Goal: Task Accomplishment & Management: Manage account settings

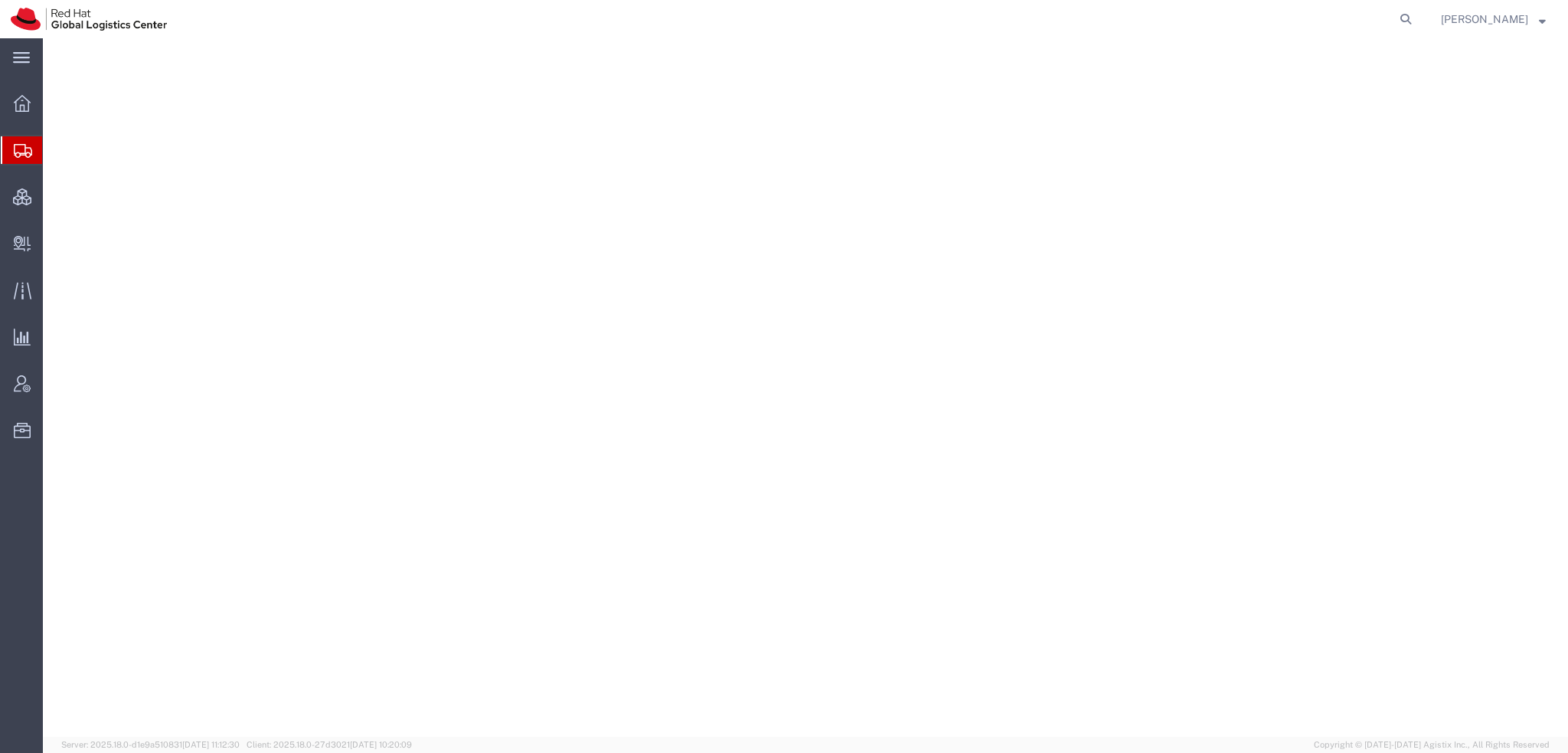
select select "38014"
select select
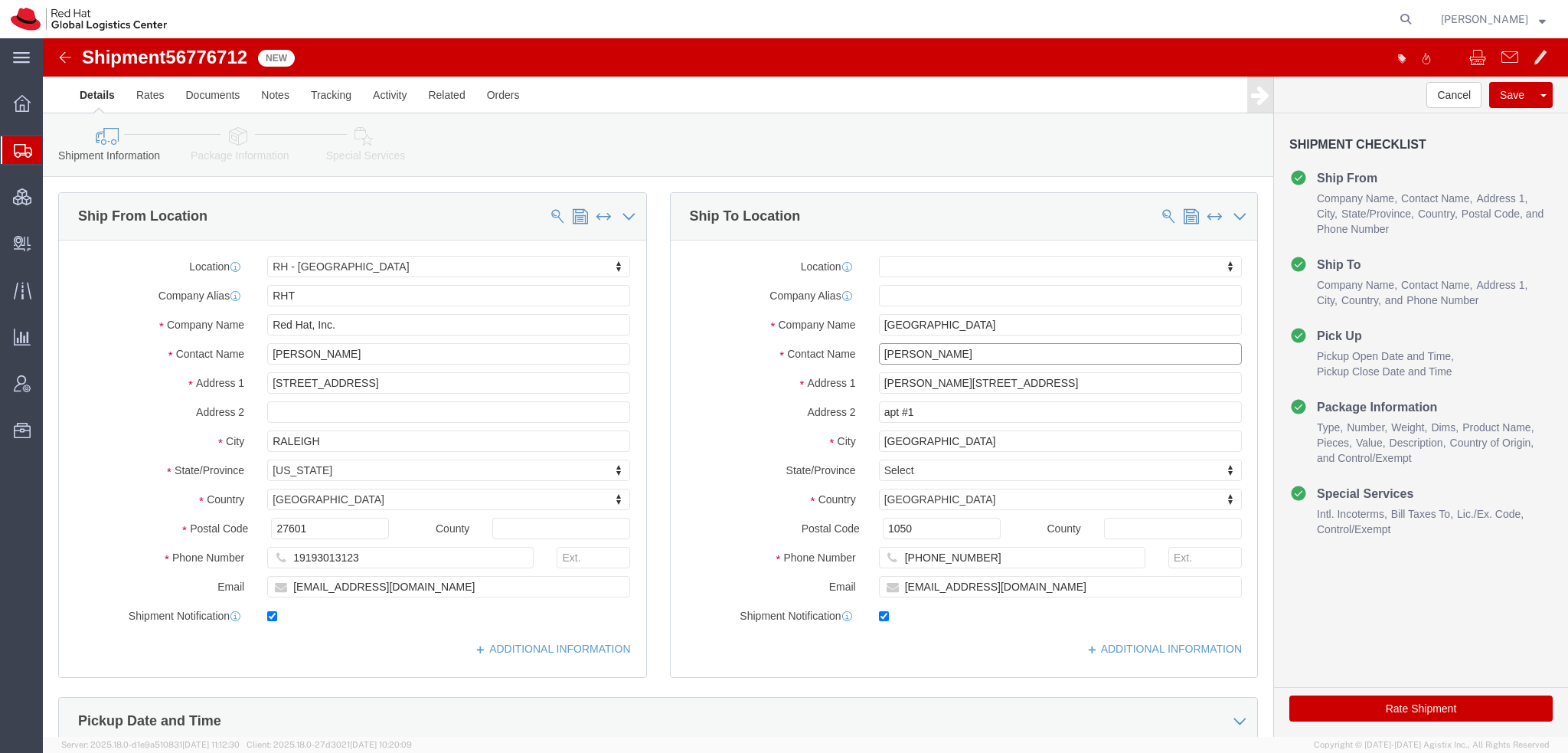
drag, startPoint x: 897, startPoint y: 308, endPoint x: 428, endPoint y: 203, distance: 480.6
click div "Ship From Location Location [GEOGRAPHIC_DATA] - [GEOGRAPHIC_DATA] My Profile Lo…"
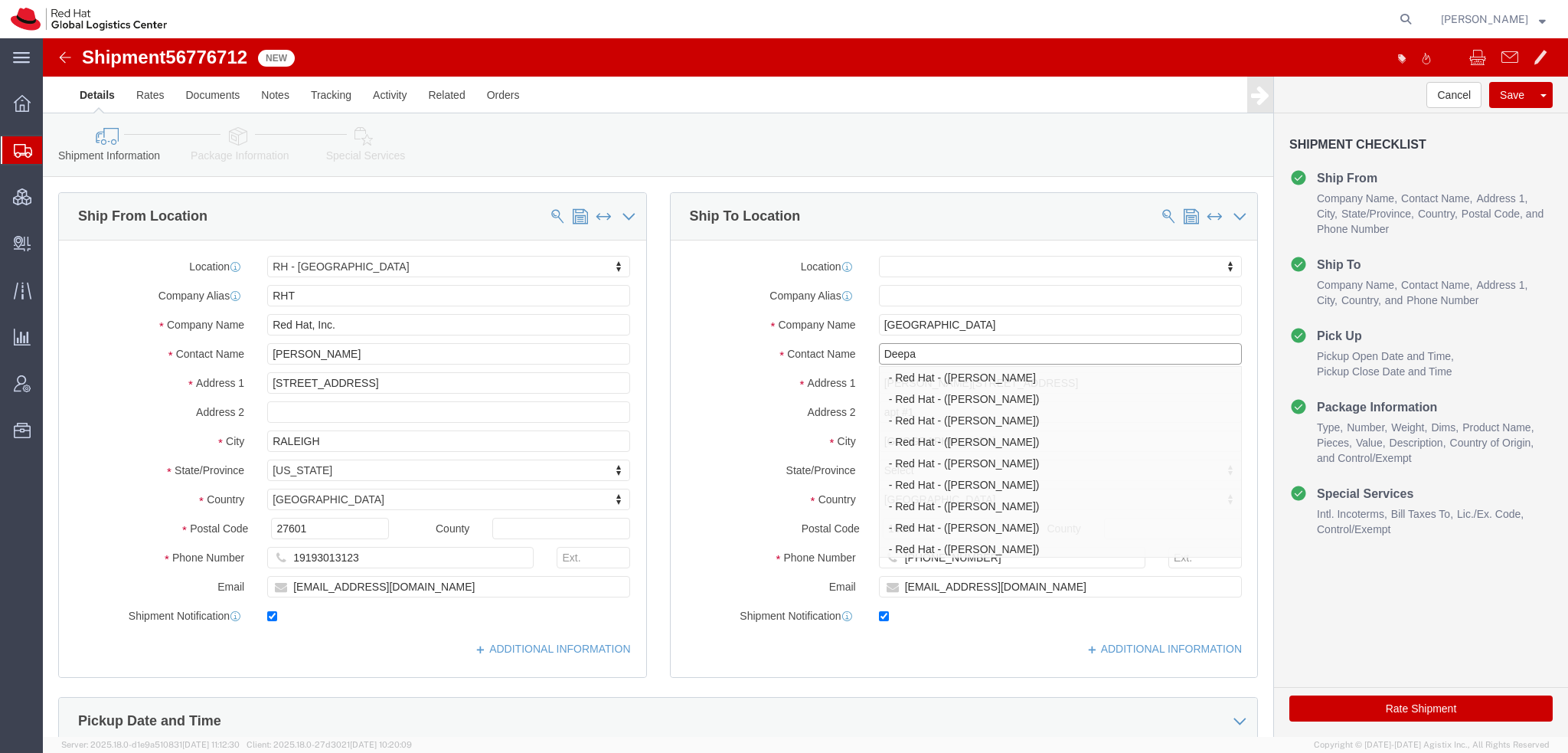
type input "Deepa v"
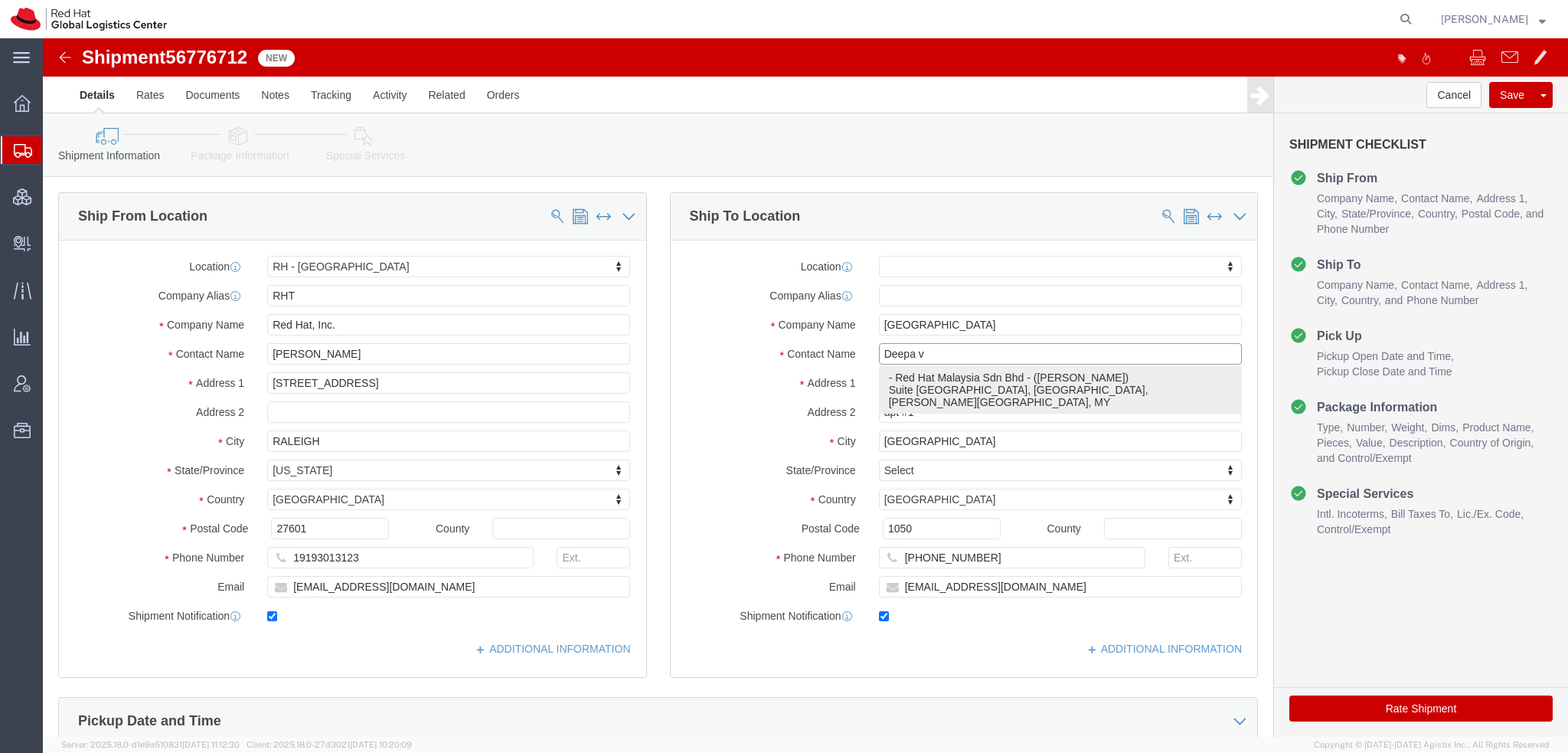
click p "- Red Hat Malaysia Sdn Bhd - (Deepa Vijaya Raghavan) Suite 17.01, FL 17, Garden…"
select select "37977"
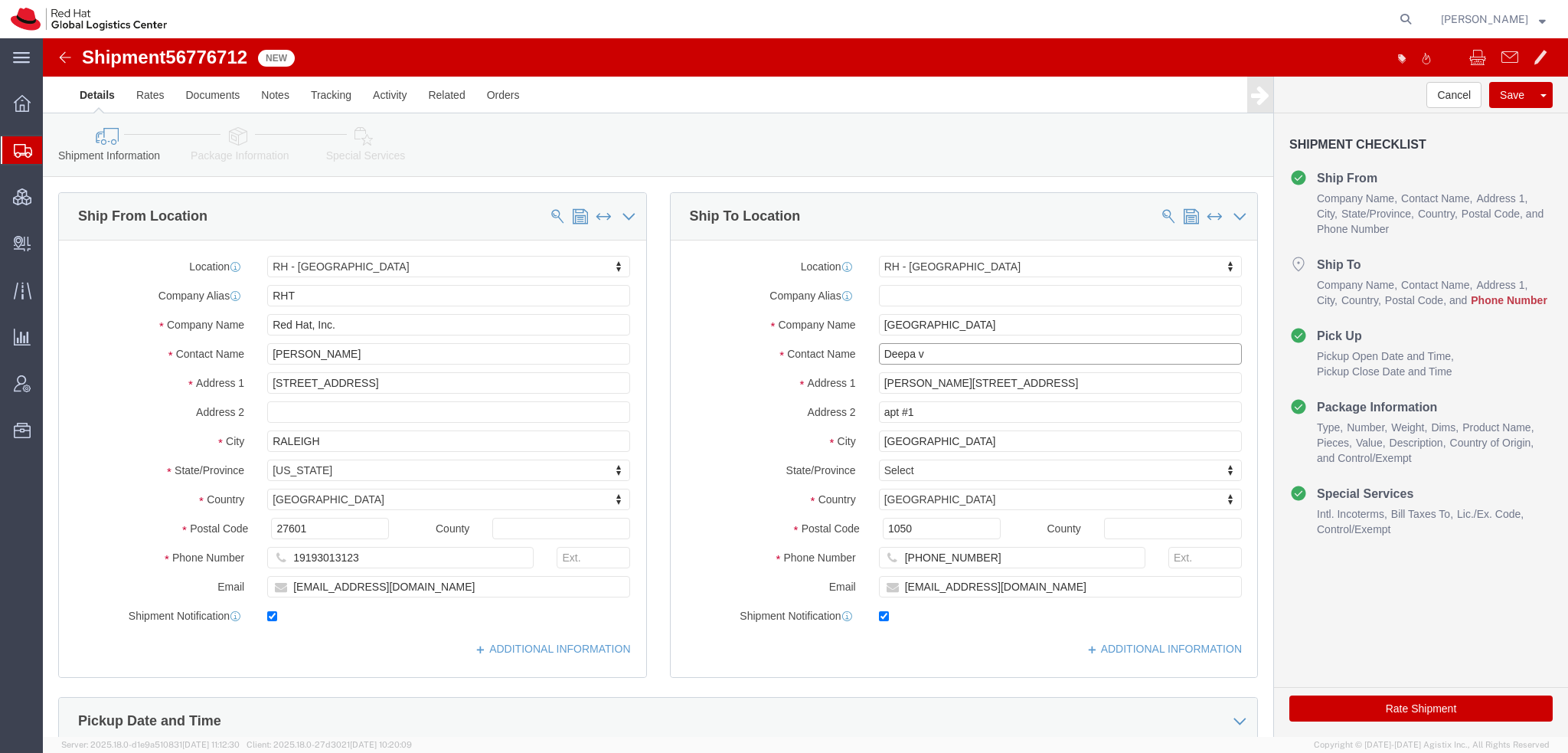
type input "Deepa Vijaya Raghavan"
click input "+55 11 99464-0102"
type input "60163589059"
click input "alperez@redhat.com"
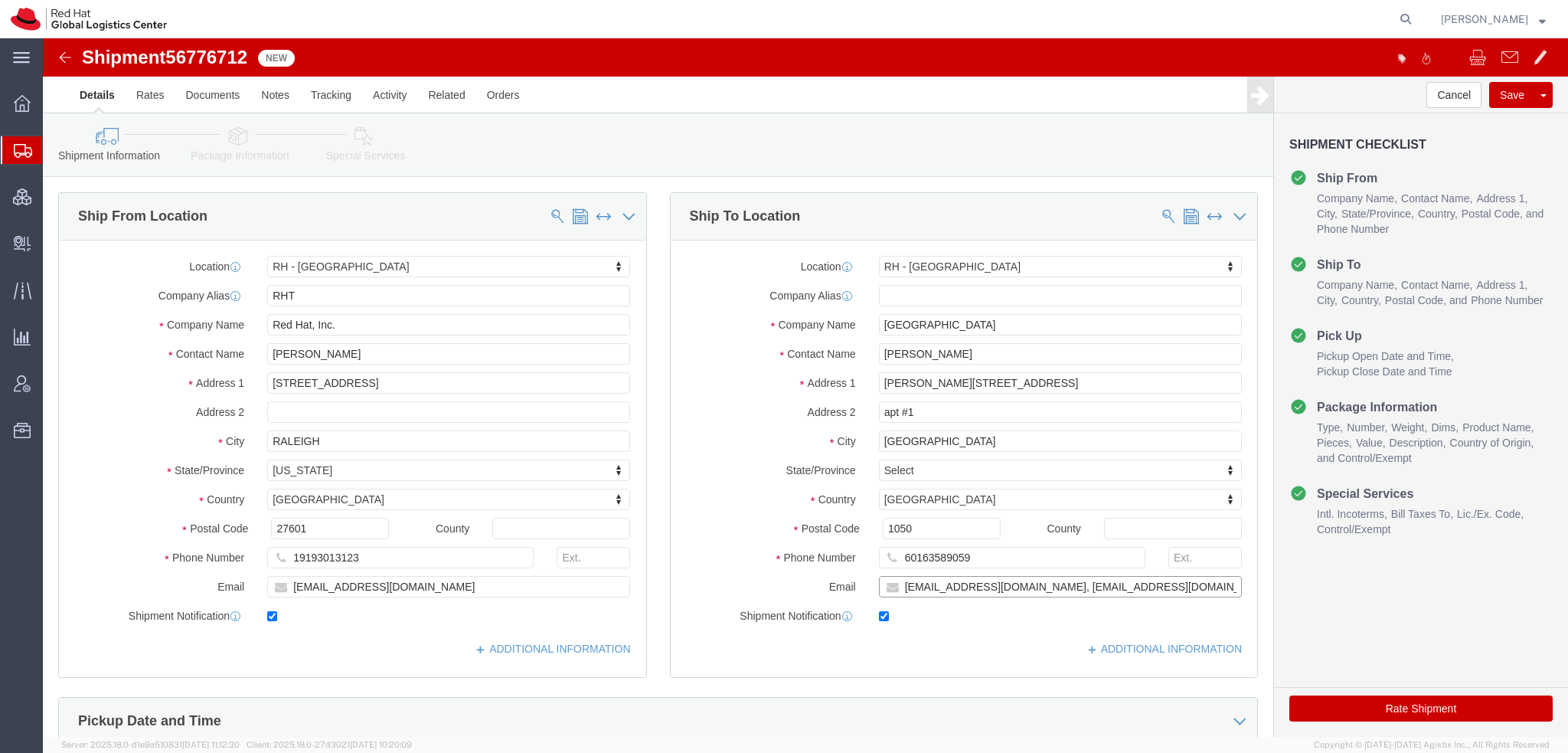
type input "dvijayar@redhat.com, apaclogistics@redhat.com"
click icon
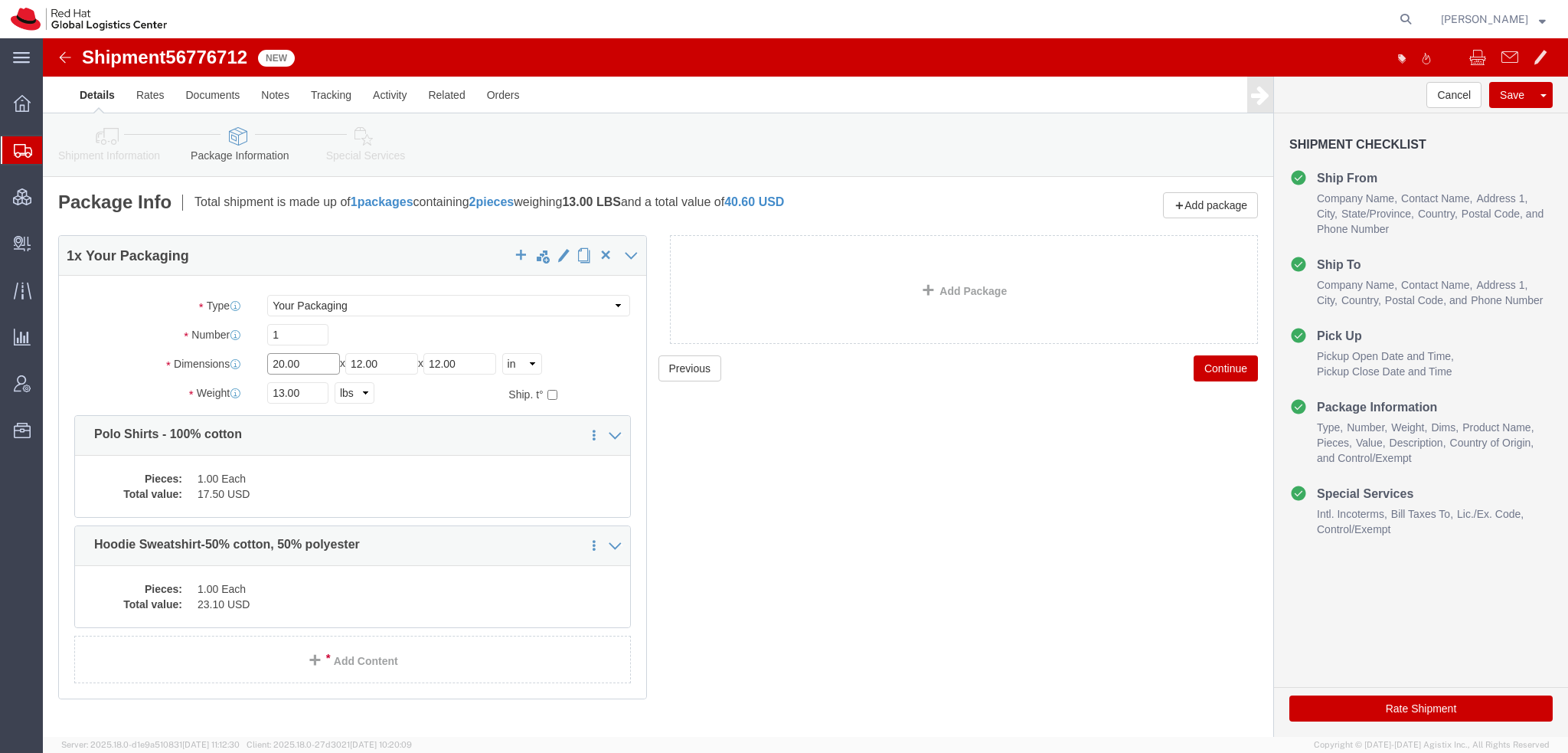
drag, startPoint x: 267, startPoint y: 321, endPoint x: -43, endPoint y: 238, distance: 320.9
click html "Shipment 56776712 New Details Rates Documents Notes Tracking Activity Related O…"
type input "12"
type input "10"
type input "8"
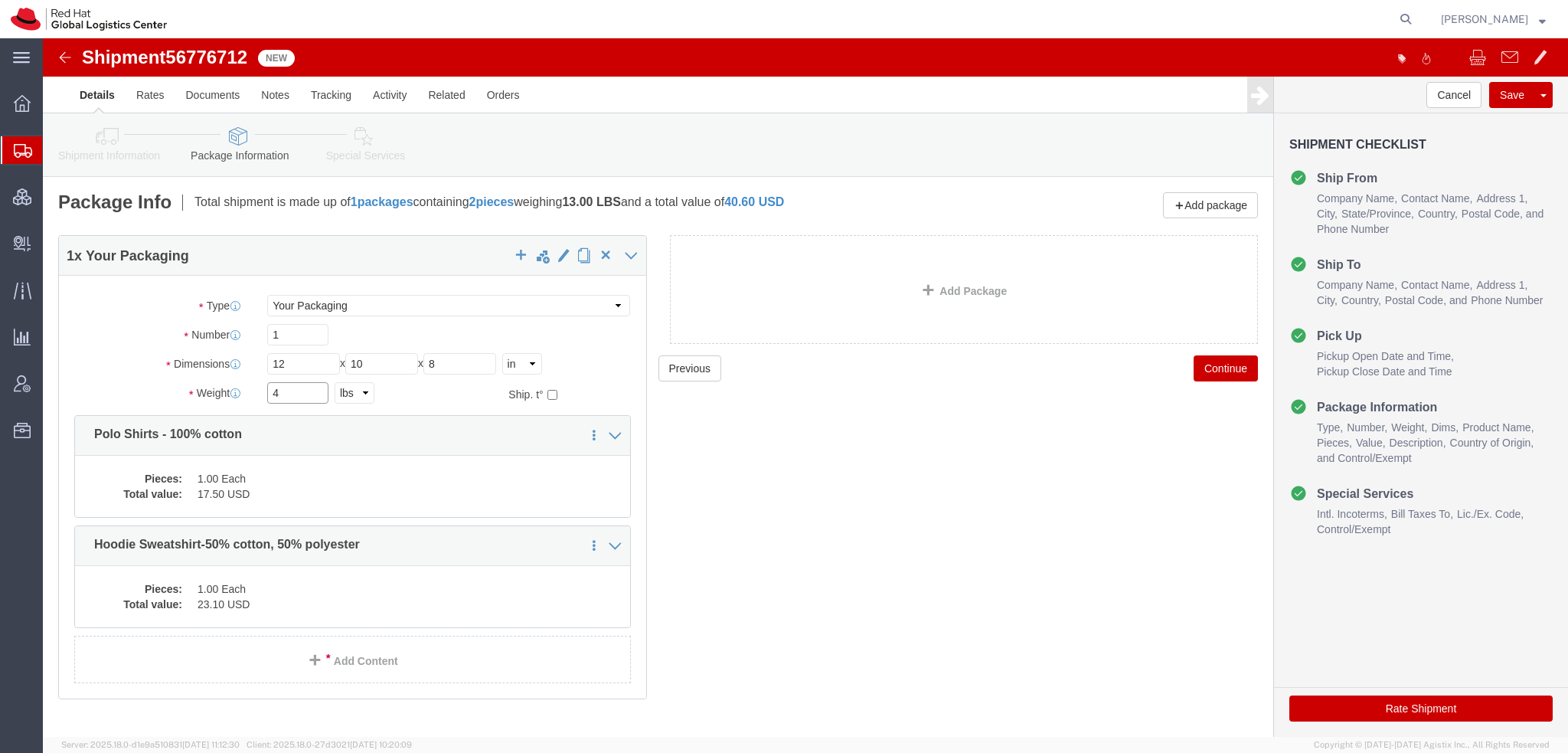
type input "4"
click dd "1.00 Each"
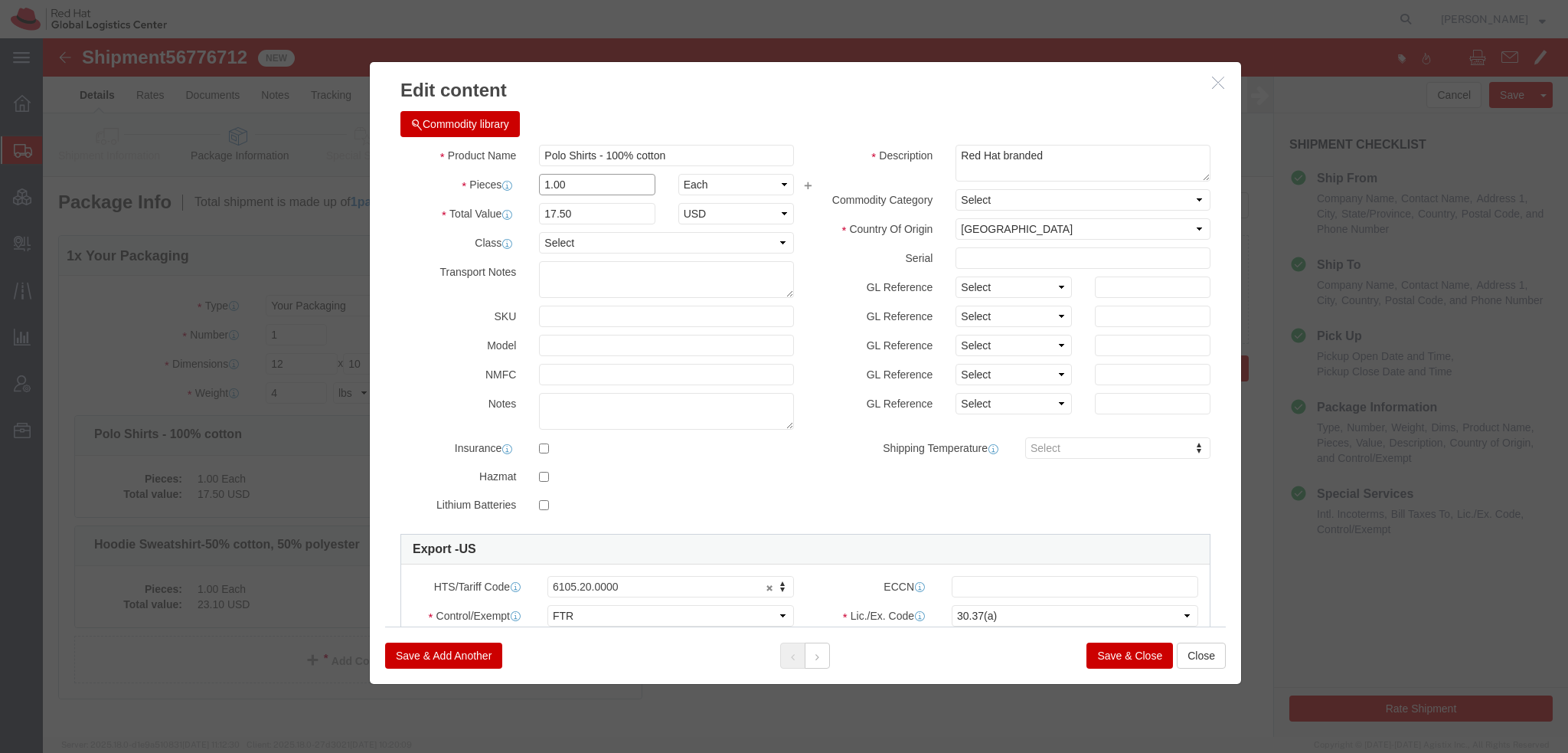
drag, startPoint x: 525, startPoint y: 139, endPoint x: 3, endPoint y: 79, distance: 525.4
click div "Edit content Commodity library Product Name Polo Shirts - 100% cotton Pieces 1.…"
type input "2"
type input "35"
click button
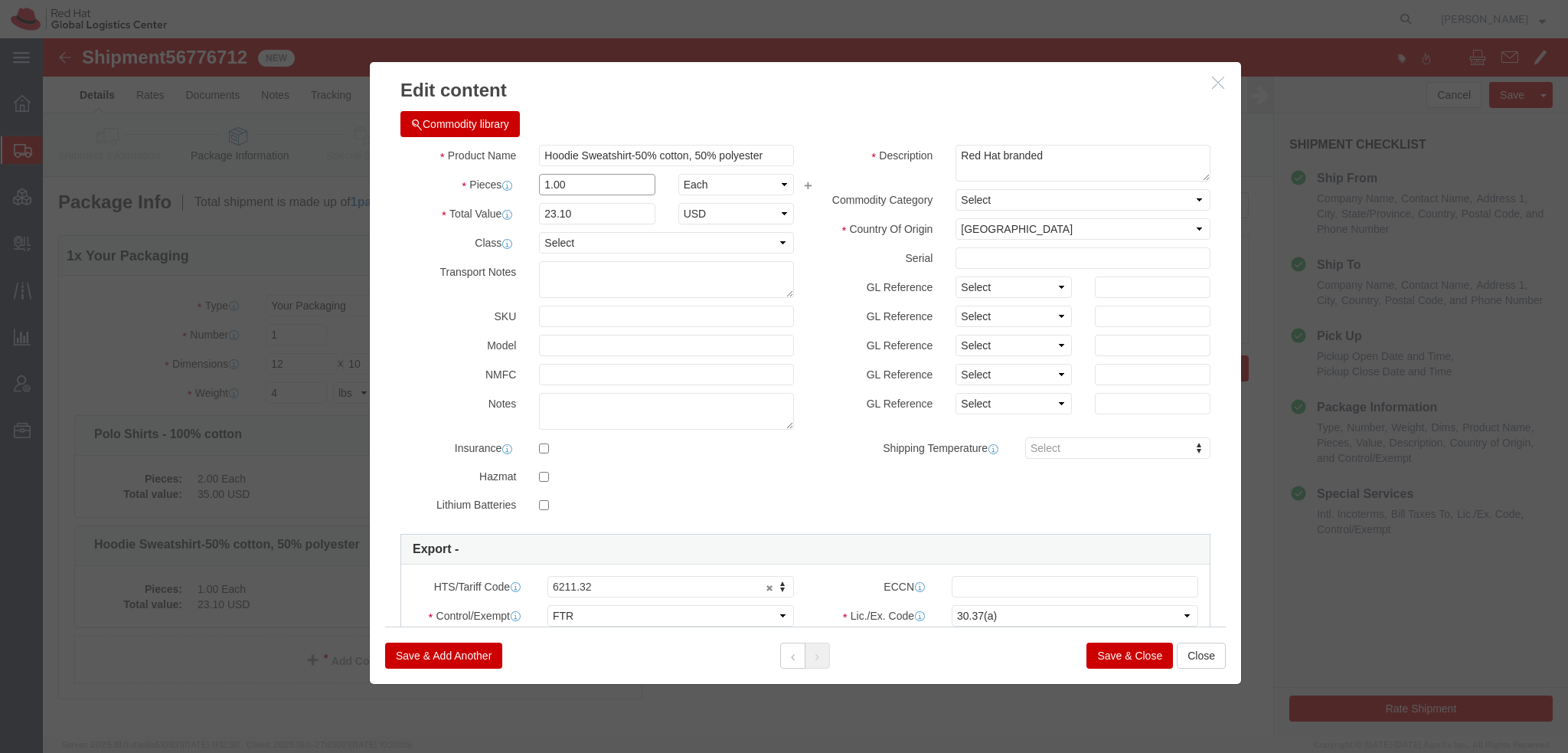
drag, startPoint x: 533, startPoint y: 147, endPoint x: 83, endPoint y: 67, distance: 457.1
click div "Edit content Commodity library Product Name Hoodie Sweatshirt-50% cotton, 50% p…"
type input "2"
type input "46.2"
click button "Save & Close"
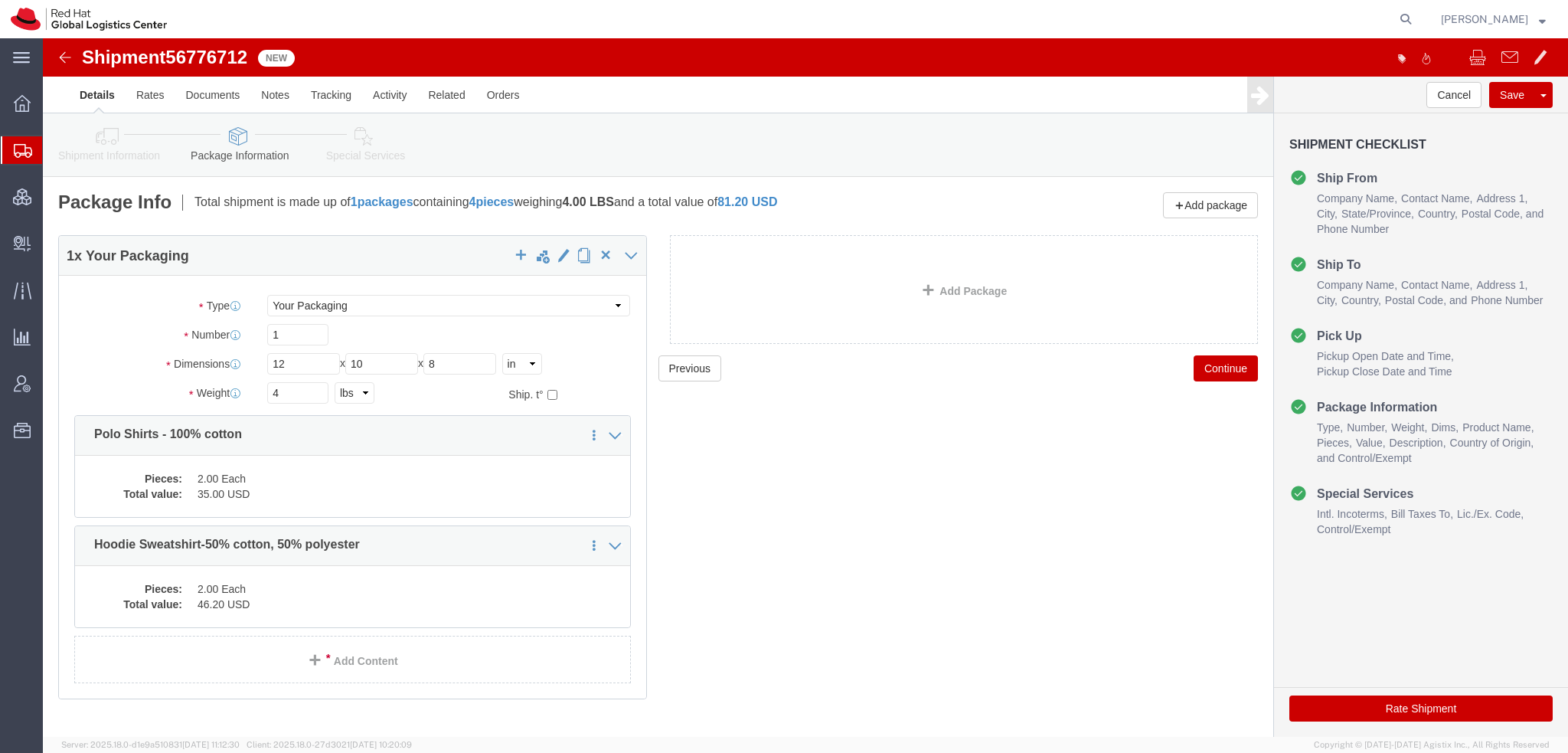
click icon
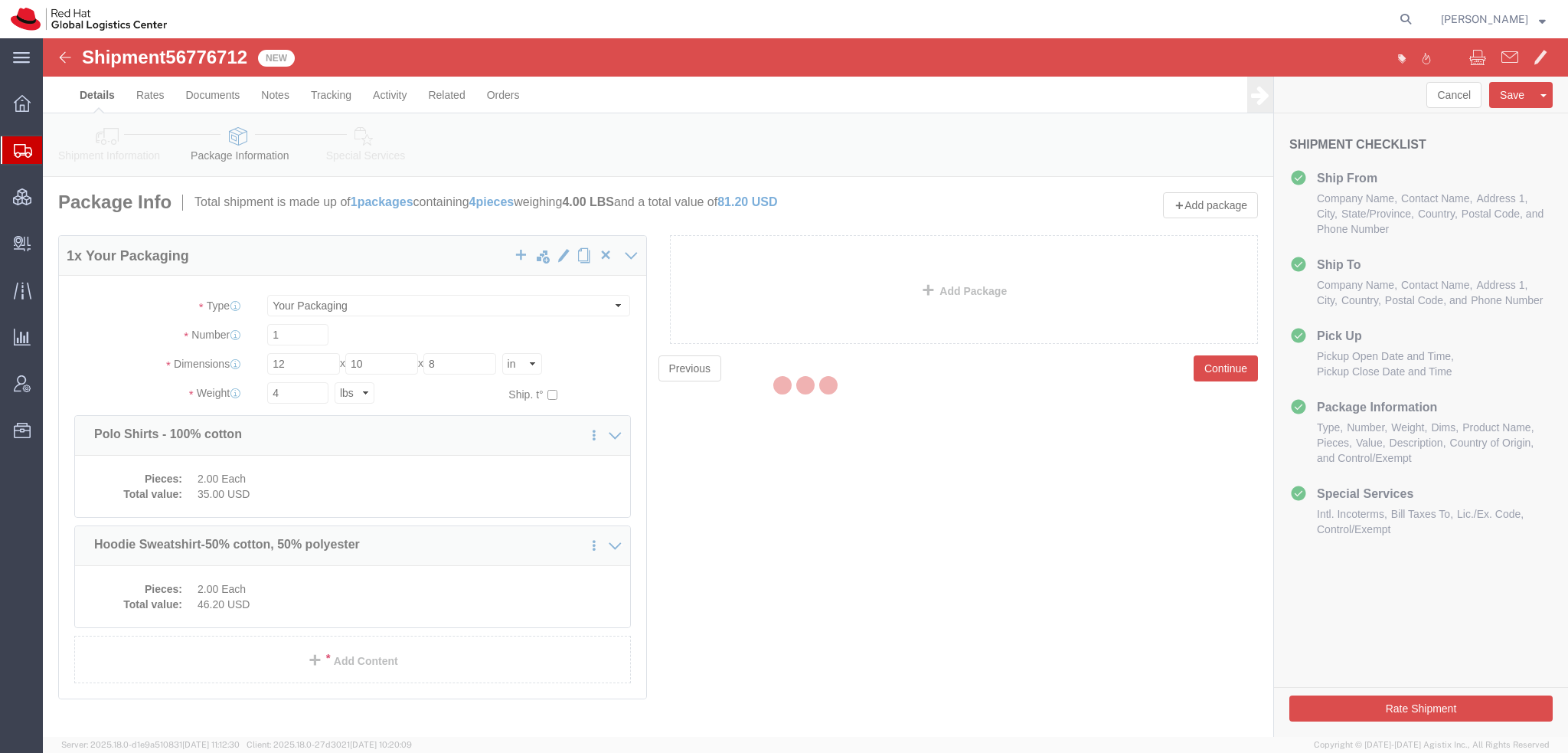
select select
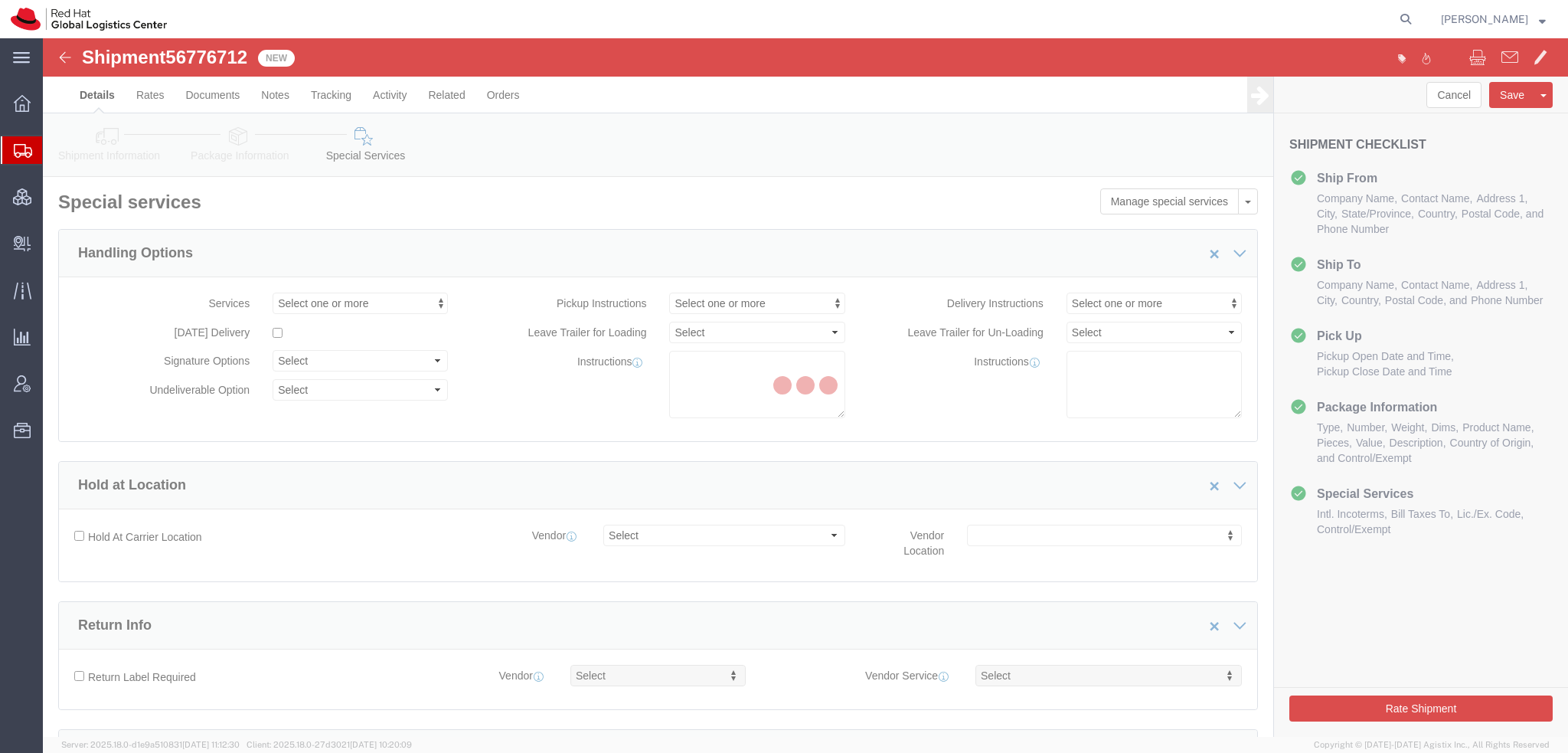
select select "COSTCENTER"
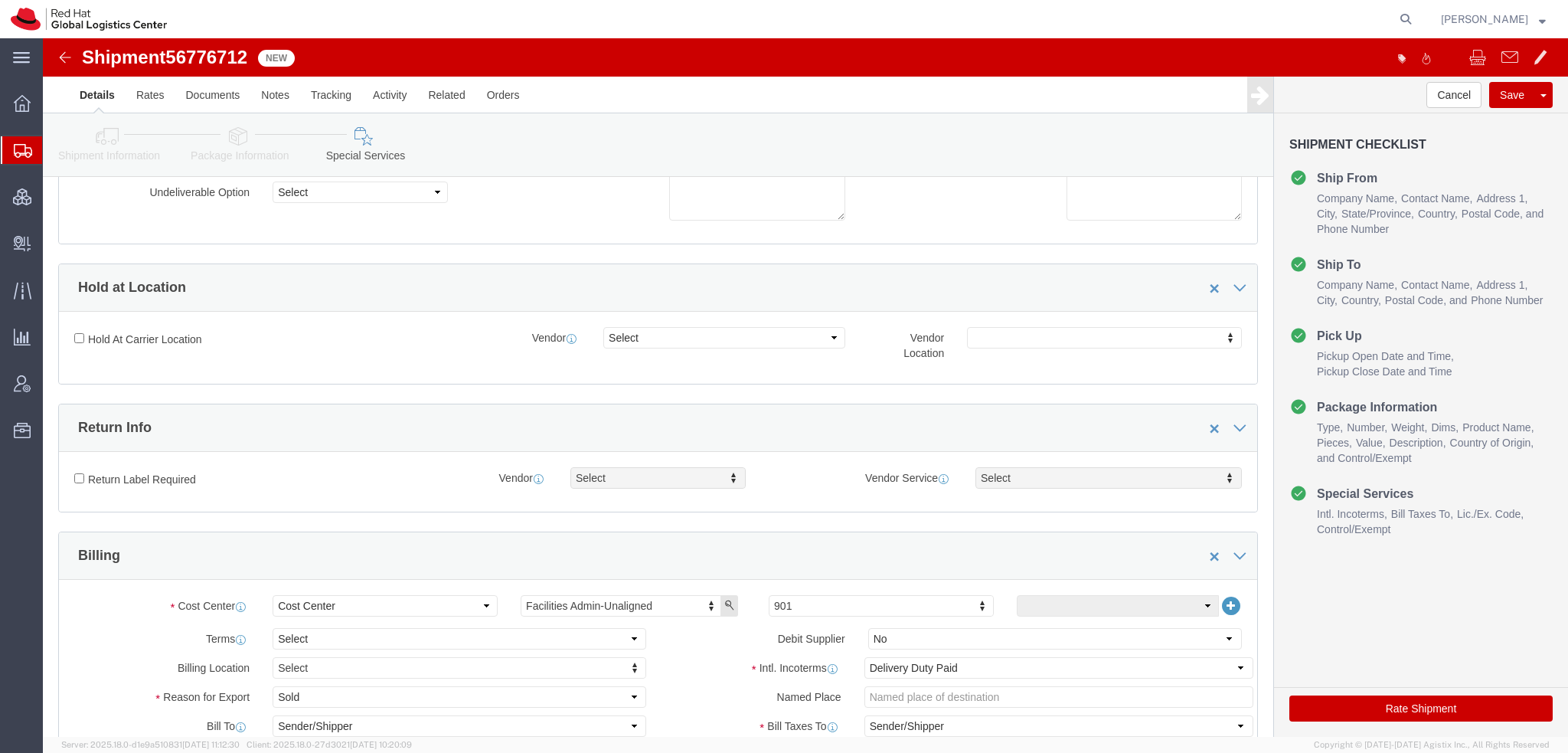
scroll to position [383, 0]
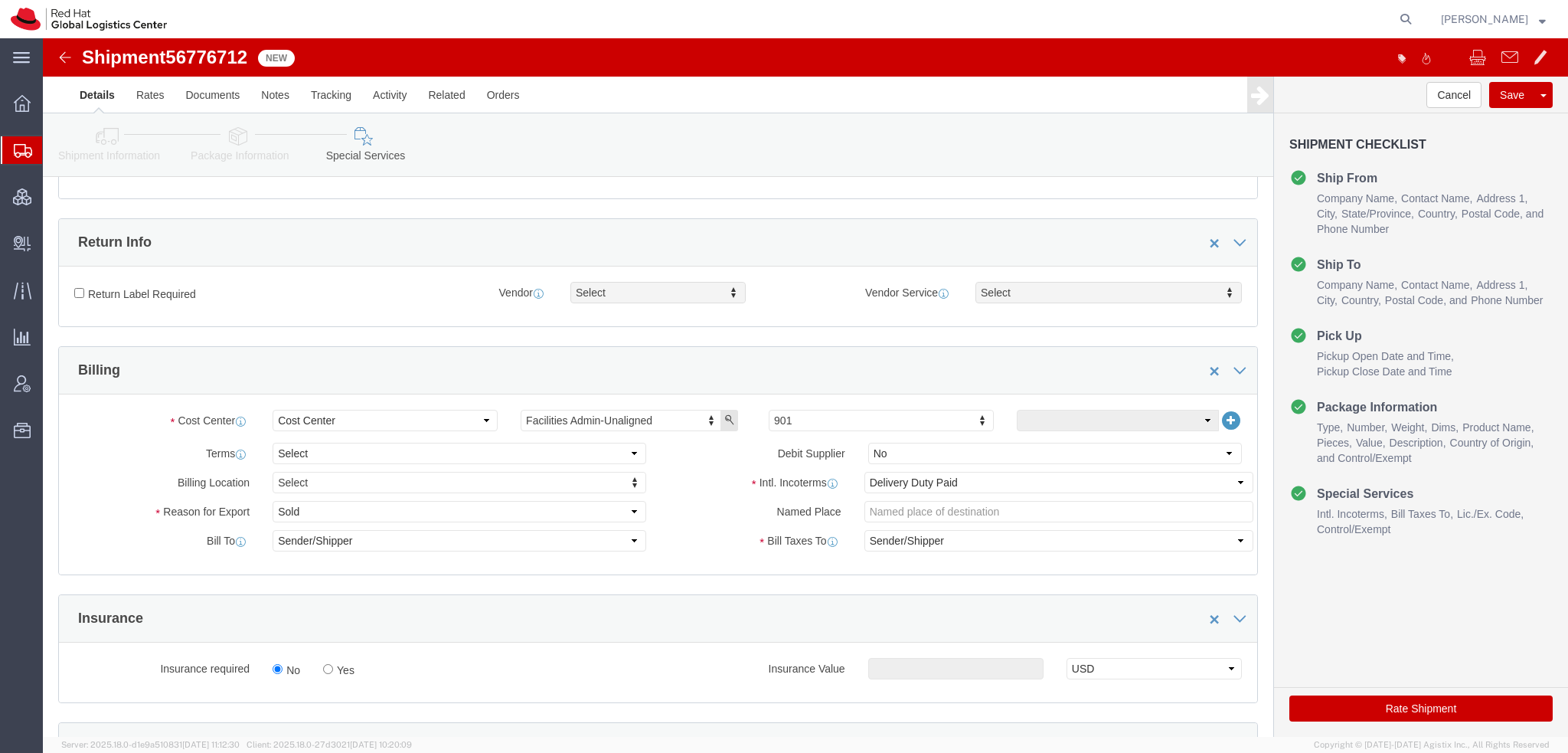
click button "Rate Shipment"
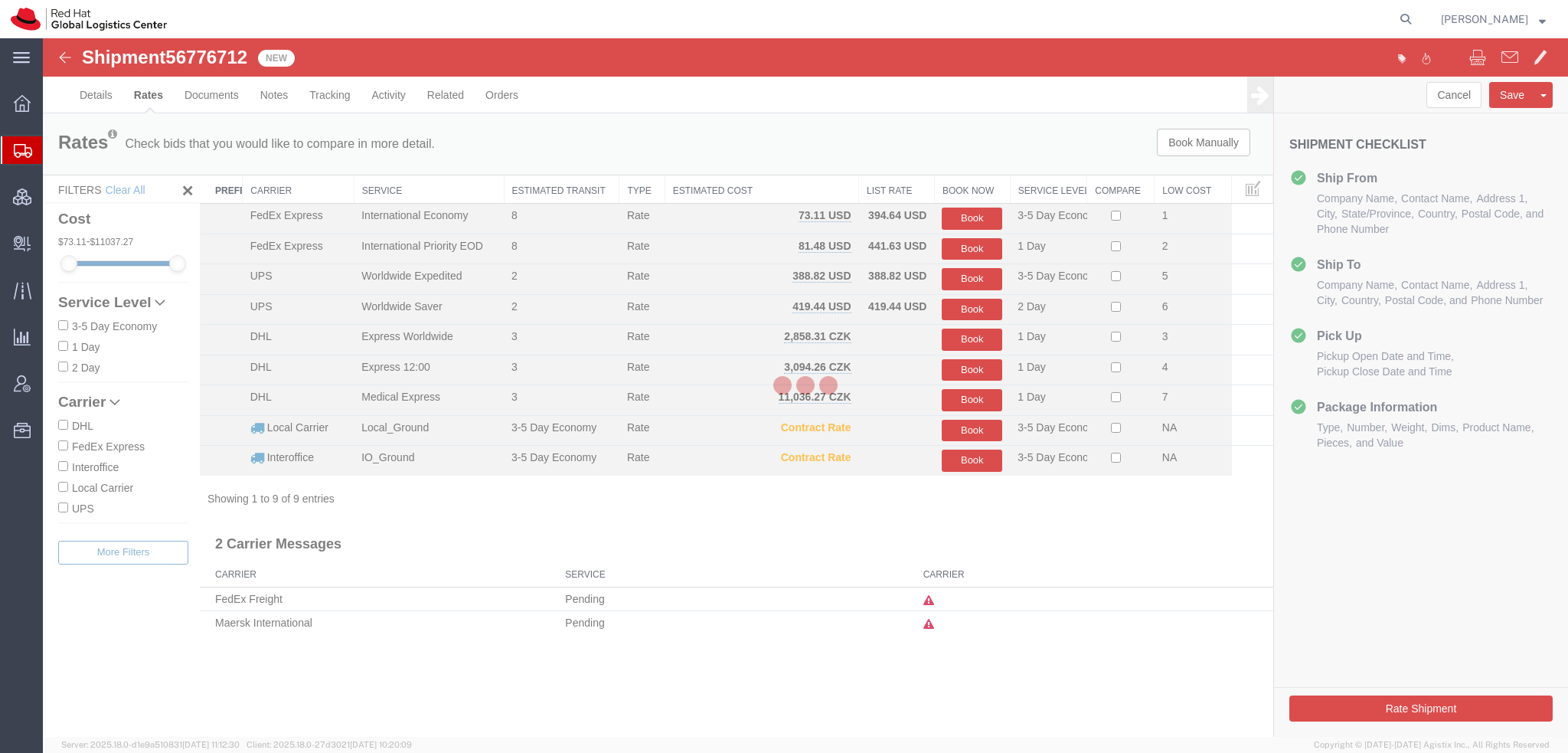
scroll to position [0, 0]
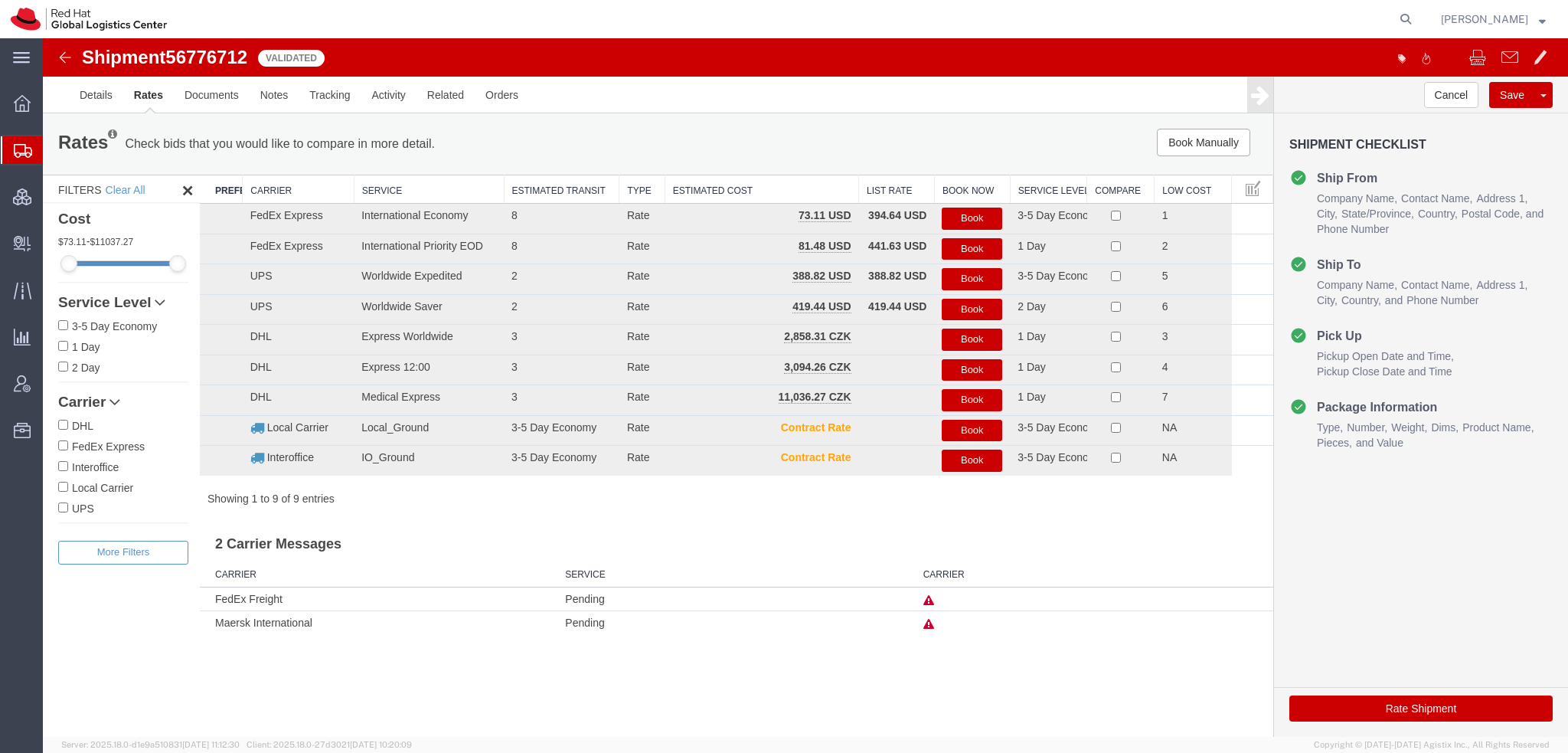
click at [983, 214] on button "Book" at bounding box center [972, 218] width 61 height 22
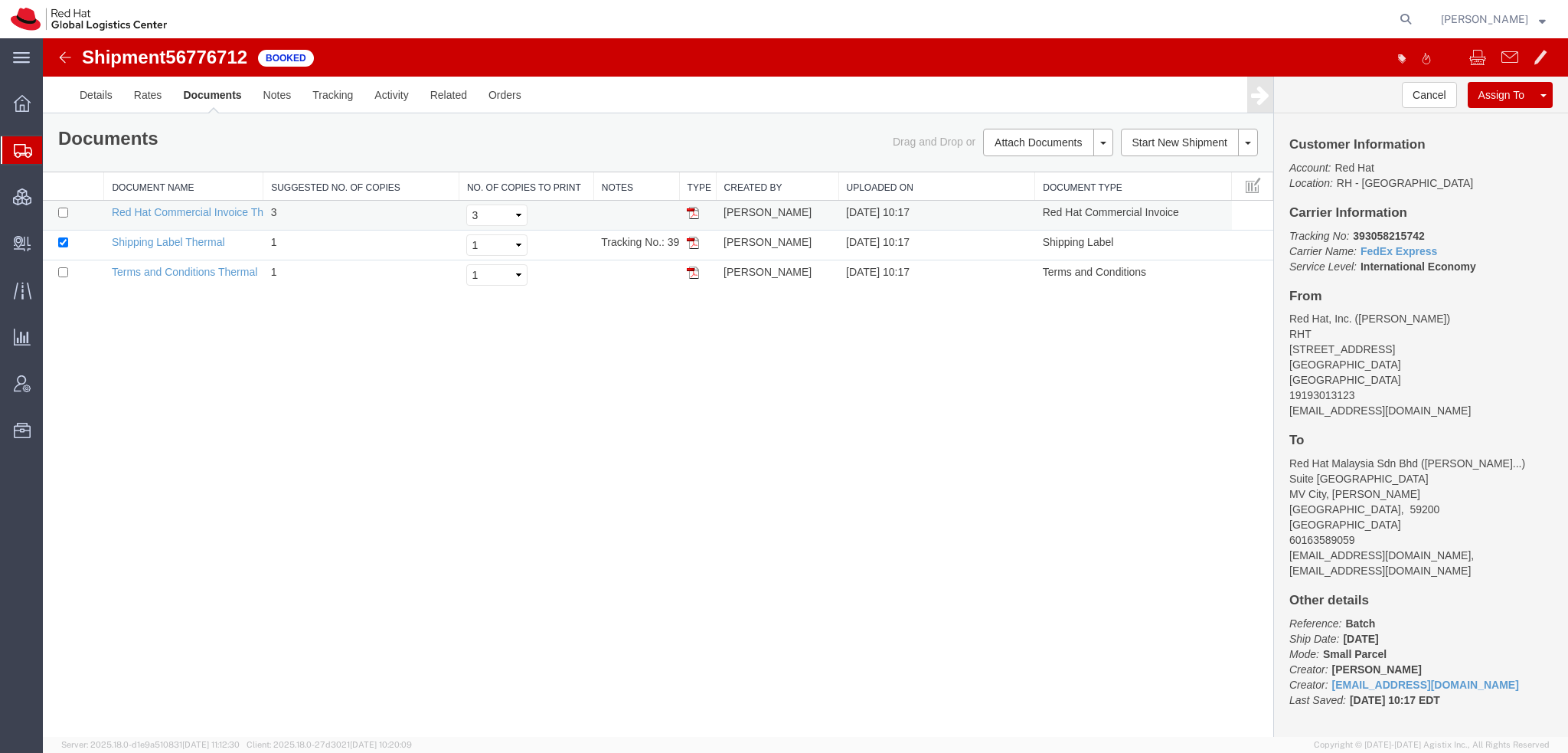
drag, startPoint x: 697, startPoint y: 243, endPoint x: 705, endPoint y: 228, distance: 17.0
click at [697, 243] on img at bounding box center [693, 243] width 12 height 12
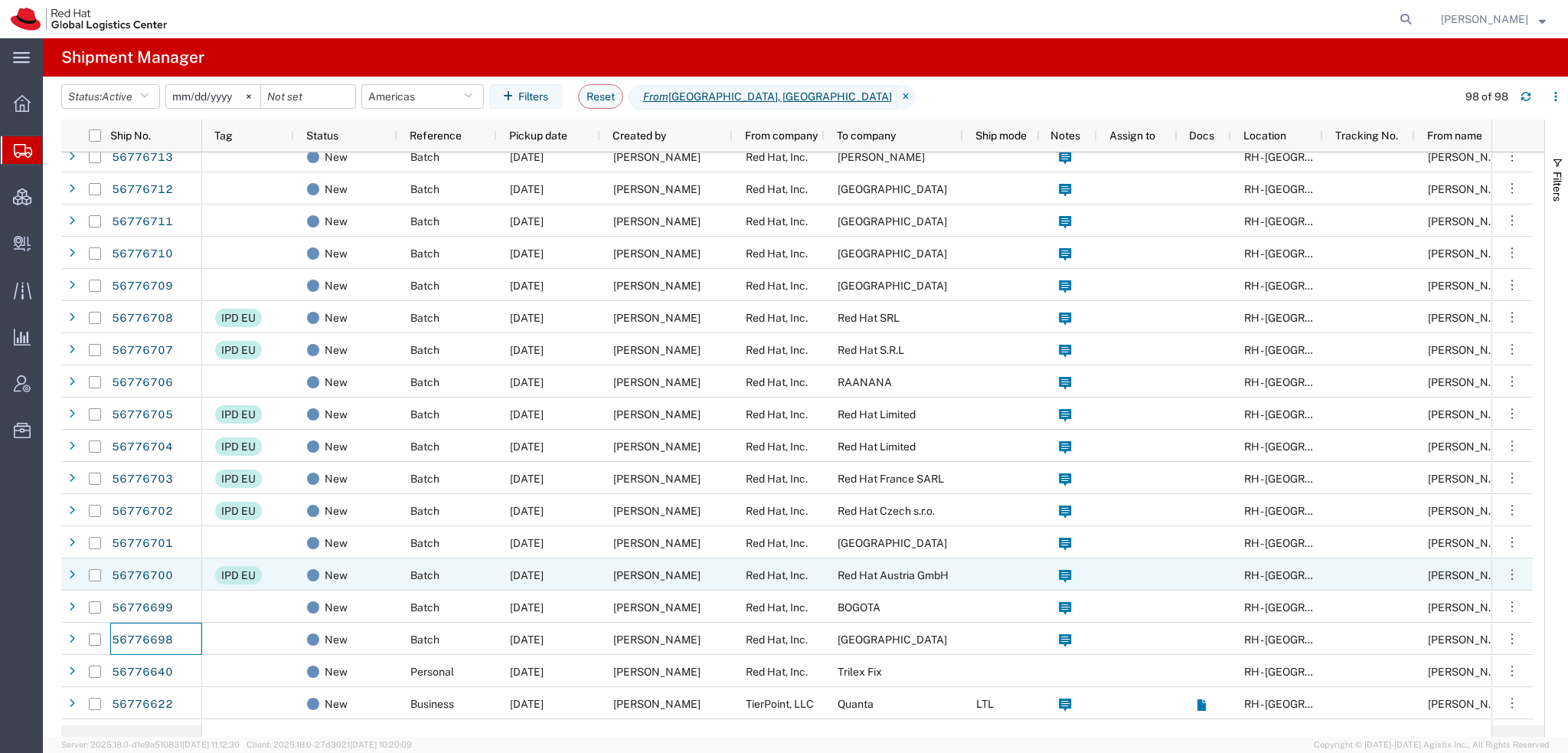
scroll to position [921, 0]
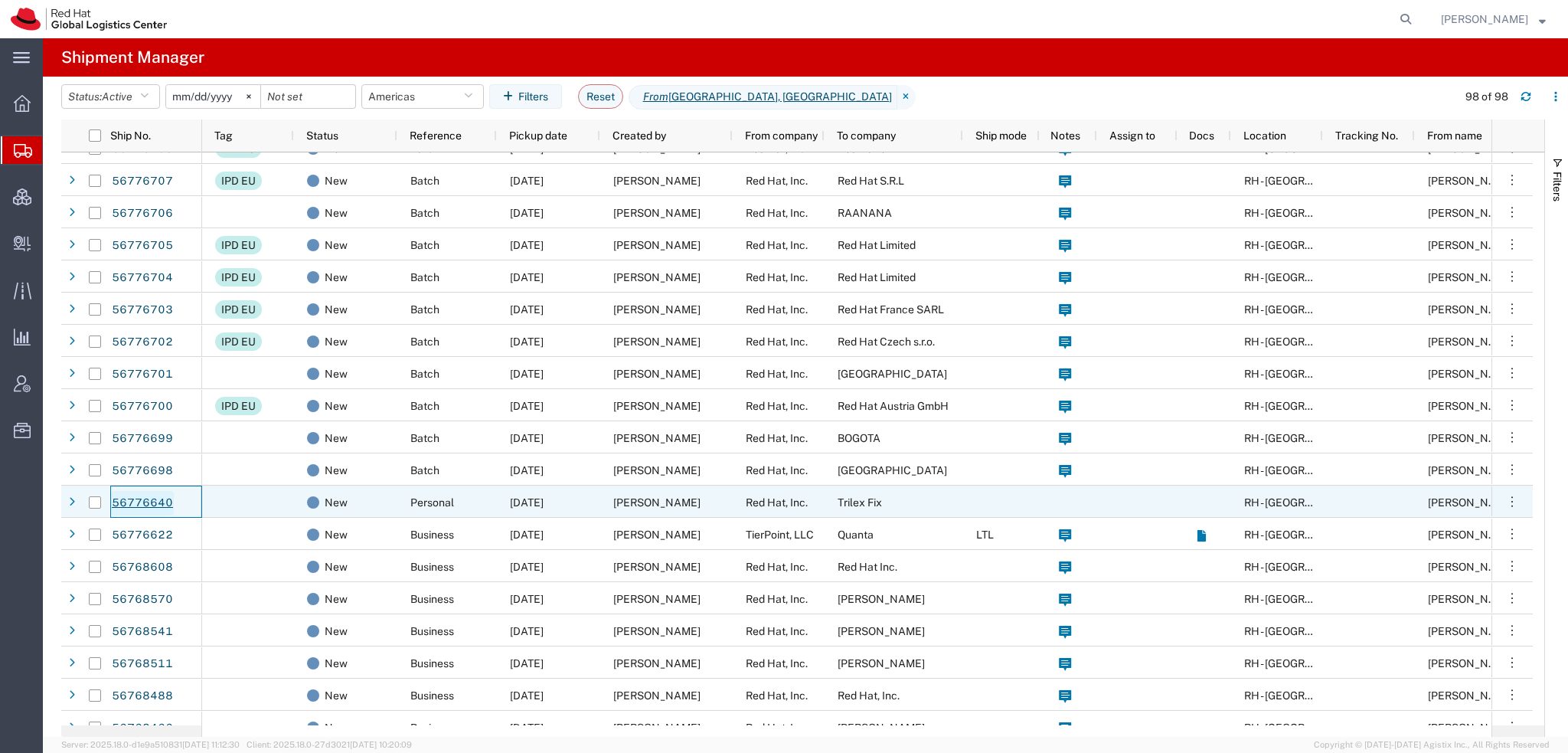
click at [145, 502] on link "56776640" at bounding box center [141, 503] width 62 height 25
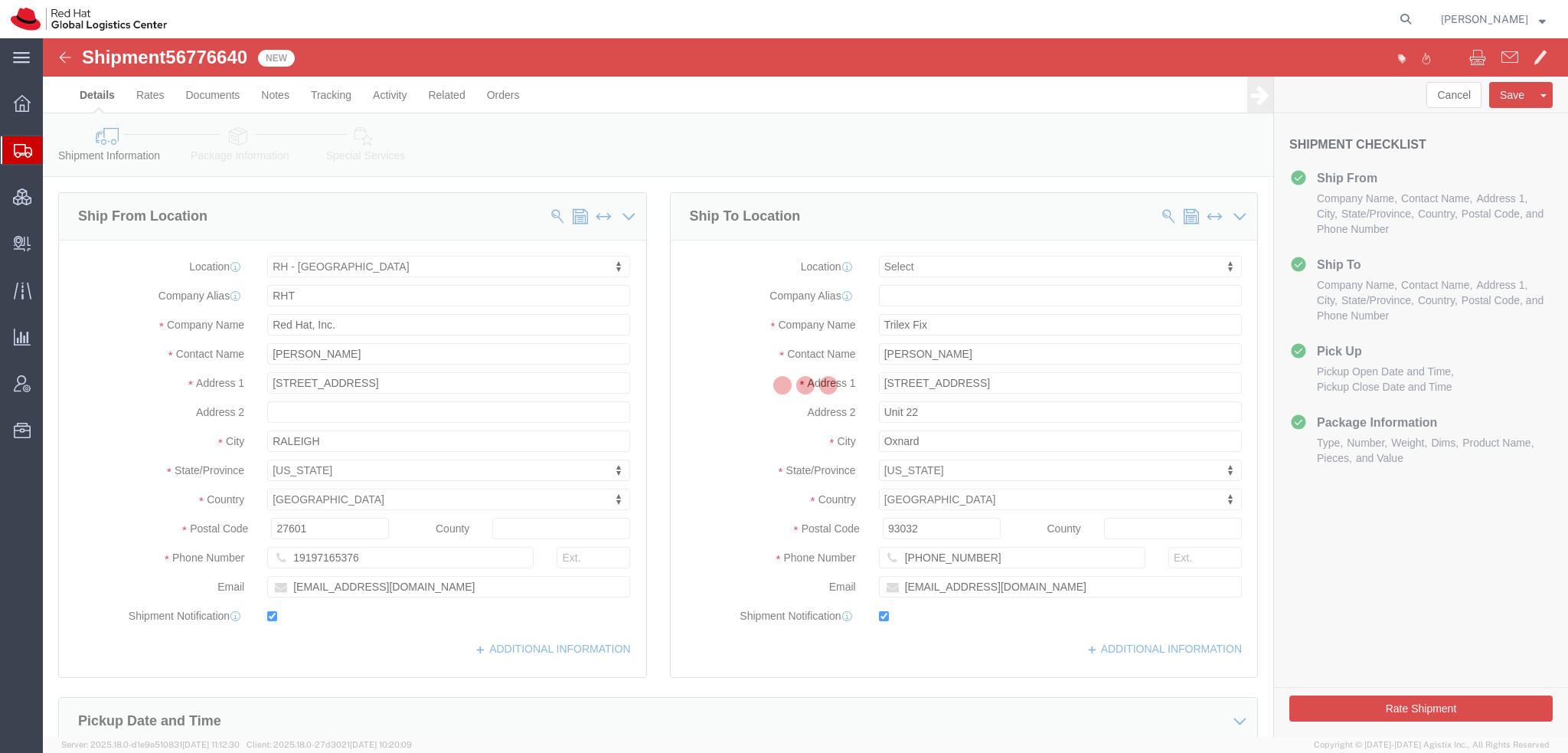
select select "38014"
select select
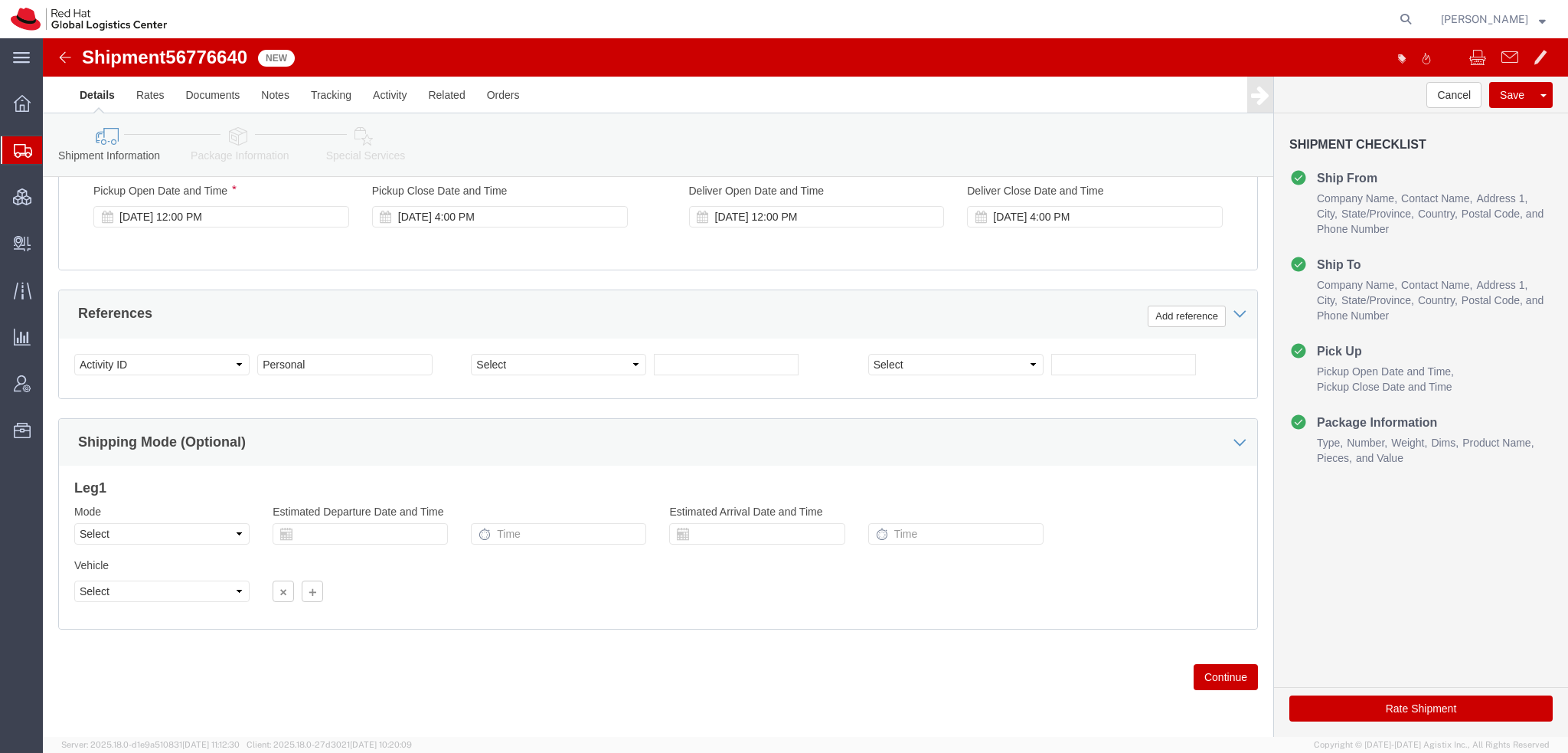
scroll to position [157, 0]
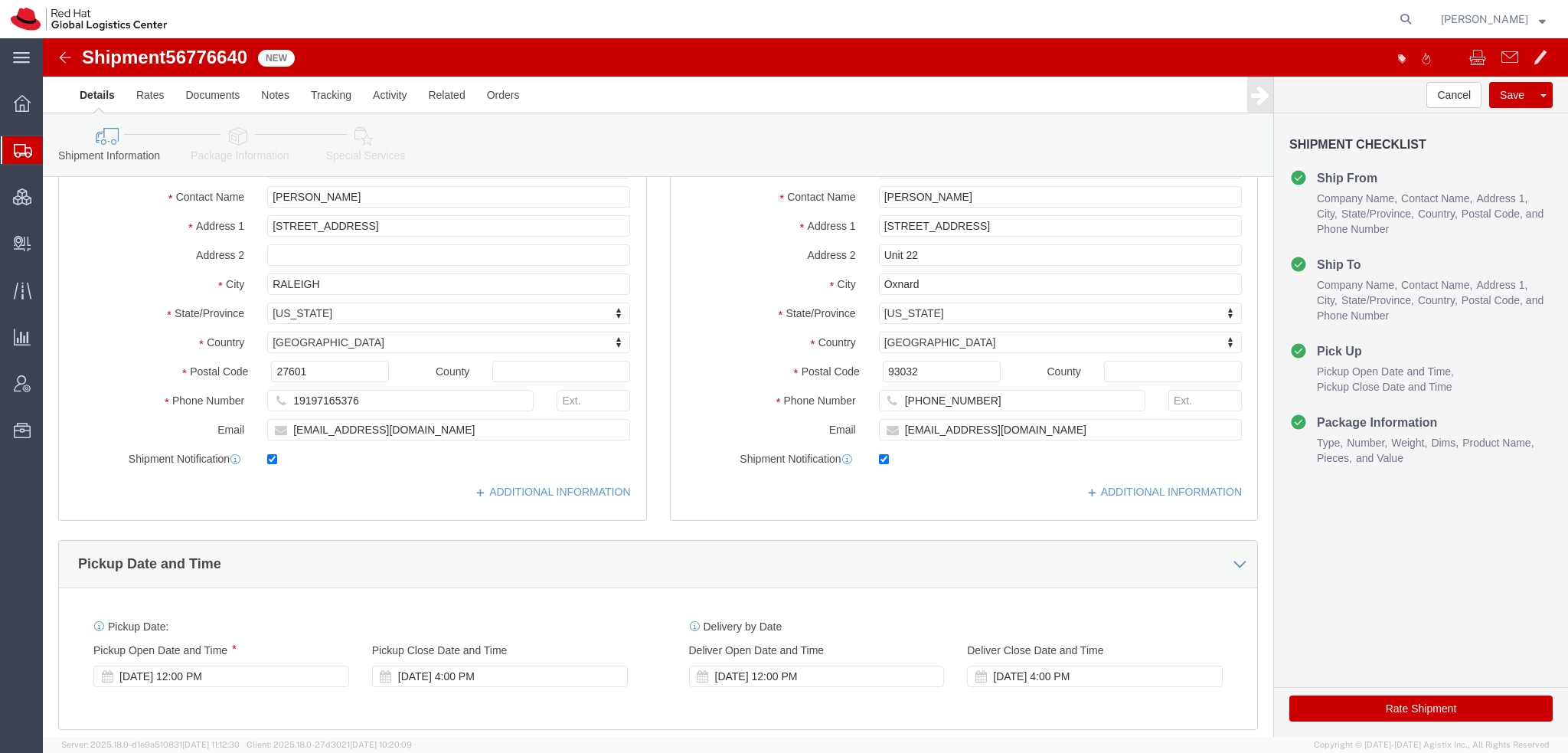
click icon
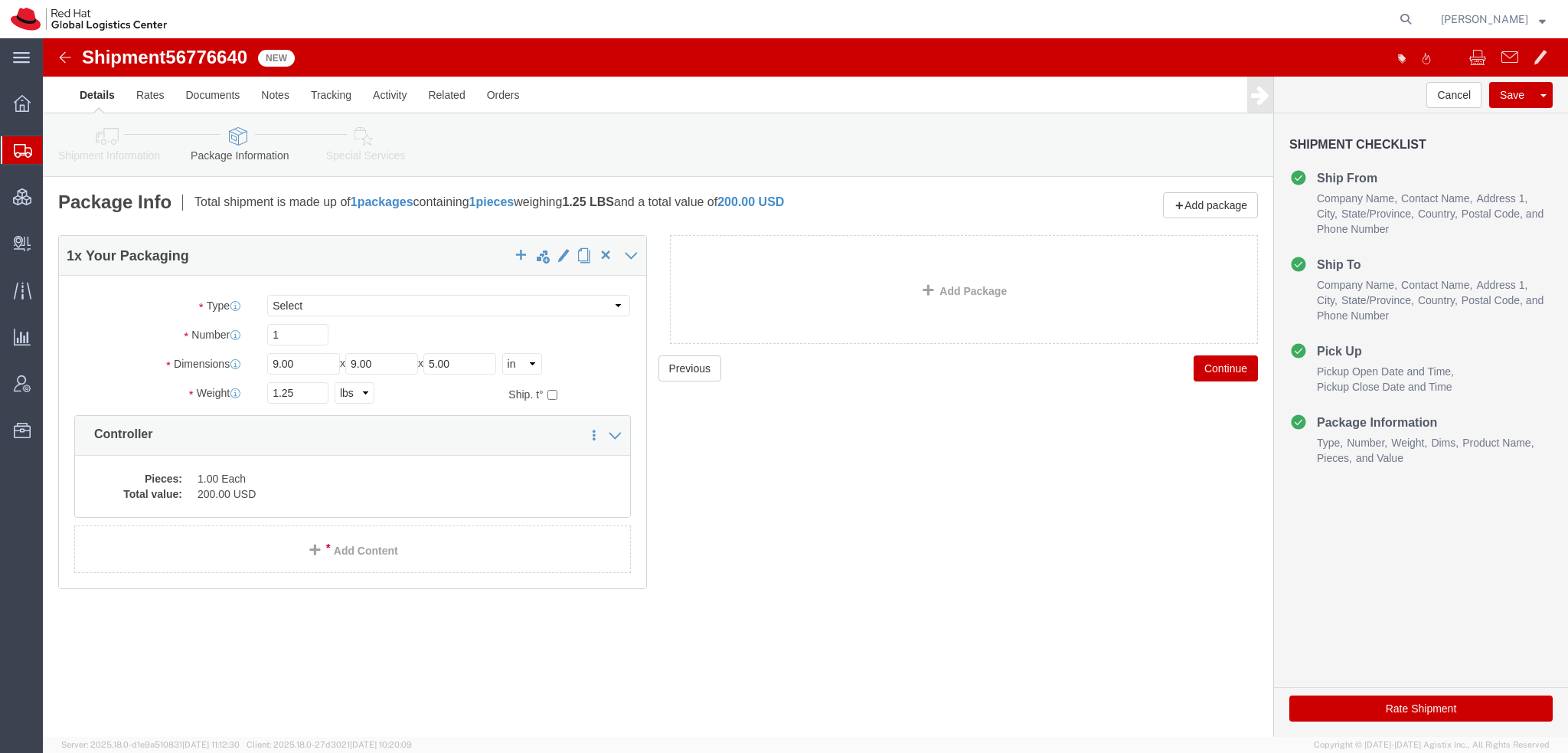
drag, startPoint x: 61, startPoint y: 167, endPoint x: 187, endPoint y: 26, distance: 189.1
click at [0, 0] on span "Shipment Manager" at bounding box center [0, 0] width 0 height 0
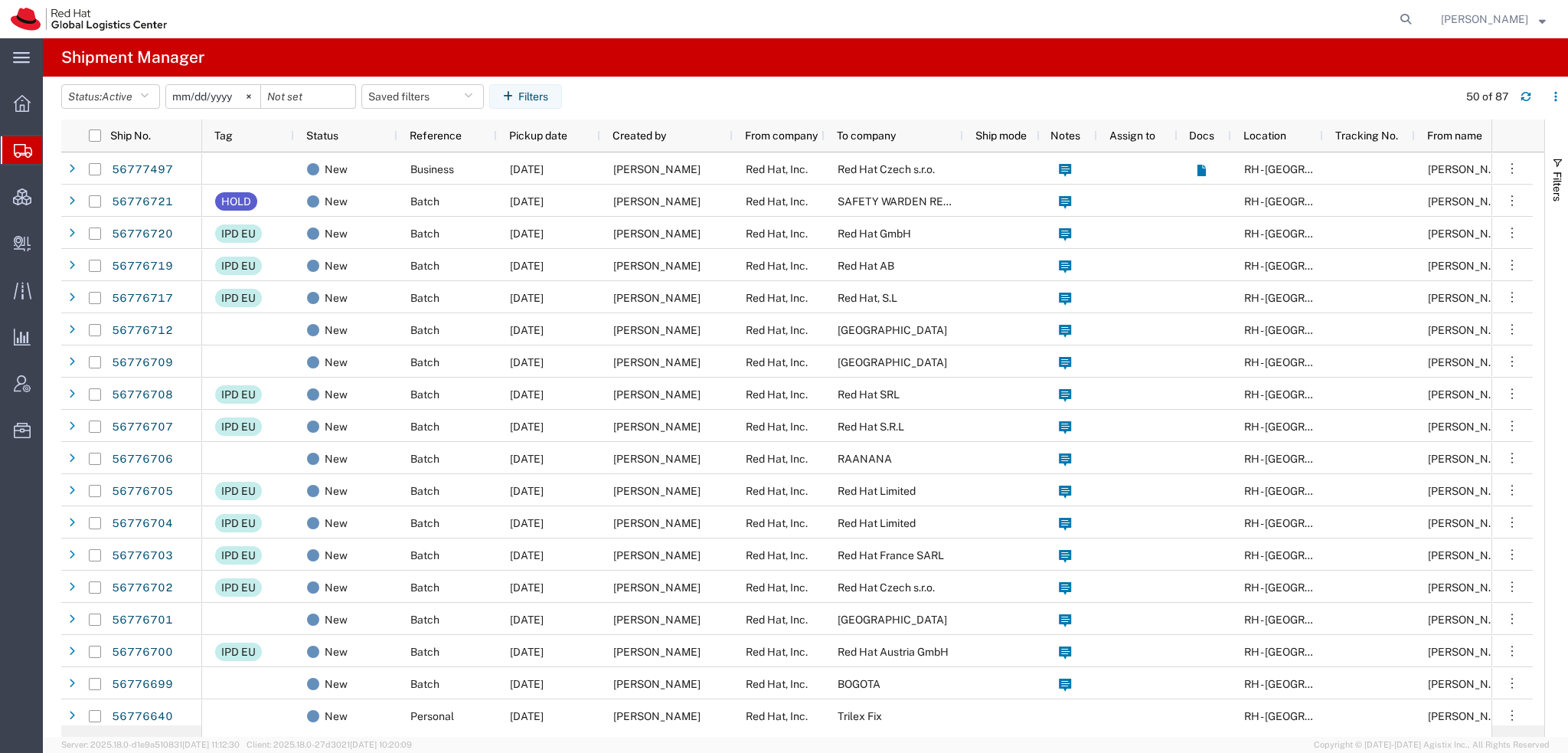
click at [1476, 15] on span "[PERSON_NAME]" at bounding box center [1484, 18] width 87 height 17
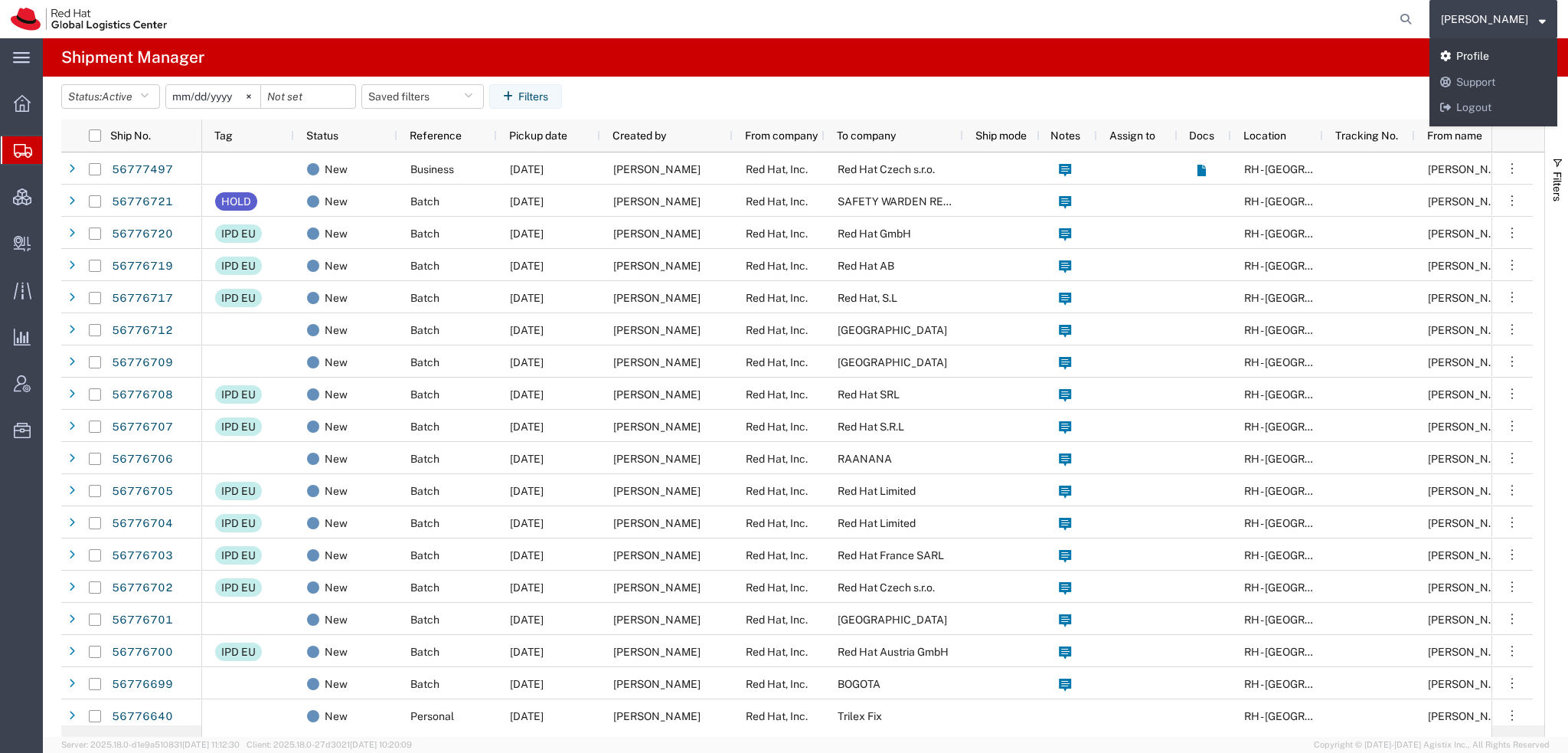
click at [1500, 59] on link "Profile" at bounding box center [1493, 57] width 128 height 26
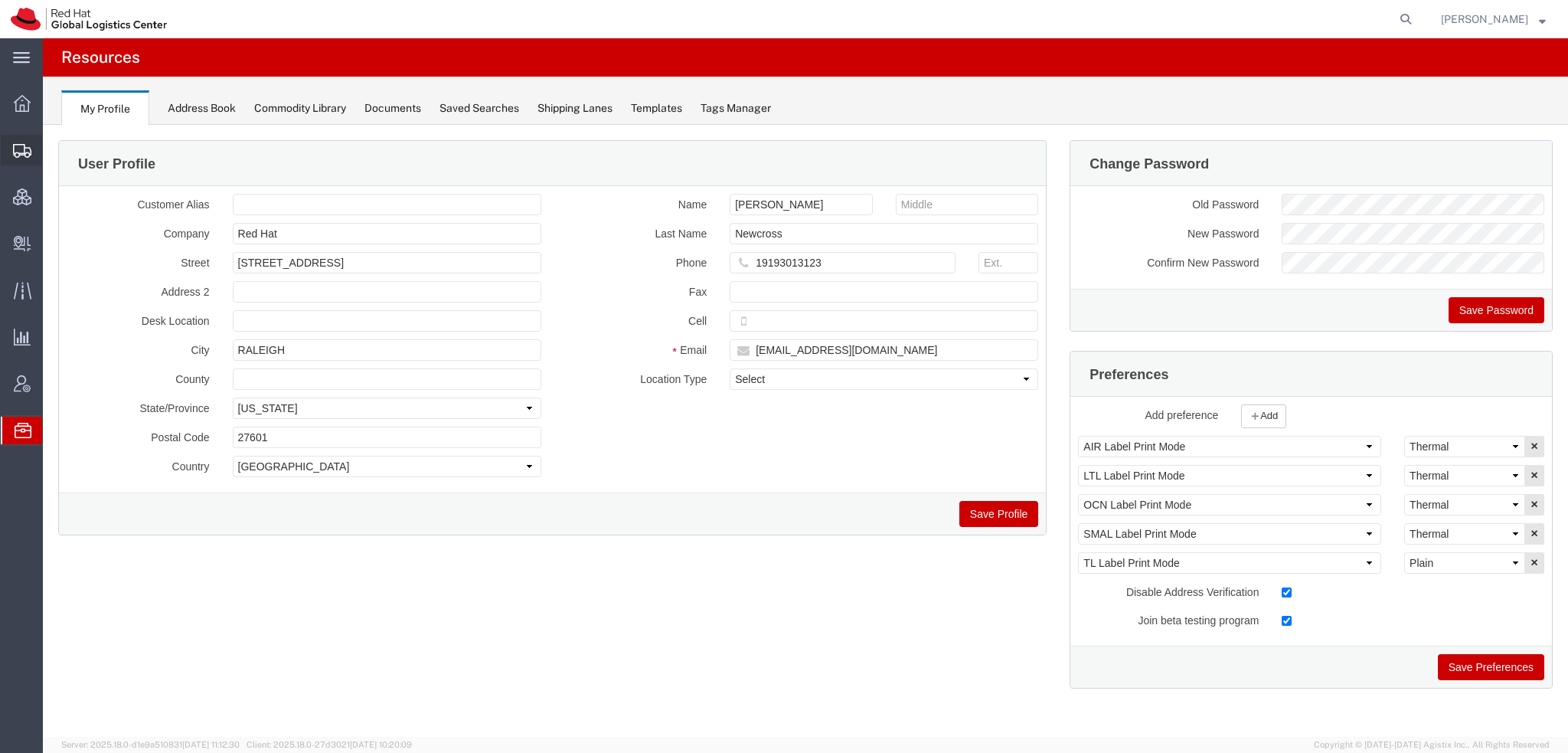
click at [0, 0] on span "Shipment Manager" at bounding box center [0, 0] width 0 height 0
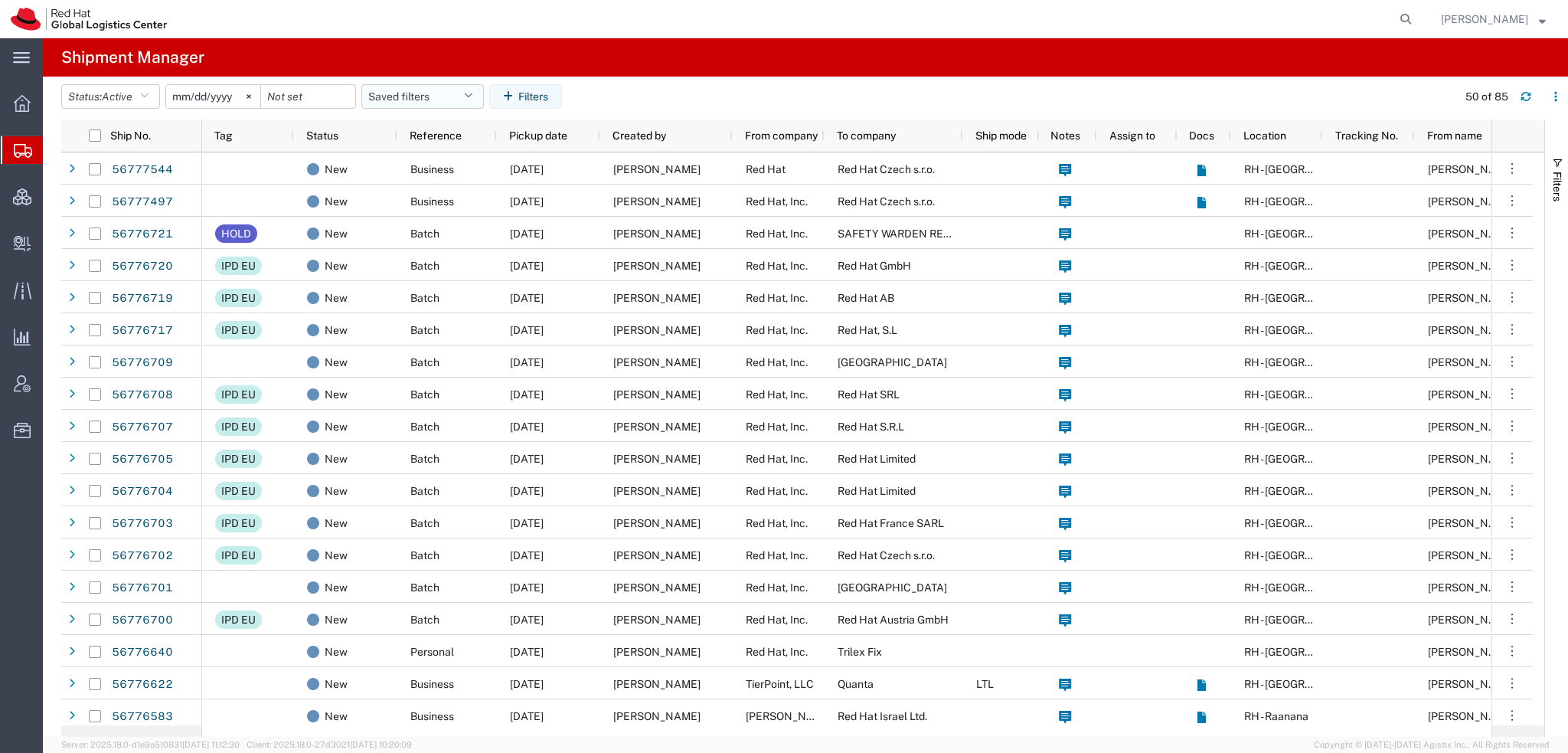
click at [473, 98] on icon "button" at bounding box center [468, 97] width 9 height 11
click at [410, 158] on span "Americas" at bounding box center [464, 163] width 200 height 28
type input "2023-05-07"
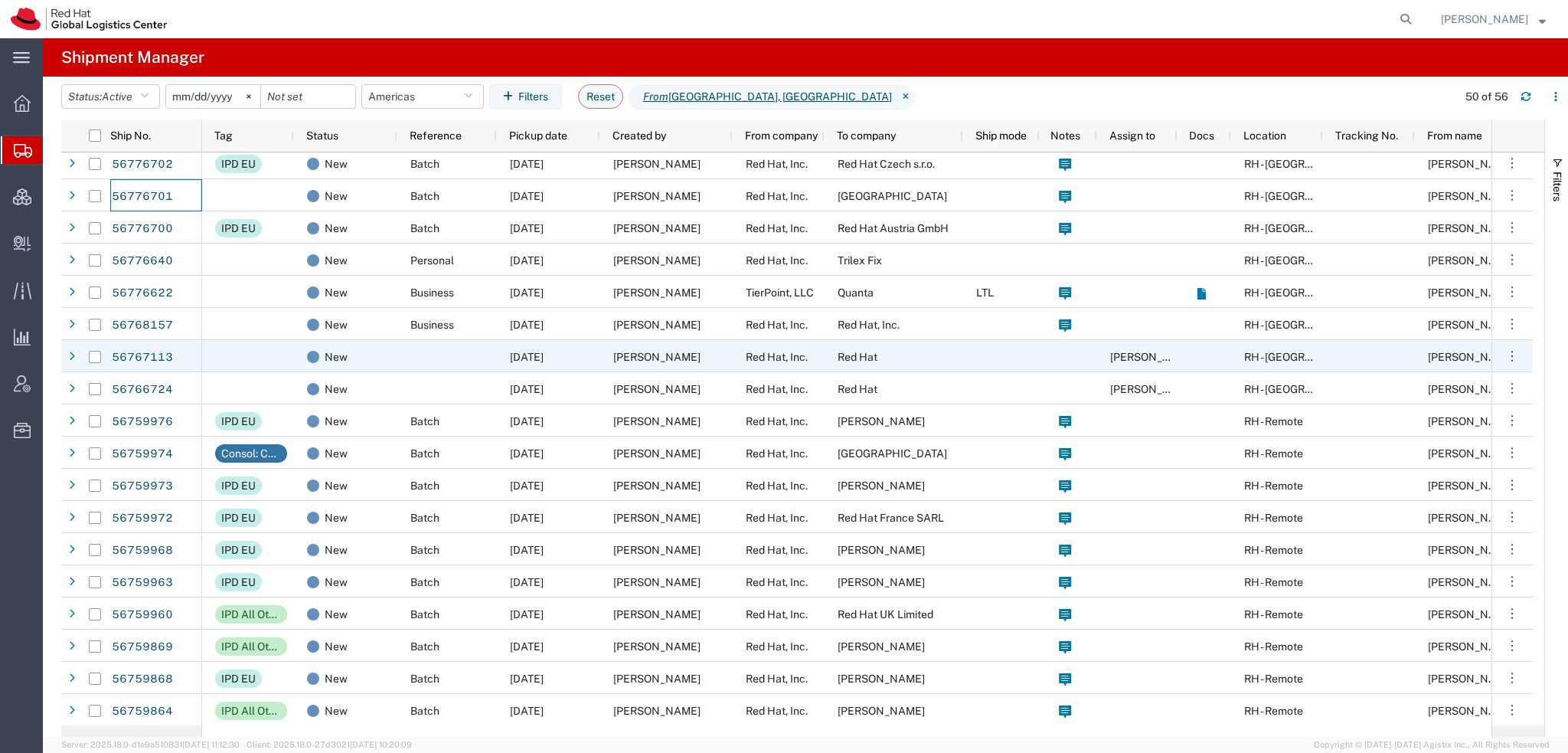
scroll to position [383, 0]
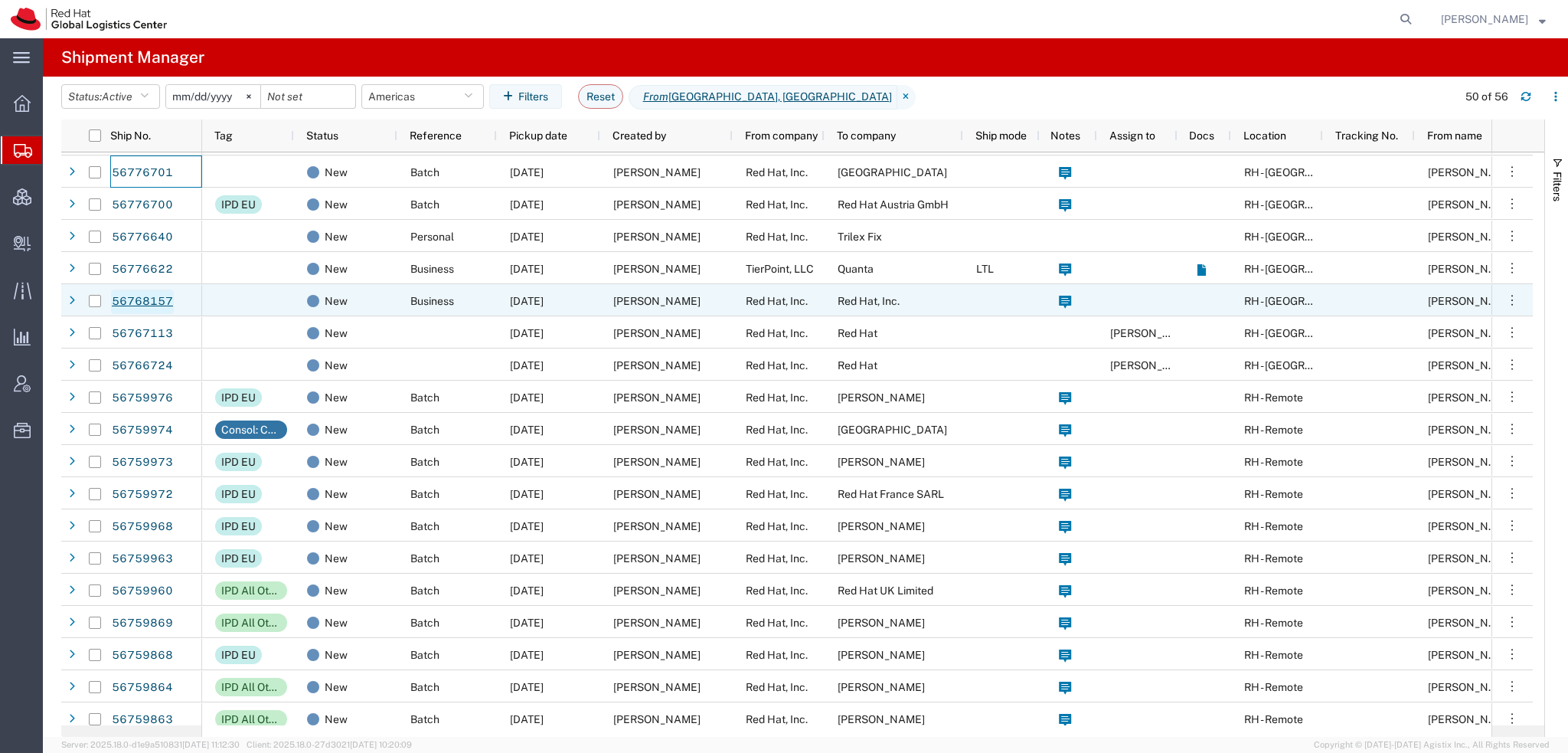
click at [155, 300] on link "56768157" at bounding box center [141, 301] width 62 height 25
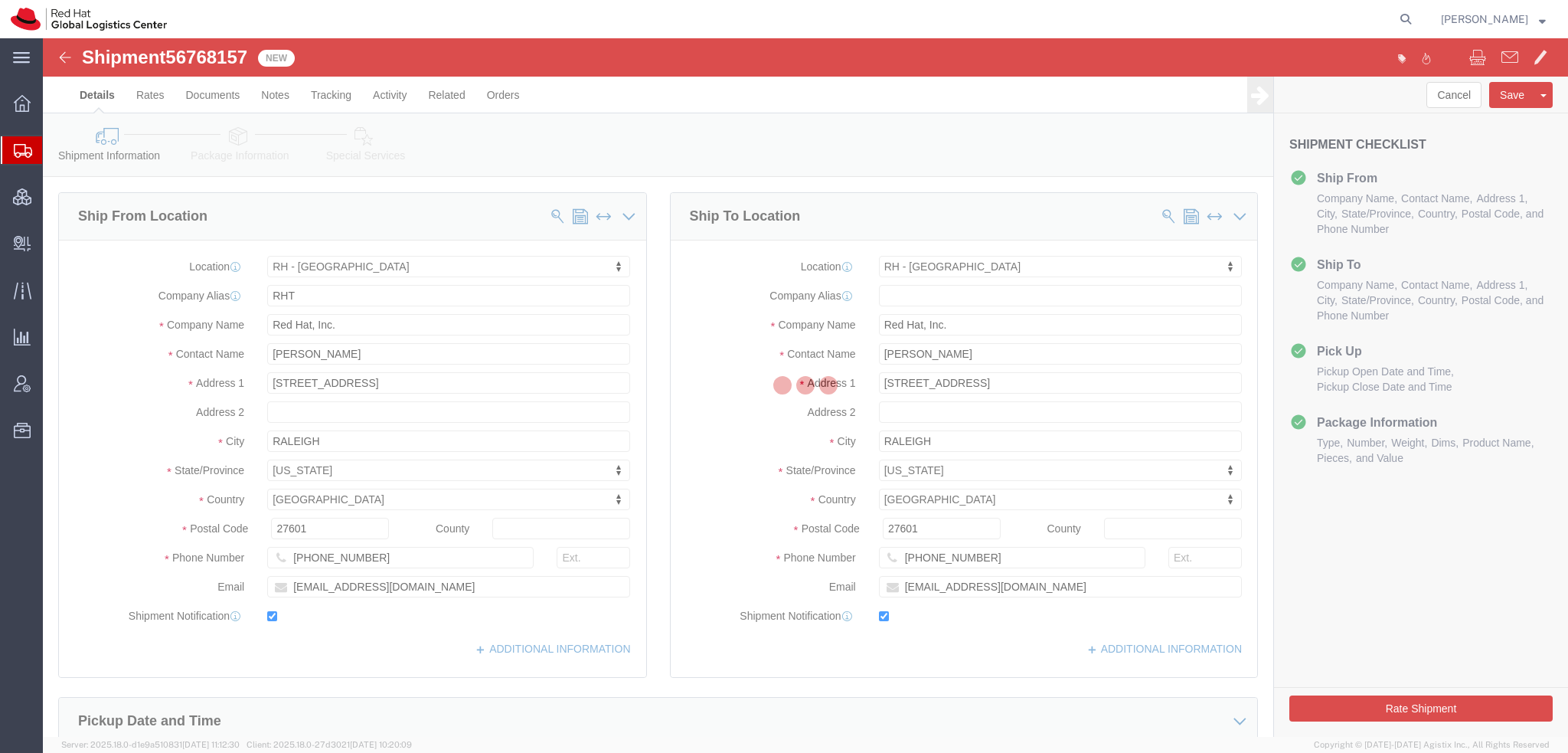
select select "38014"
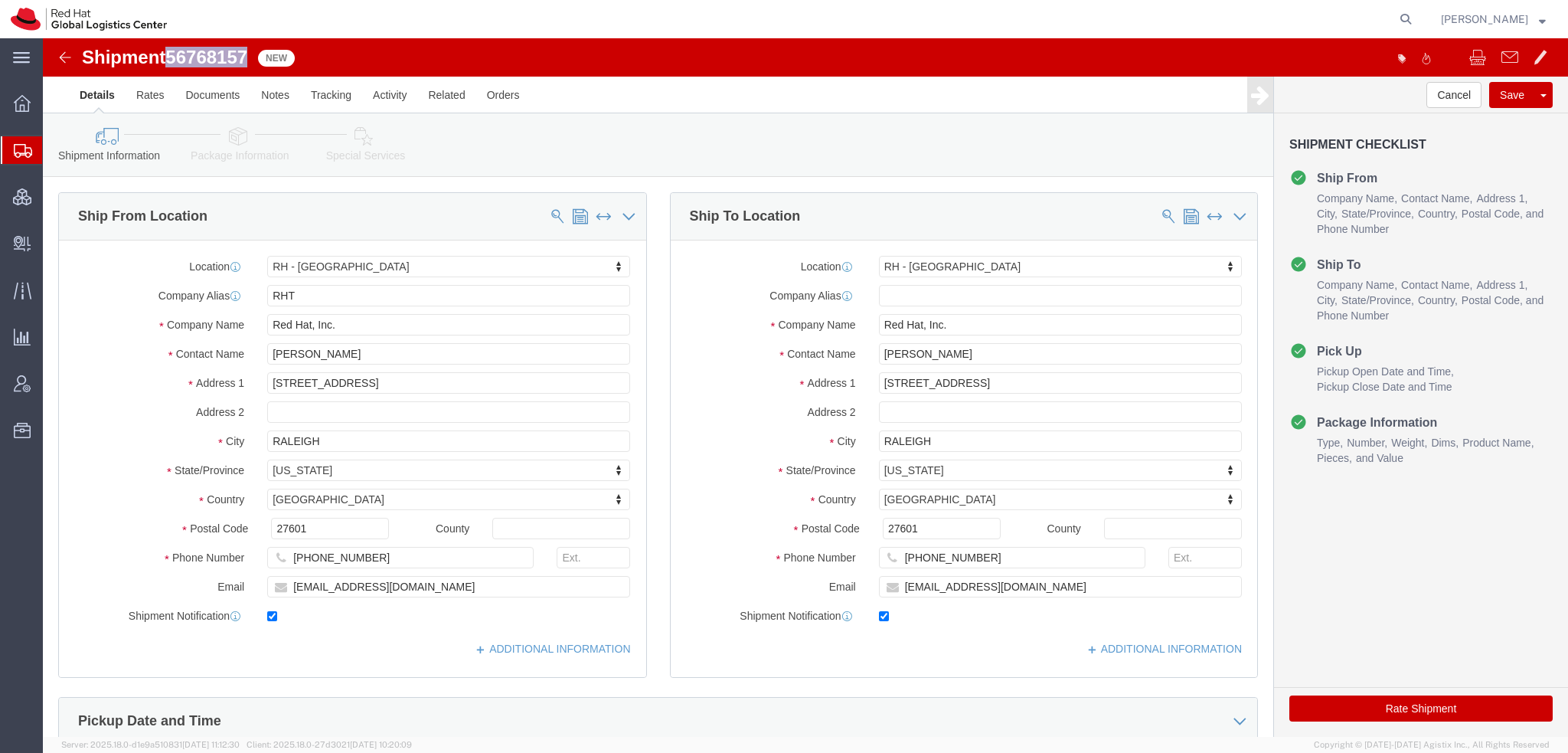
drag, startPoint x: 208, startPoint y: 16, endPoint x: 132, endPoint y: 19, distance: 76.1
click span "56768157"
copy span "56768157"
click button "Rate Shipment"
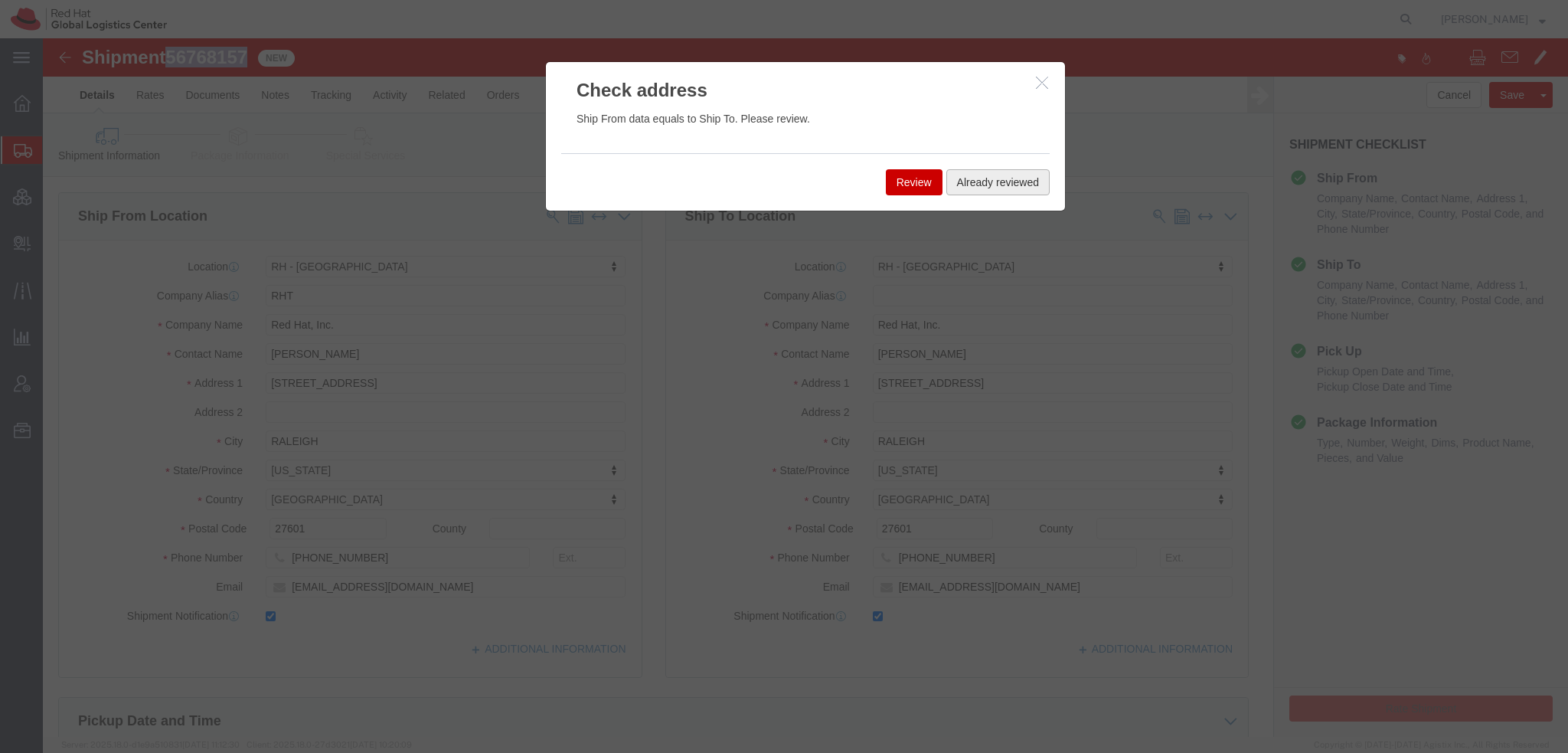
click button "Already reviewed"
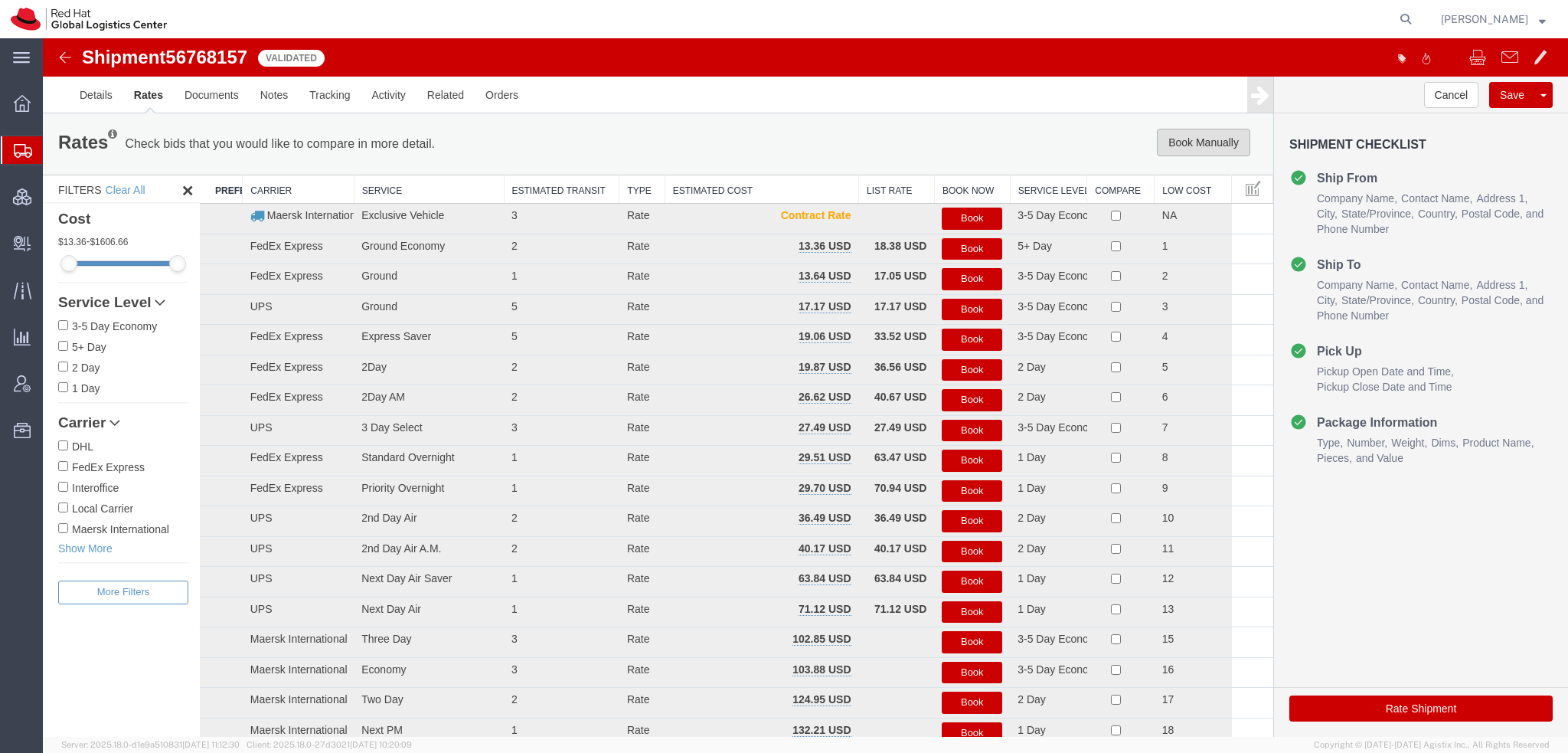
click at [1181, 149] on button "Book Manually" at bounding box center [1203, 141] width 93 height 27
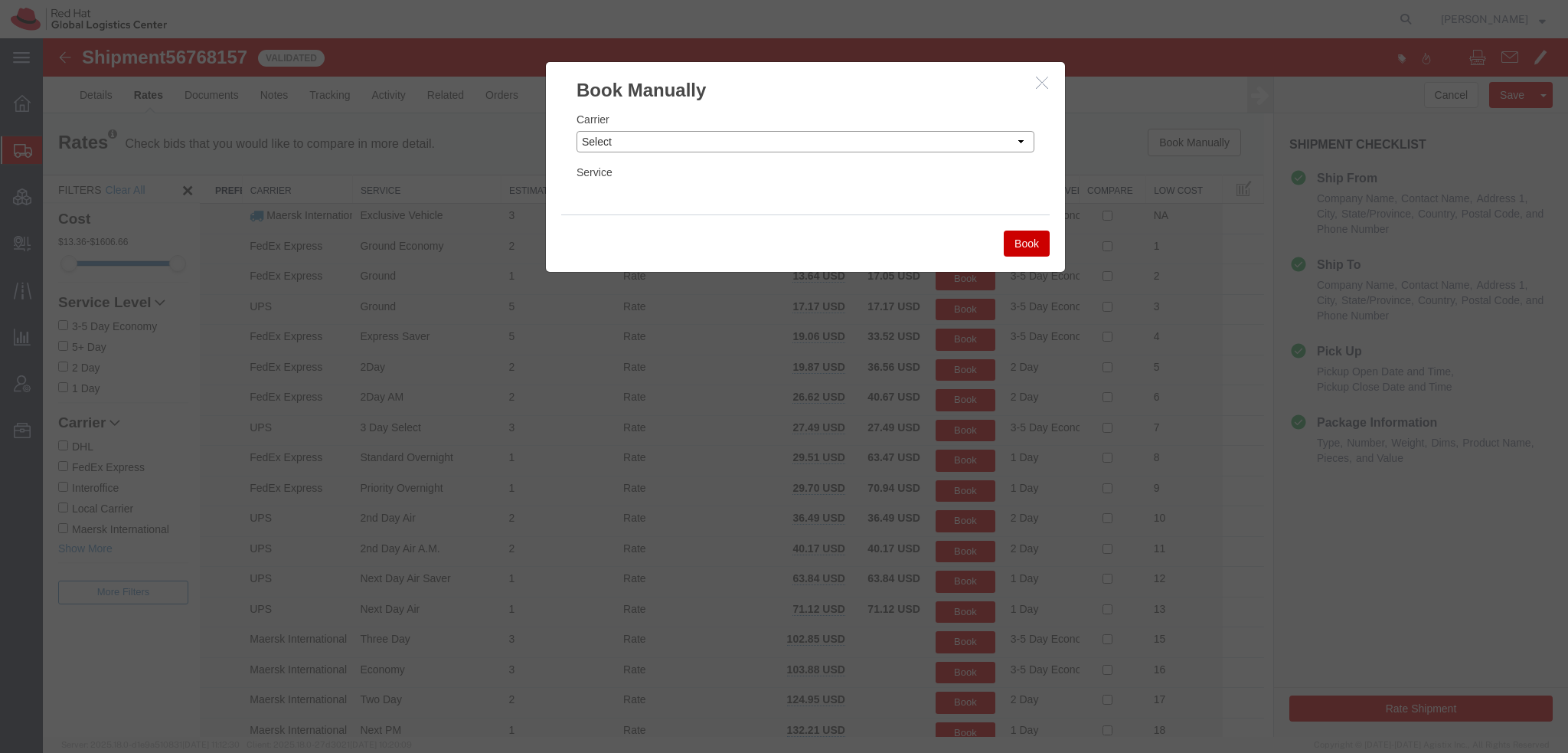
click at [896, 146] on select "Select Add New Carrier (and default service) Amazon Logistics Czech Post DHL Fe…" at bounding box center [805, 141] width 458 height 21
select select "7920"
click at [576, 131] on select "Select Add New Carrier (and default service) Amazon Logistics Czech Post DHL Fe…" at bounding box center [805, 141] width 458 height 21
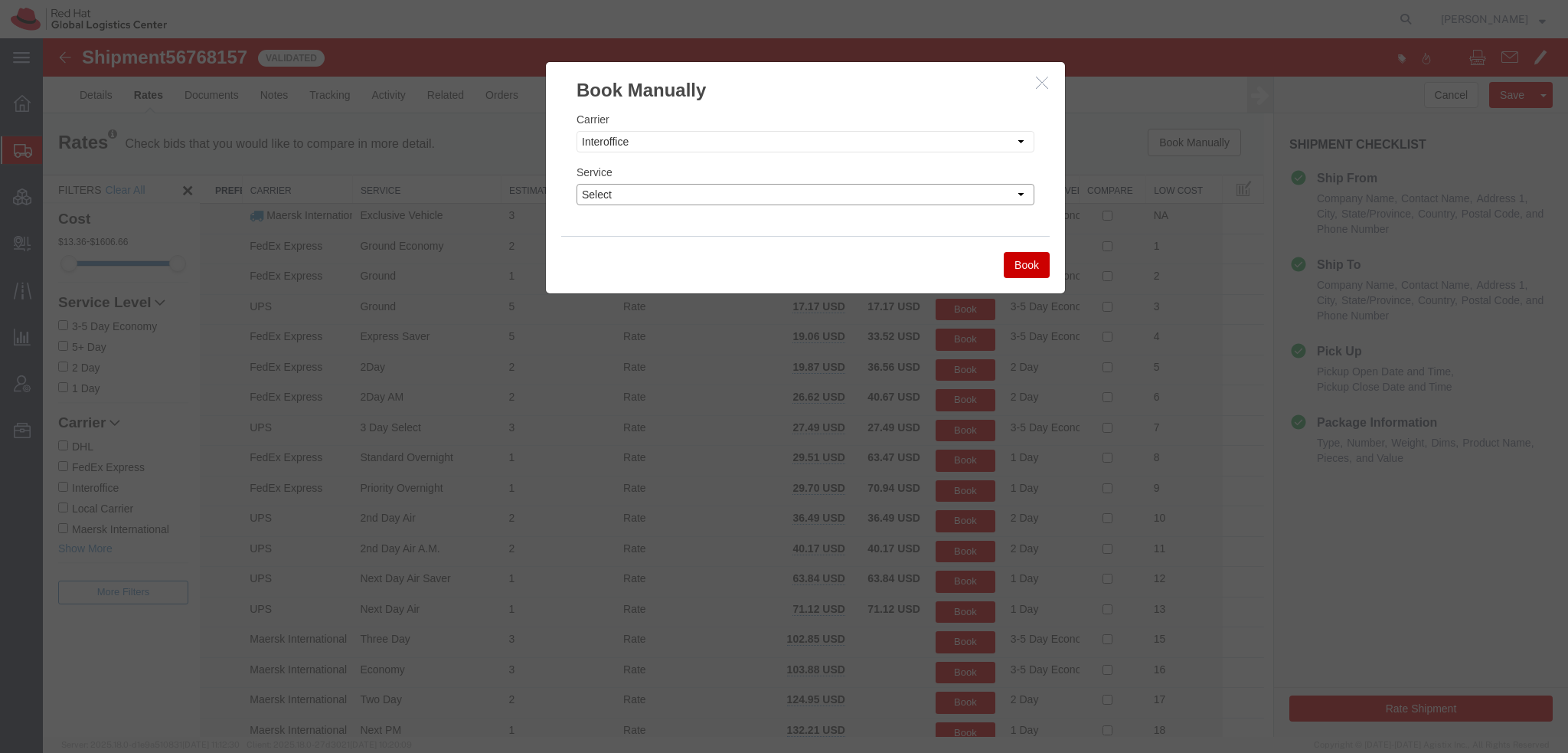
click at [658, 188] on select "Select IO_Ground IO_LTL" at bounding box center [805, 194] width 458 height 21
select select "17810"
click at [576, 184] on select "Select IO_Ground IO_LTL" at bounding box center [805, 194] width 458 height 21
click at [1023, 271] on button "Book" at bounding box center [1026, 265] width 46 height 26
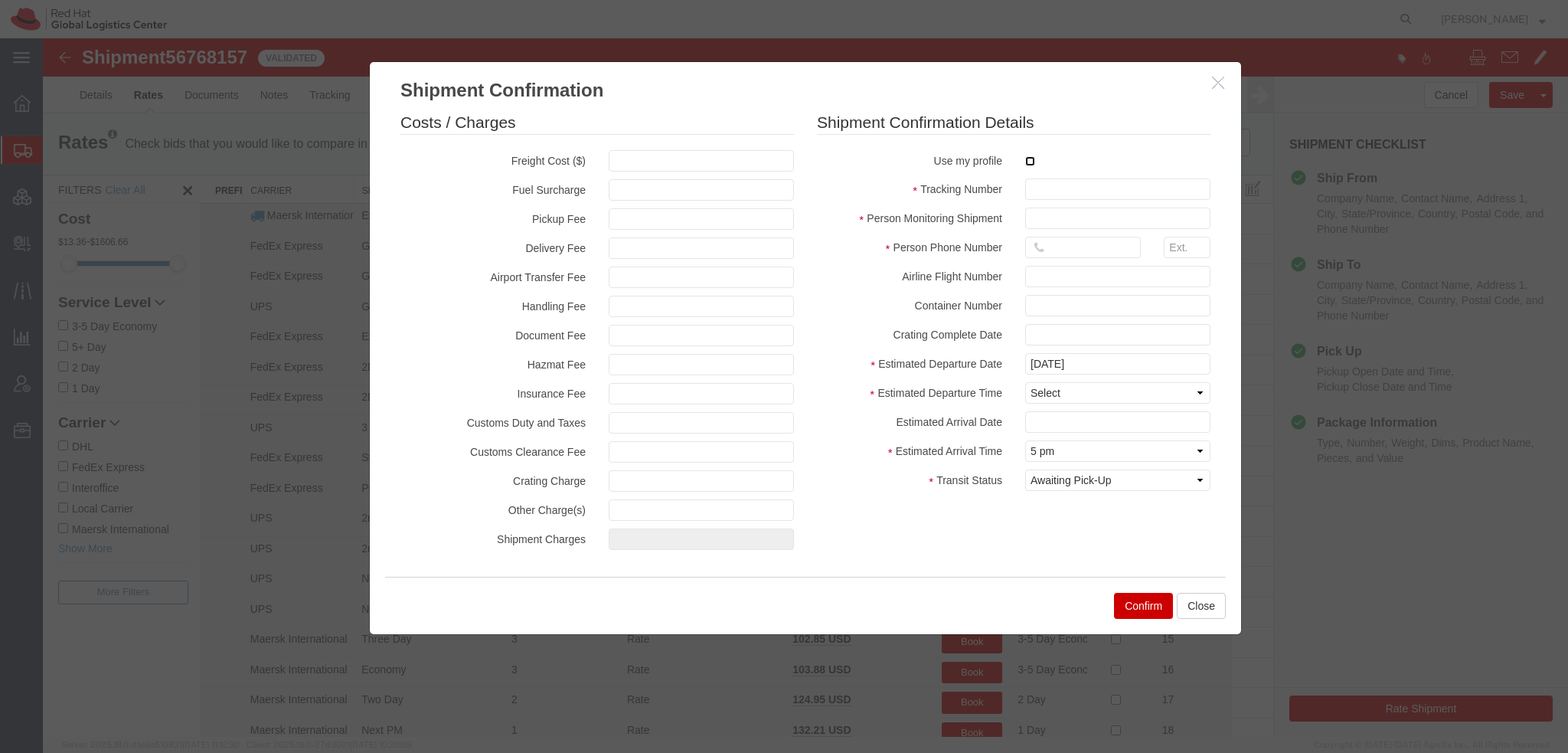
click at [1026, 163] on input "checkbox" at bounding box center [1030, 161] width 10 height 10
checkbox input "true"
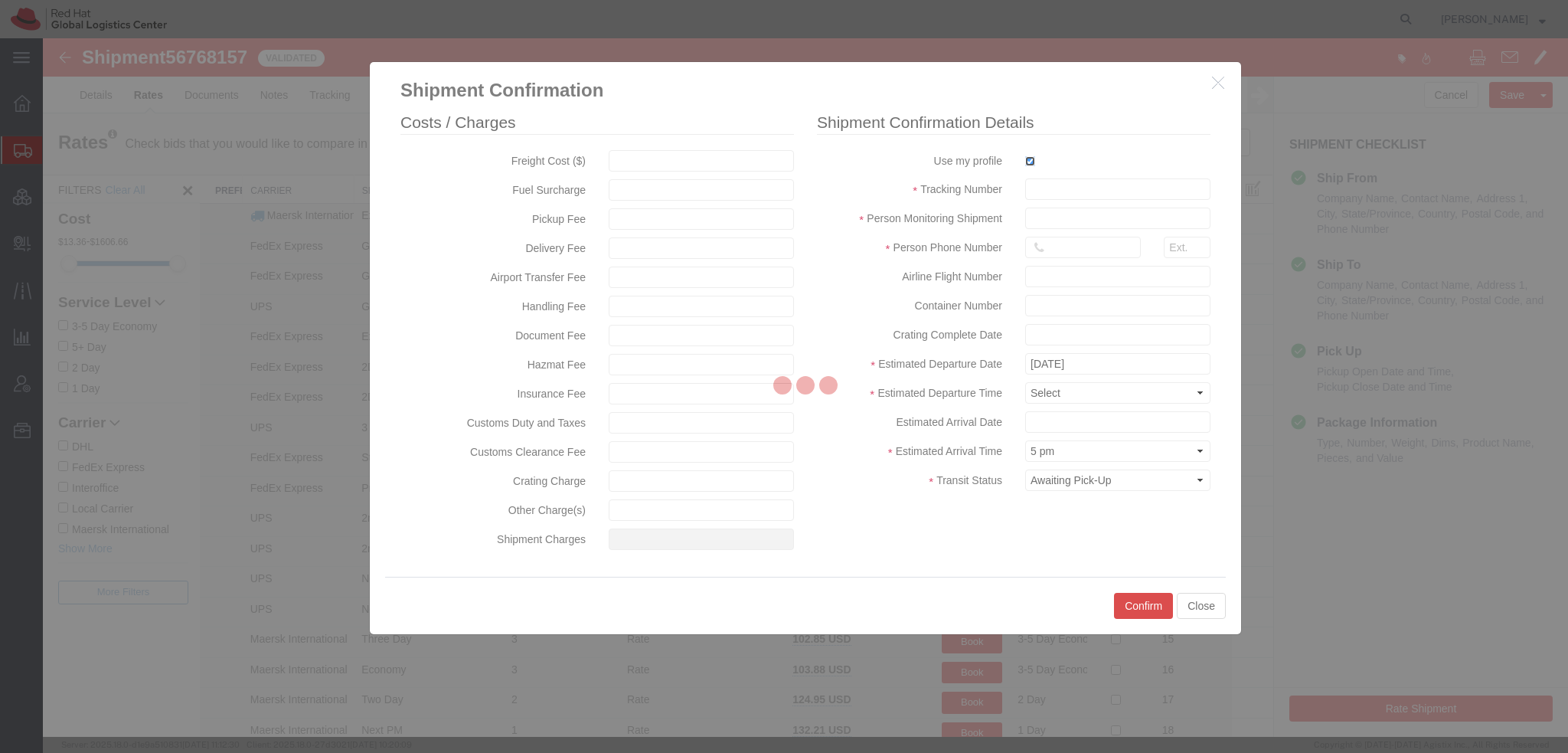
type input "[PERSON_NAME]"
type input "19193013123"
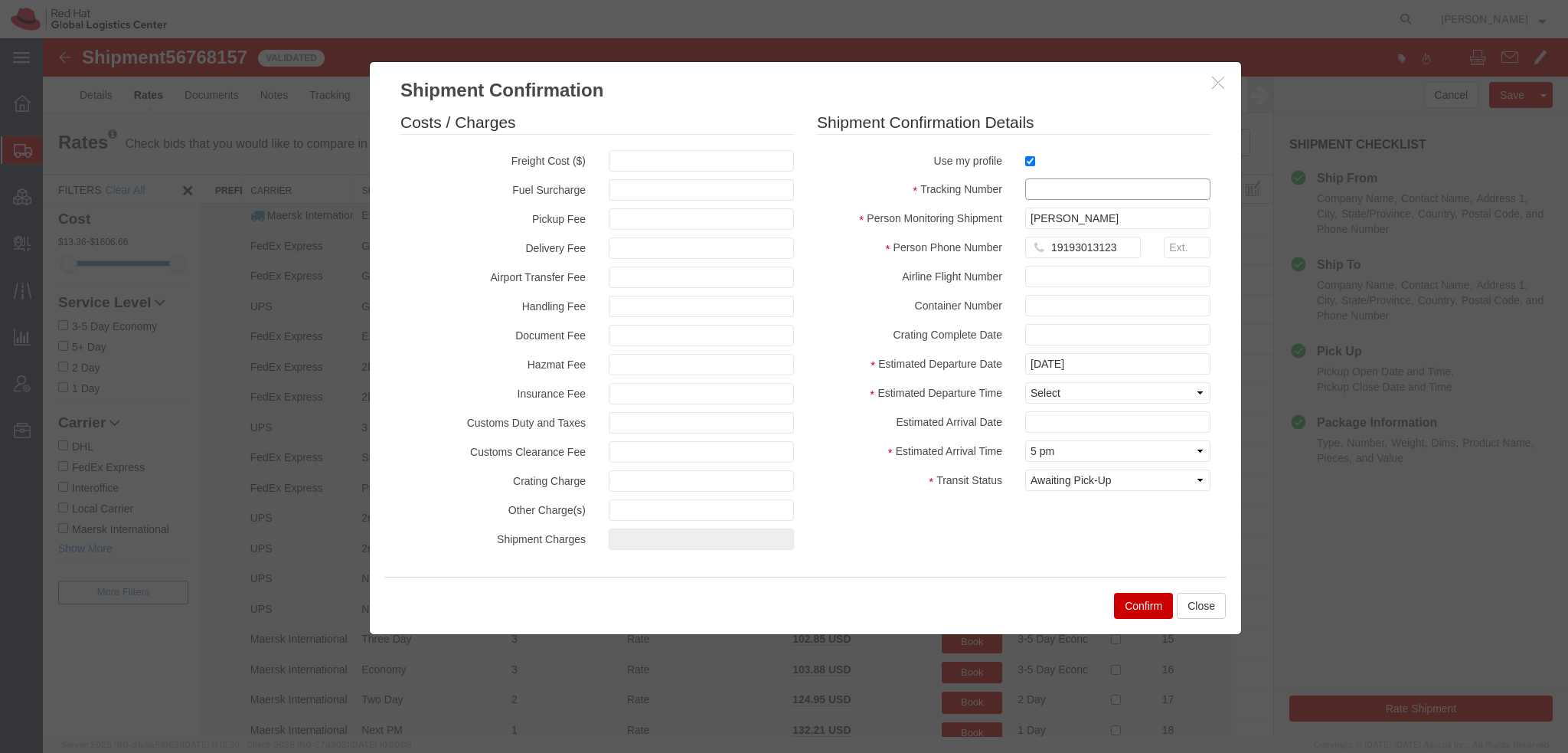
drag, startPoint x: 1051, startPoint y: 187, endPoint x: 1066, endPoint y: 183, distance: 15.5
click at [1052, 187] on input "text" at bounding box center [1117, 189] width 185 height 21
paste input "56768157"
type input "RHT56768157"
click at [1067, 393] on select "Select Midnight 1 am 2 am 3 am 4 am 5 am 6 am 7 am 8 am 9 am 10 am 11 am 12 Noo…" at bounding box center [1117, 393] width 185 height 21
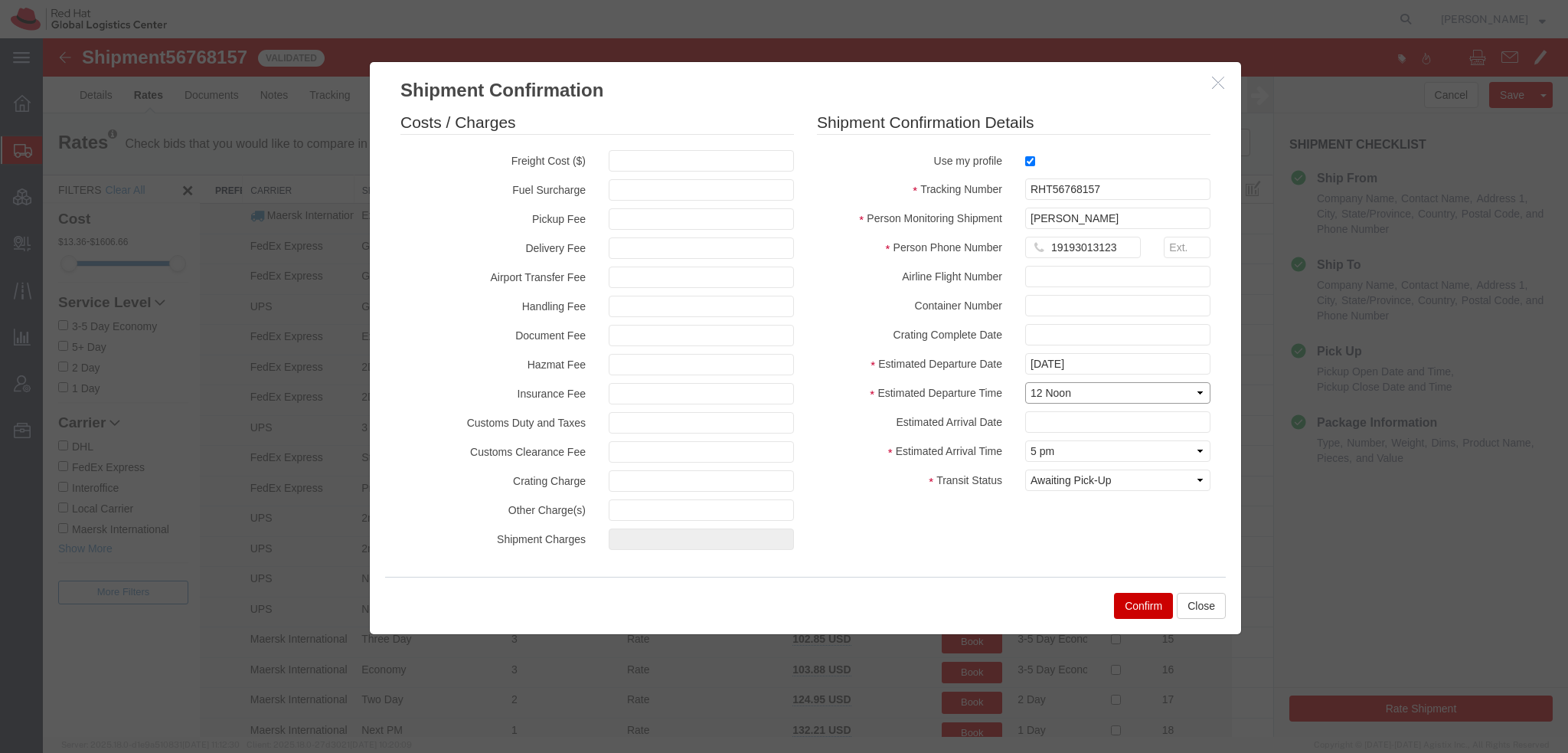
click at [1025, 382] on select "Select Midnight 1 am 2 am 3 am 4 am 5 am 6 am 7 am 8 am 9 am 10 am 11 am 12 Noo…" at bounding box center [1117, 393] width 185 height 21
click at [1050, 387] on select "Select Midnight 1 am 2 am 3 am 4 am 5 am 6 am 7 am 8 am 9 am 10 am 11 am 12 Noo…" at bounding box center [1117, 393] width 185 height 21
select select "1500"
click at [1025, 382] on select "Select Midnight 1 am 2 am 3 am 4 am 5 am 6 am 7 am 8 am 9 am 10 am 11 am 12 Noo…" at bounding box center [1117, 393] width 185 height 21
click at [1055, 421] on input "text" at bounding box center [1117, 422] width 185 height 21
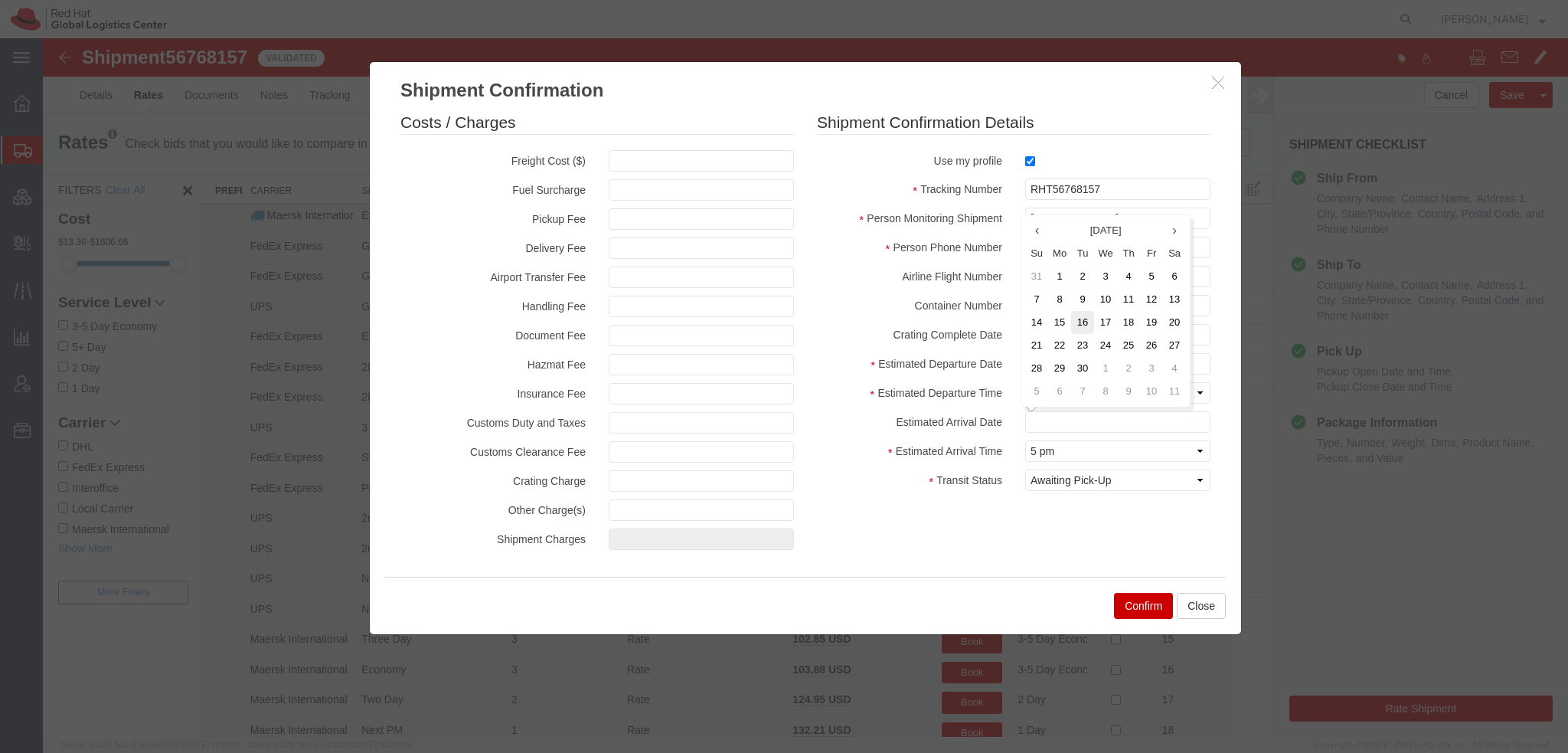
click at [1077, 319] on td "16" at bounding box center [1082, 322] width 23 height 23
type input "09/16/2025"
drag, startPoint x: 1138, startPoint y: 190, endPoint x: 257, endPoint y: 48, distance: 892.4
click at [310, 56] on div "Shipment Confirmation Costs / Charges Freight Cost ($) Fuel Surcharge Pickup Fe…" at bounding box center [806, 387] width 1525 height 699
click at [1151, 616] on button "Confirm" at bounding box center [1143, 605] width 59 height 26
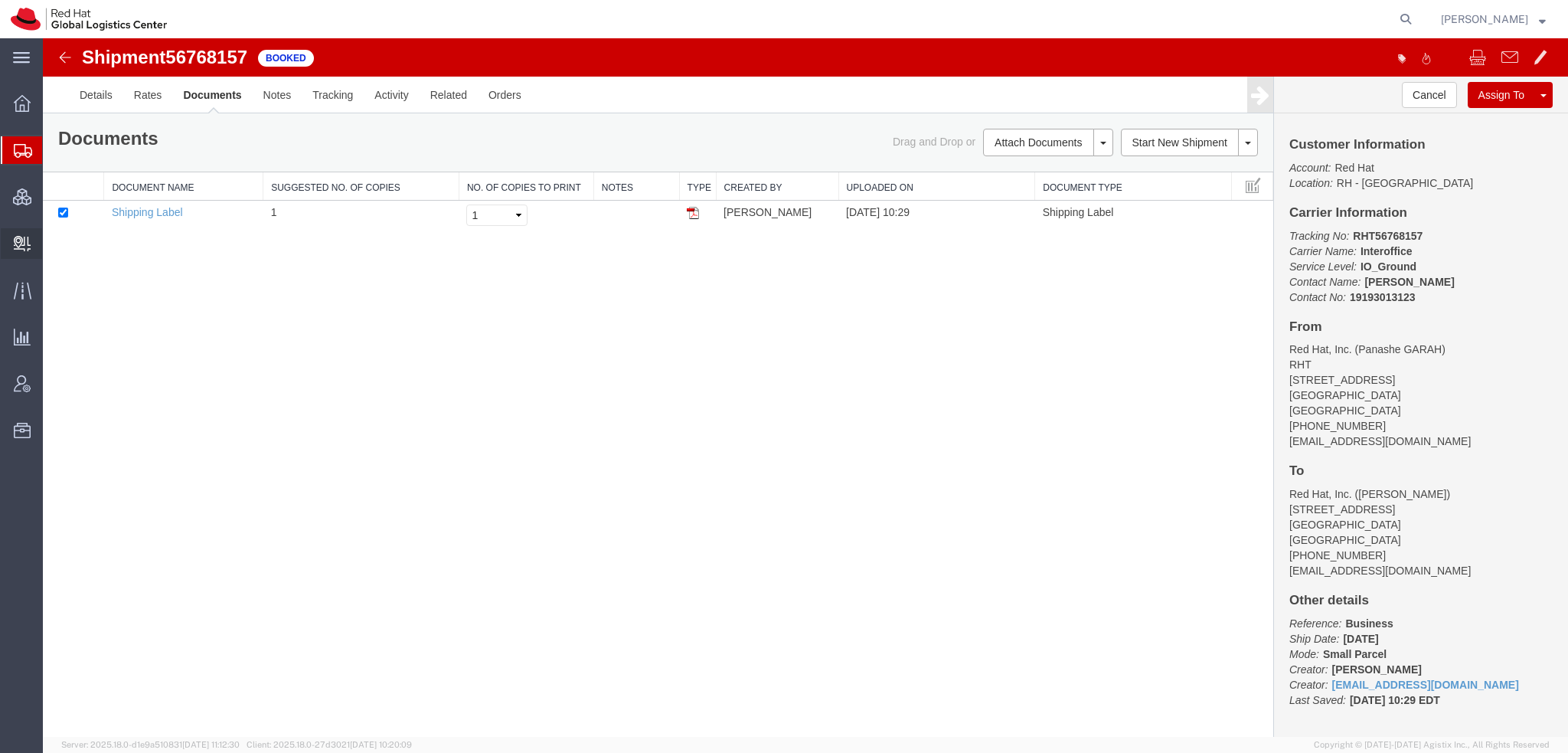
click at [0, 0] on span "Create Delivery" at bounding box center [0, 0] width 0 height 0
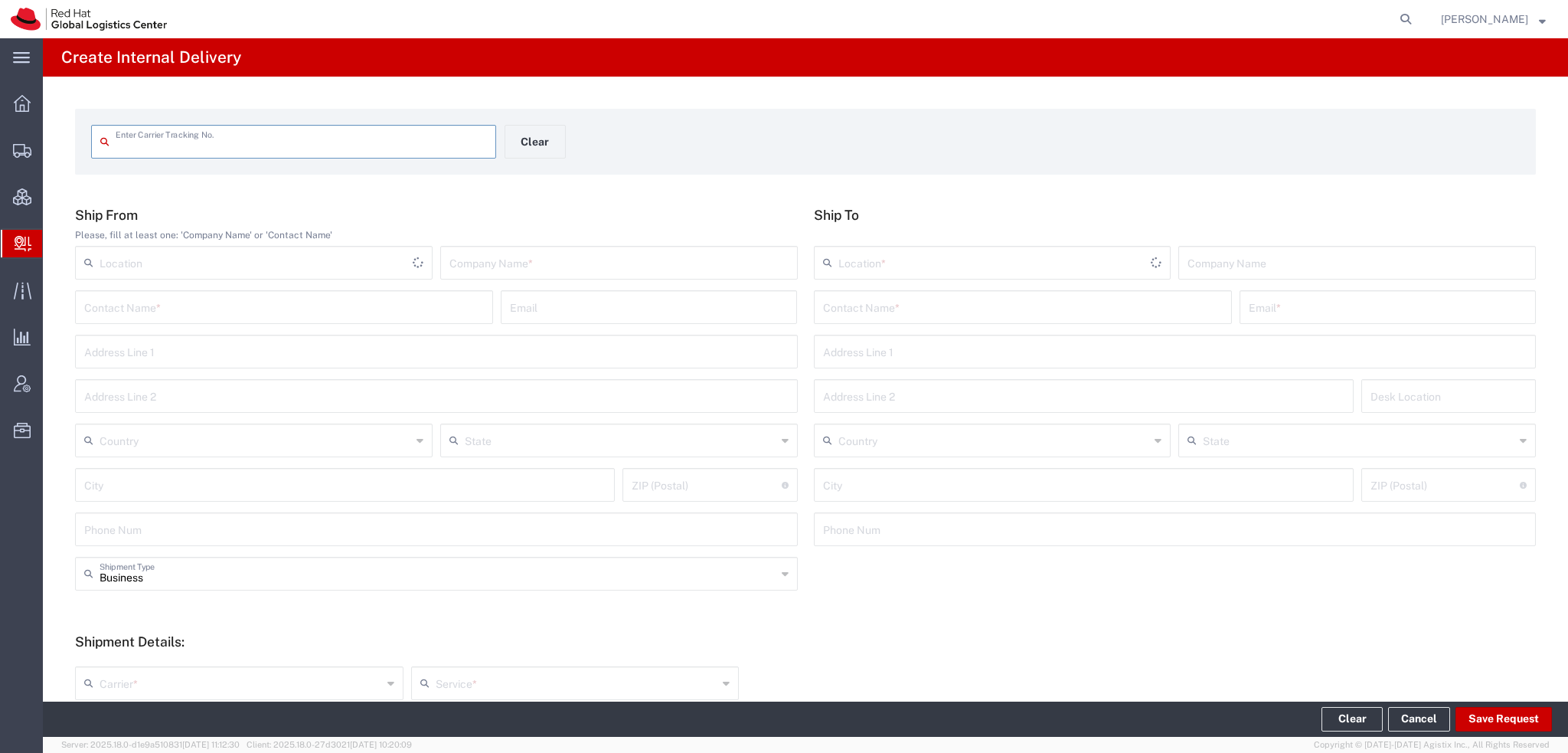
click at [145, 143] on input "text" at bounding box center [301, 141] width 372 height 26
type input "RHT56768157"
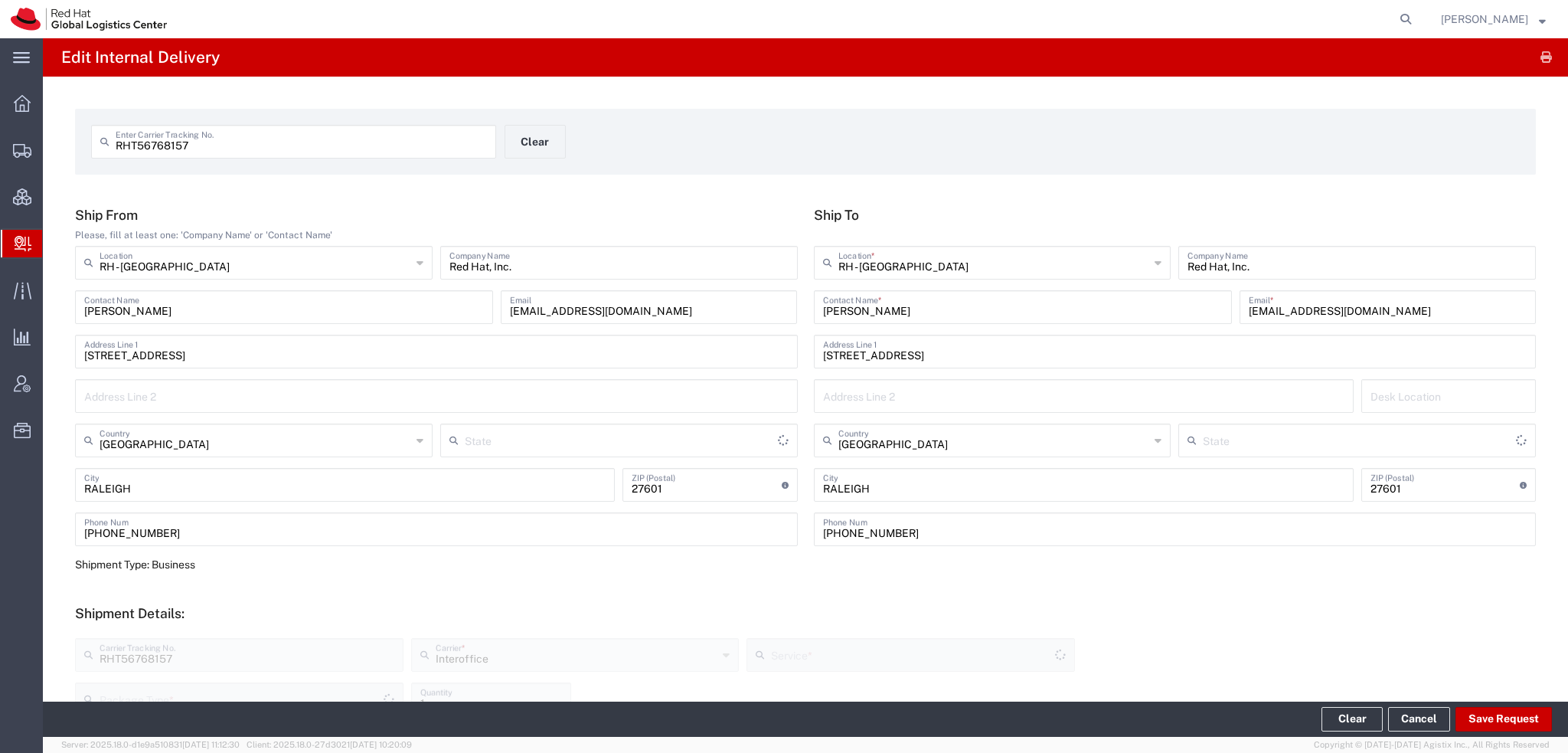
type input "[US_STATE]"
type input "Your Packaging"
type input "[US_STATE]"
type input "IO_Ground"
click at [1507, 711] on button "Save Request" at bounding box center [1504, 719] width 97 height 25
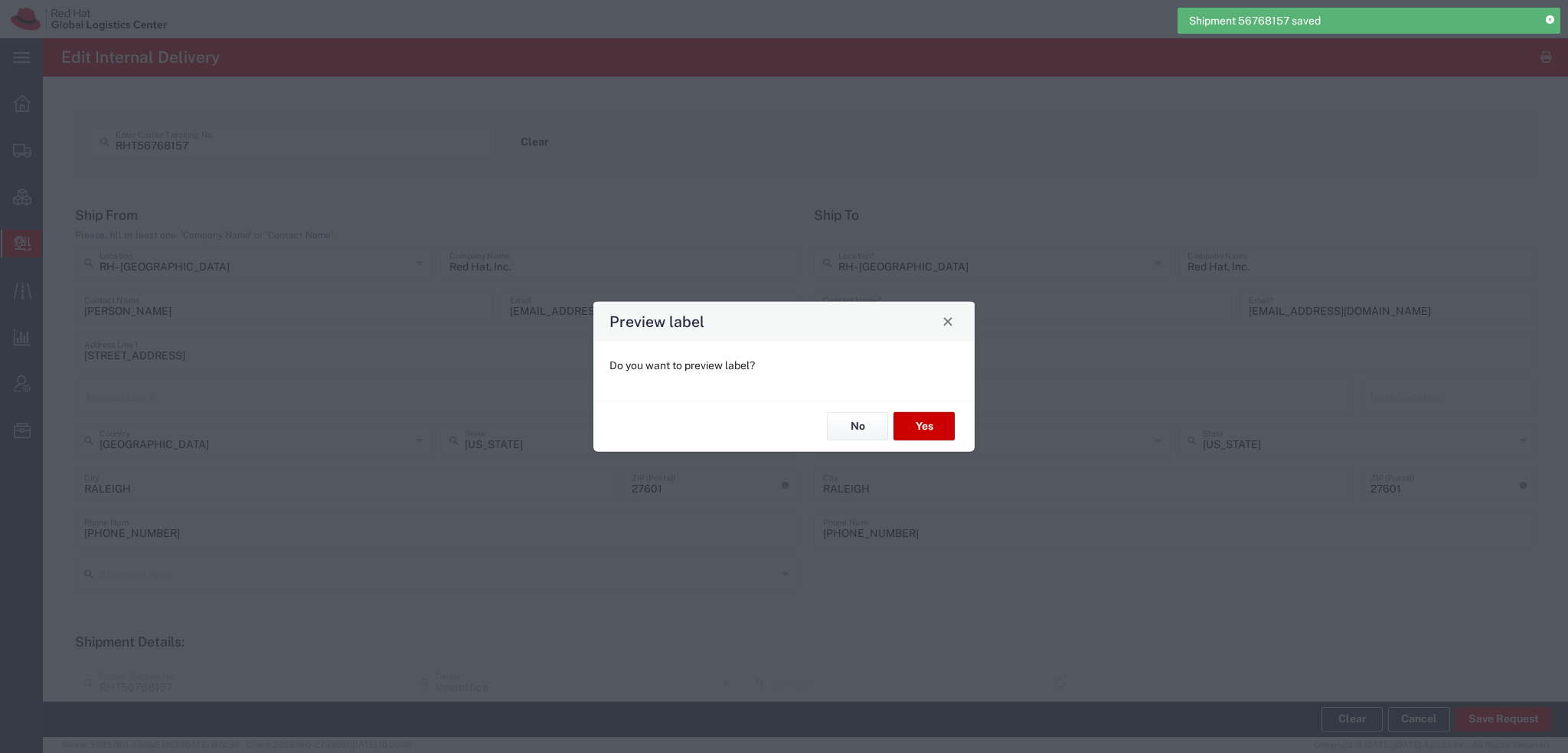
type input "Your Packaging"
type input "IO_Ground"
click at [925, 420] on button "Yes" at bounding box center [924, 426] width 61 height 28
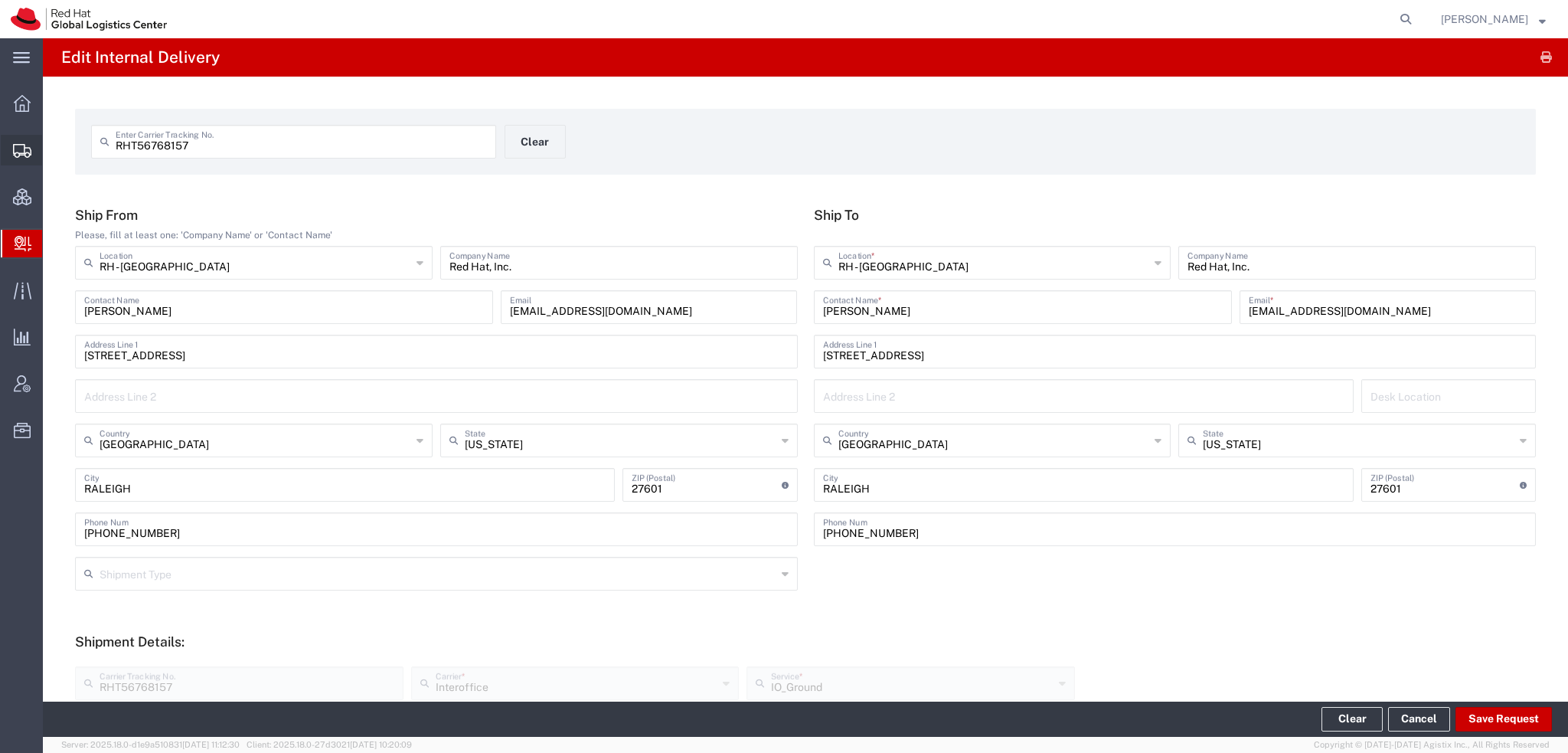
click at [0, 0] on span "Shipment Manager" at bounding box center [0, 0] width 0 height 0
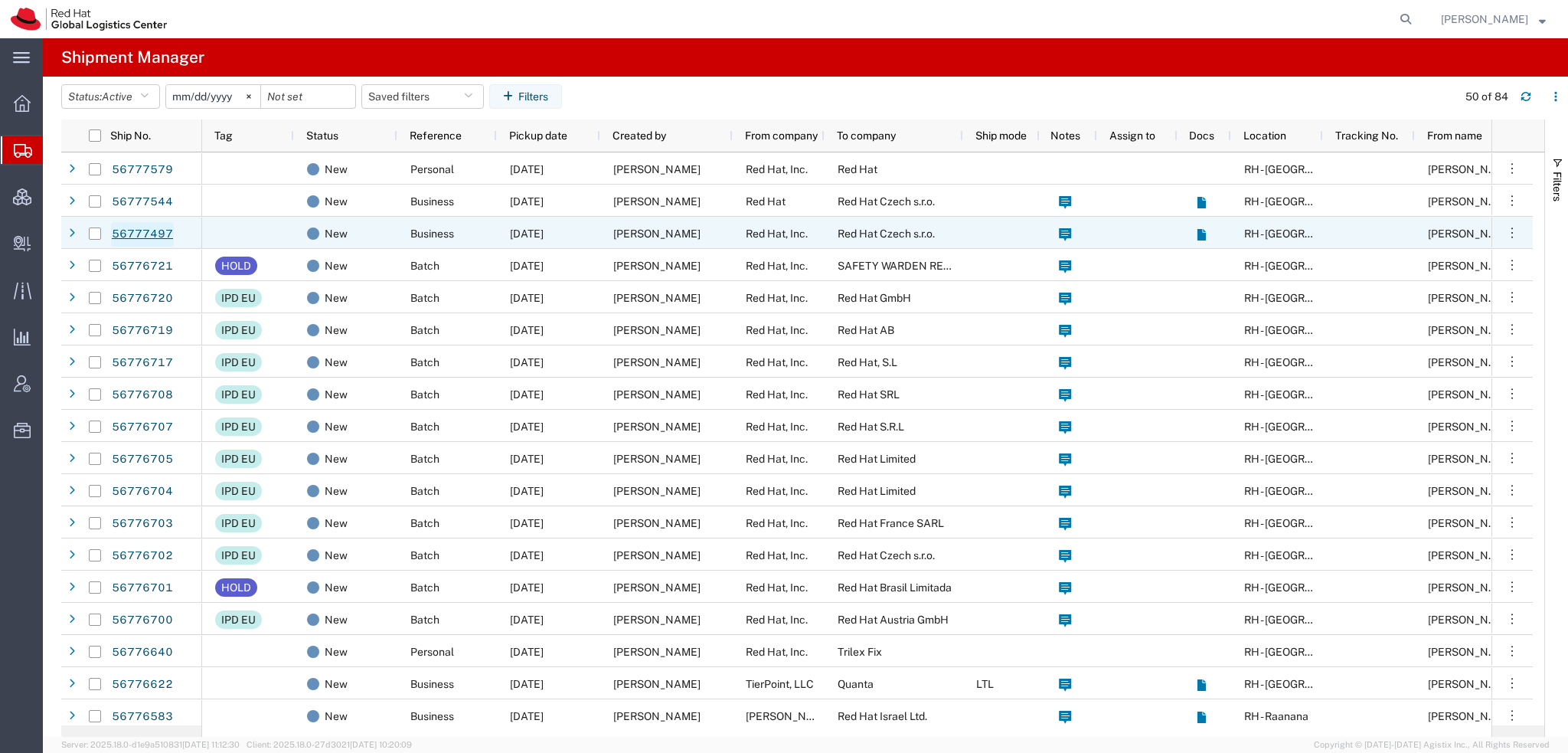
click at [149, 233] on link "56777497" at bounding box center [141, 235] width 62 height 25
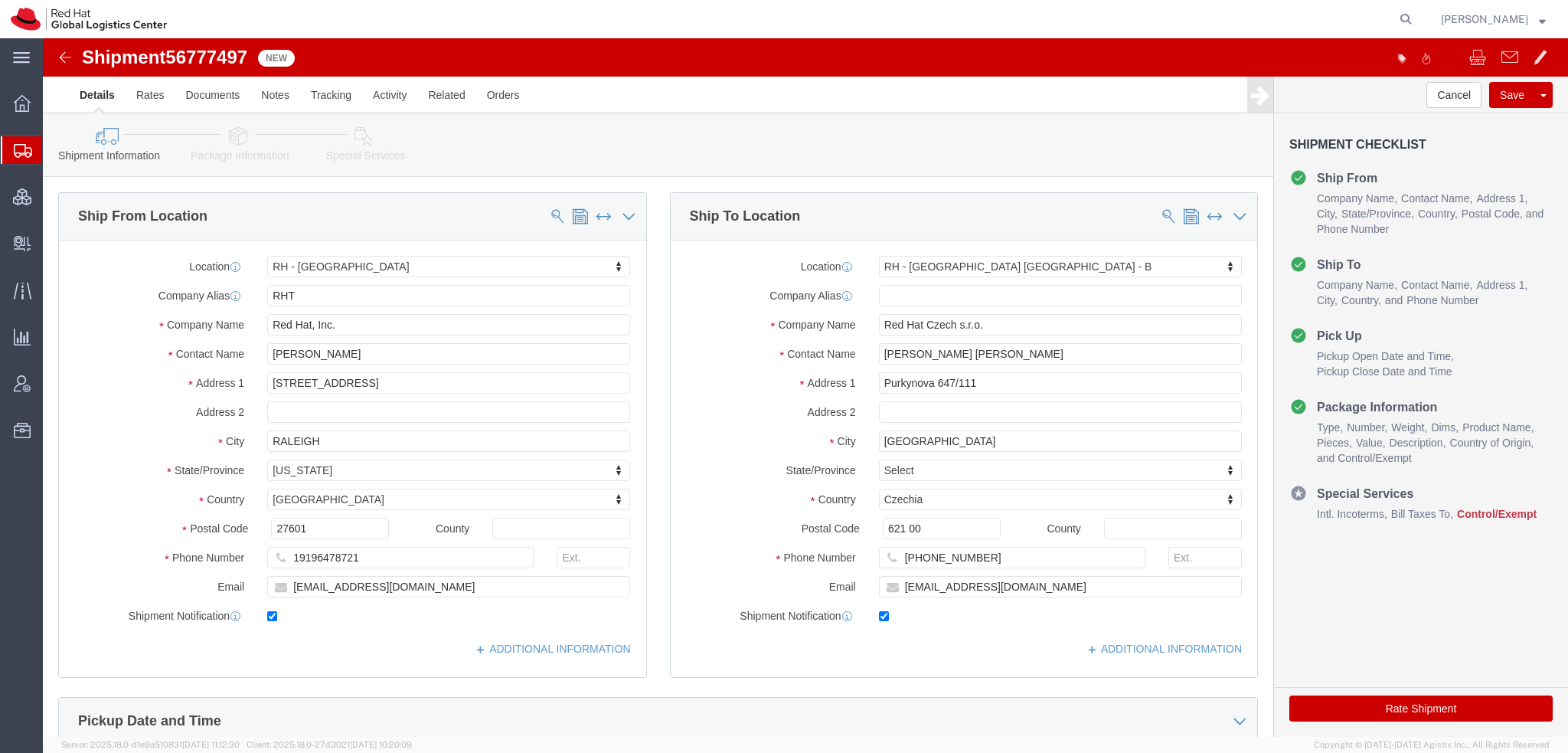
select select "38014"
select select "38036"
click icon
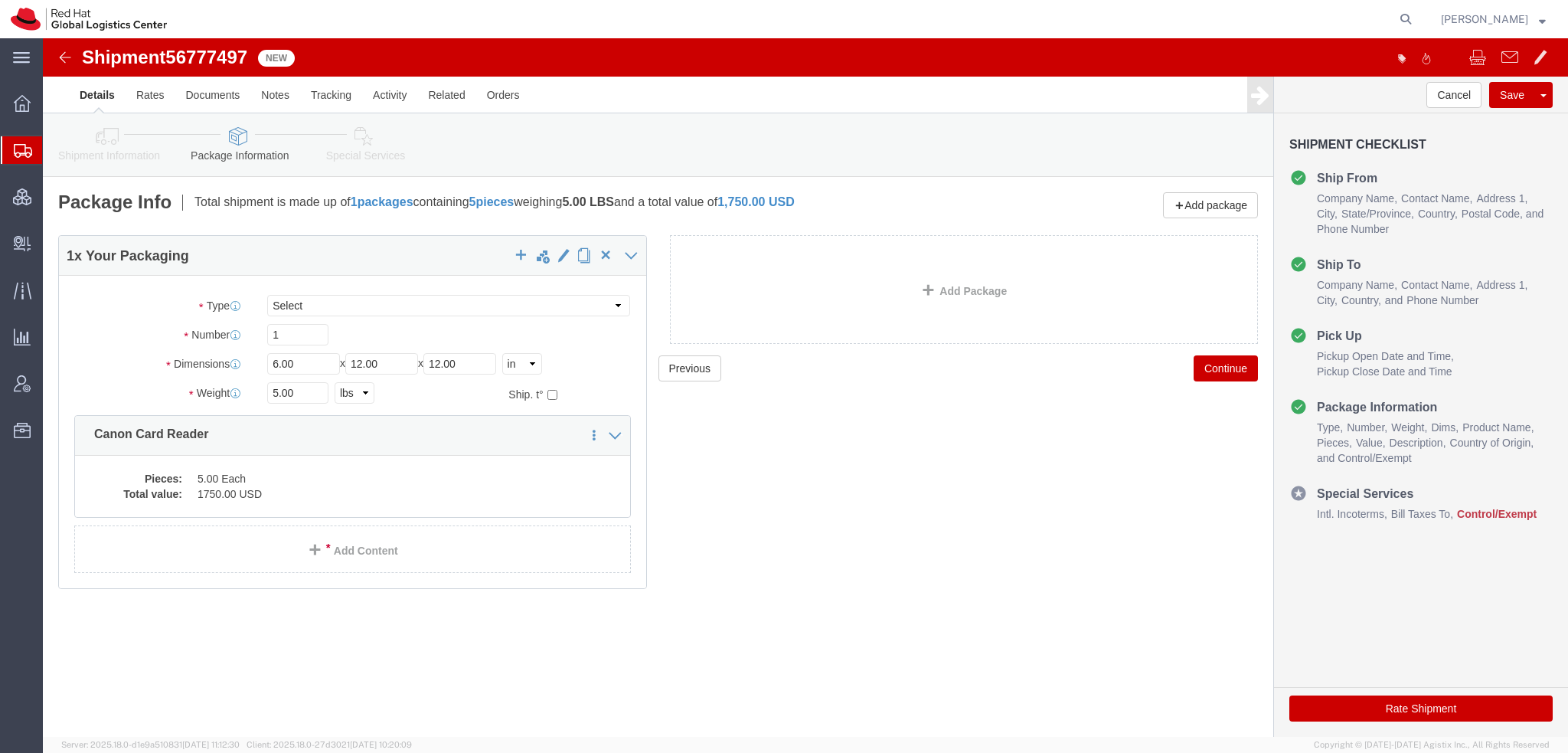
click icon
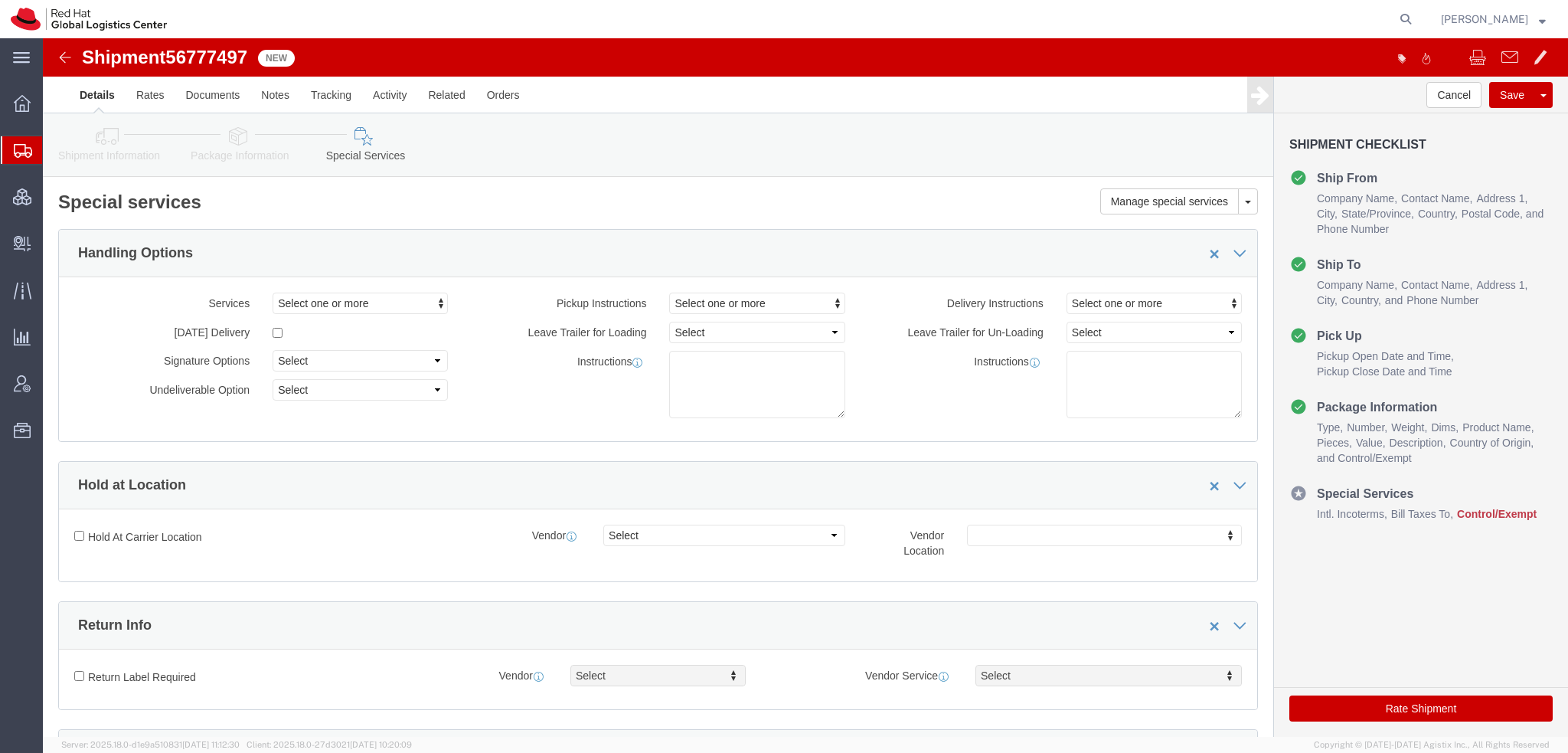
click at [0, 0] on span "Shipment Manager" at bounding box center [0, 0] width 0 height 0
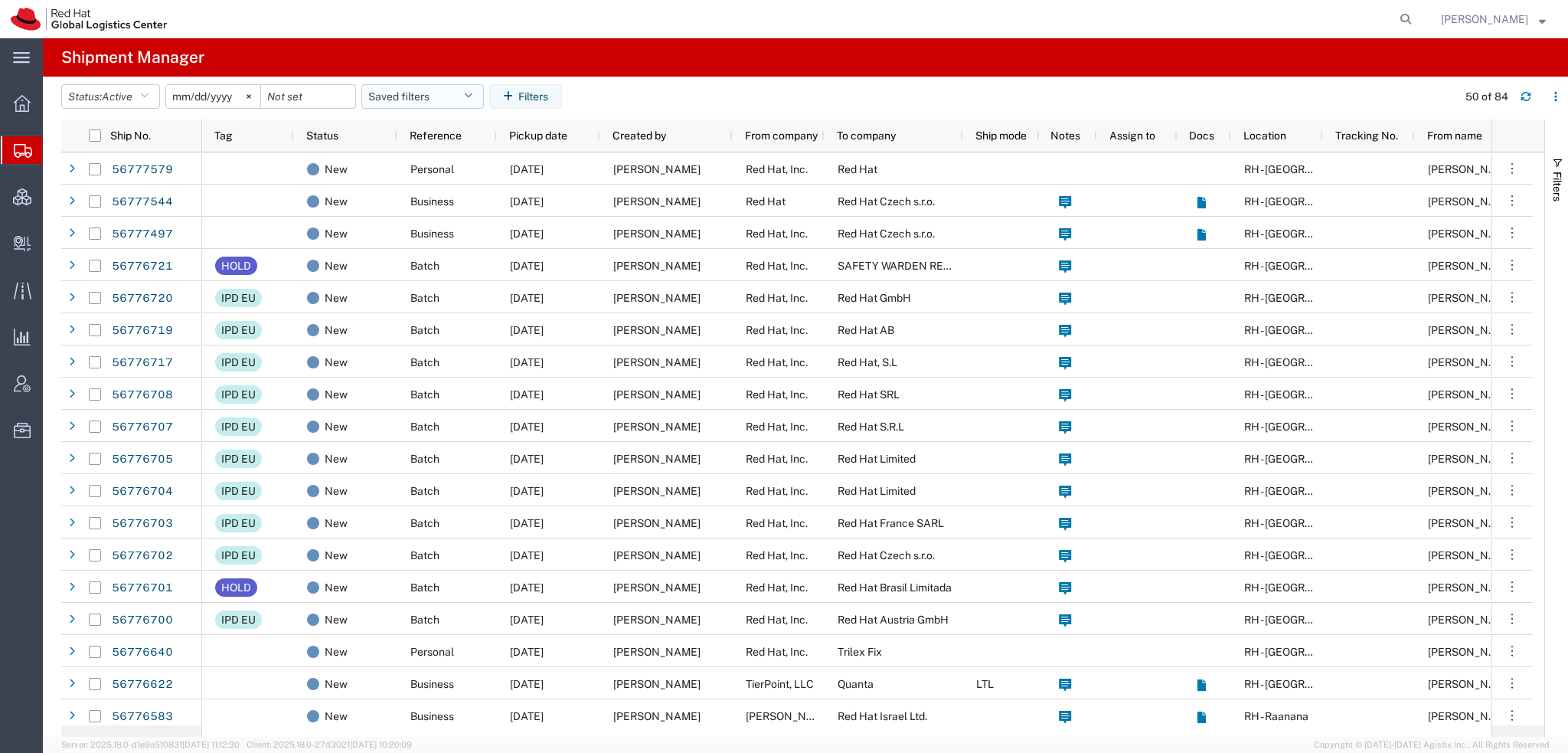
click at [456, 92] on button "Saved filters" at bounding box center [422, 97] width 122 height 25
click at [418, 159] on span "Americas" at bounding box center [464, 163] width 200 height 28
type input "2023-05-07"
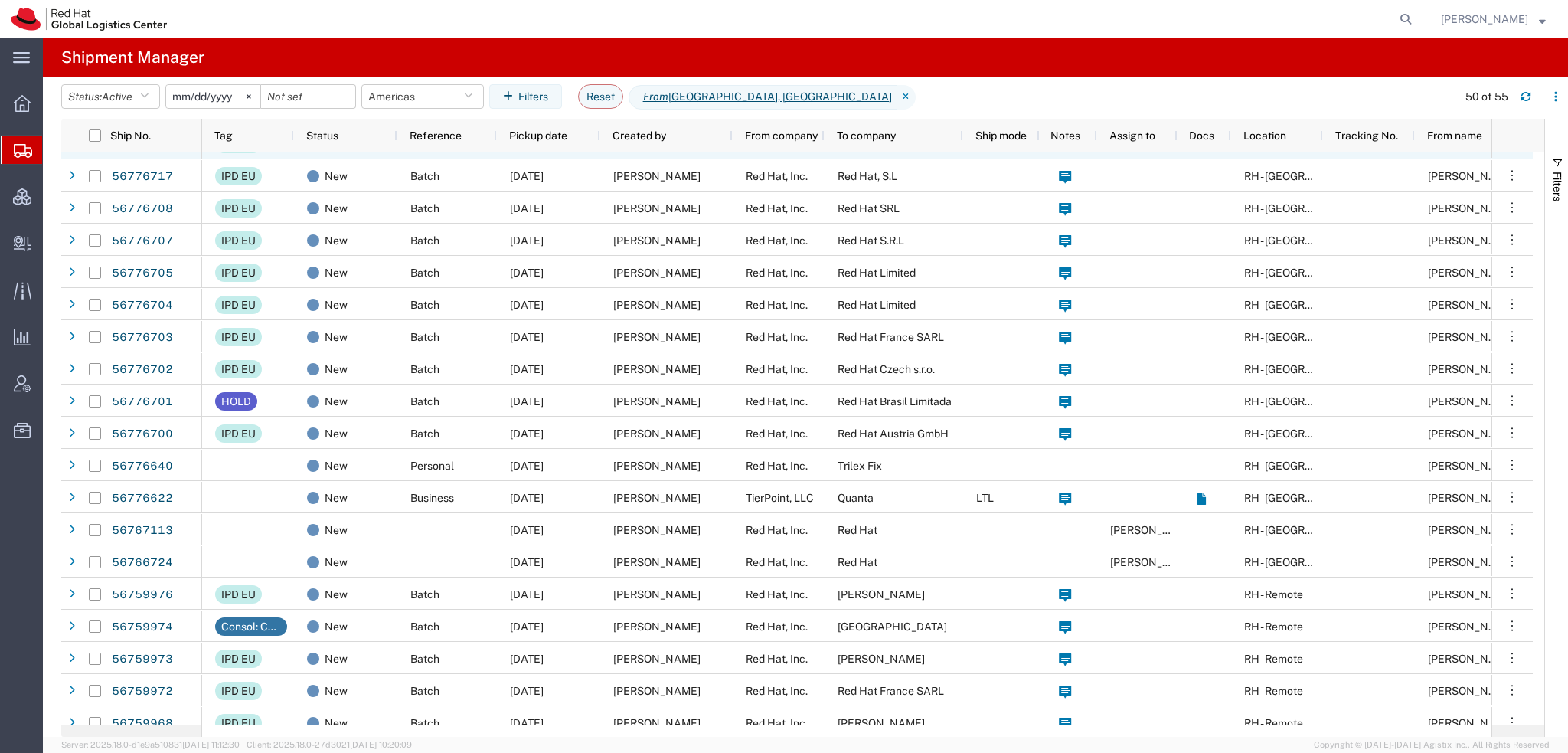
scroll to position [307, 0]
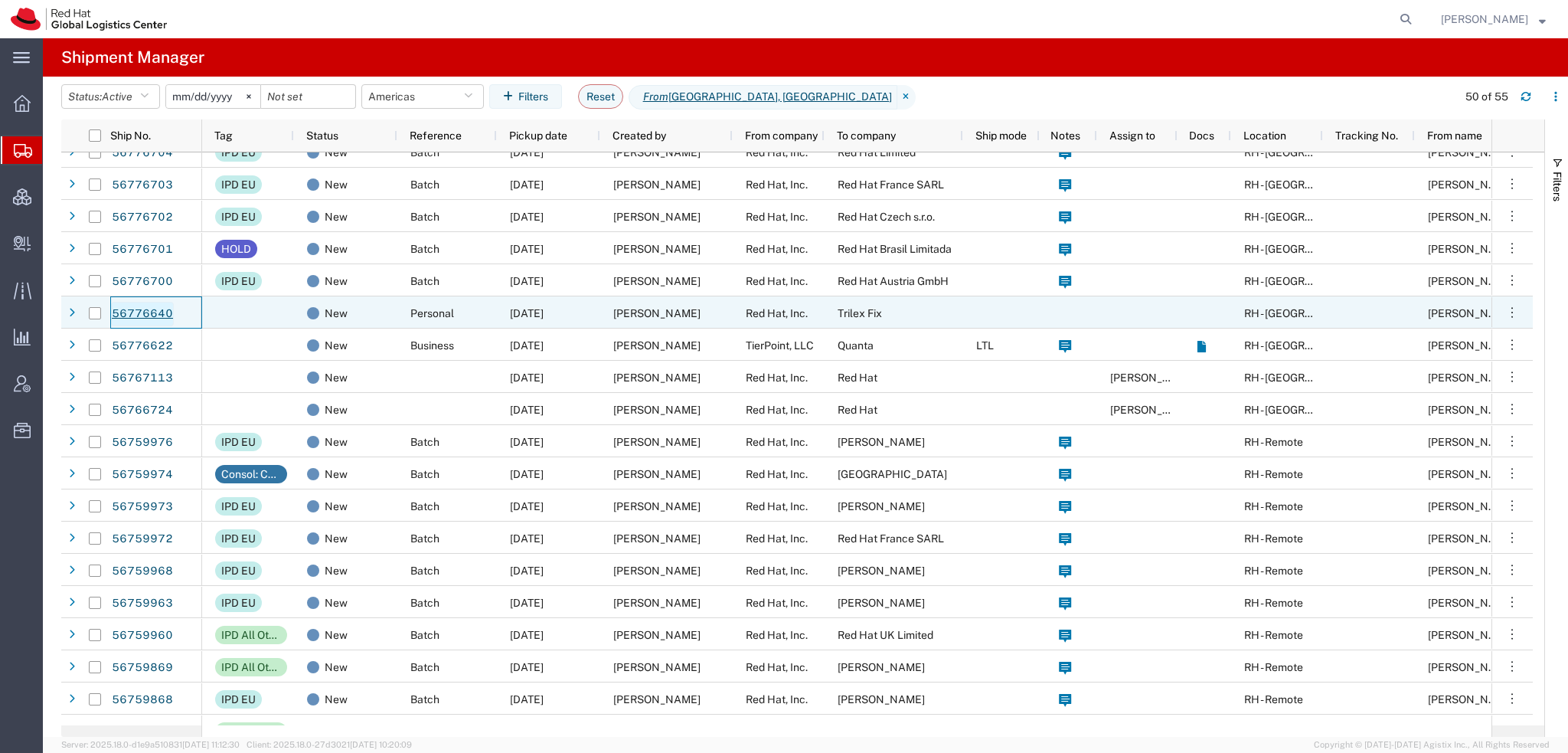
click at [156, 312] on link "56776640" at bounding box center [141, 314] width 62 height 25
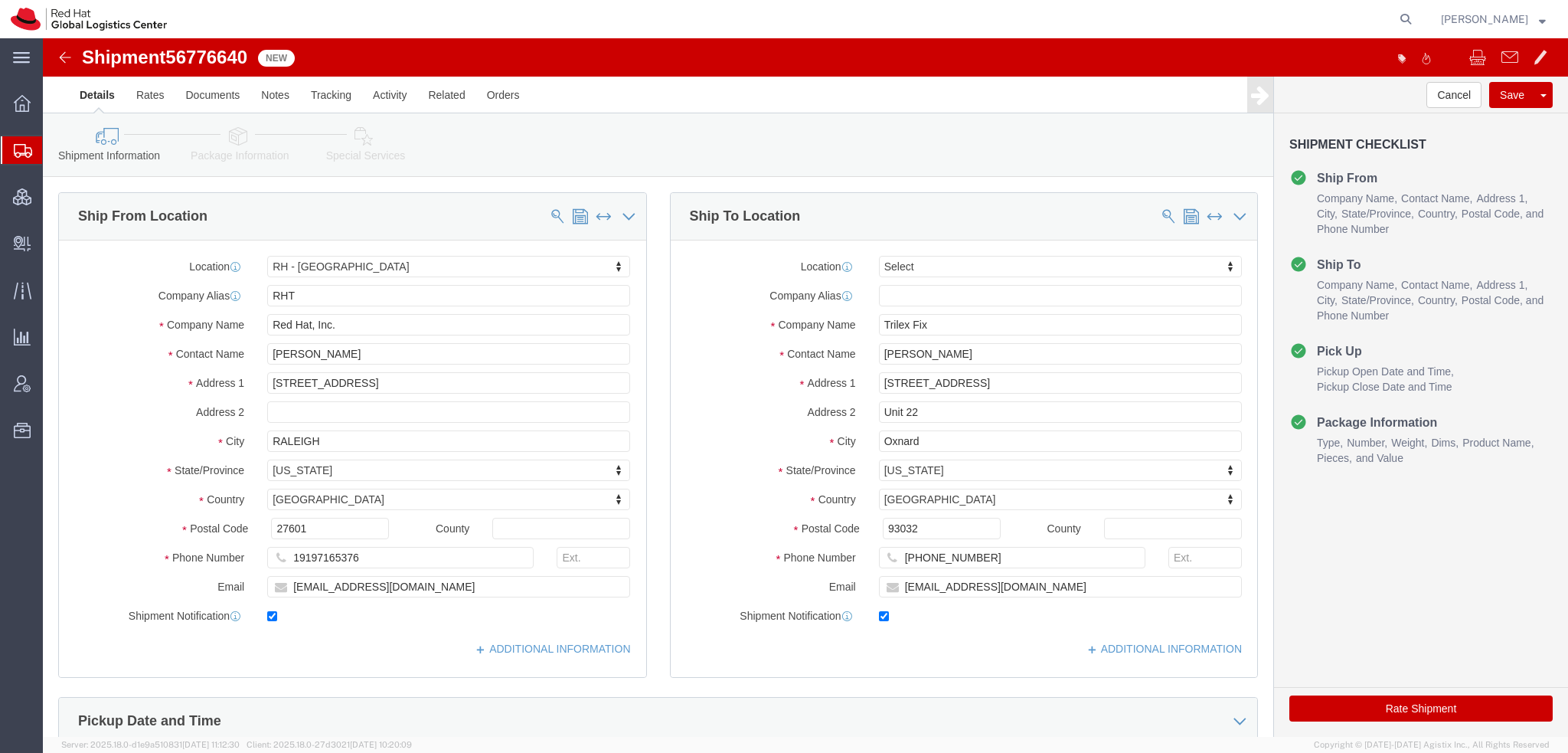
select select "38014"
select select
click icon
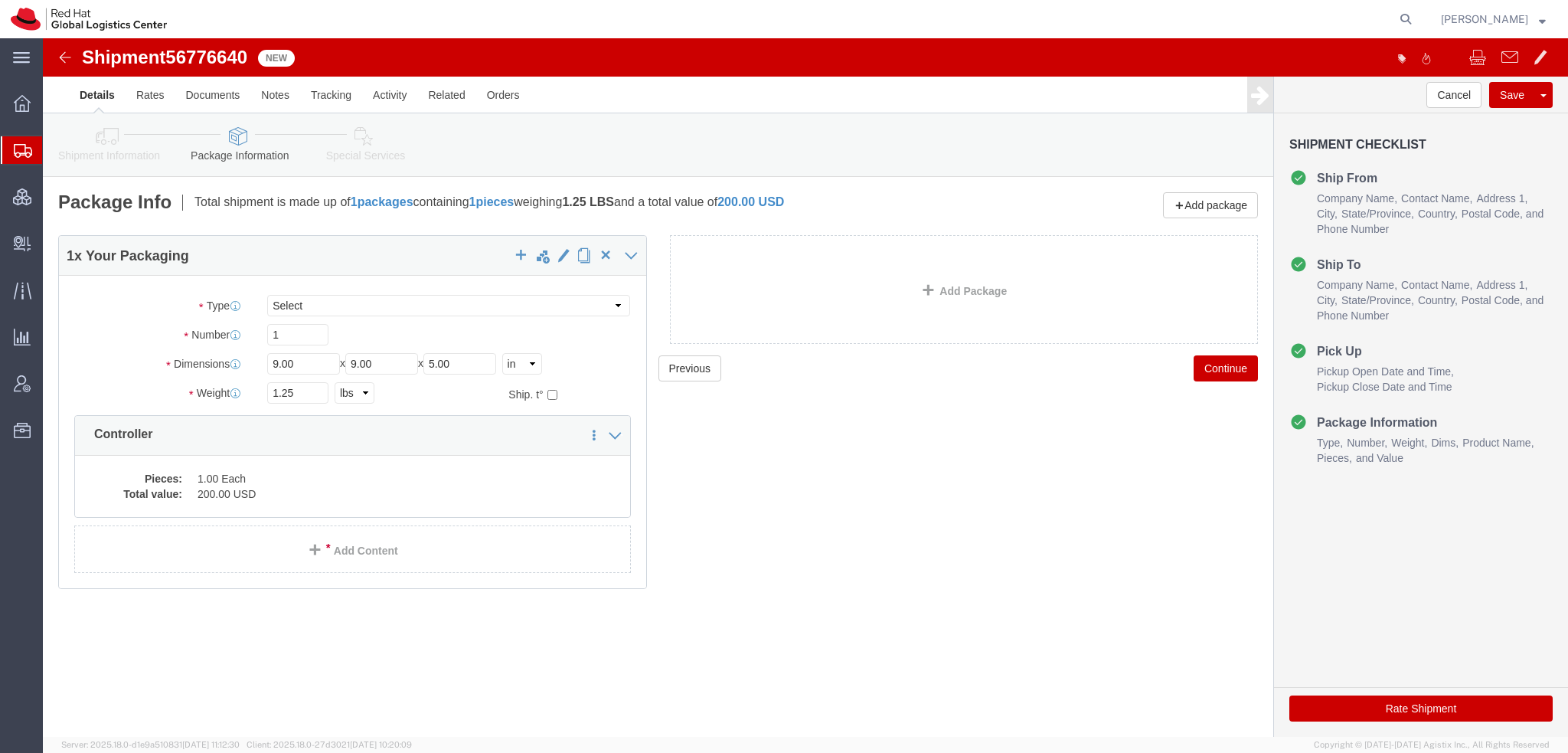
click icon
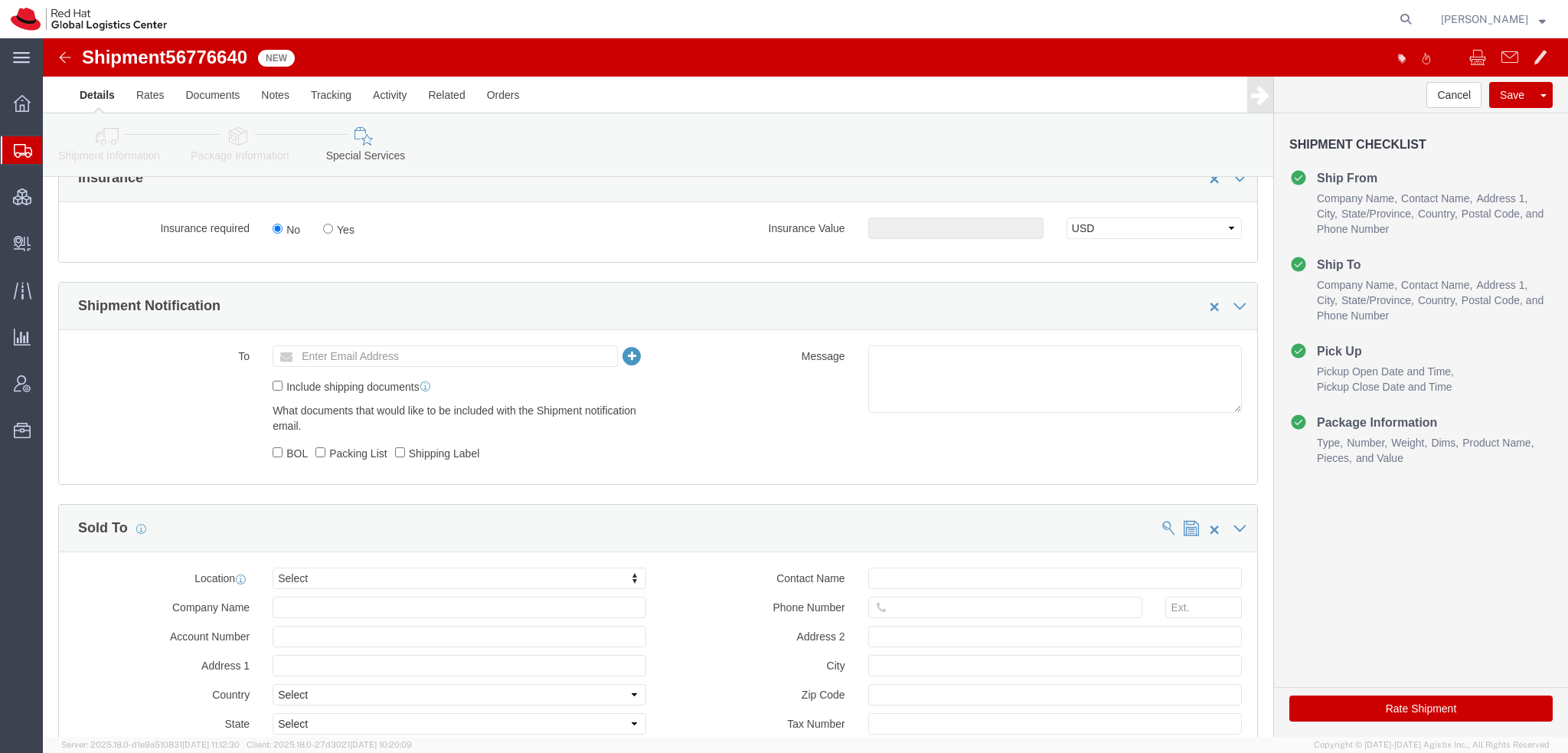
scroll to position [952, 0]
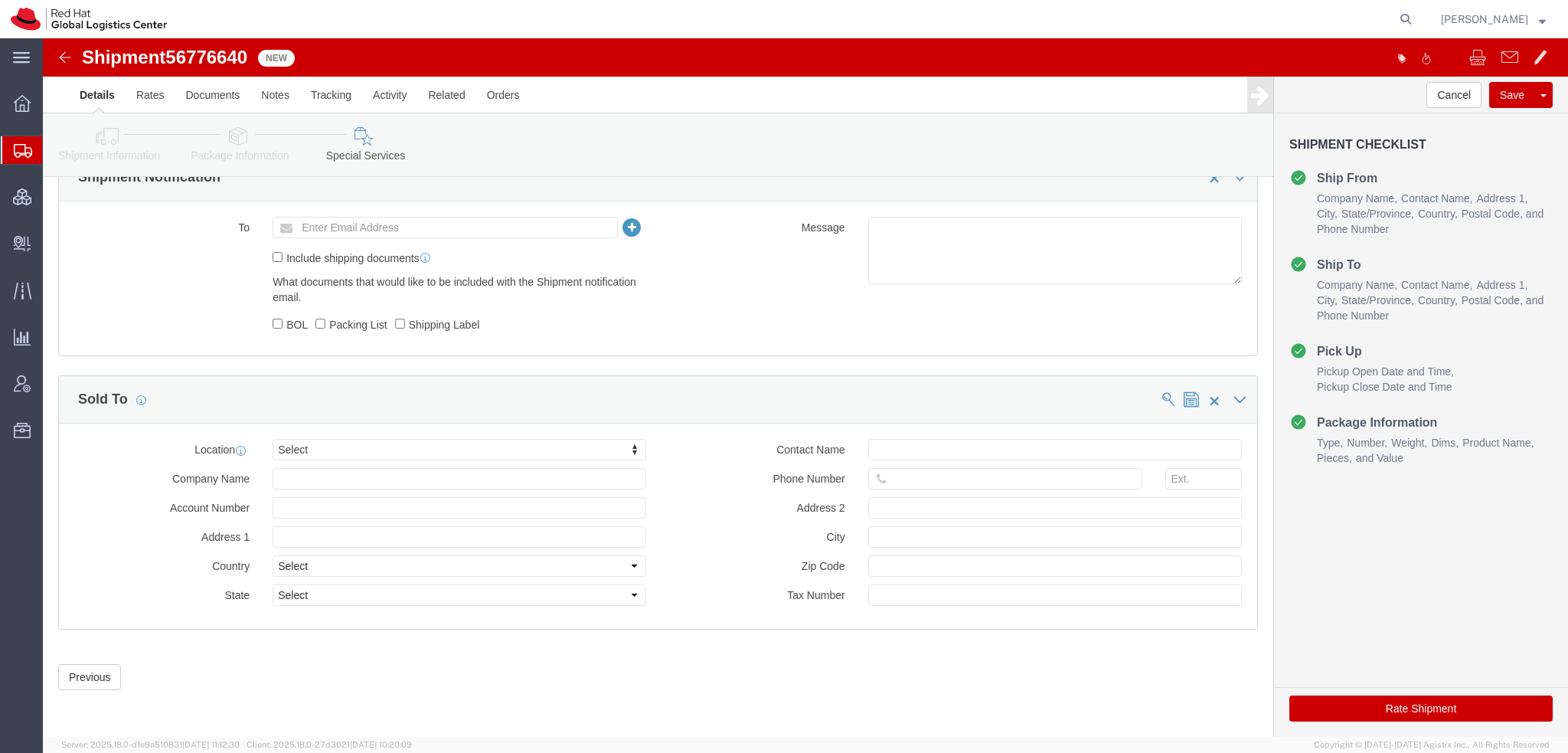
click button "Rate Shipment"
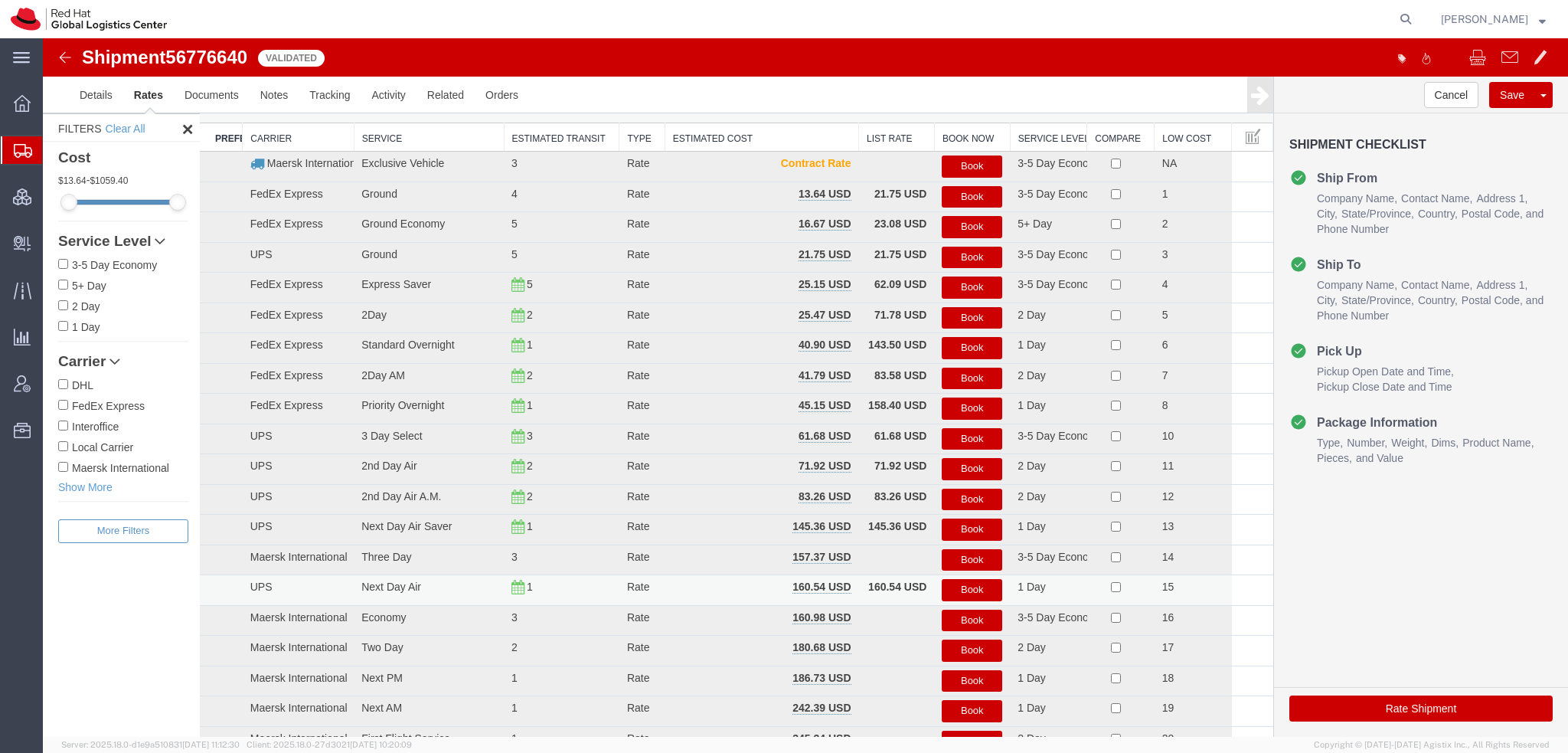
scroll to position [0, 0]
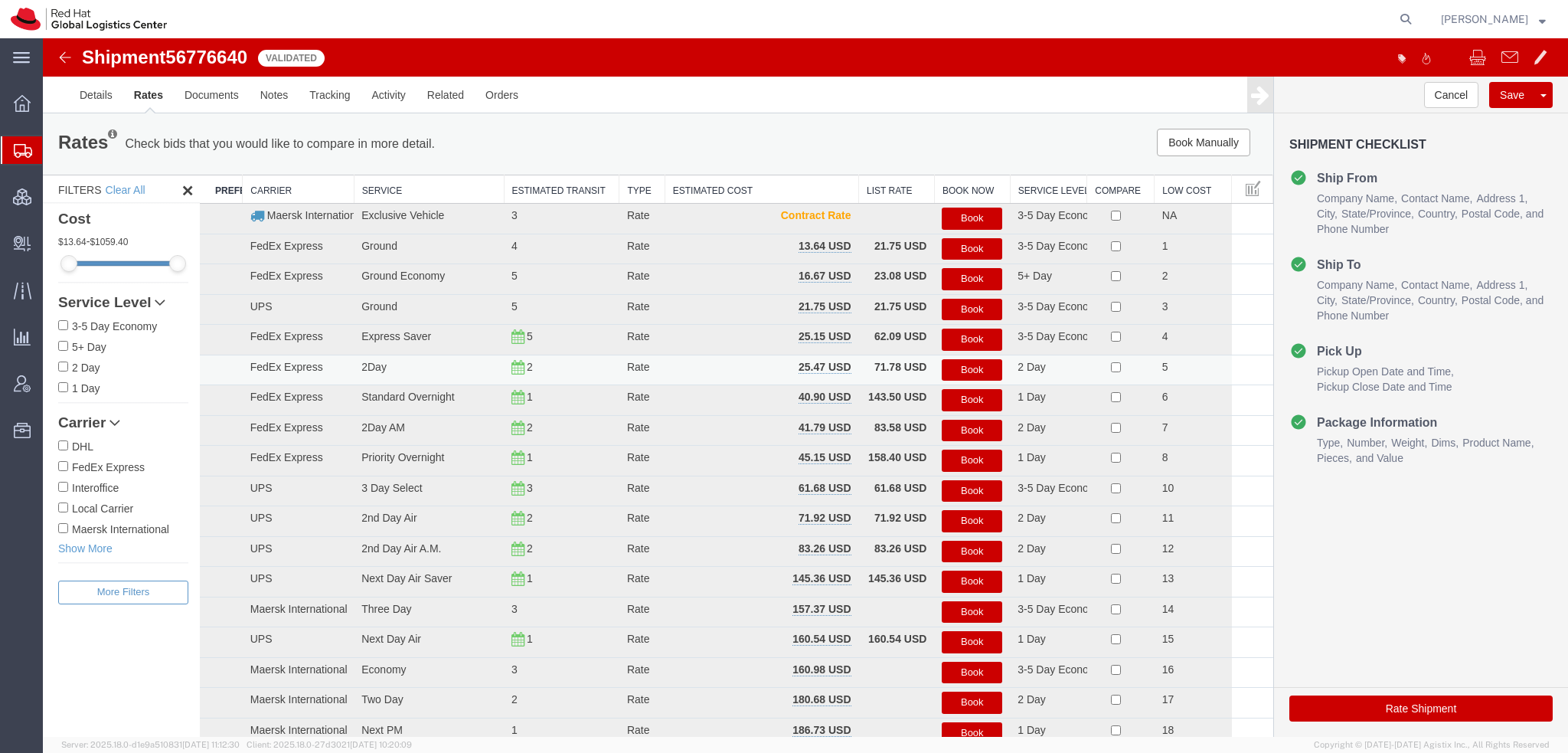
click at [973, 370] on button "Book" at bounding box center [972, 370] width 61 height 22
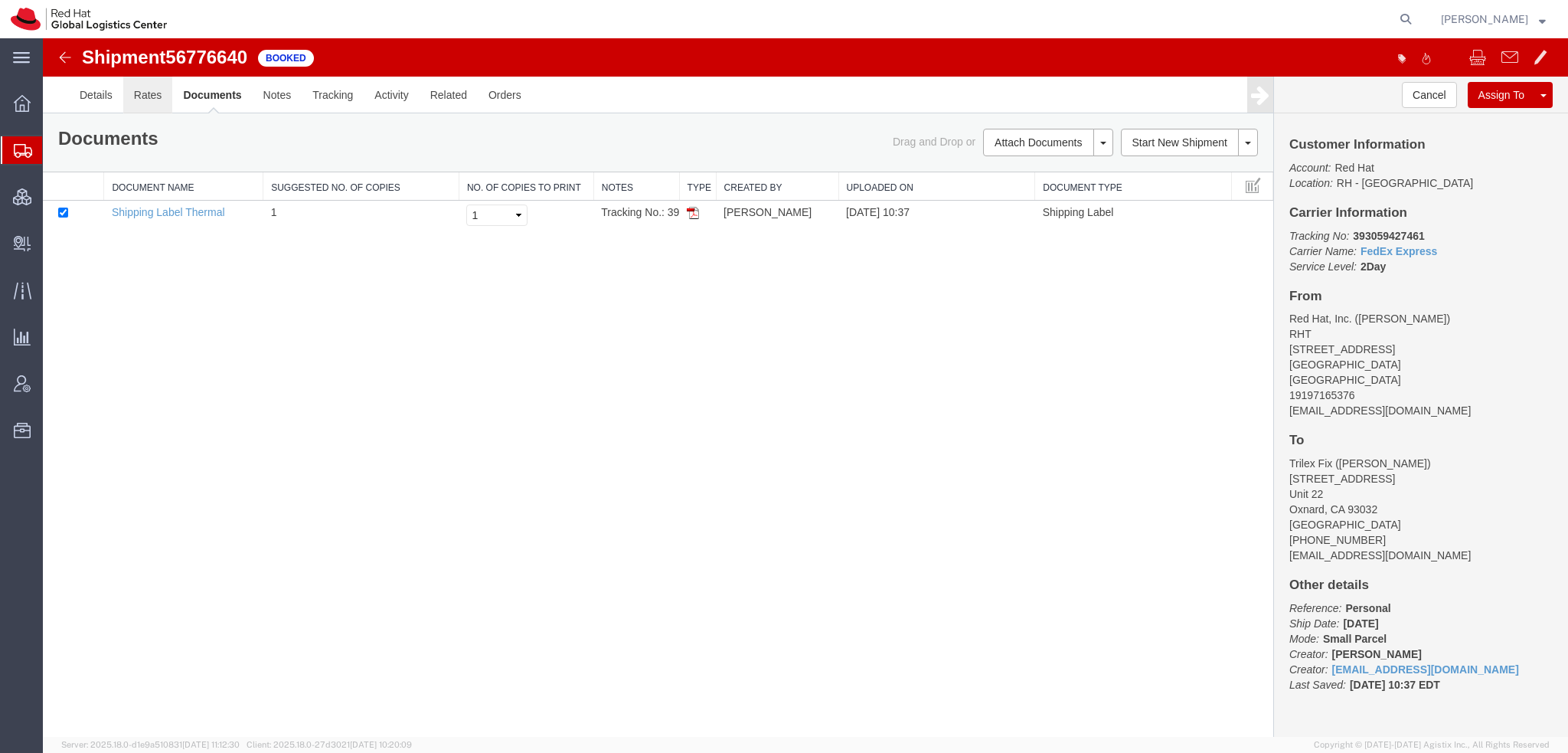
click at [138, 98] on link "Rates" at bounding box center [148, 95] width 50 height 37
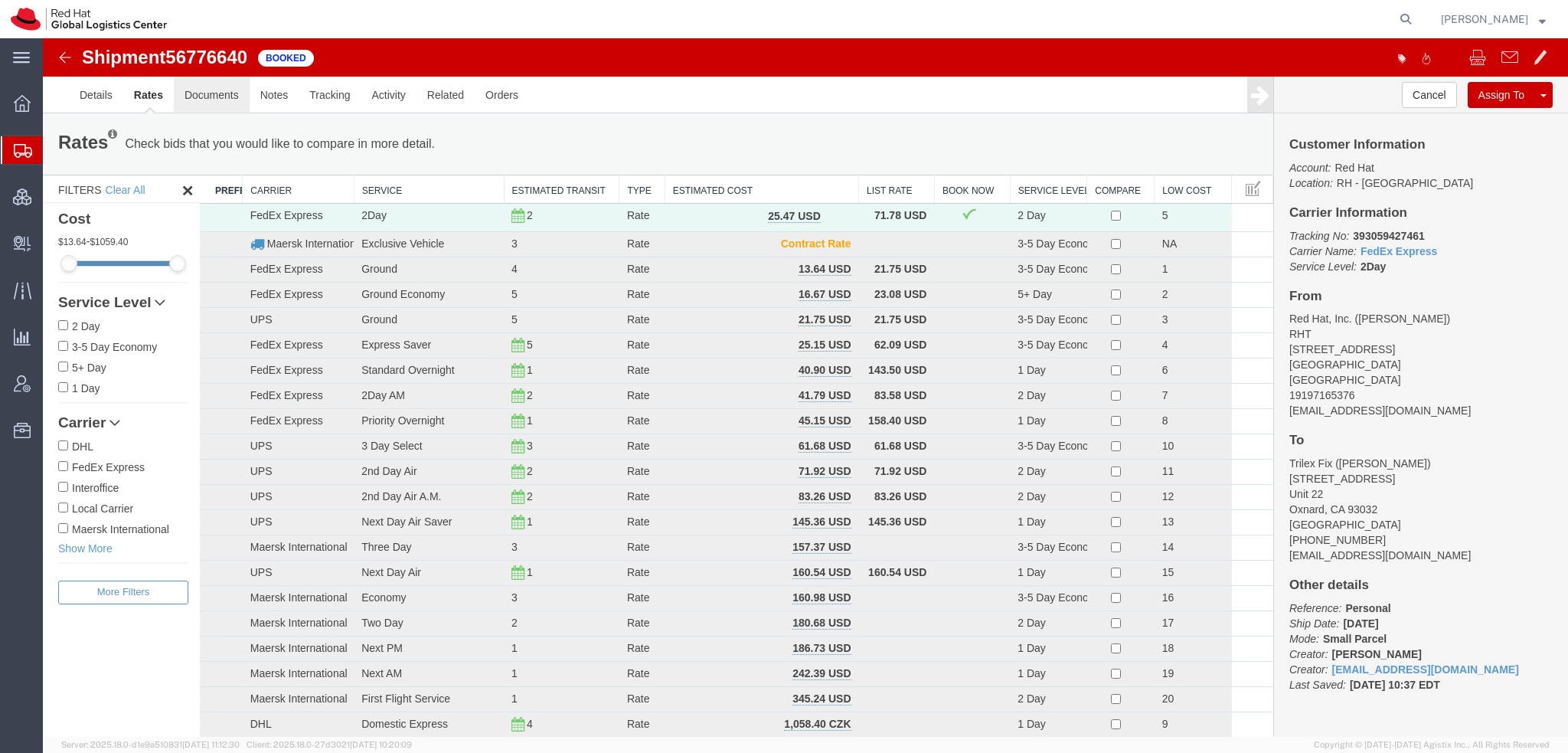
click at [217, 85] on link "Documents" at bounding box center [212, 95] width 76 height 37
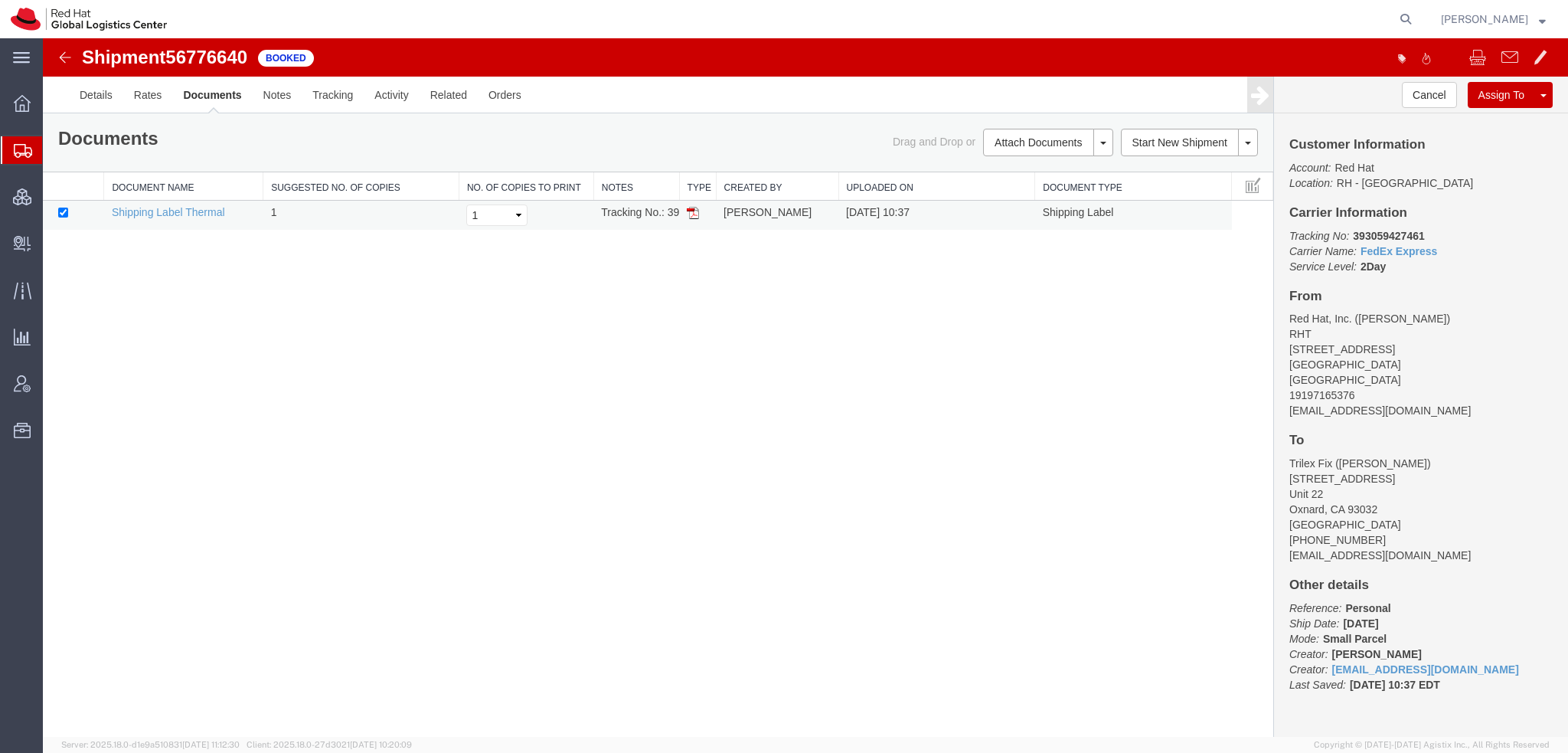
click at [695, 209] on img at bounding box center [693, 213] width 12 height 12
click at [0, 0] on span "Shipment Manager" at bounding box center [0, 0] width 0 height 0
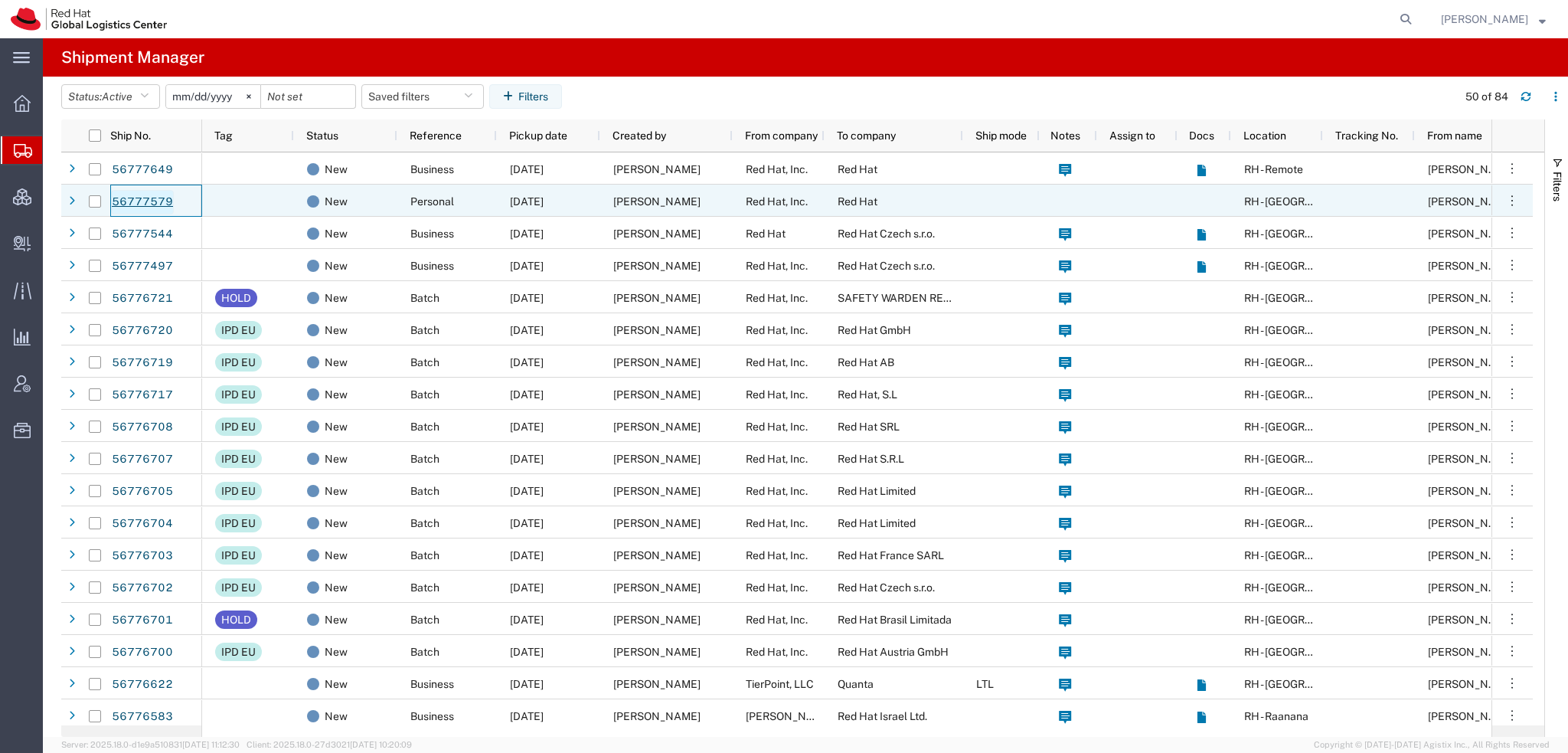
click at [126, 203] on link "56777579" at bounding box center [141, 202] width 62 height 25
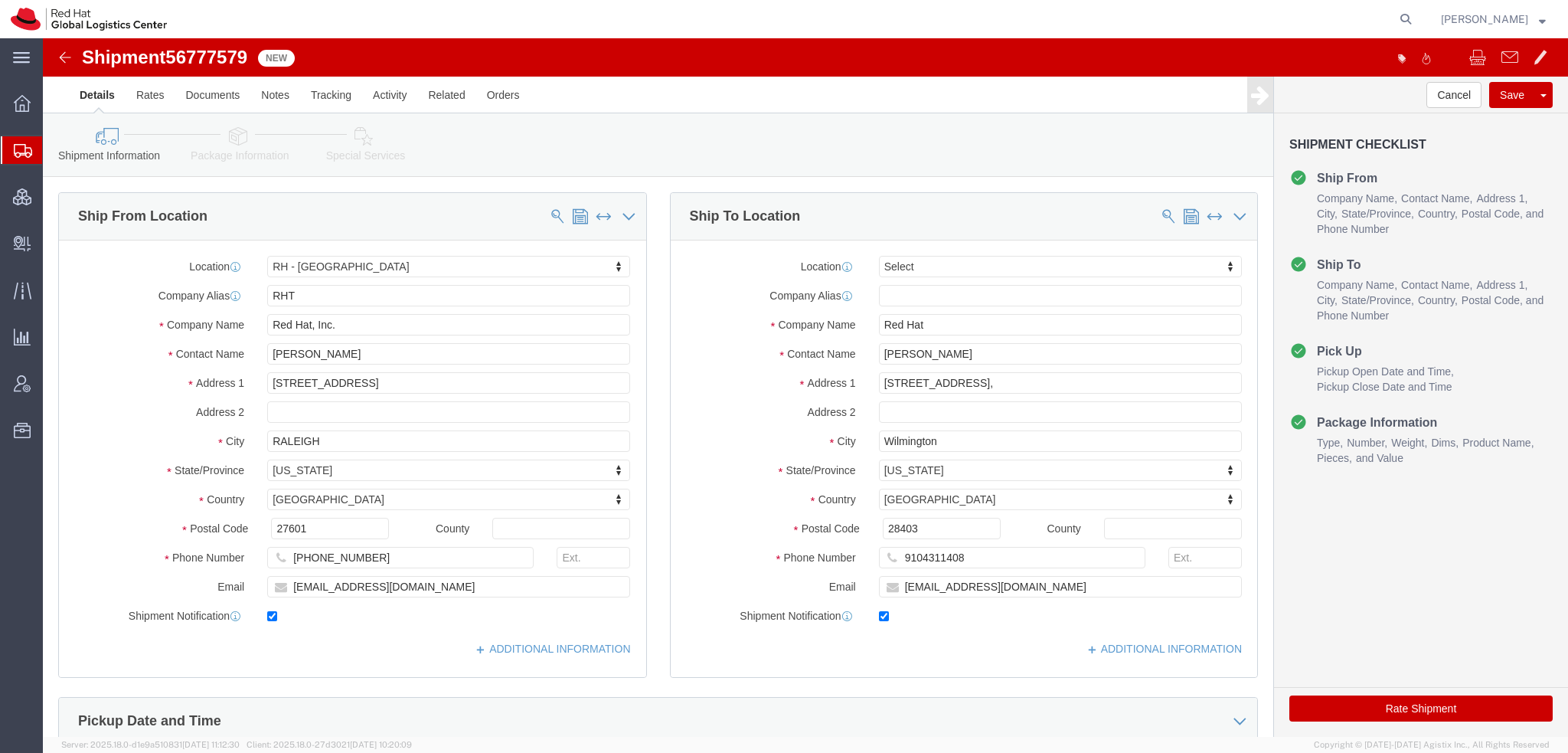
select select "38014"
select select
drag, startPoint x: 914, startPoint y: 311, endPoint x: 278, endPoint y: 118, distance: 664.6
click div "Please fix the following errors Ship From Location Location RH - Raleigh My Pro…"
paste input "Zac Henderson"
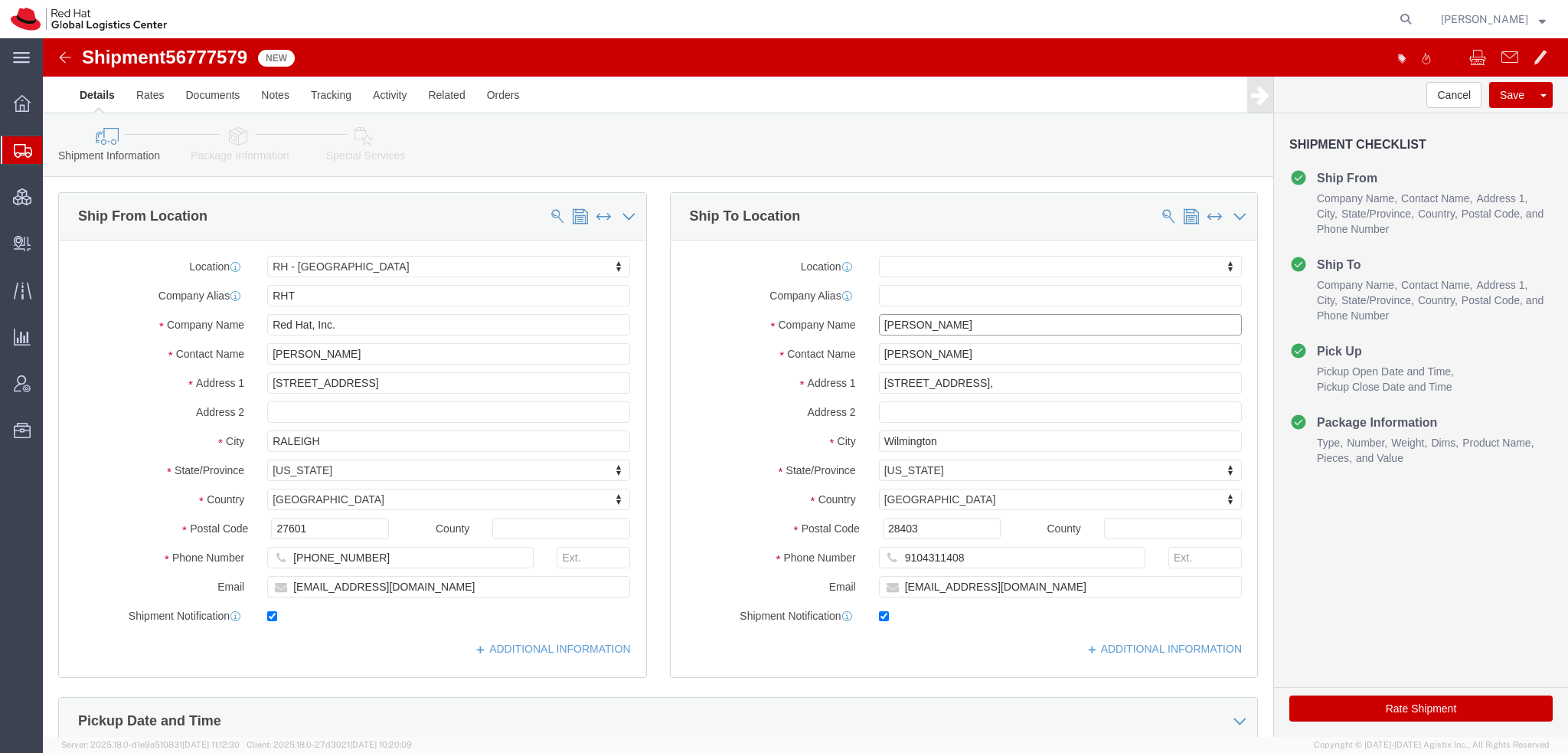
type input "Zac Henderson"
click icon
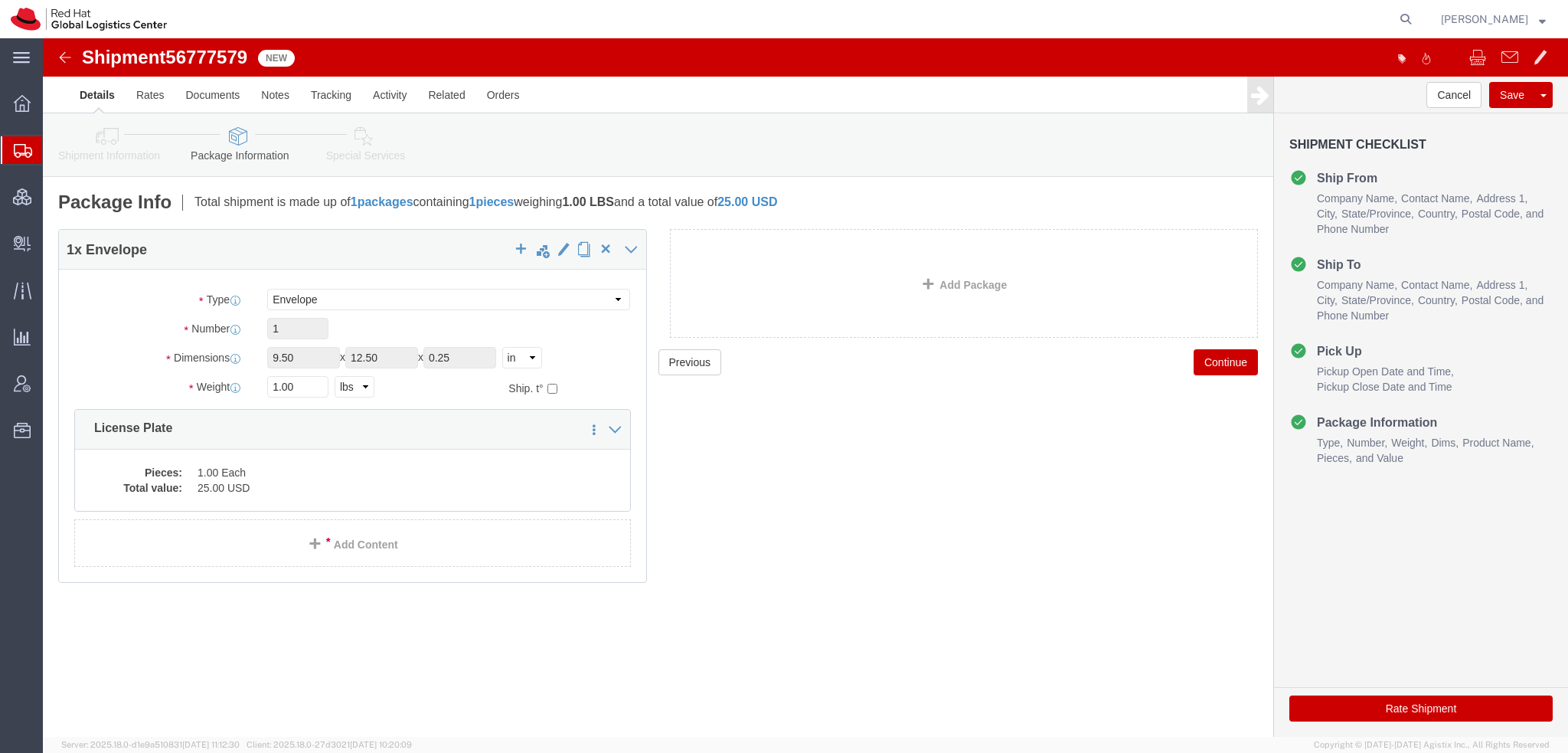
click icon
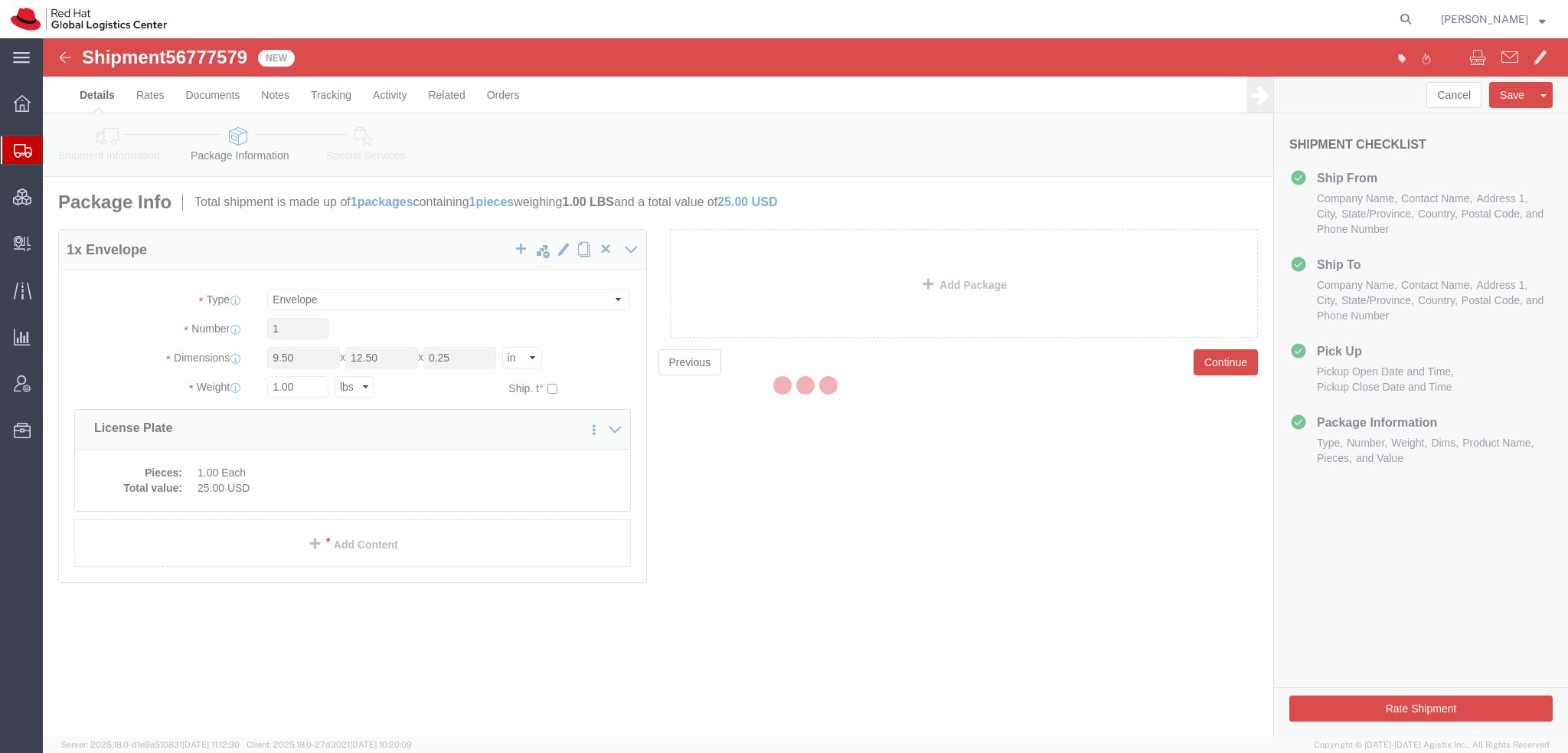
select select
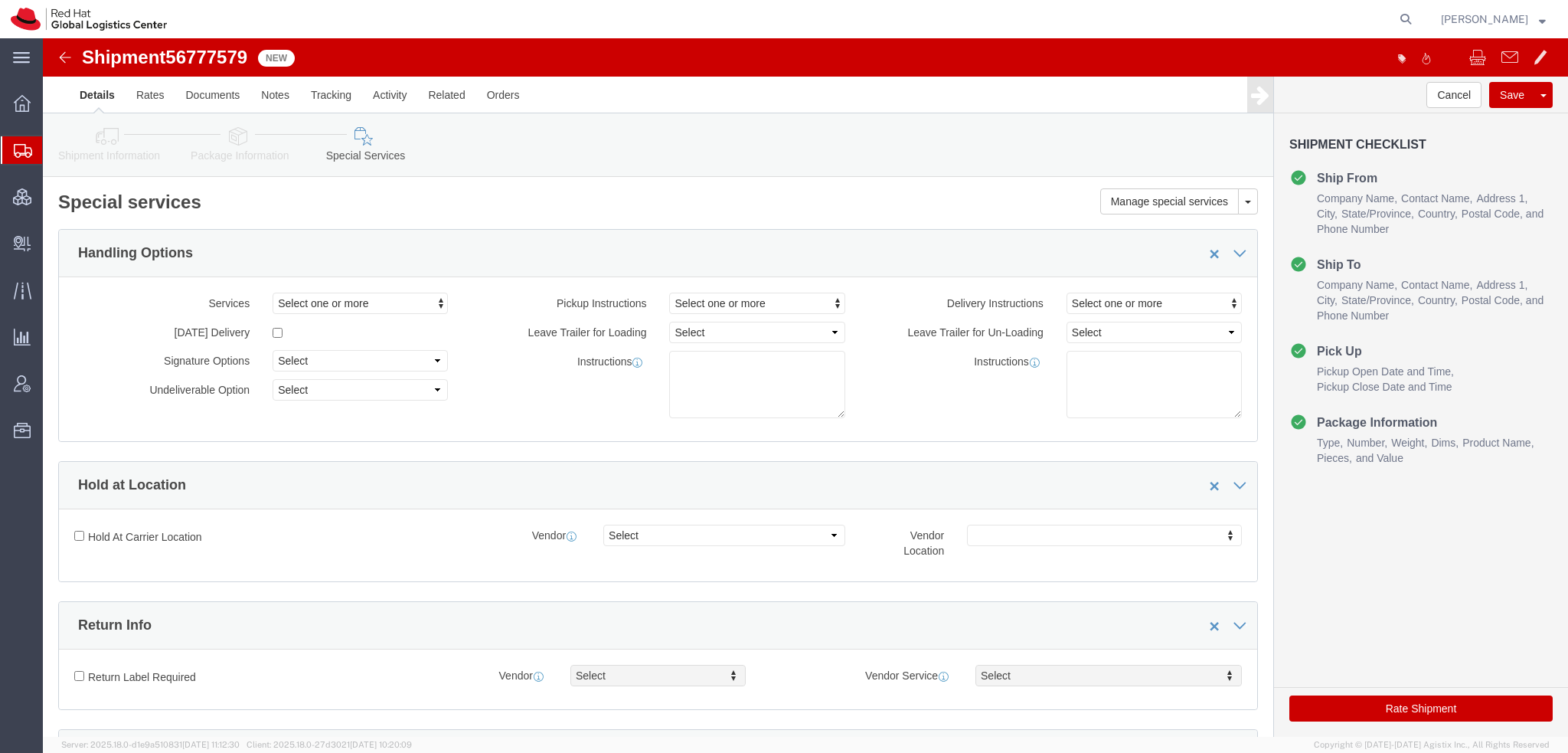
select select "COSTCENTER"
click button "Rate Shipment"
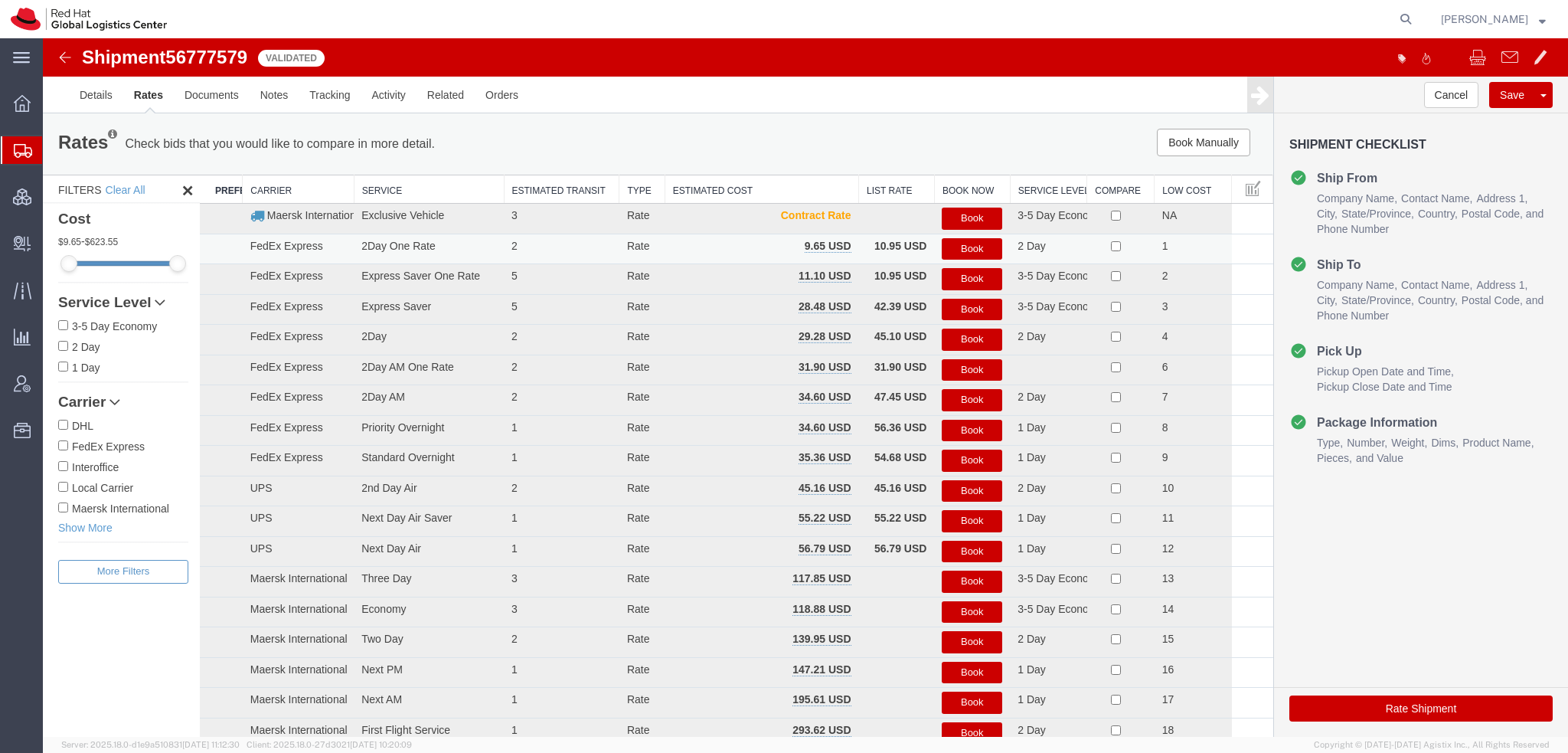
click at [985, 244] on button "Book" at bounding box center [972, 249] width 61 height 22
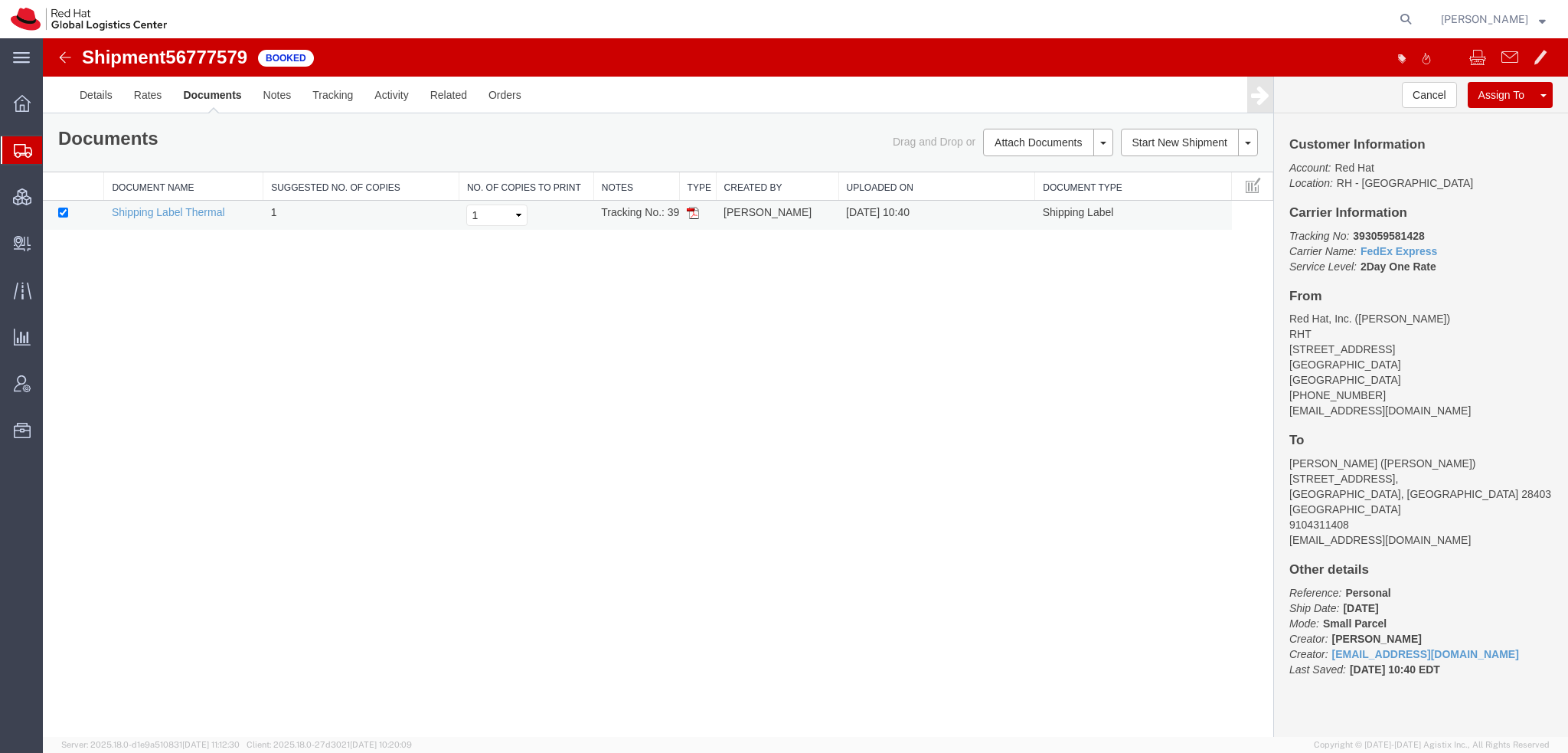
click at [694, 213] on img at bounding box center [693, 213] width 12 height 12
click at [143, 98] on link "Rates" at bounding box center [148, 95] width 50 height 37
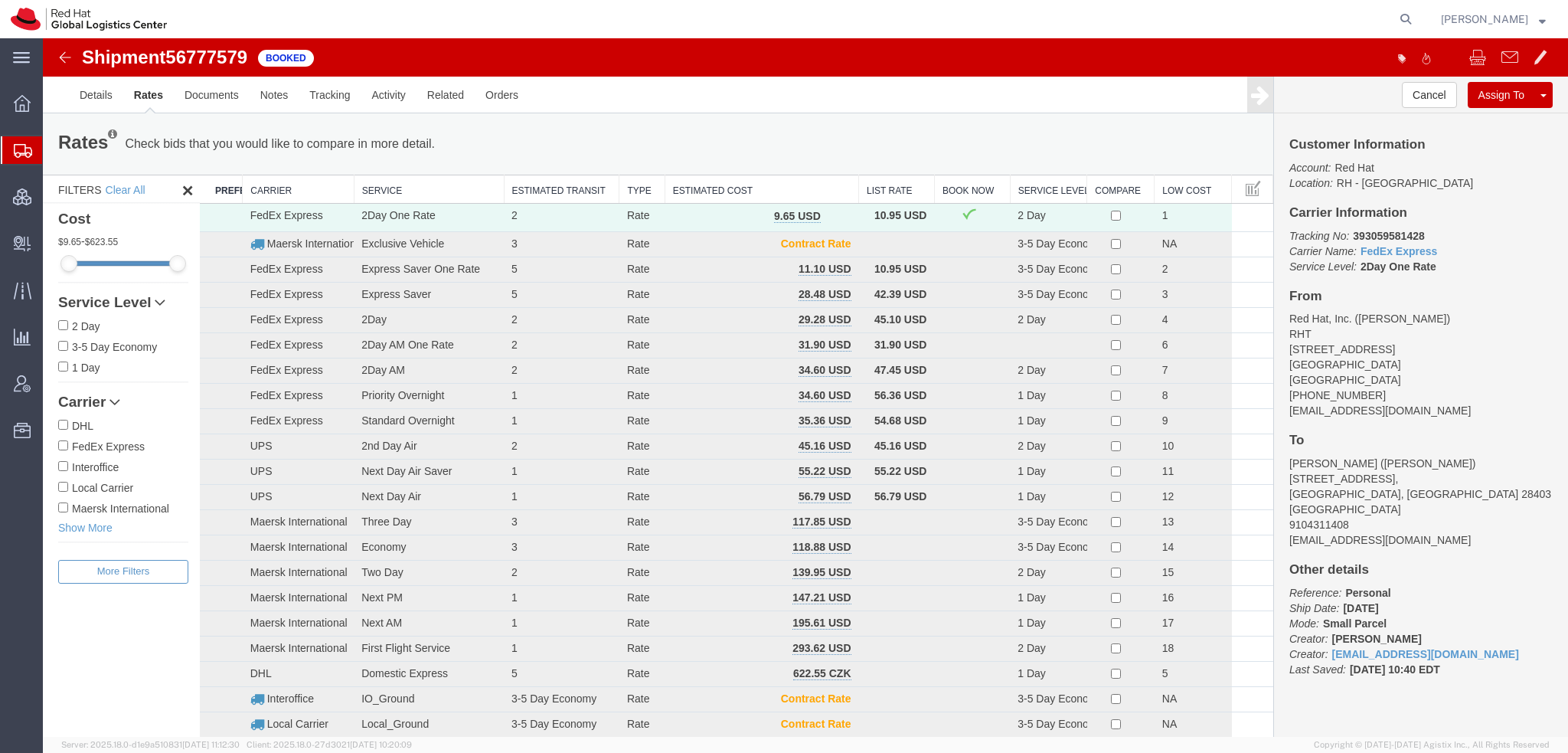
click at [0, 0] on span "Shipment Manager" at bounding box center [0, 0] width 0 height 0
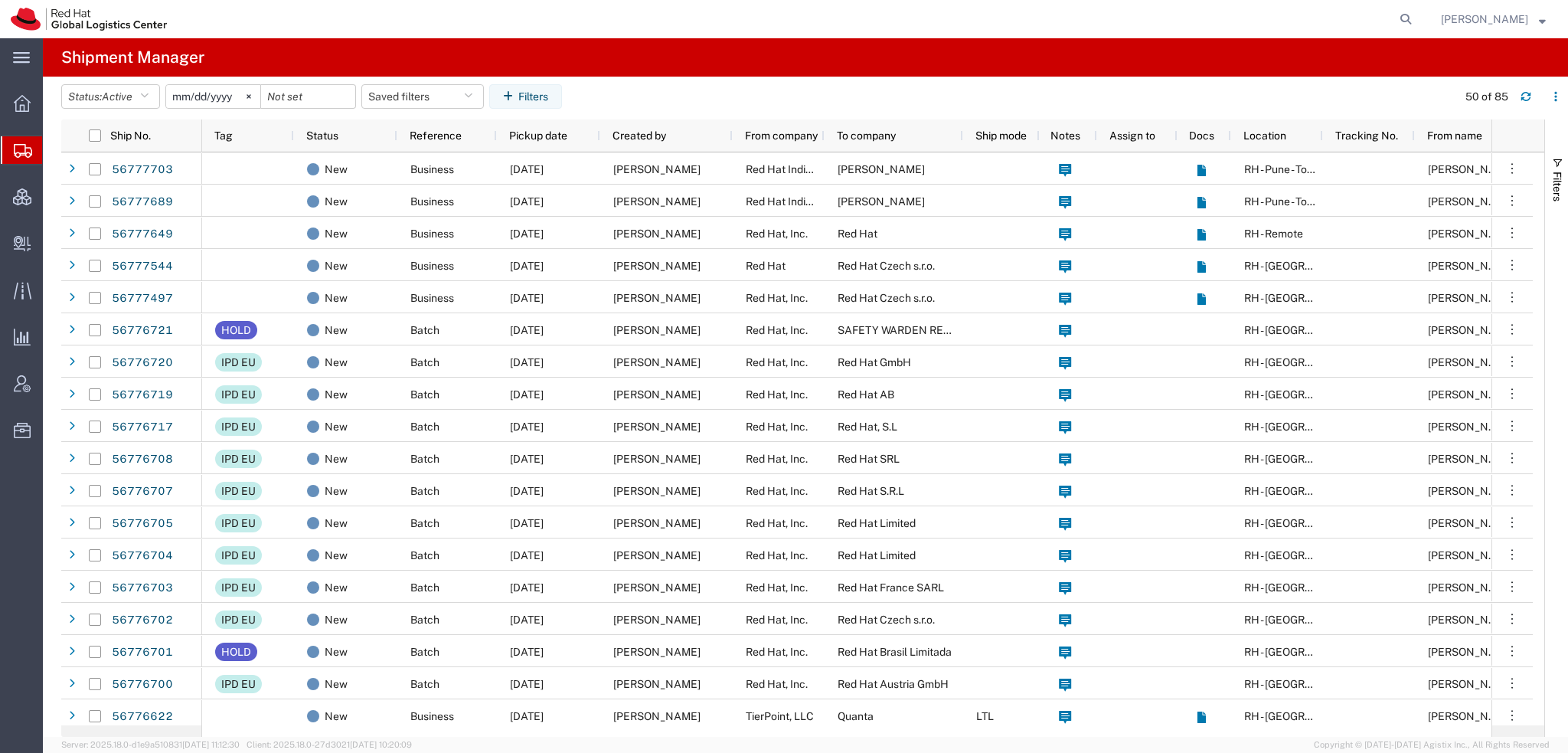
click at [1539, 18] on strong "button" at bounding box center [1543, 18] width 7 height 5
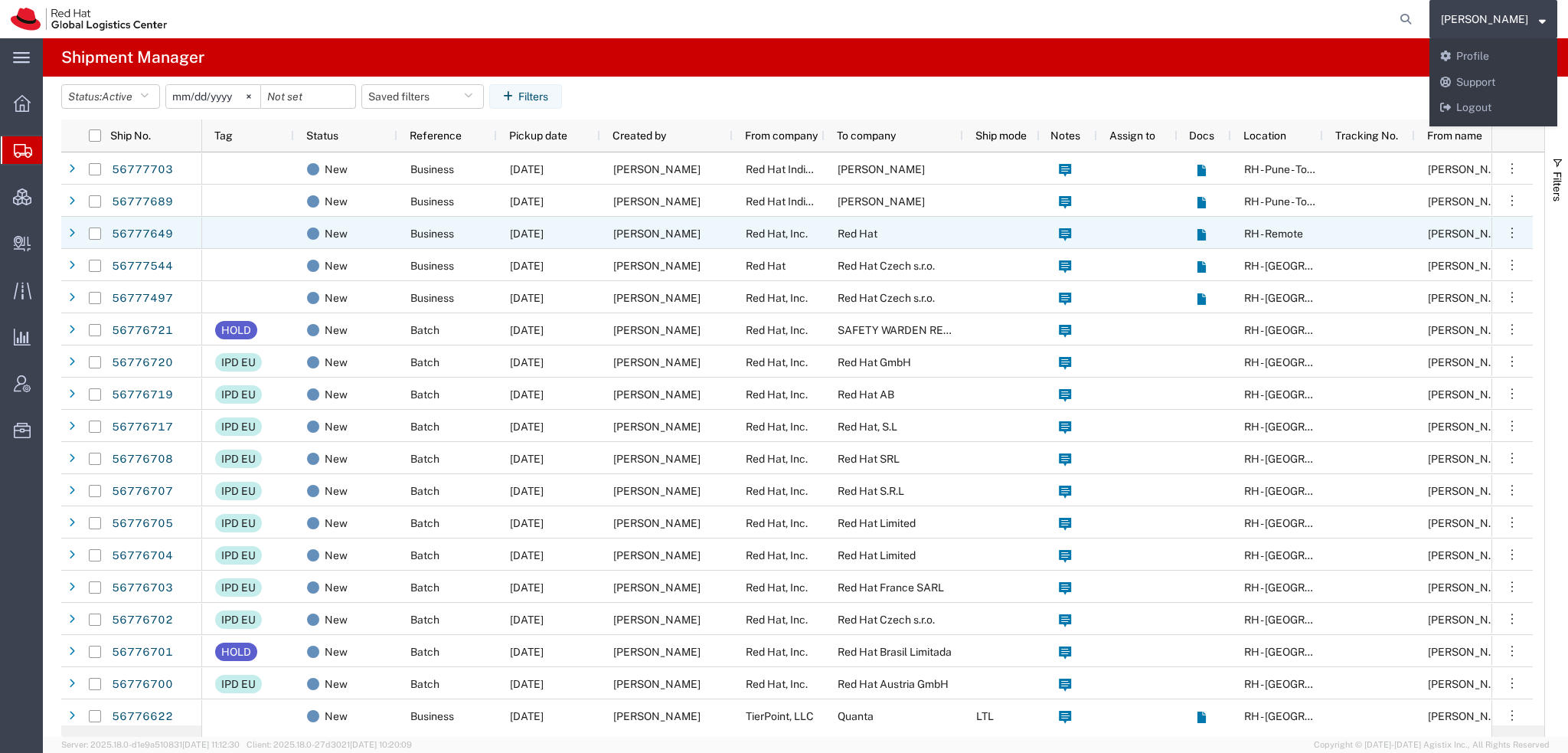
click at [707, 232] on div "Linda Burwell" at bounding box center [666, 233] width 133 height 33
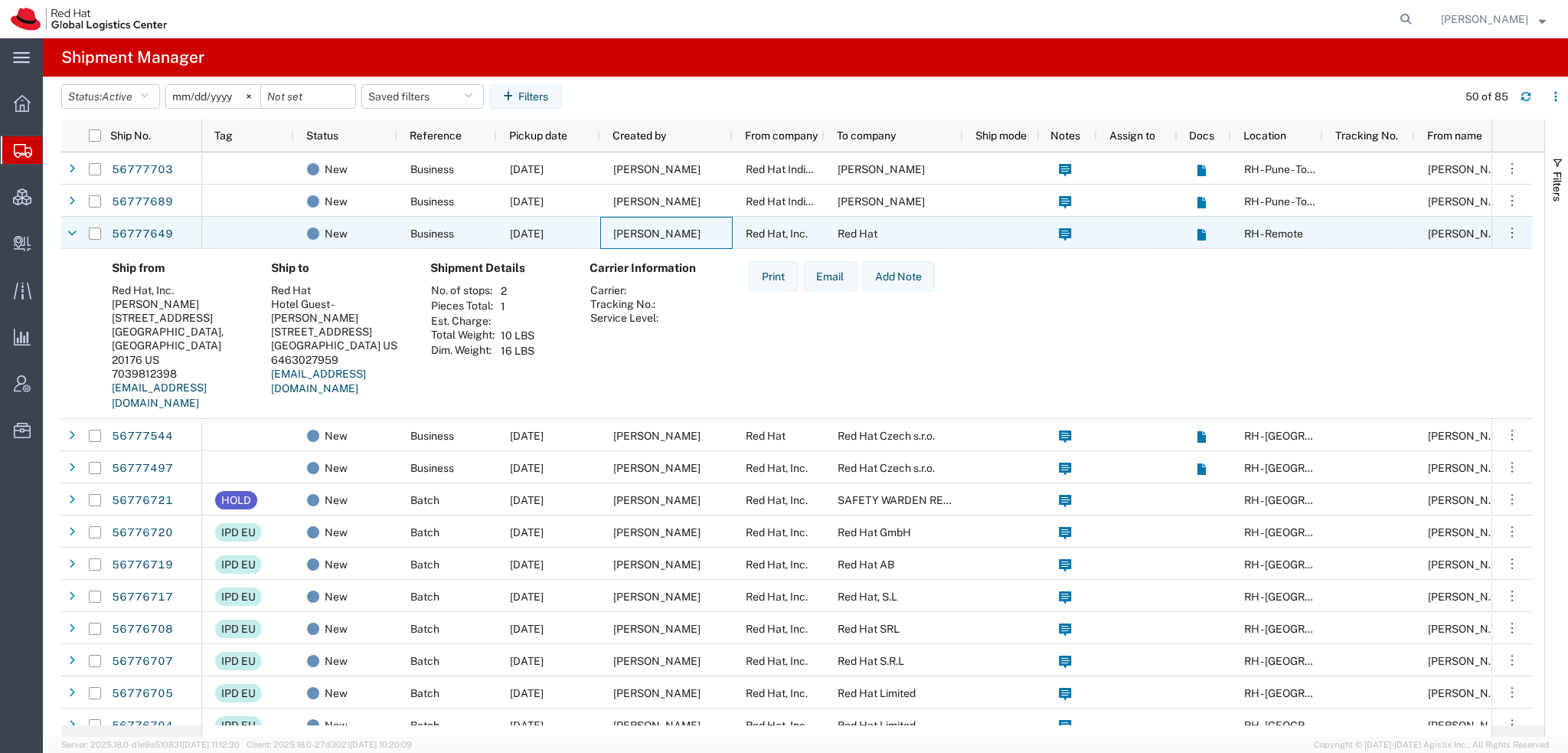
click at [707, 232] on div "Linda Burwell" at bounding box center [666, 233] width 133 height 33
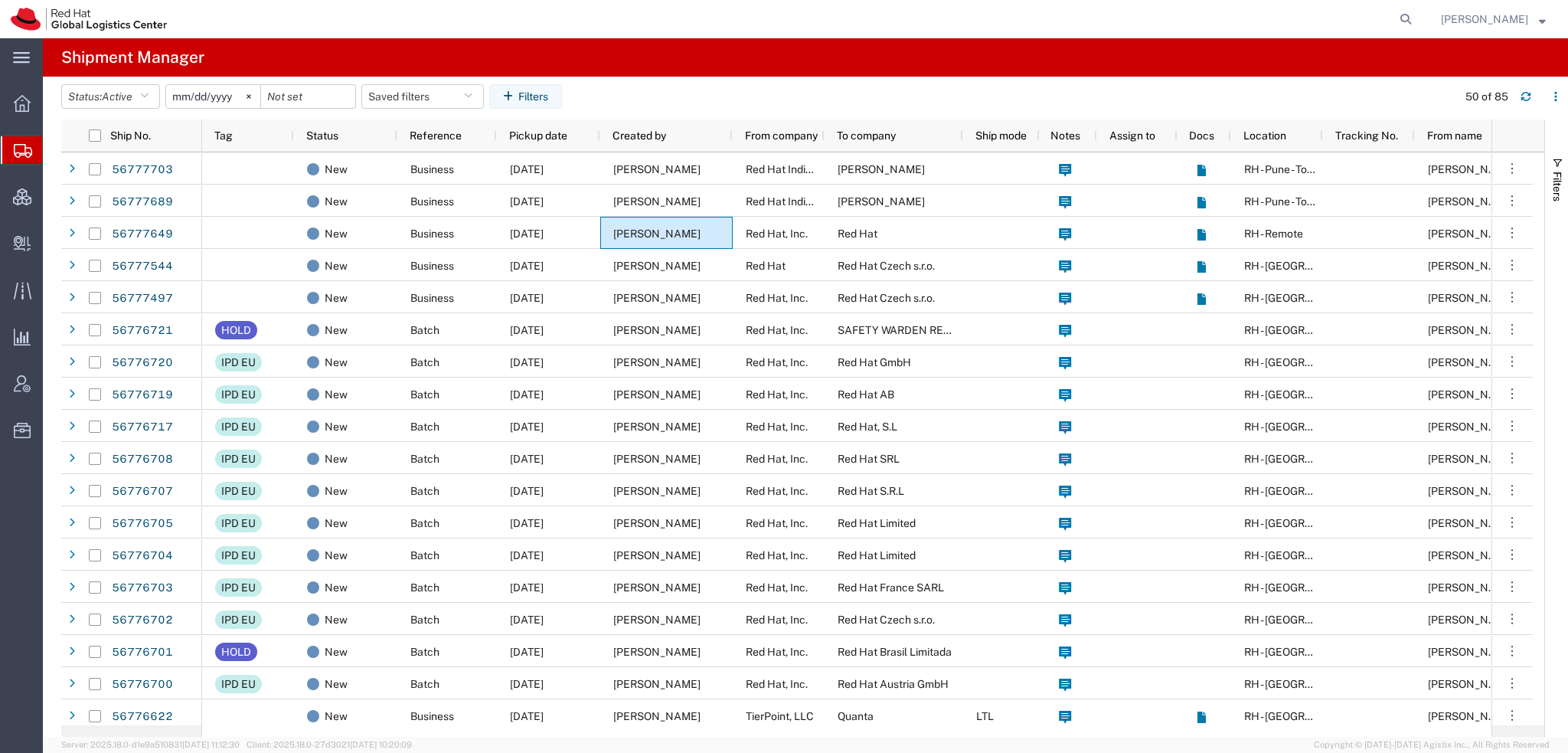
click at [1543, 18] on strong "button" at bounding box center [1543, 18] width 7 height 5
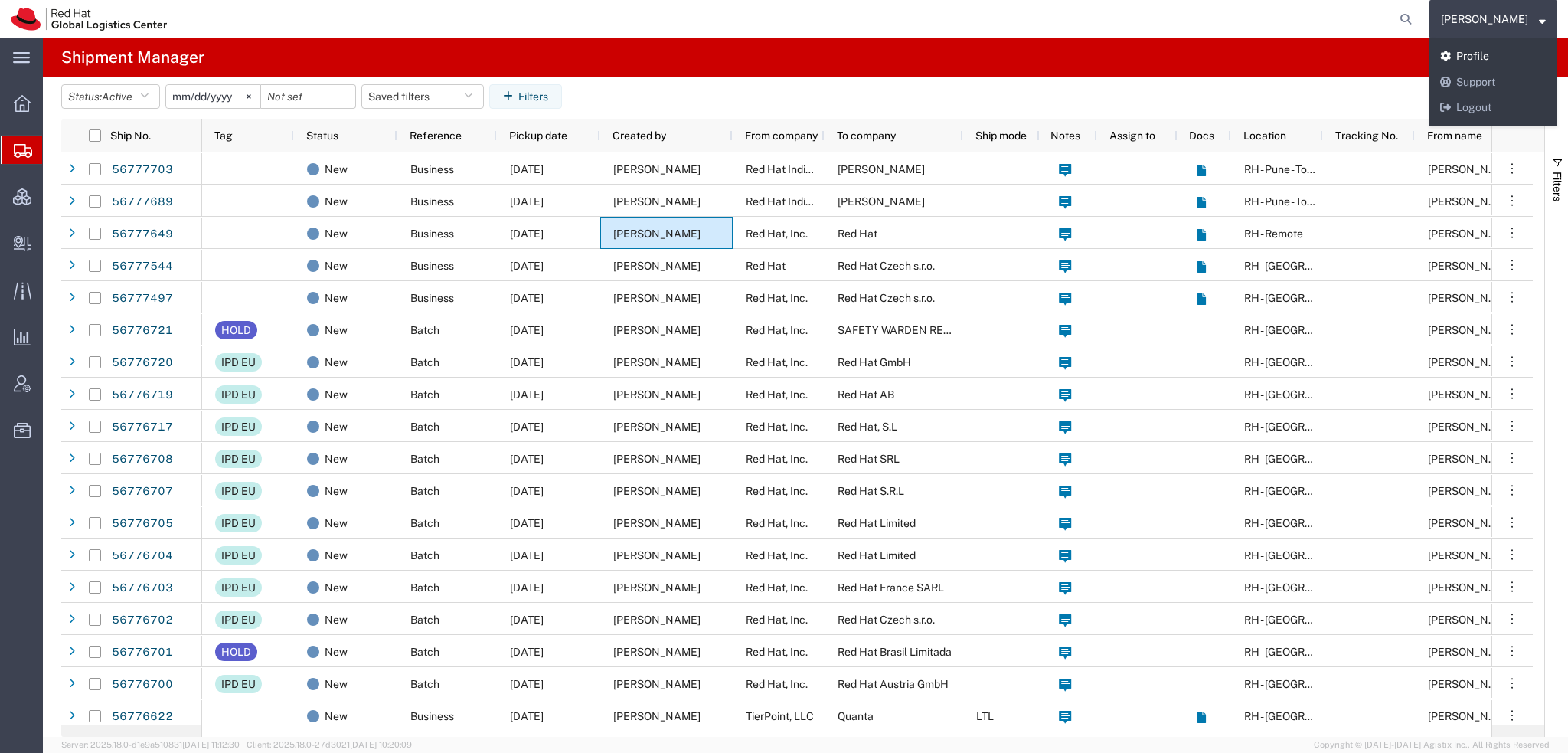
click at [1517, 48] on link "Profile" at bounding box center [1493, 57] width 128 height 26
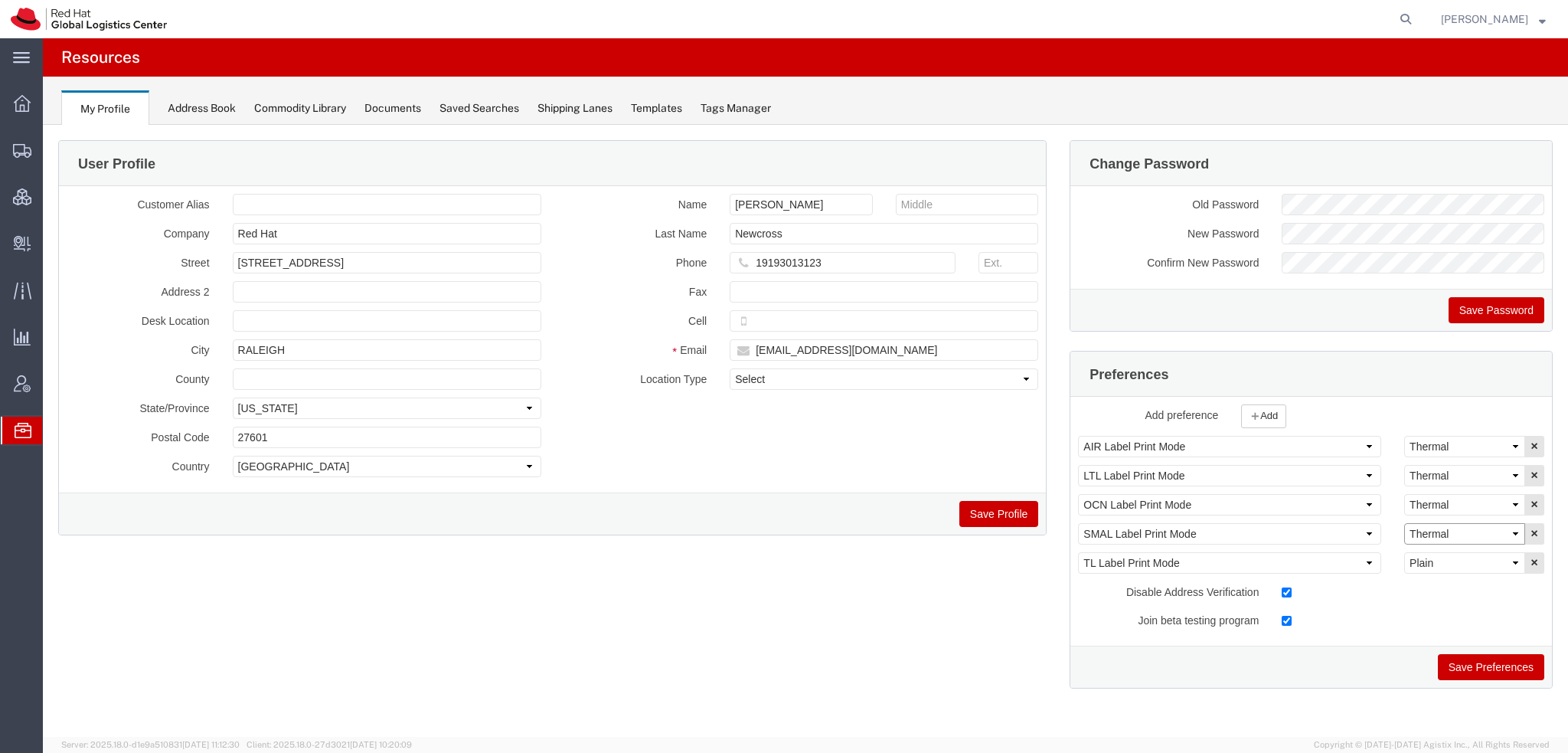
click at [1439, 529] on select "Select Plain Thermal" at bounding box center [1464, 533] width 121 height 21
select select "Plain"
click at [1404, 523] on select "Select Plain Thermal" at bounding box center [1464, 533] width 121 height 21
click at [1486, 671] on button "Save Preferences" at bounding box center [1491, 667] width 106 height 26
click at [0, 0] on span "Shipment Manager" at bounding box center [0, 0] width 0 height 0
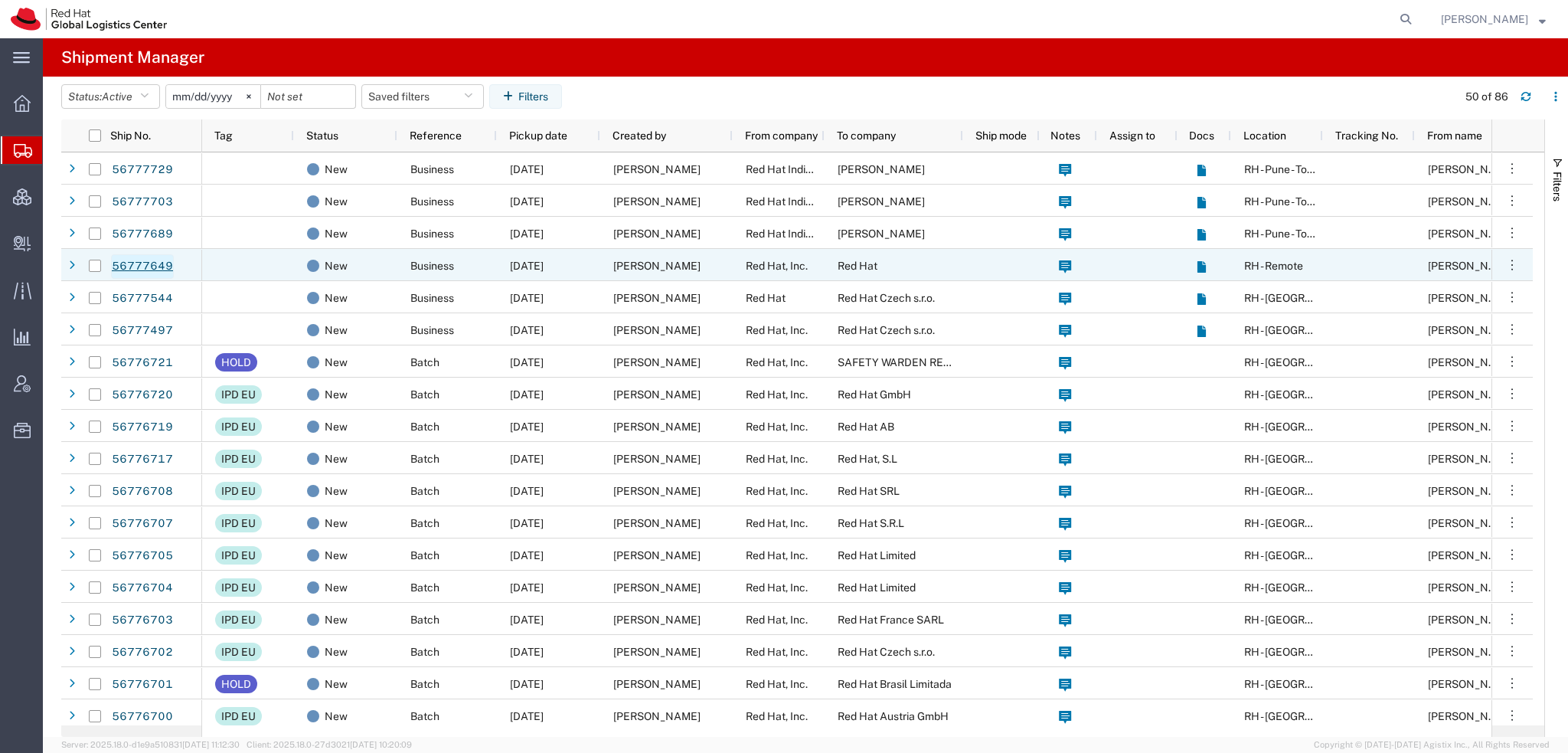
click at [161, 265] on link "56777649" at bounding box center [141, 266] width 62 height 25
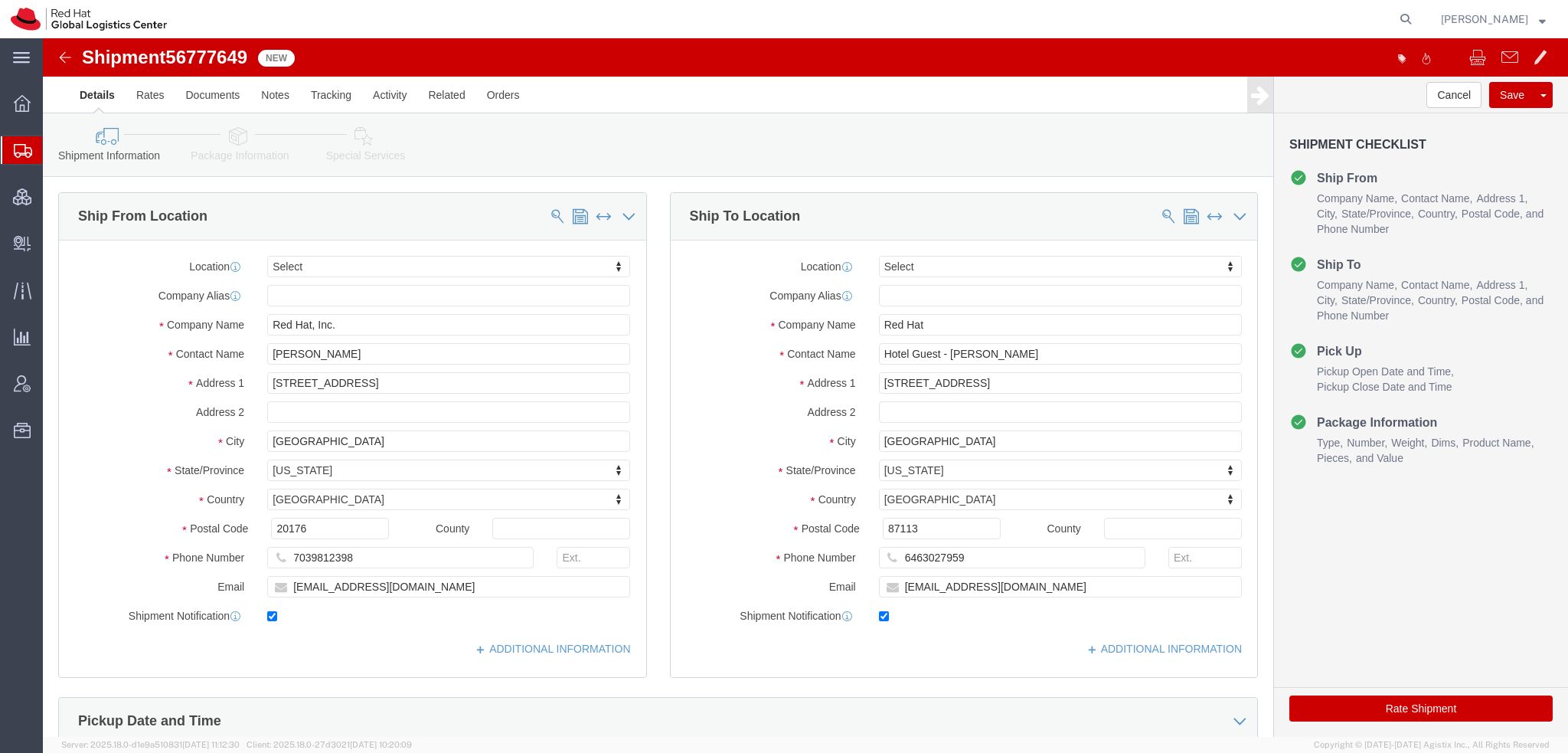
select select
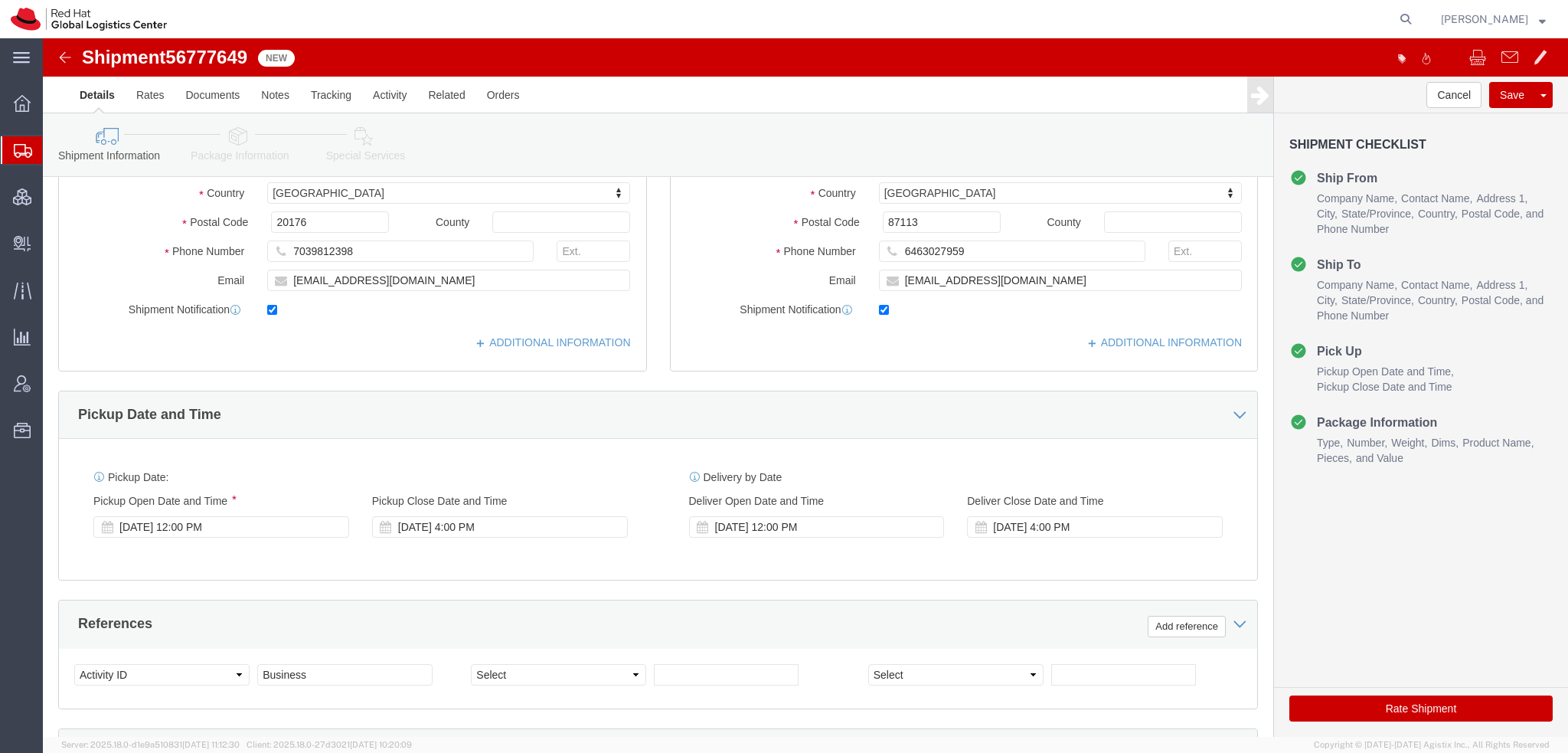
click icon
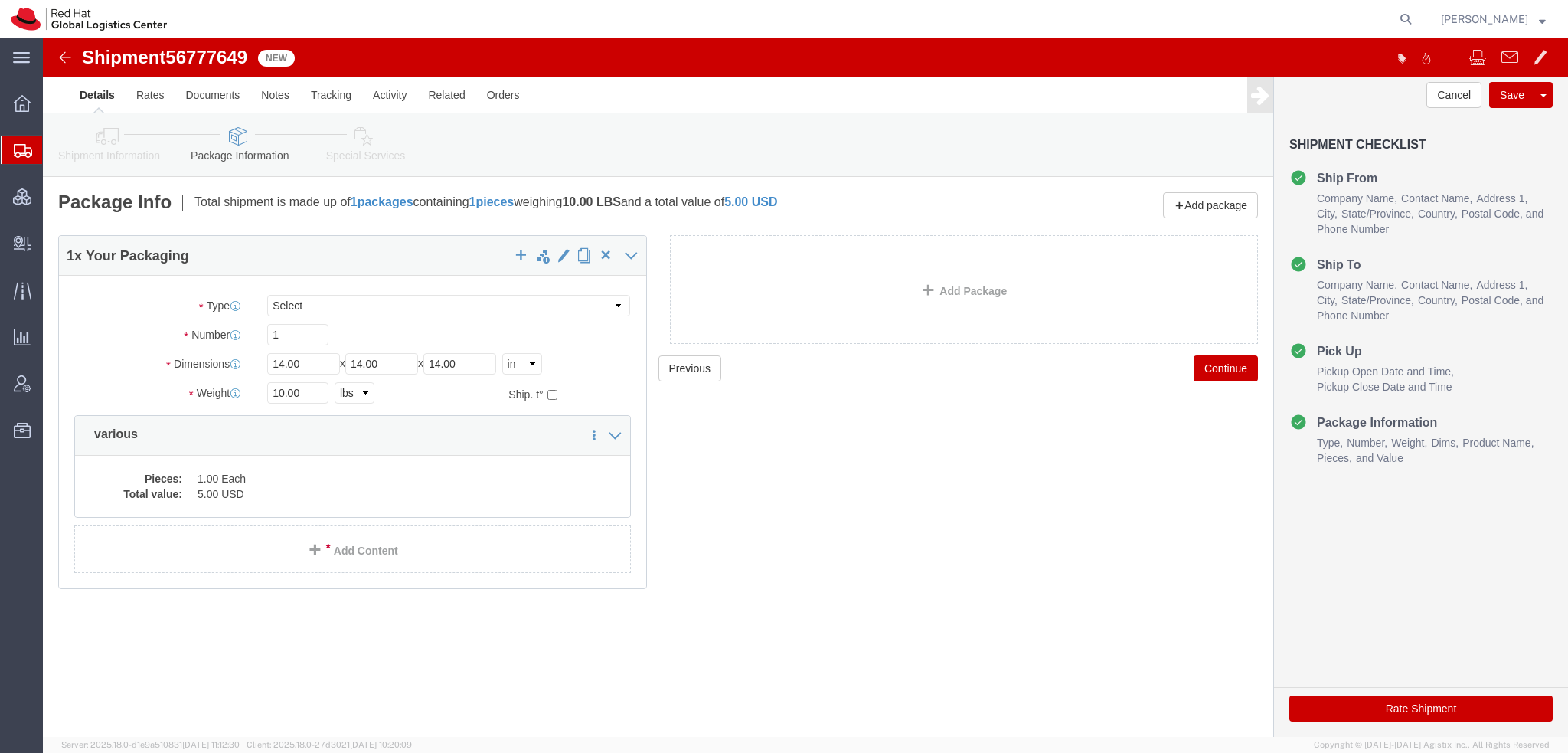
click icon
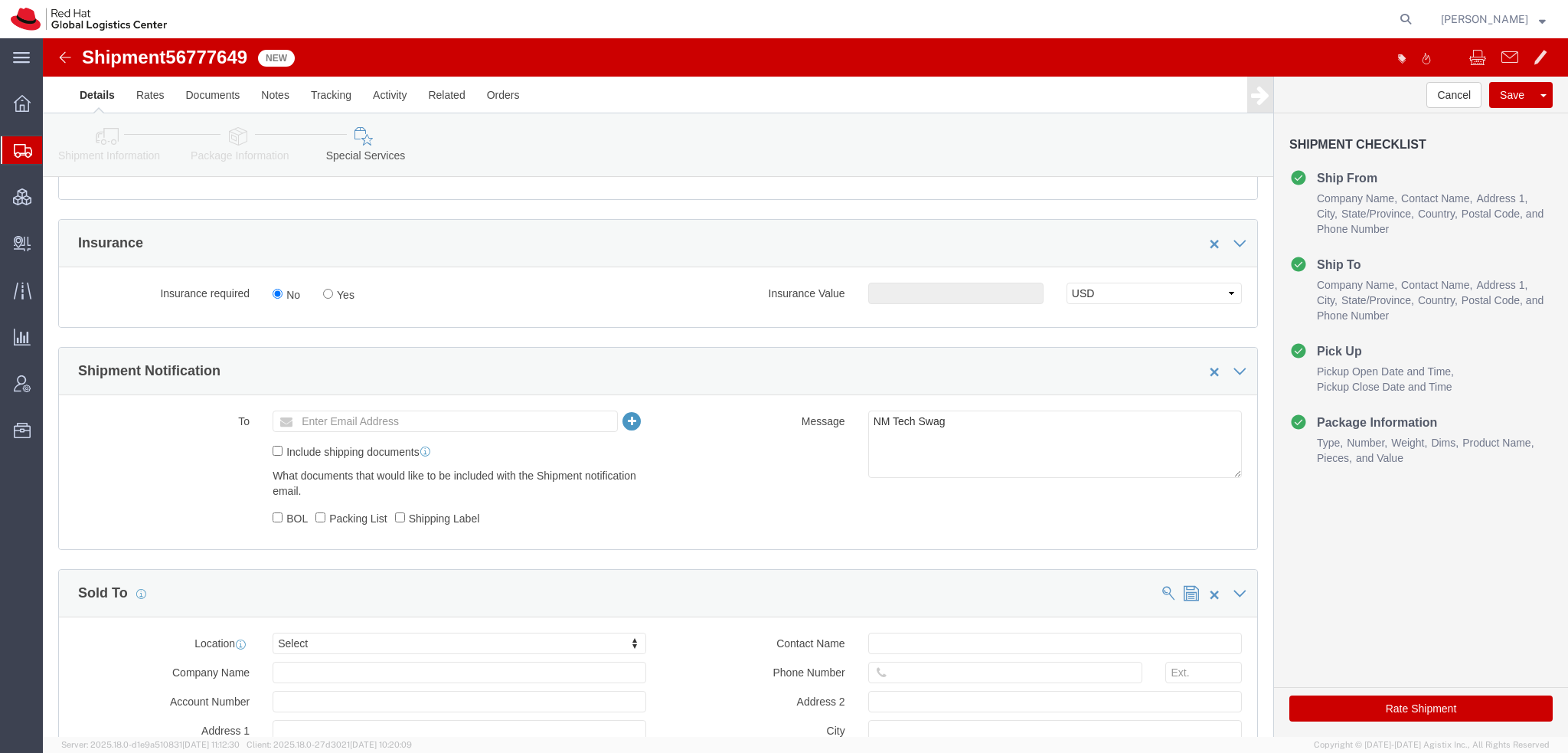
scroll to position [765, 0]
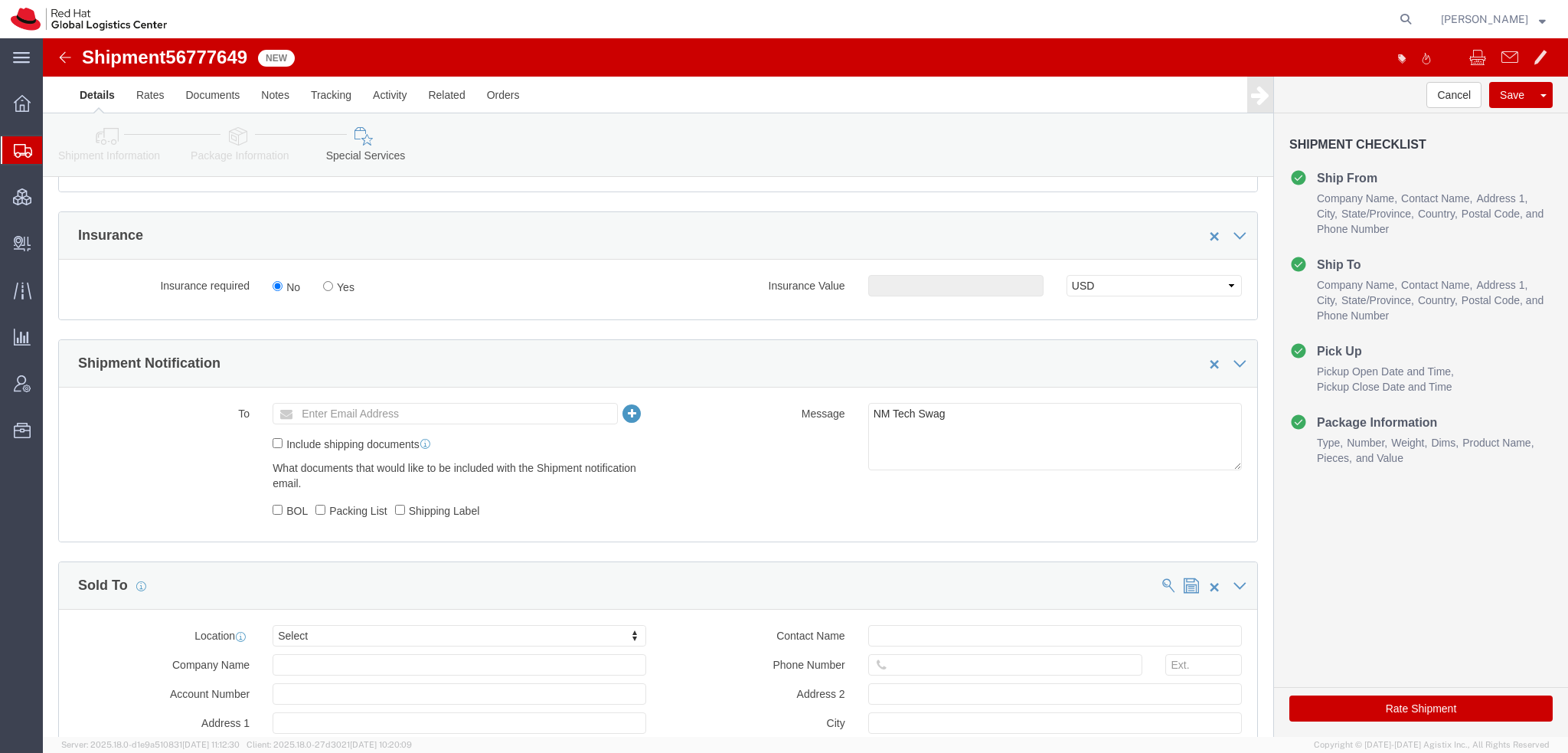
click button "Rate Shipment"
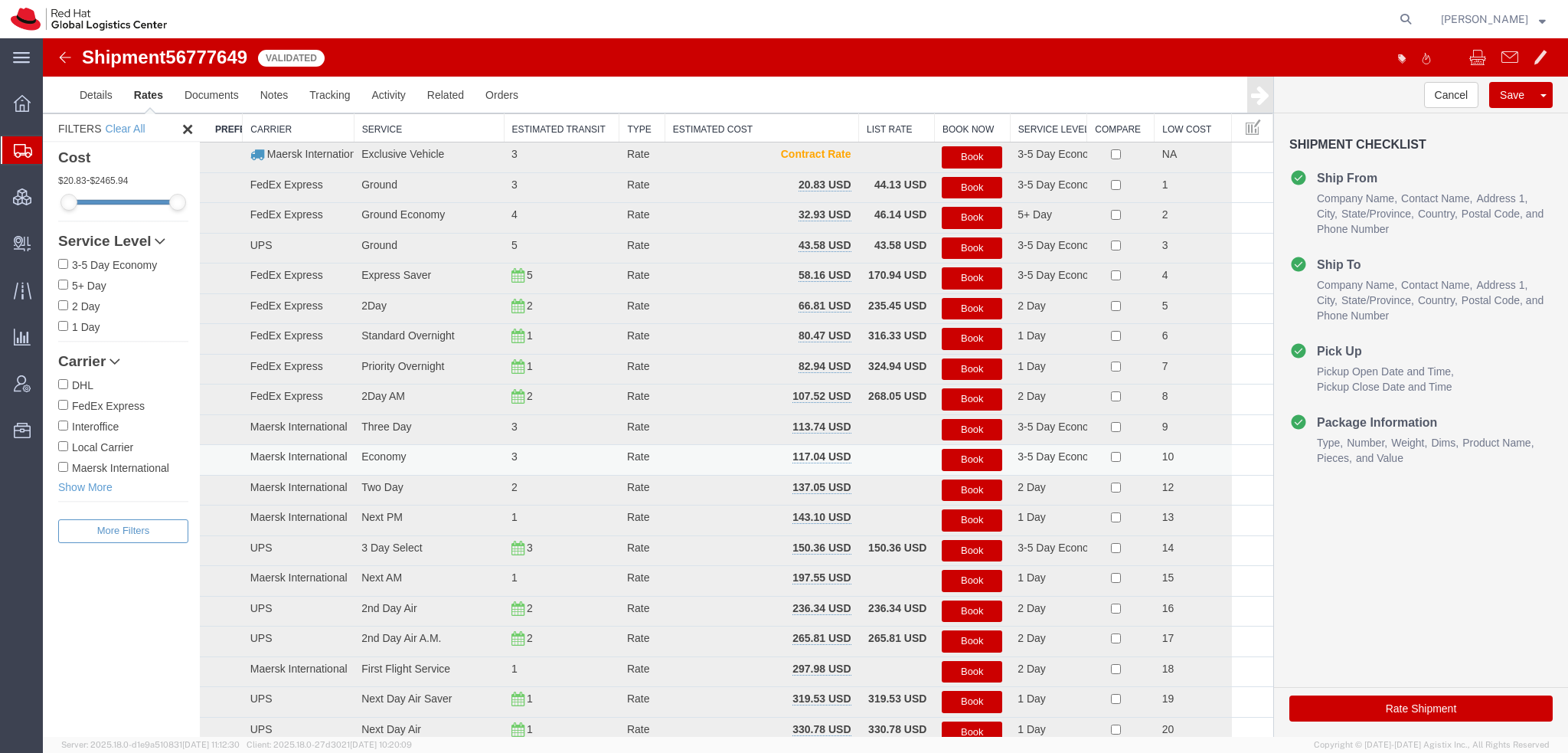
scroll to position [0, 0]
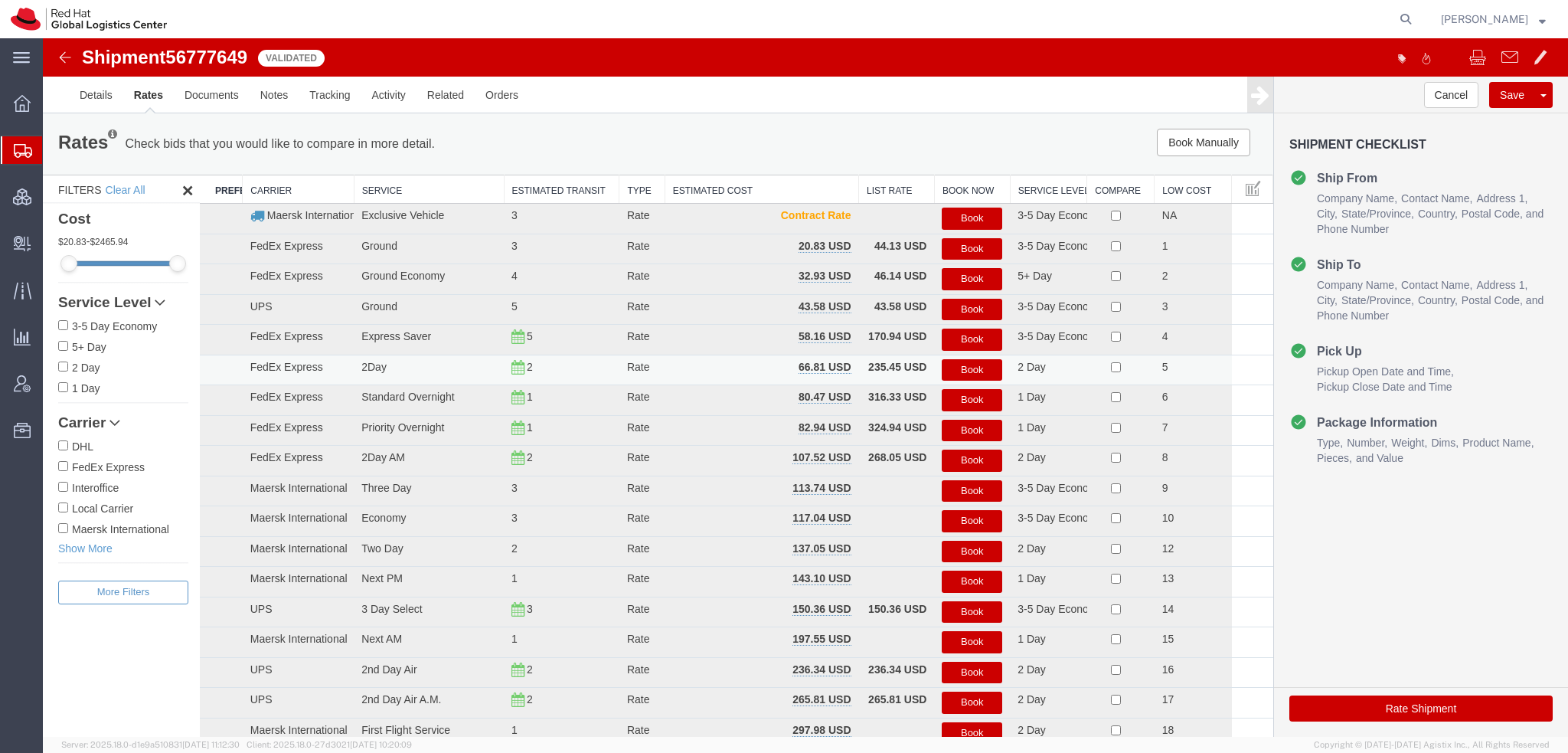
click at [973, 366] on button "Book" at bounding box center [972, 370] width 61 height 22
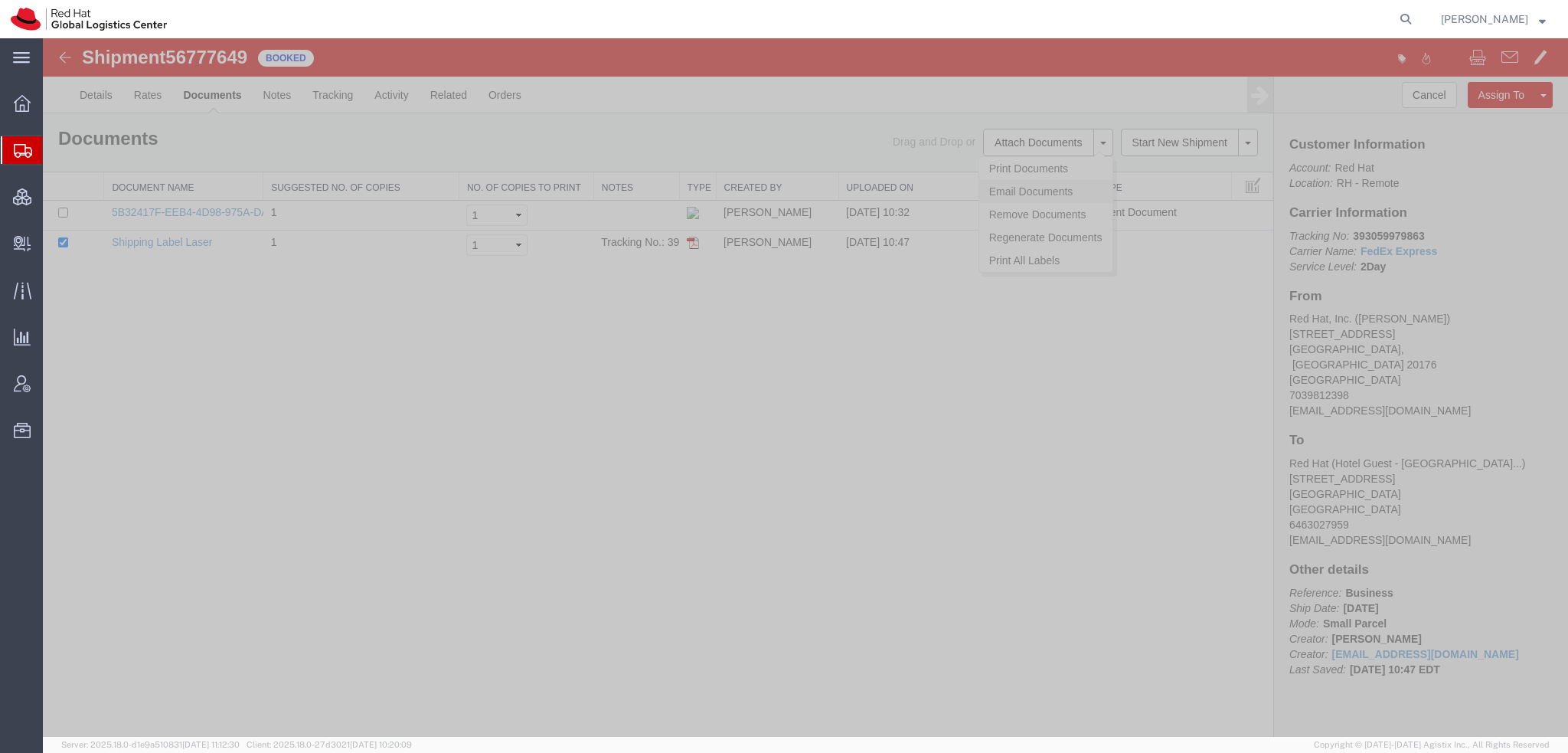
click at [1044, 192] on link "Email Documents" at bounding box center [1046, 192] width 134 height 23
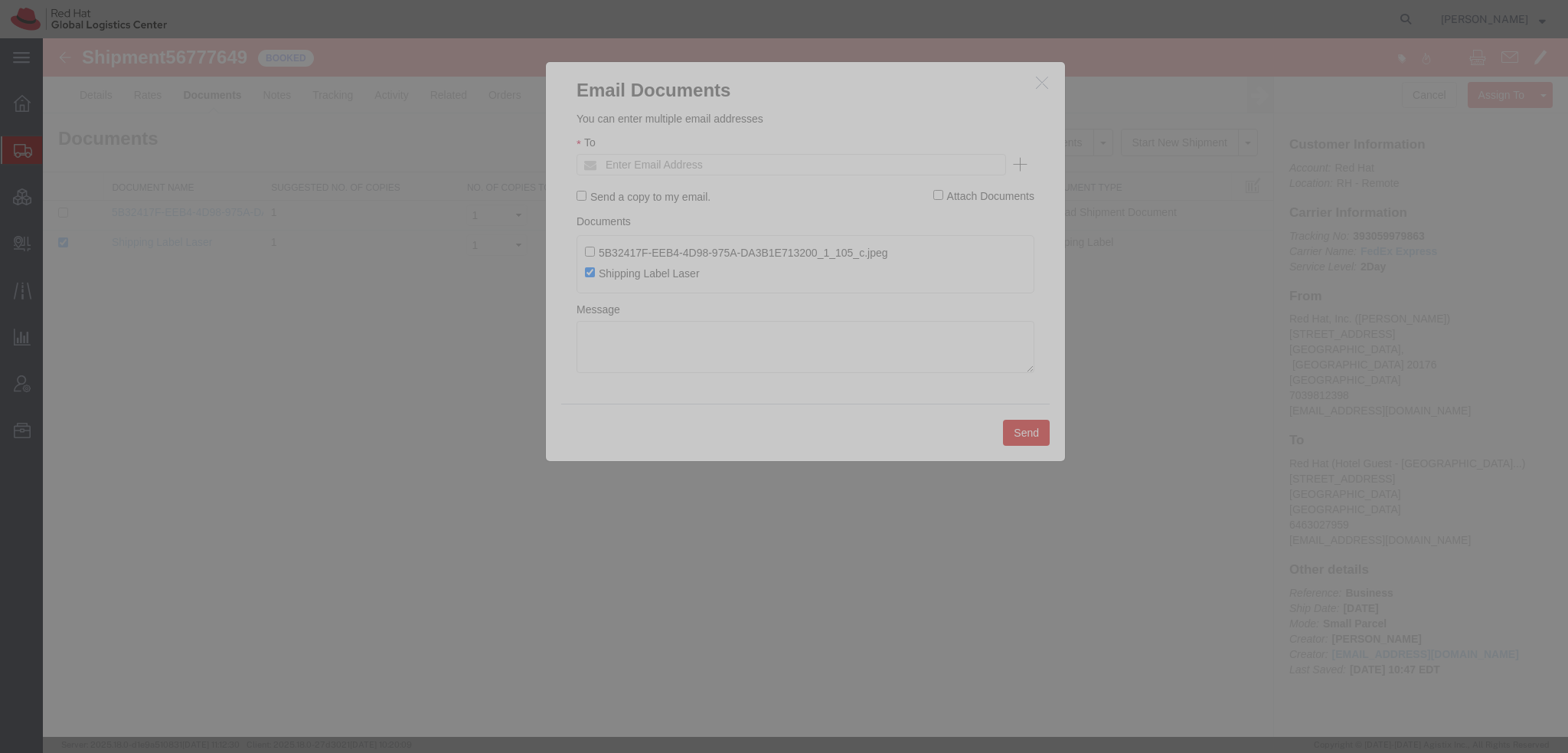
click at [808, 162] on ul "Enter Email Address" at bounding box center [791, 164] width 430 height 21
type input "lburwell"
type input "Enter Email Address"
click at [1034, 81] on button "button" at bounding box center [1044, 83] width 19 height 19
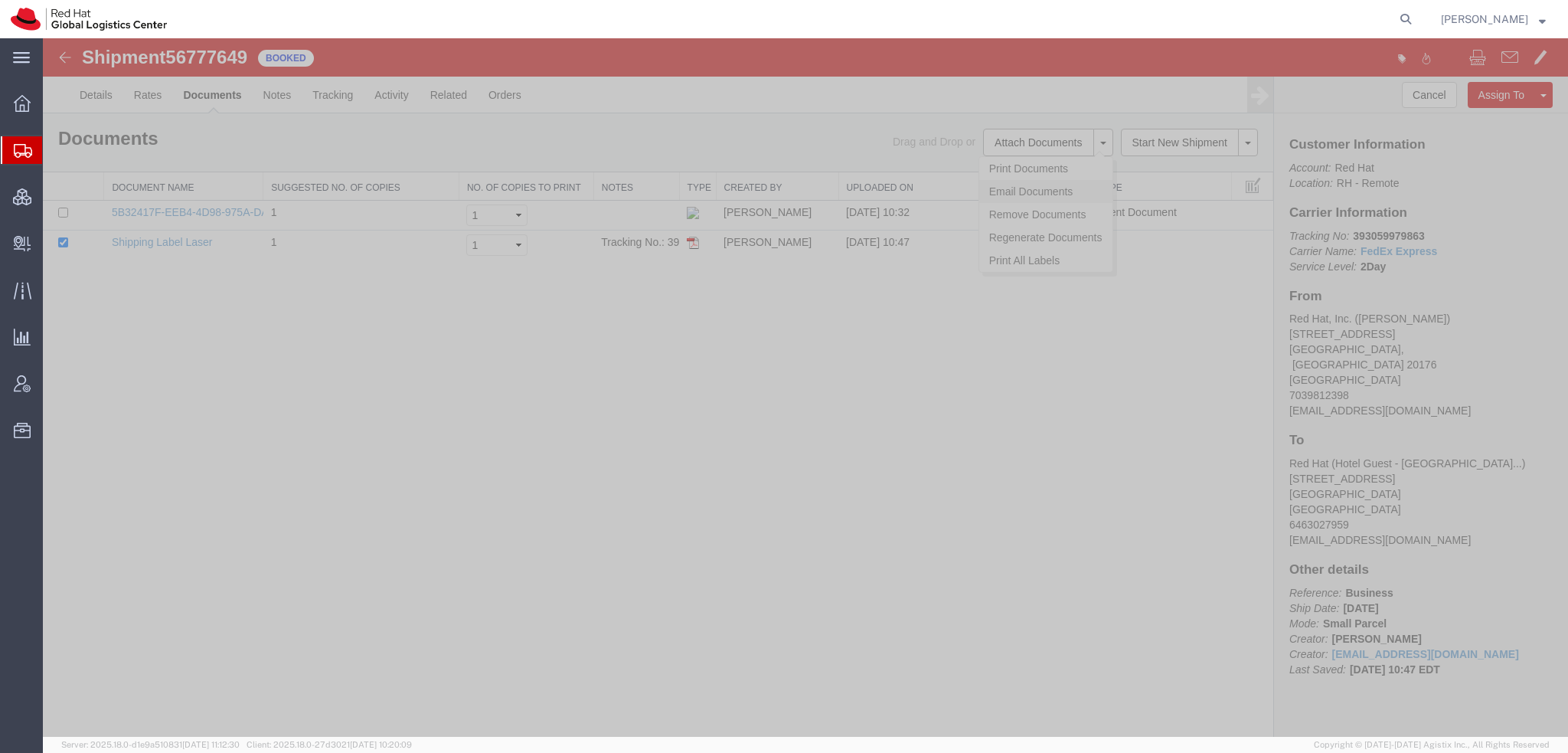
click at [1000, 191] on link "Email Documents" at bounding box center [1046, 192] width 134 height 23
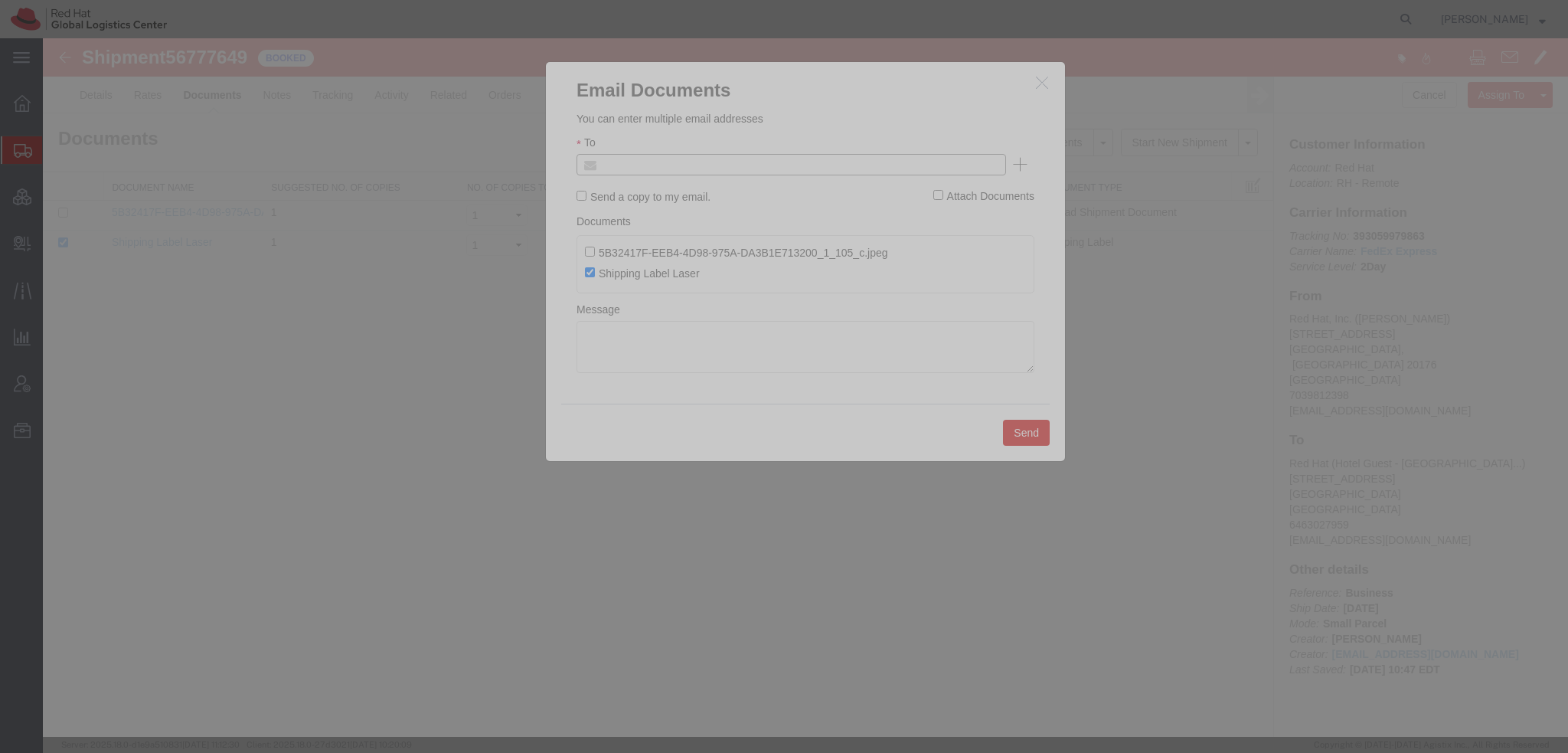
click at [679, 163] on input "text" at bounding box center [688, 164] width 179 height 20
type input "lburwell"
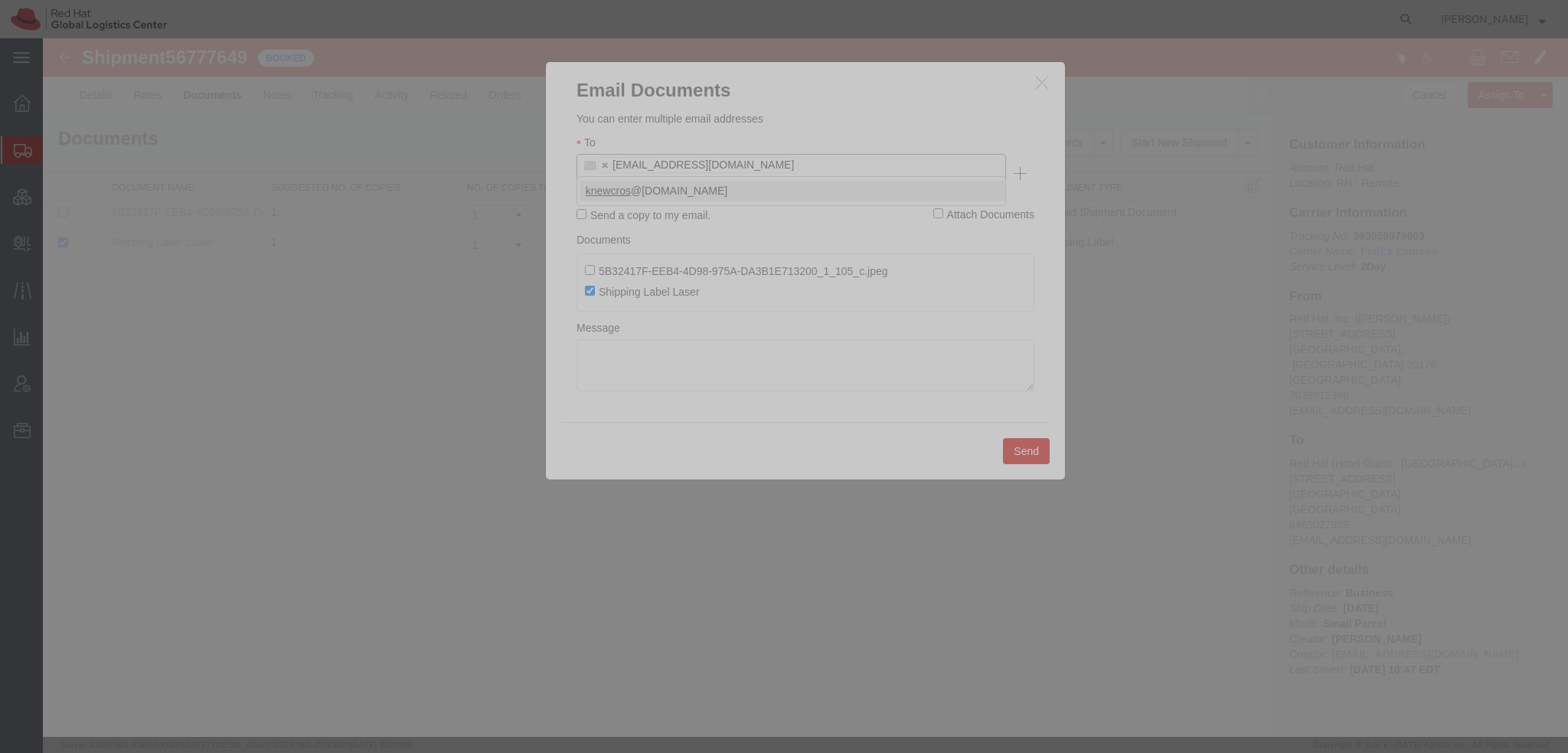
type input "knewcros"
click at [1024, 438] on button "Send" at bounding box center [1026, 451] width 47 height 26
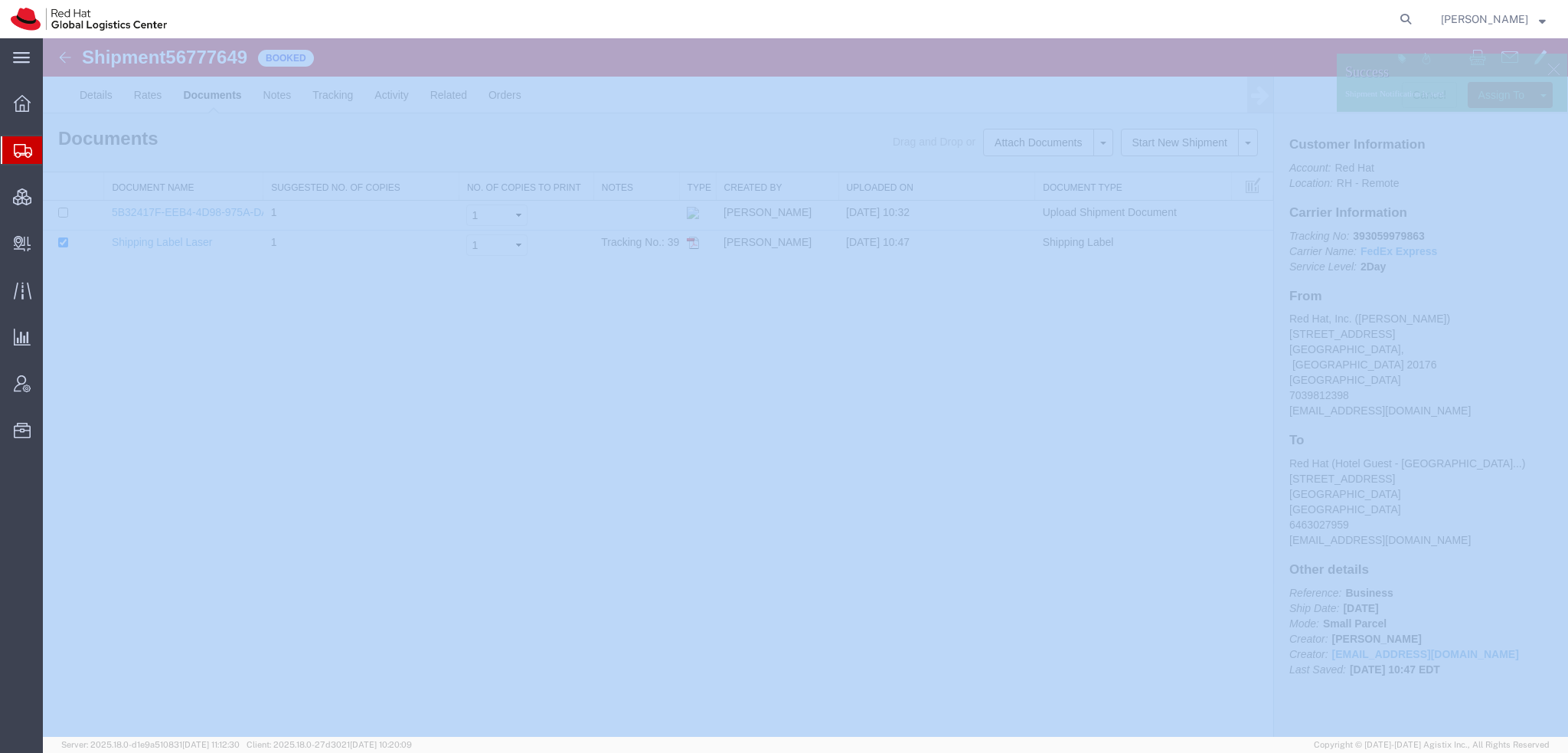
click at [1515, 19] on span "[PERSON_NAME]" at bounding box center [1484, 18] width 87 height 17
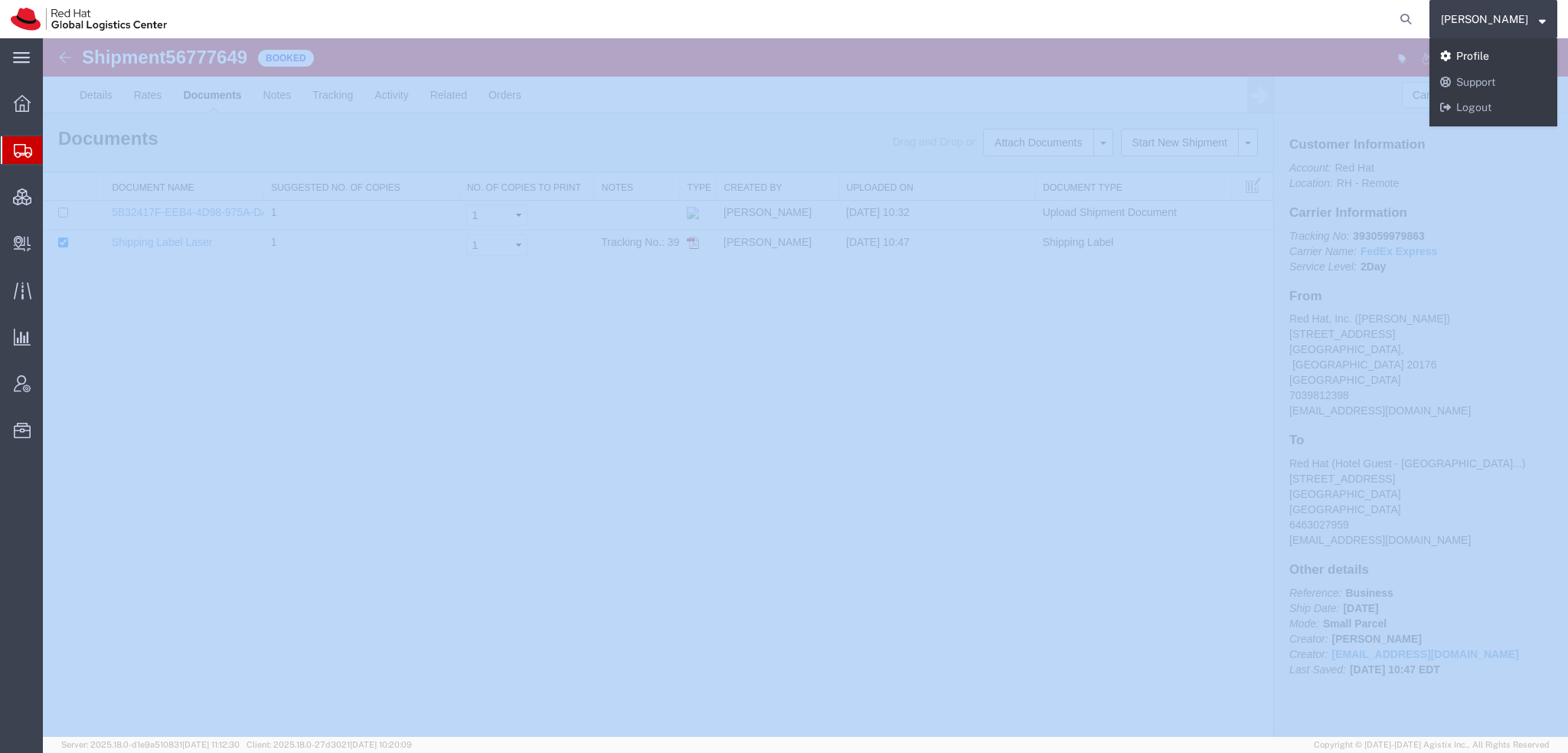
click at [1478, 51] on link "Profile" at bounding box center [1493, 57] width 128 height 26
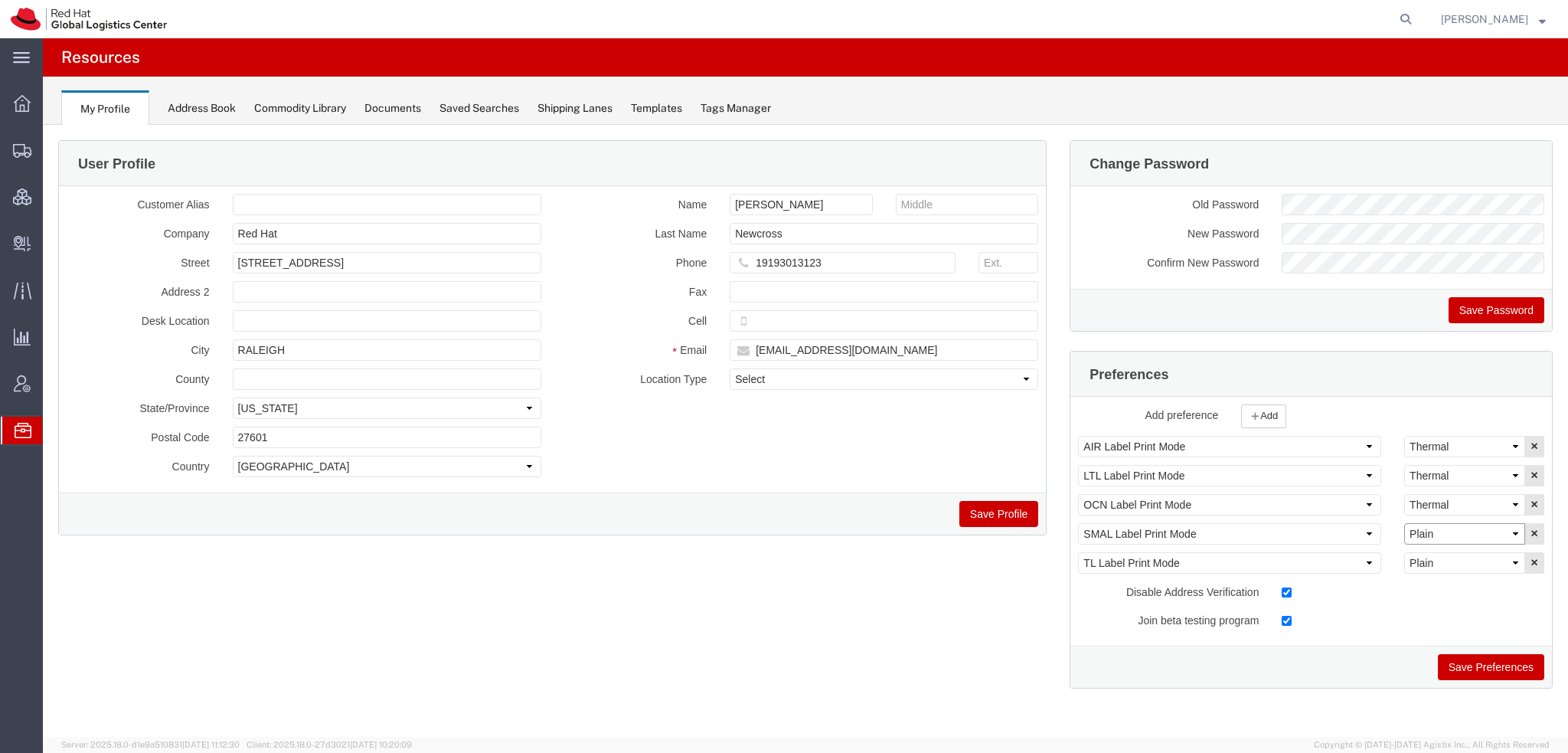
click at [1457, 529] on select "Select Plain Thermal" at bounding box center [1464, 533] width 121 height 21
select select "Thermal"
click at [1404, 523] on select "Select Plain Thermal" at bounding box center [1464, 533] width 121 height 21
click at [1499, 667] on button "Save Preferences" at bounding box center [1491, 667] width 106 height 26
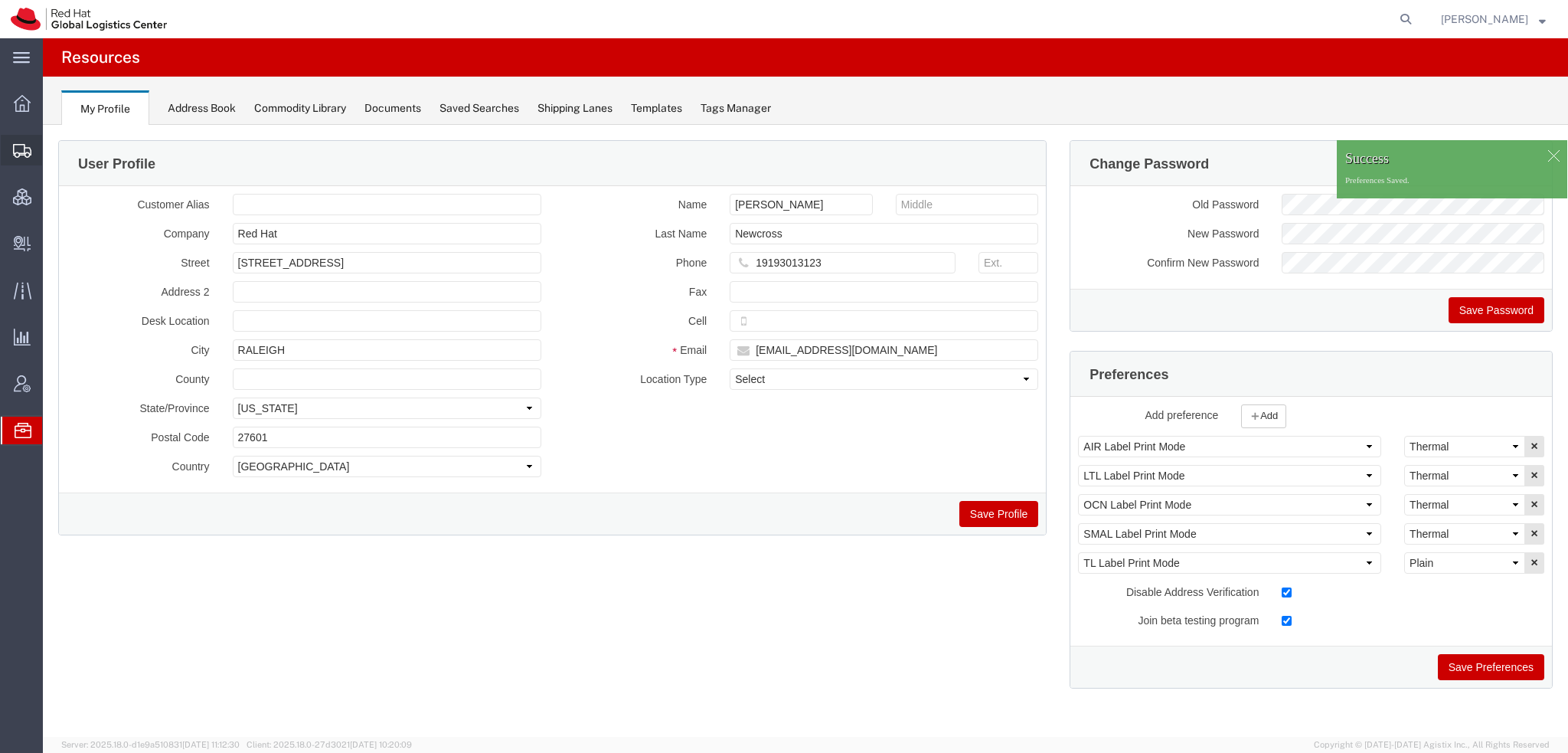
click at [0, 0] on span "Shipment Manager" at bounding box center [0, 0] width 0 height 0
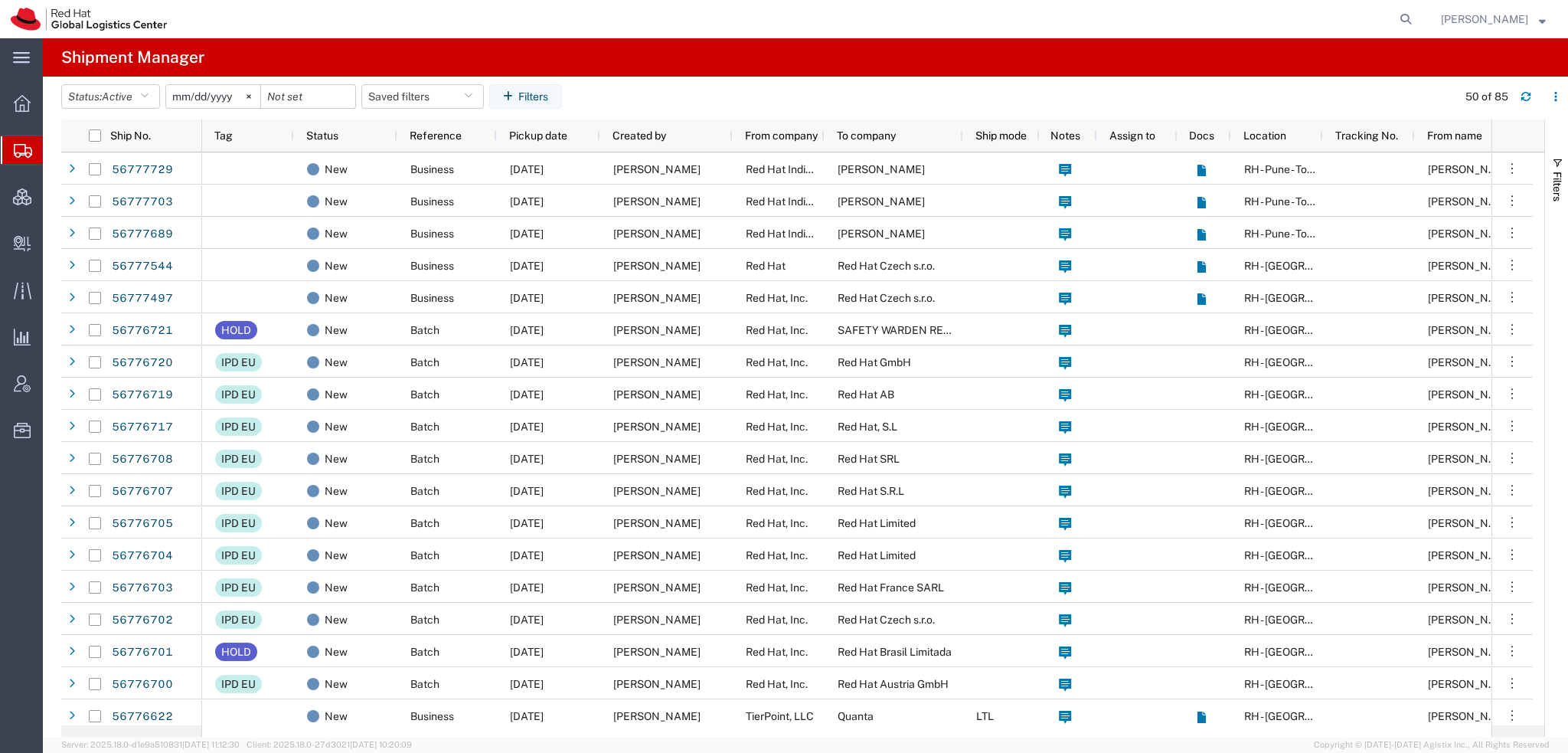
click at [1521, 18] on span "[PERSON_NAME]" at bounding box center [1484, 18] width 87 height 17
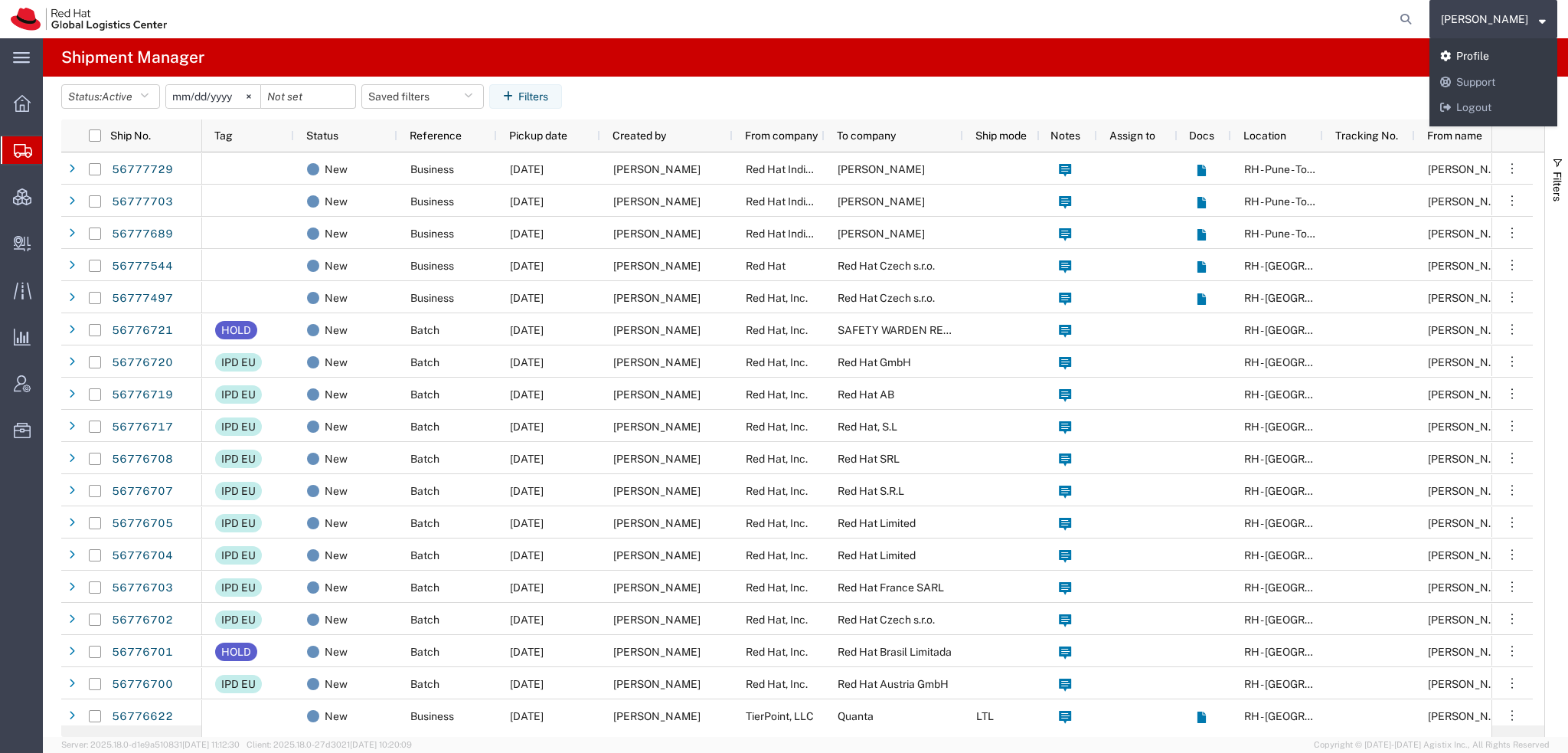
click at [1483, 51] on link "Profile" at bounding box center [1493, 57] width 128 height 26
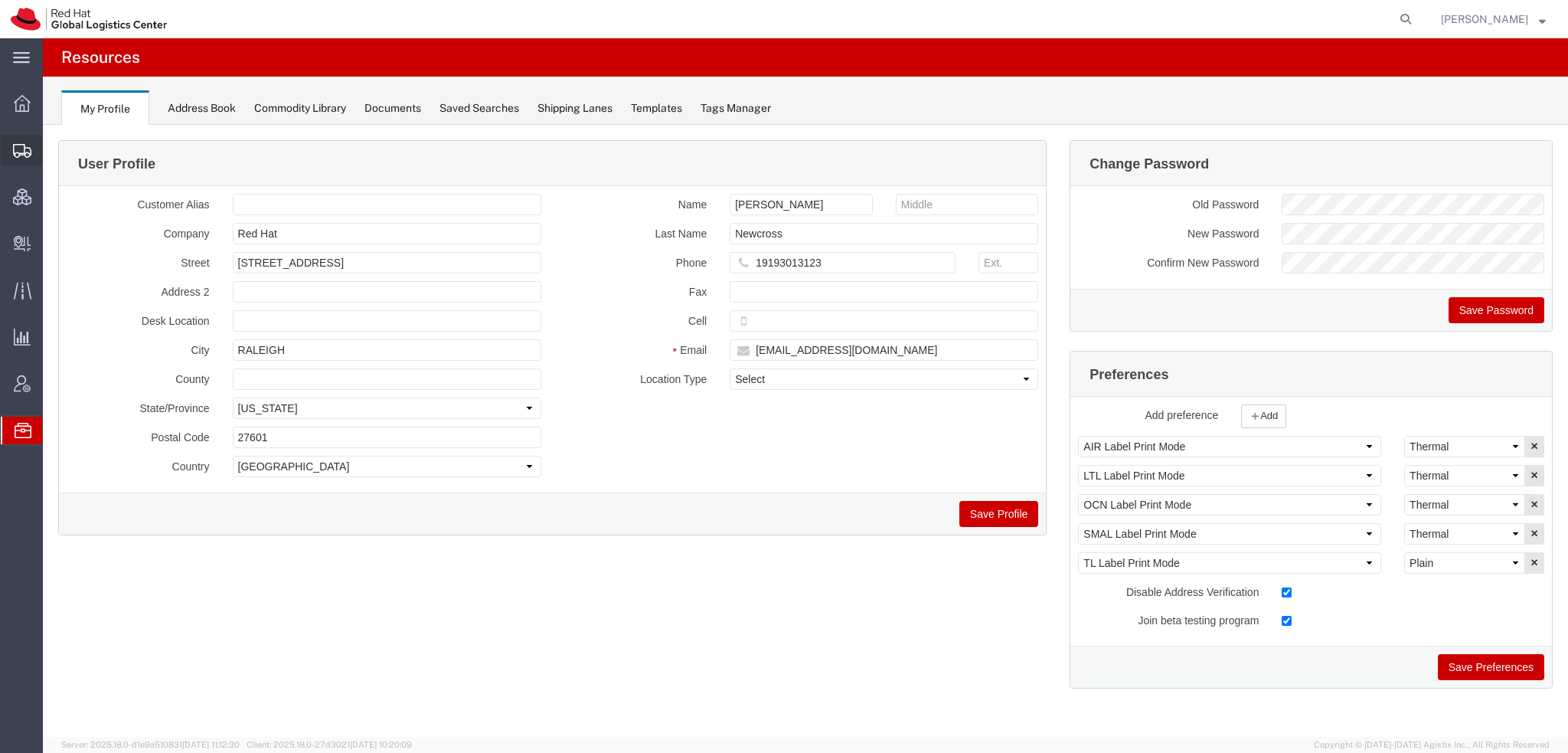
click at [0, 0] on span "Shipment Manager" at bounding box center [0, 0] width 0 height 0
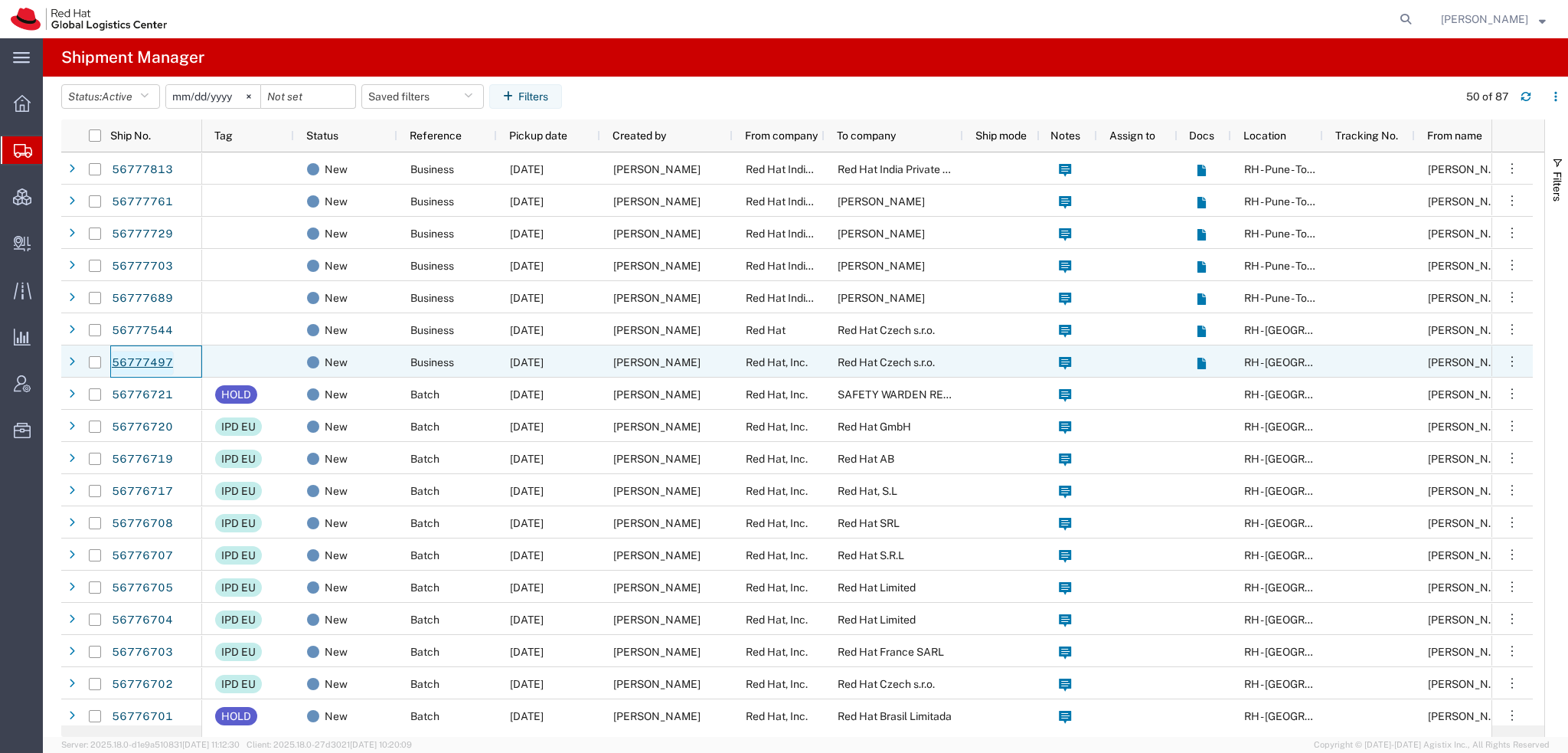
click at [124, 358] on link "56777497" at bounding box center [141, 363] width 62 height 25
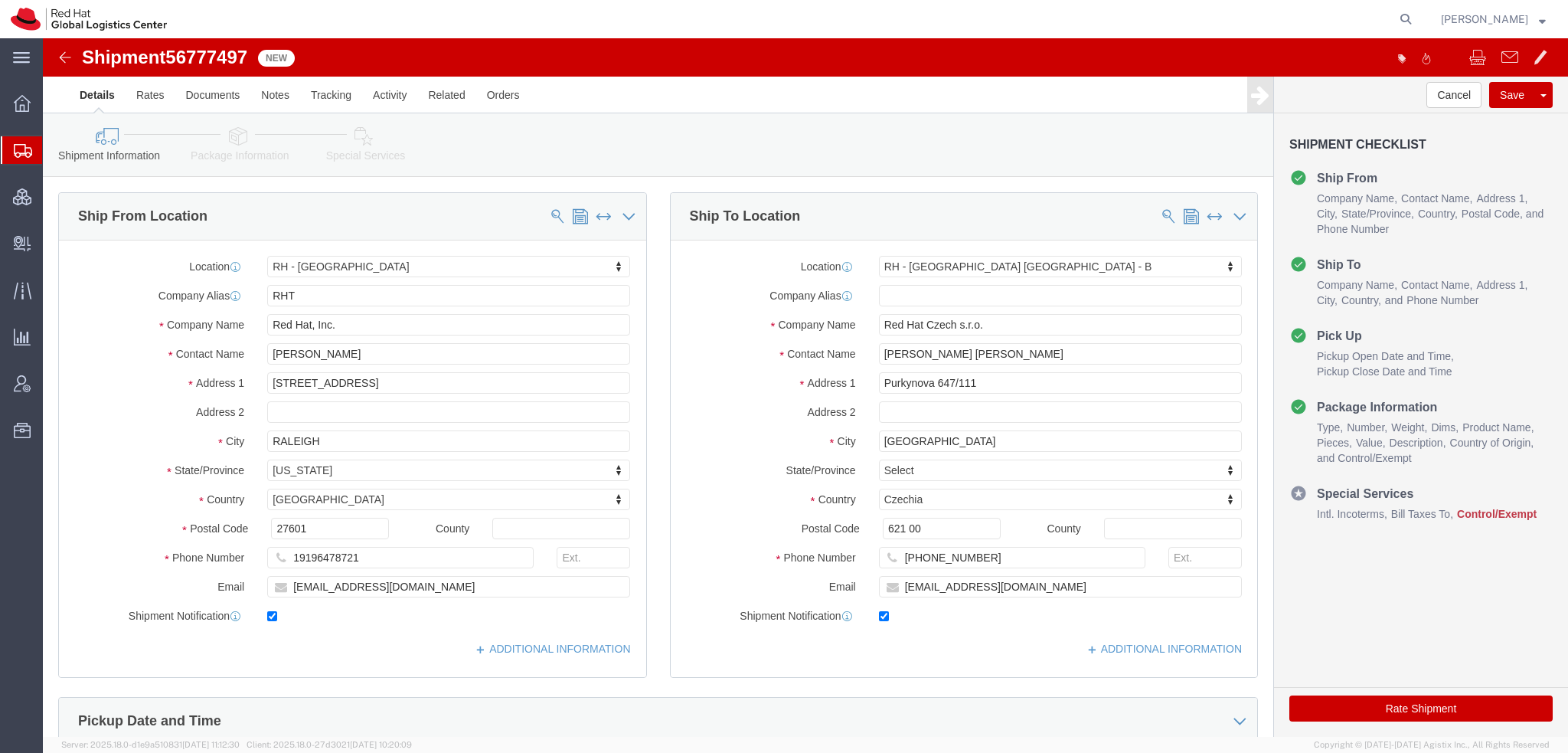
select select "38014"
select select "38036"
click input "dgesheva@redhat.com"
type input "dgesheva@redhat.com, emealogistics@redhat.com"
click div "Shipment Information Package Information Special Services"
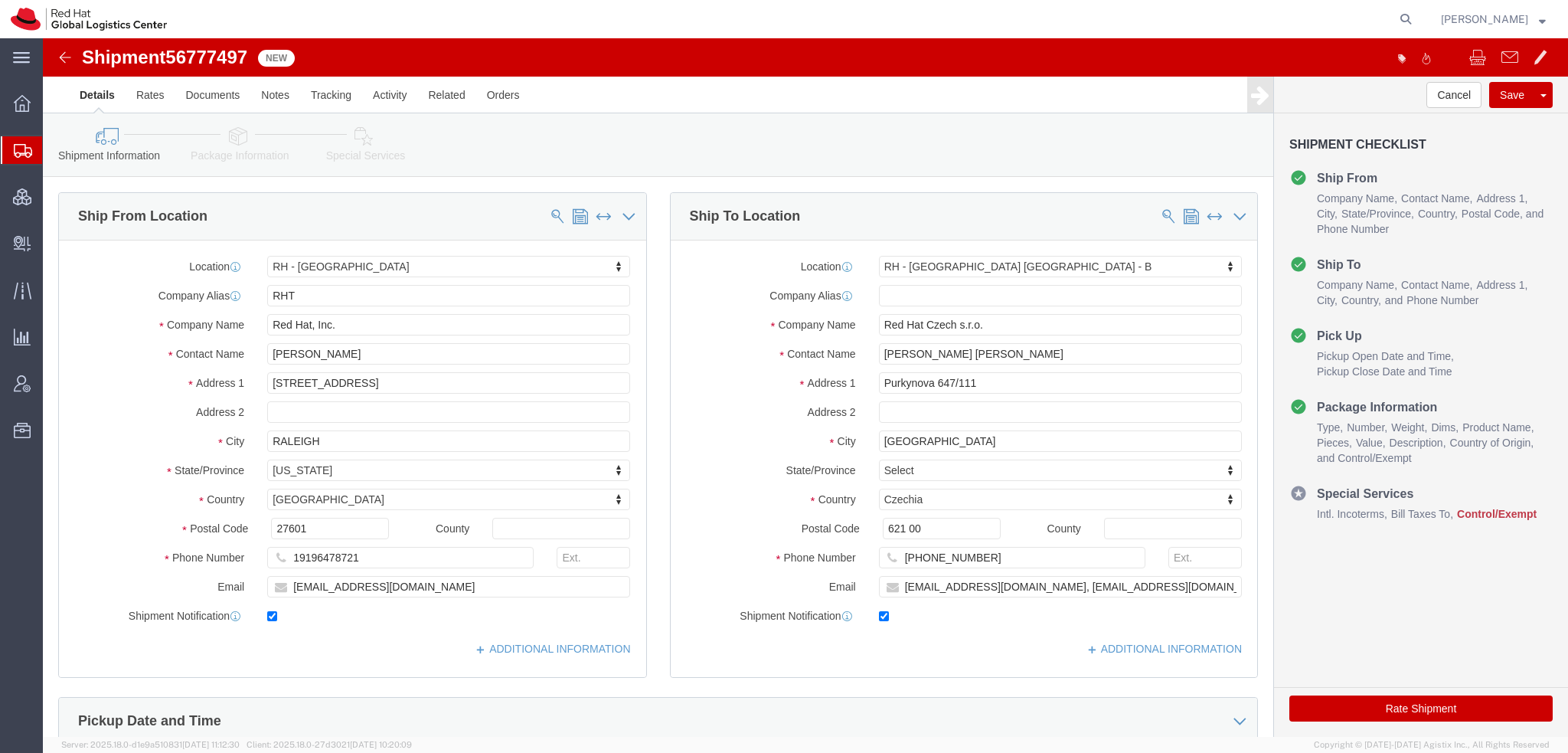
click icon
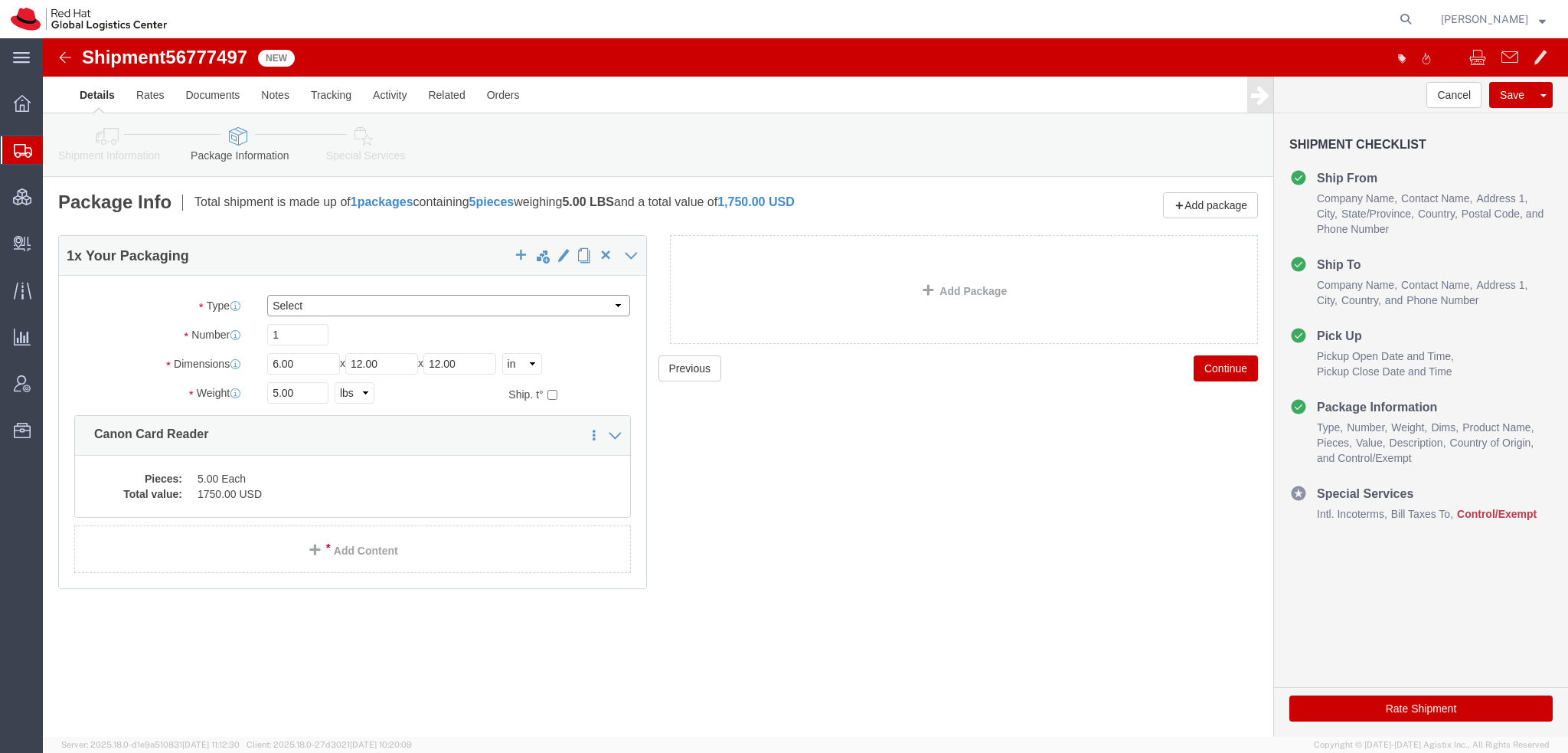
click select "Select Case(s) Crate(s) Envelope Large Box Medium Box PAK Skid(s) Small Box Sma…"
select select "PAK"
click select "Select Case(s) Crate(s) Envelope Large Box Medium Box PAK Skid(s) Small Box Sma…"
click dd "5.00 Each"
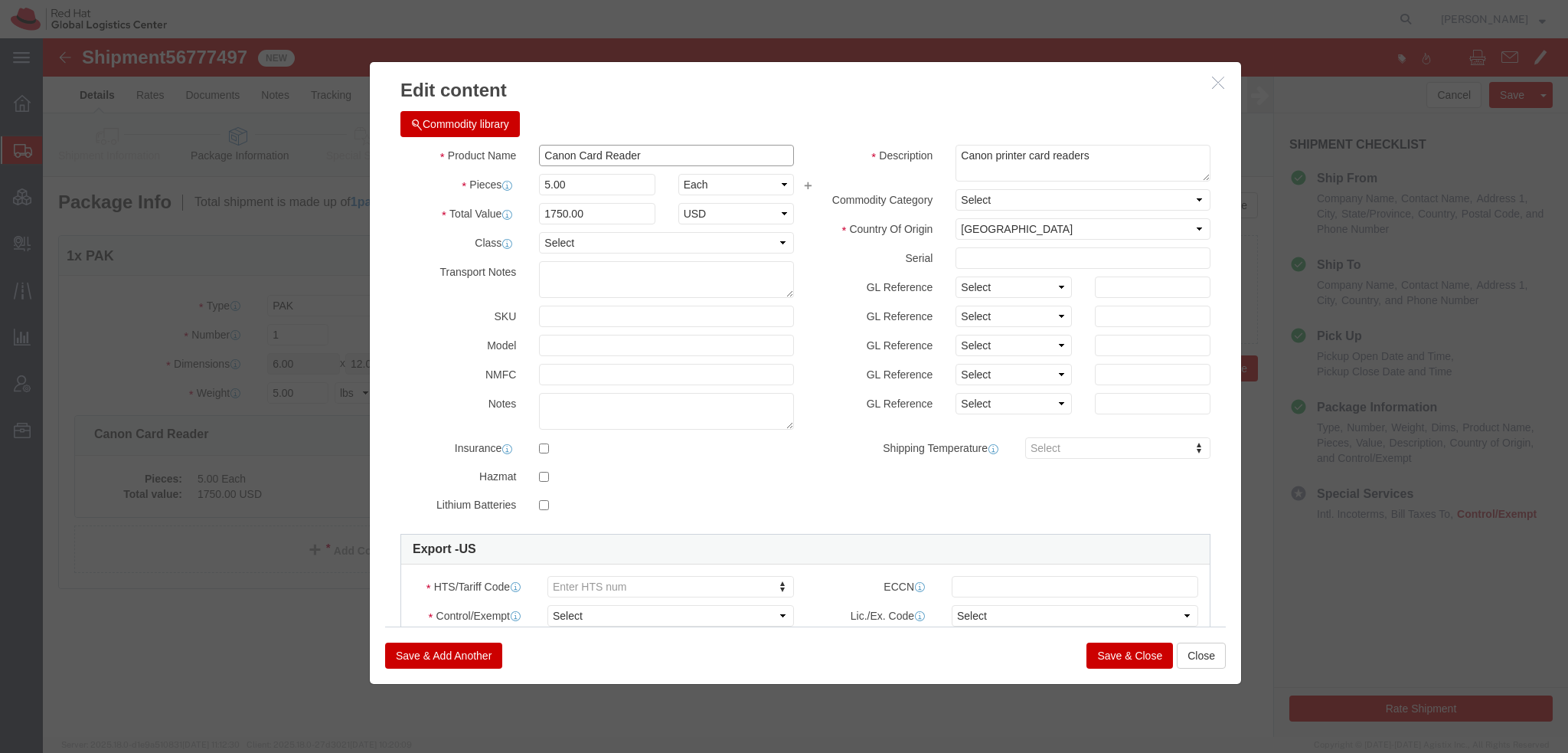
drag, startPoint x: 616, startPoint y: 116, endPoint x: -18, endPoint y: -7, distance: 645.8
click html "Shipment 56777497 New Details Rates Documents Notes Tracking Activity Related O…"
type input "3575BA52-MiCard Multitech4-N-T-P"
type input "8471.60.9030"
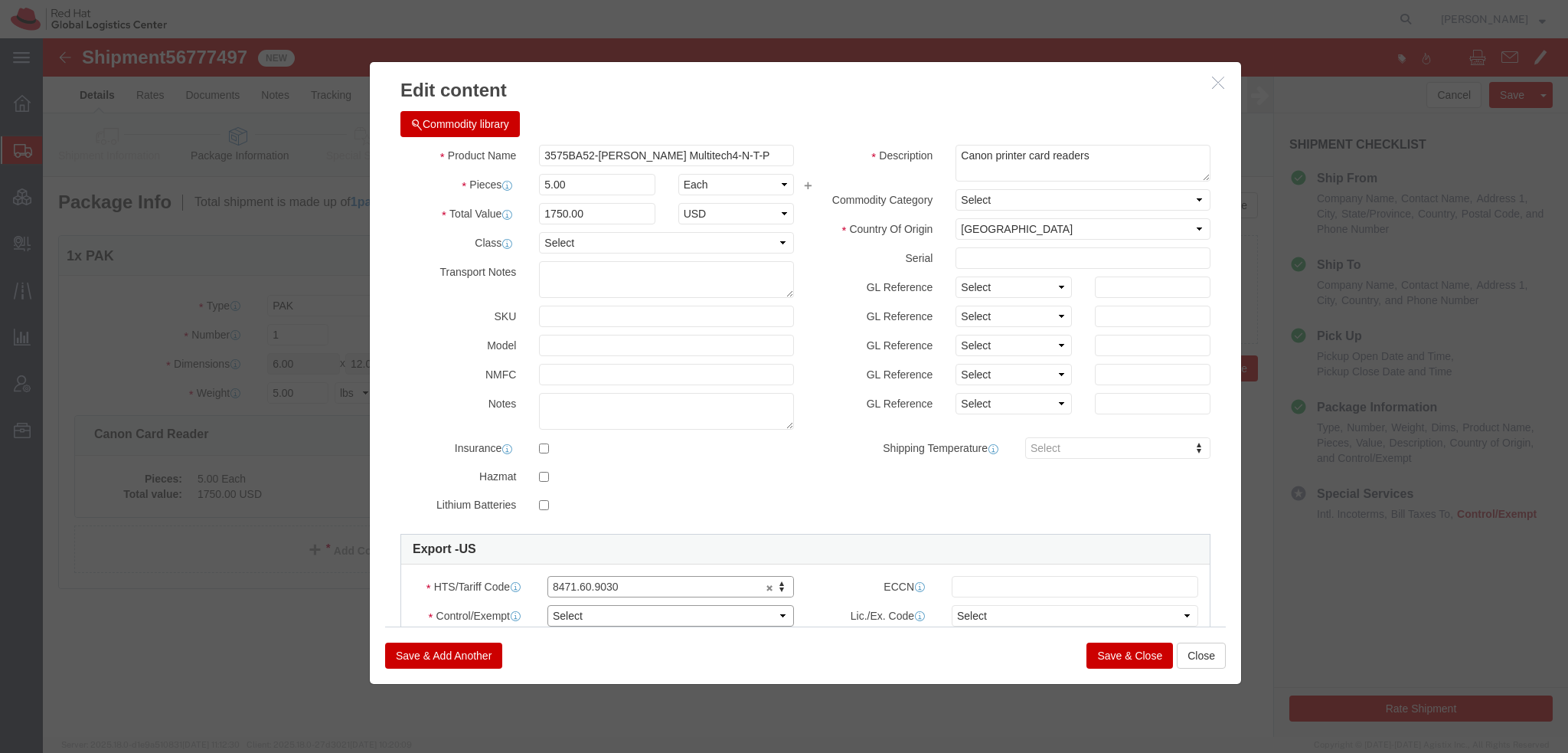
click select "Select ATF BIS DEA EPA FDA FTR ITAR OFAC Other (OPA)"
select select "FTR"
click select "Select ATF BIS DEA EPA FDA FTR ITAR OFAC Other (OPA)"
click select "Select 30.2(d)(2) 30.36 30.37(a) 30.37(f) 30.37(g) 30.37(h) 30.37(i) 30.37(j) 3…"
select select "30.37(a)"
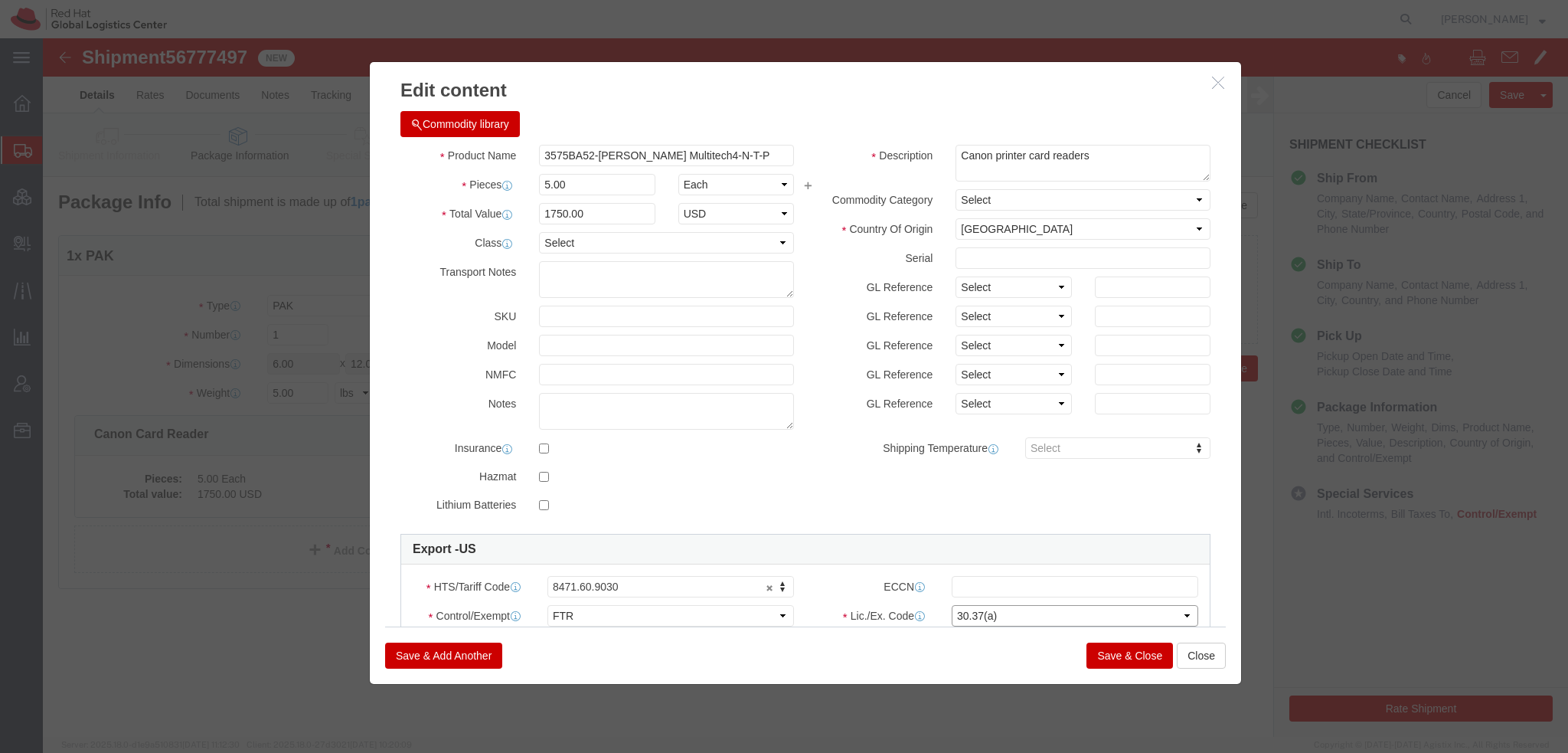
click select "Select 30.2(d)(2) 30.36 30.37(a) 30.37(f) 30.37(g) 30.37(h) 30.37(i) 30.37(j) 3…"
click button "Save & Close"
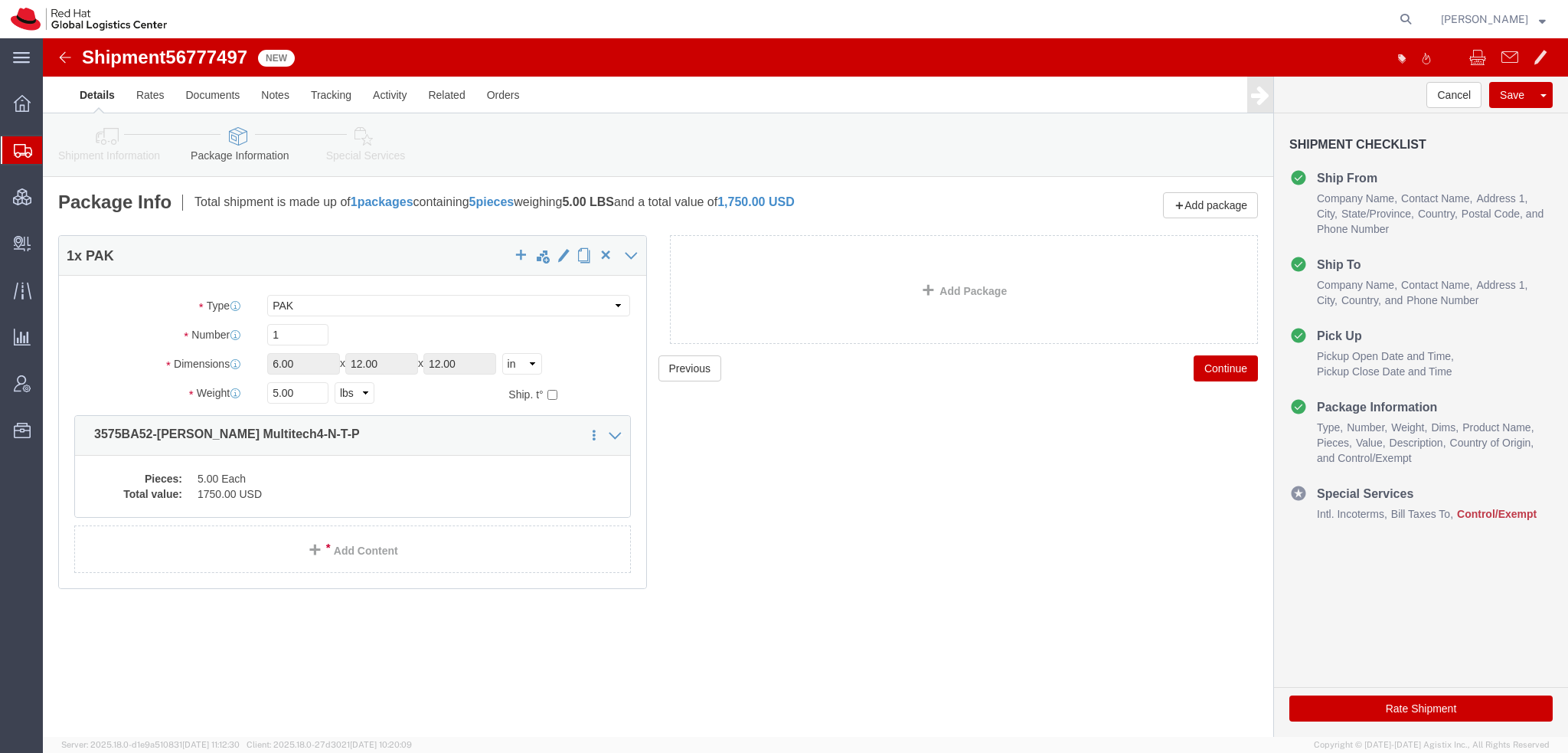
click icon
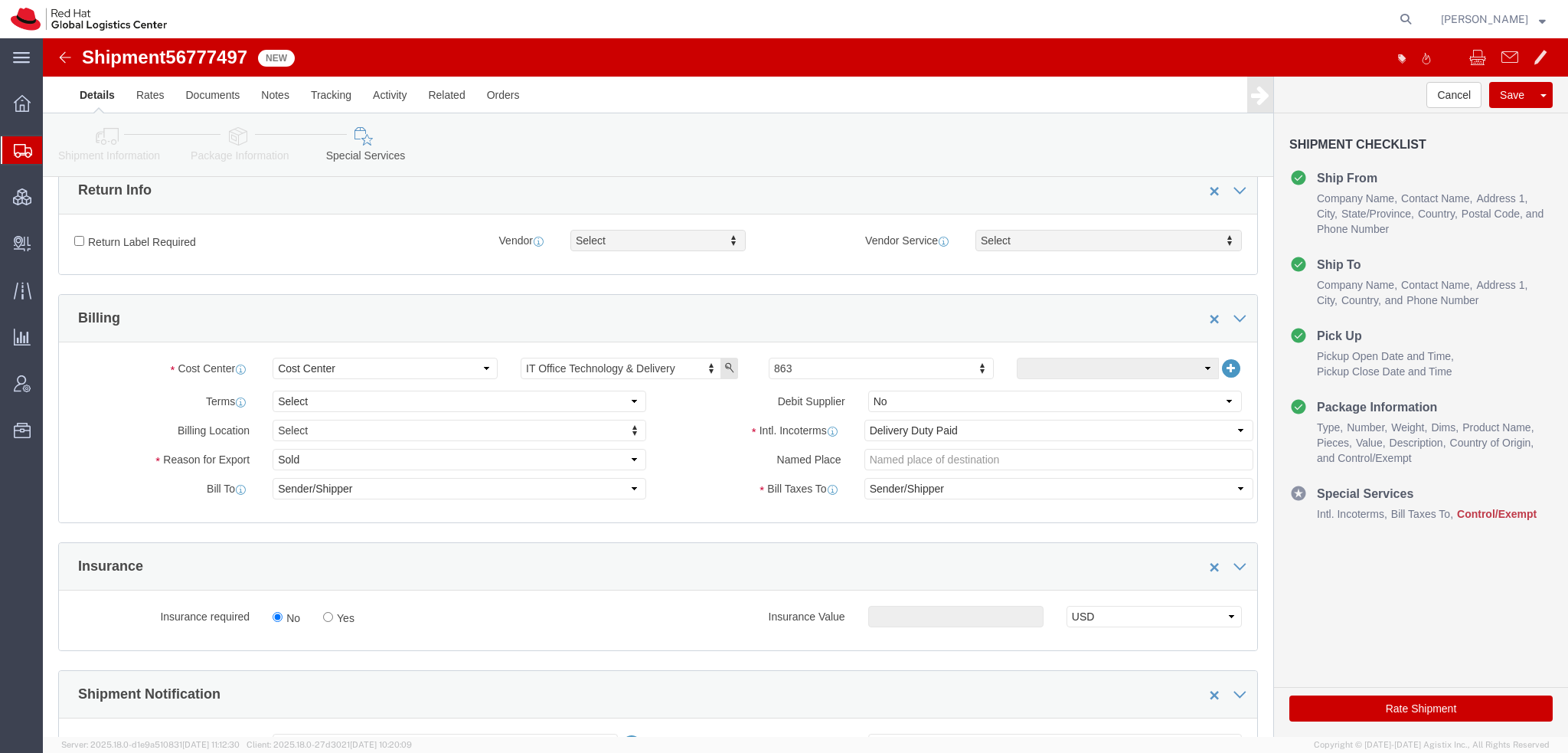
scroll to position [460, 0]
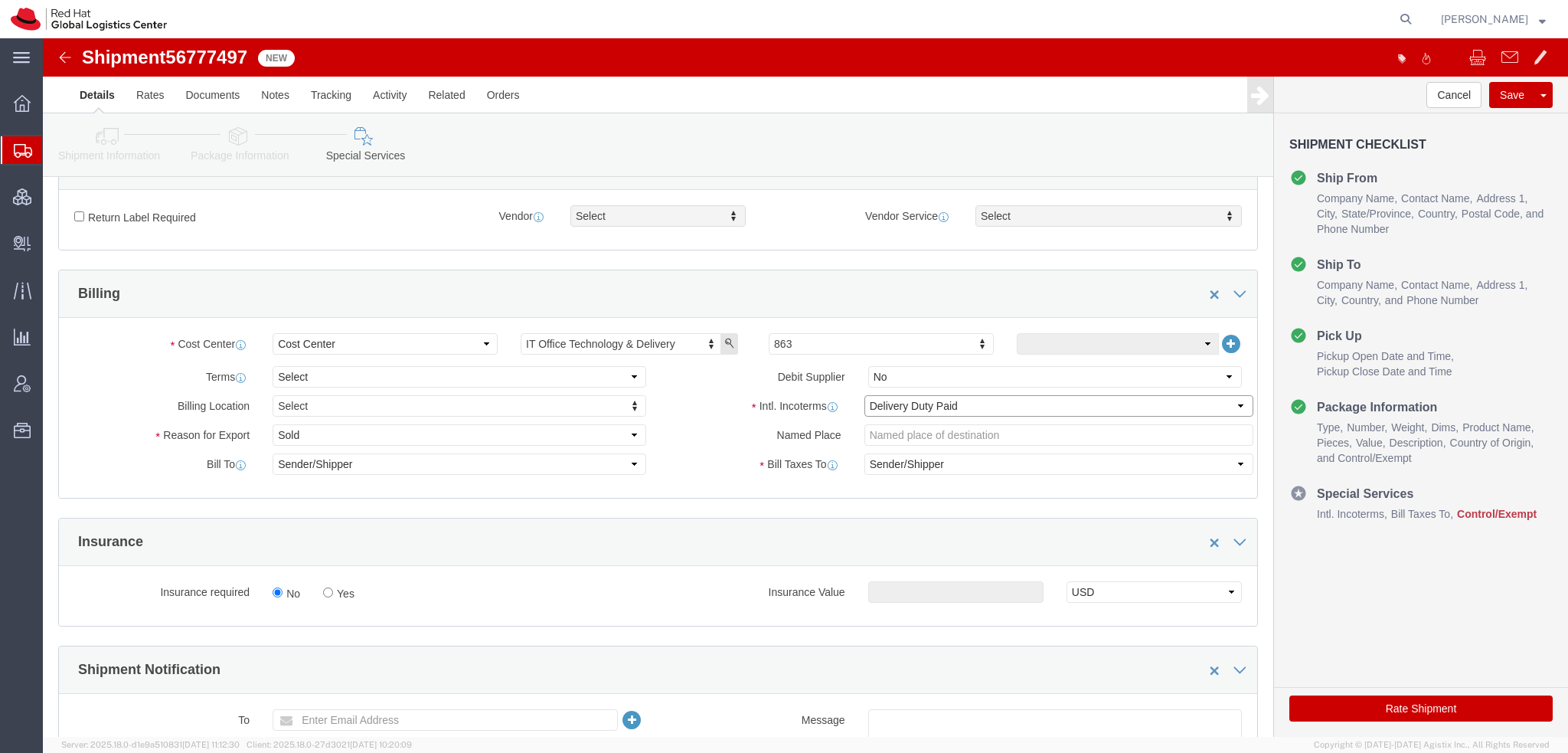
click select "Select Carriage Insurance Paid Carriage Paid To Cost and Freight Cost Insurance…"
select select "FCA"
click select "Select Carriage Insurance Paid Carriage Paid To Cost and Freight Cost Insurance…"
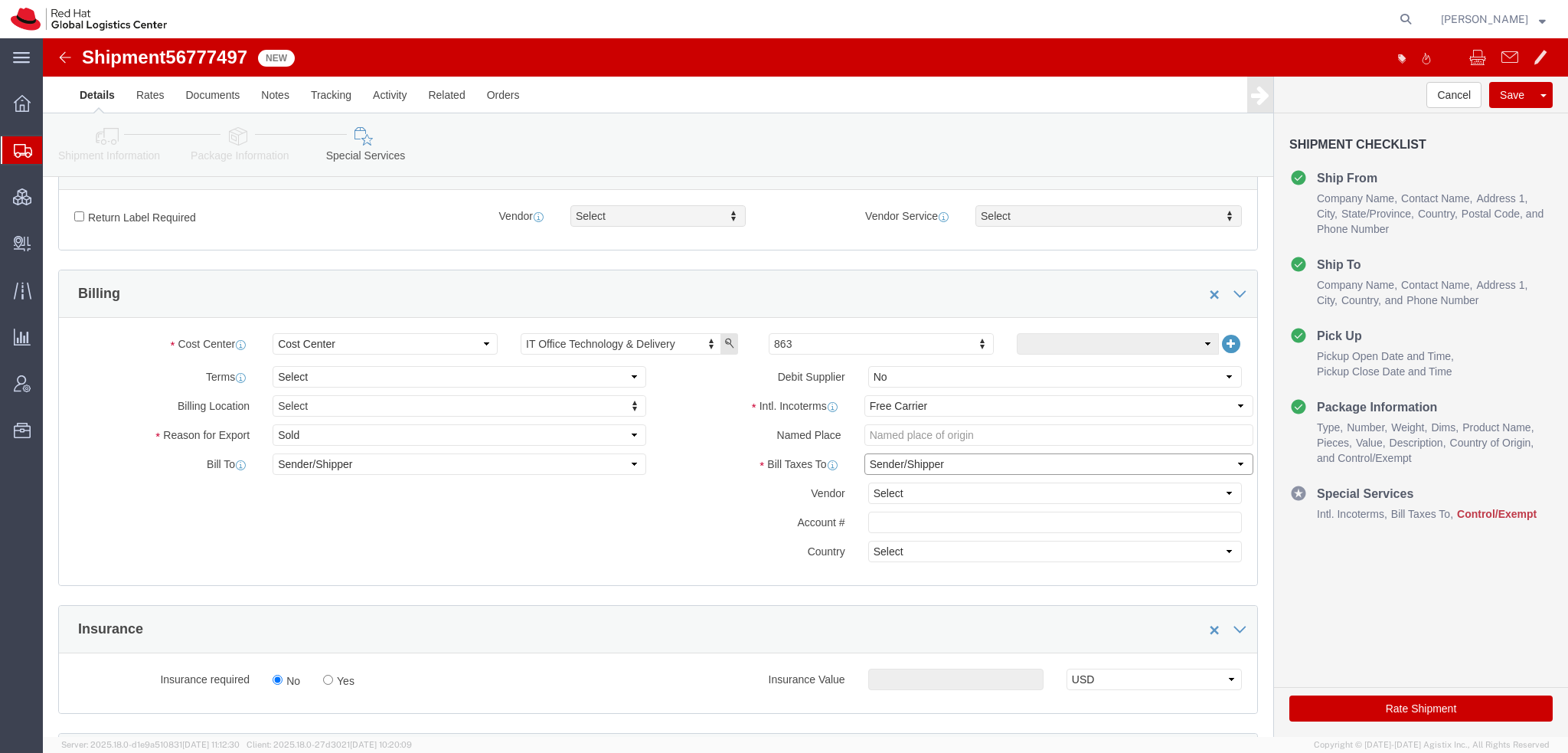
click select "Select Recipient Account Sender/Shipper Third Party Account"
click label "Bill Taxes To"
click select "Select DHL FedEx Express UPS"
select select "FedEx Express"
click select "Select DHL FedEx Express UPS"
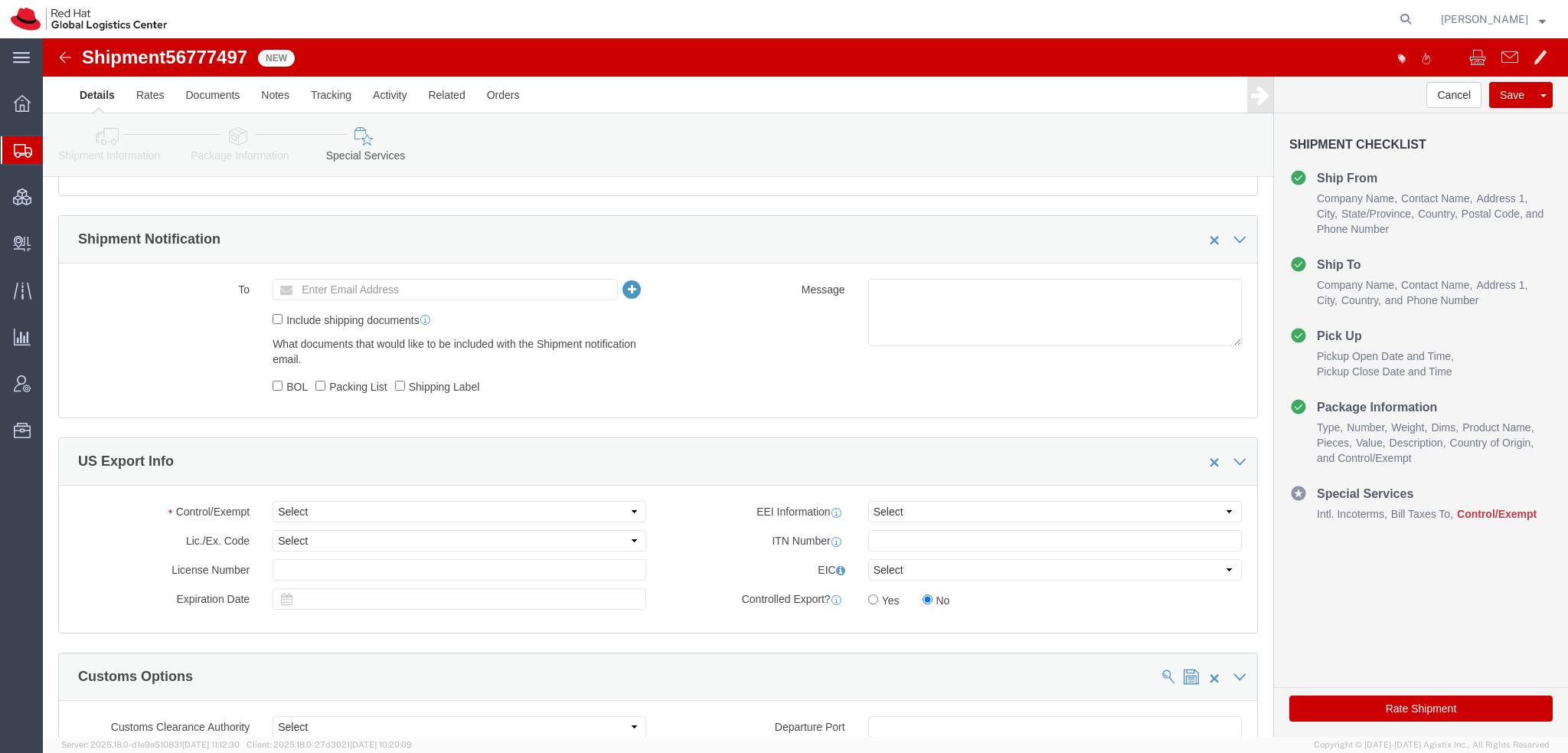
scroll to position [996, 0]
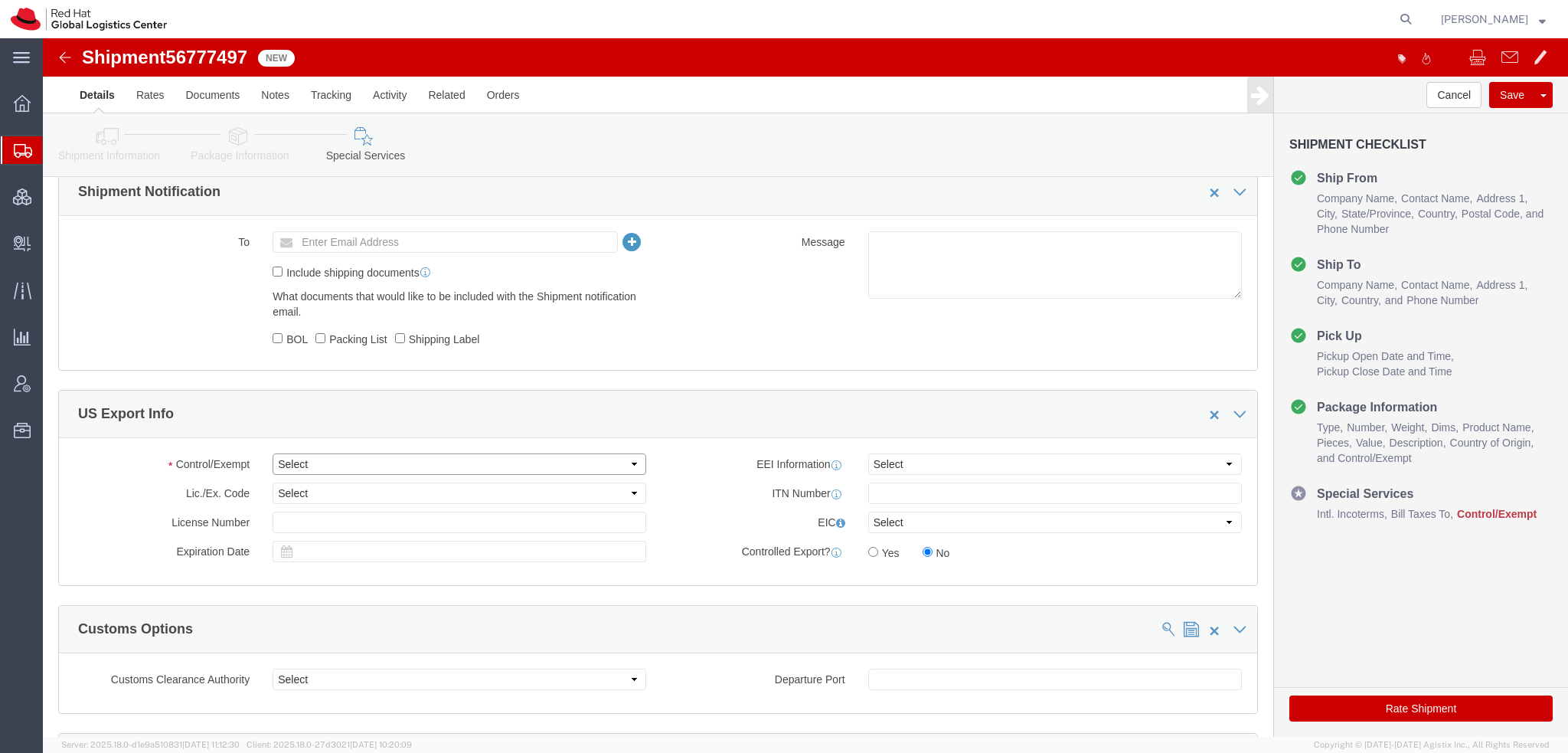
click select "Select ATF BIS DEA EPA FDA FTR ITAR OFAC Other (OPA)"
select select "FTR"
click select "Select ATF BIS DEA EPA FDA FTR ITAR OFAC Other (OPA)"
click select "Select 30.2(d)(2) 30.36 30.37(a) 30.37(f) 30.37(g) 30.37(h) 30.37(i) 30.37(j) 3…"
select select "30.37(a)"
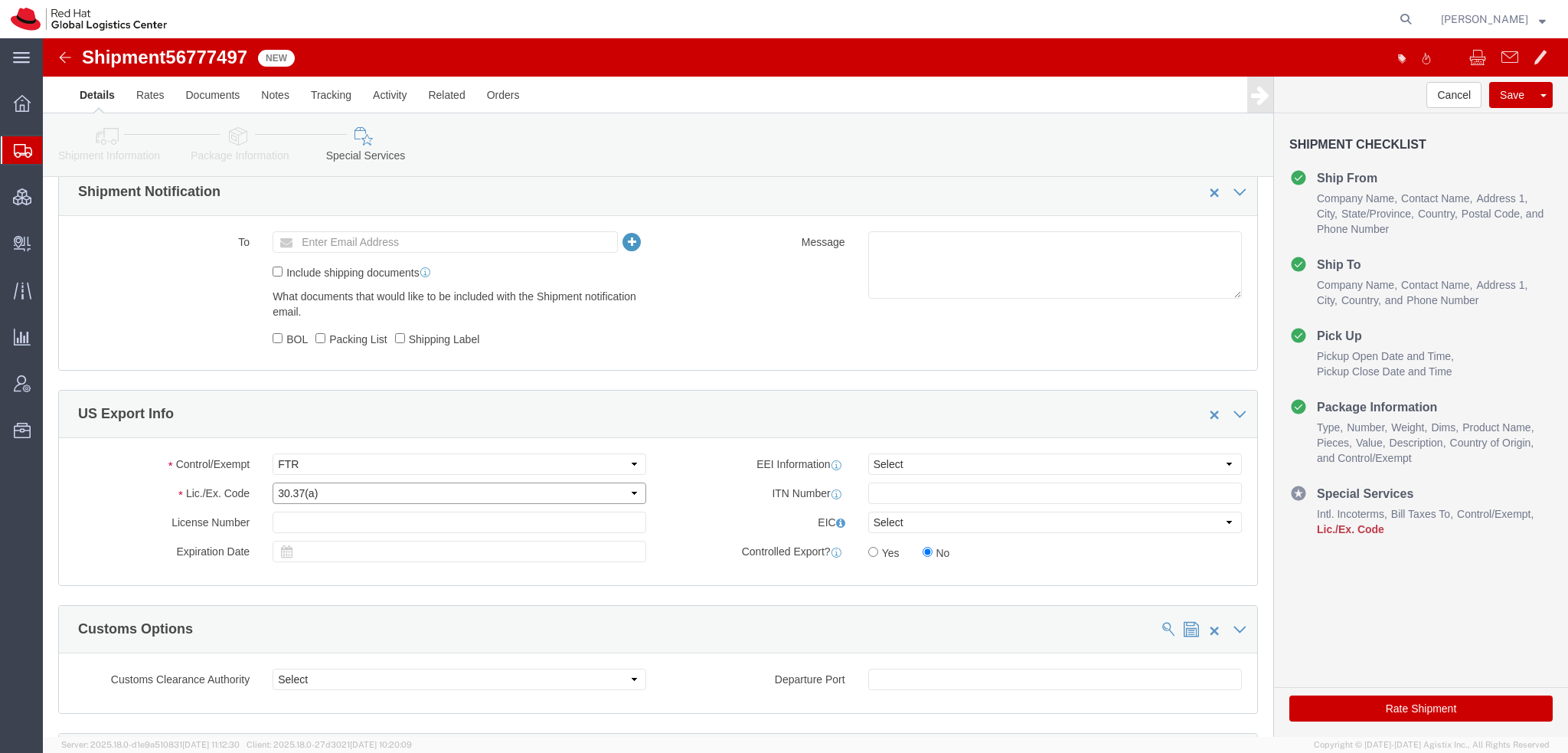
click select "Select 30.2(d)(2) 30.36 30.37(a) 30.37(f) 30.37(g) 30.37(h) 30.37(i) 30.37(j) 3…"
click button "Rate Shipment"
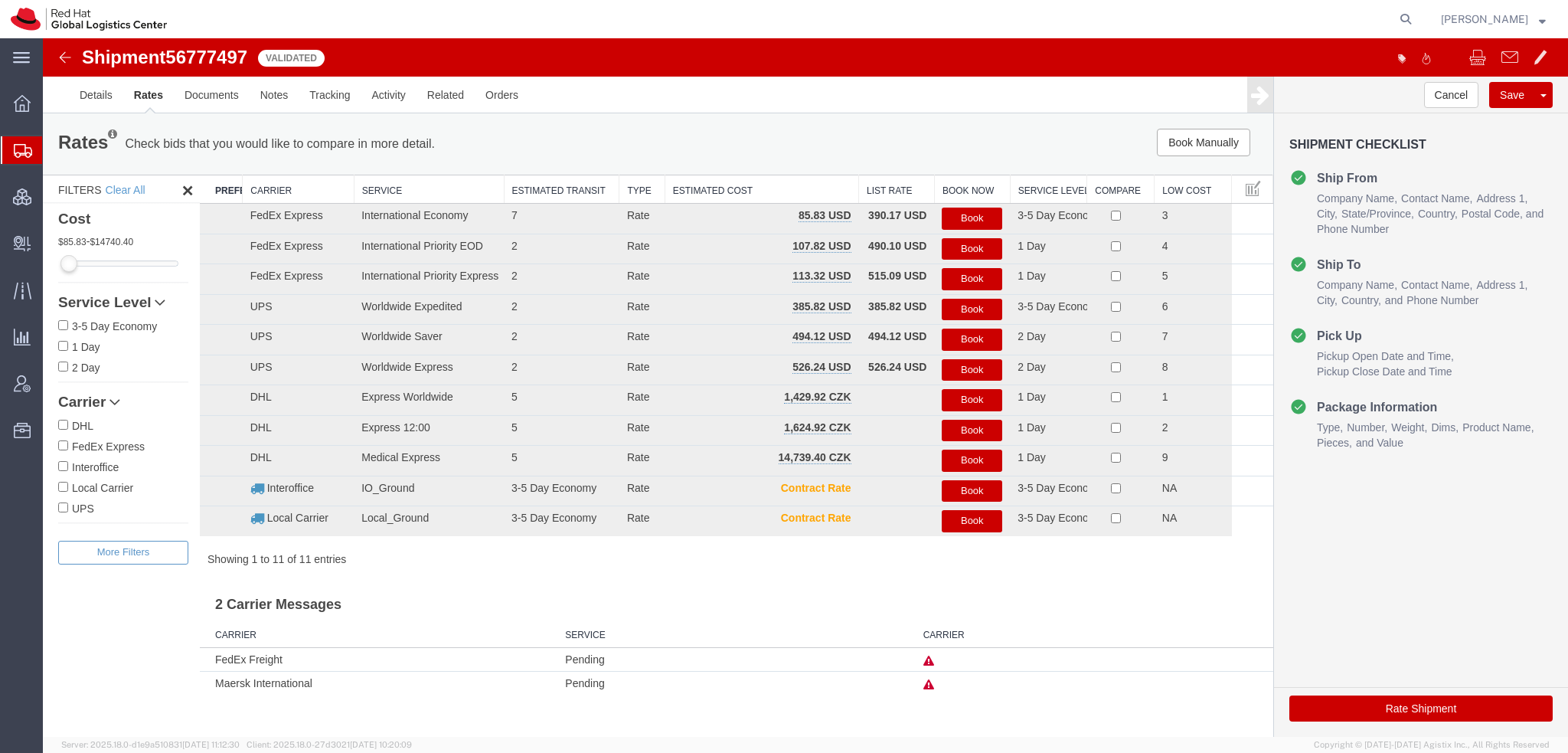
scroll to position [0, 0]
click at [973, 213] on button "Book" at bounding box center [972, 218] width 61 height 22
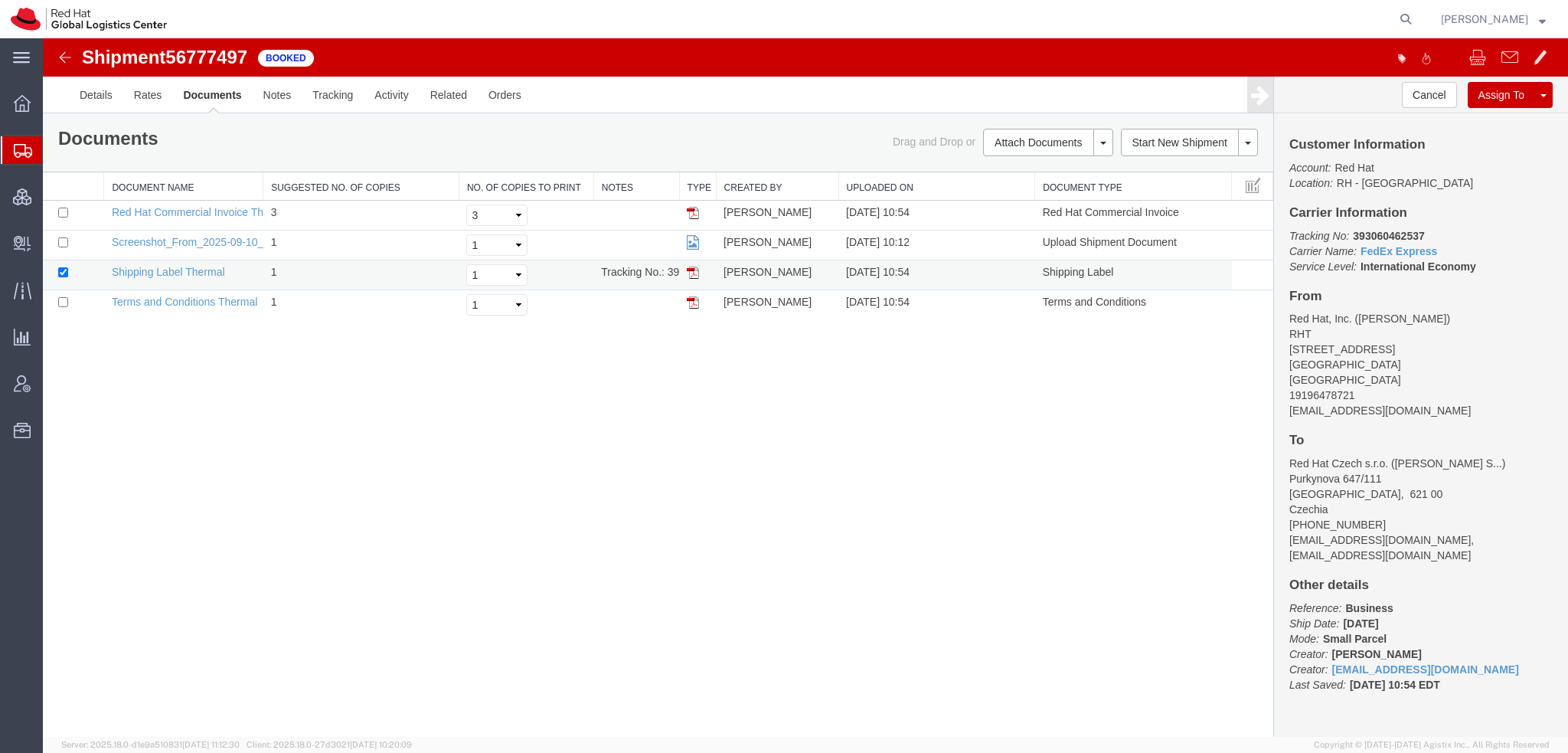
click at [693, 274] on img at bounding box center [693, 272] width 12 height 12
click at [0, 0] on span "Shipment Manager" at bounding box center [0, 0] width 0 height 0
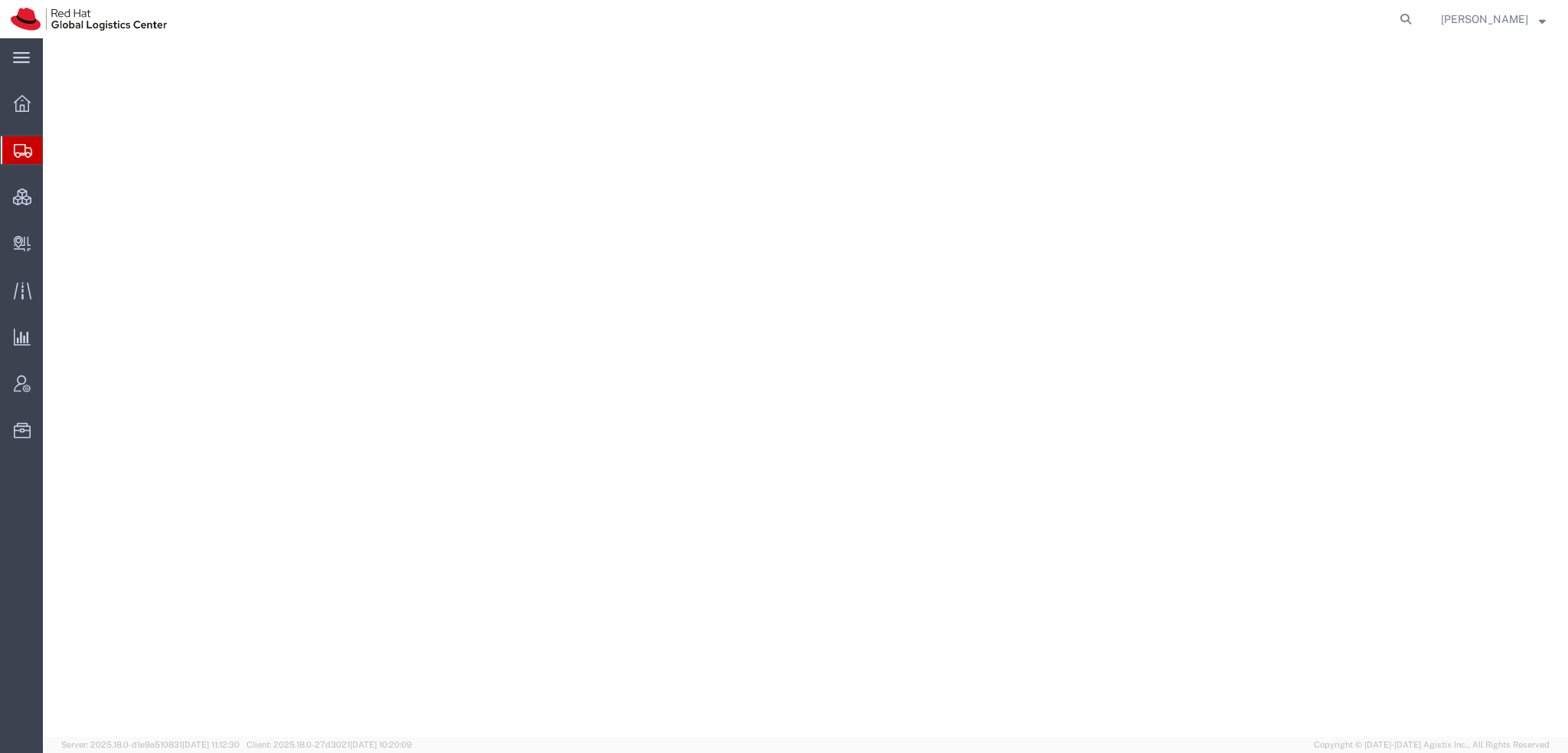
select select "38014"
select select
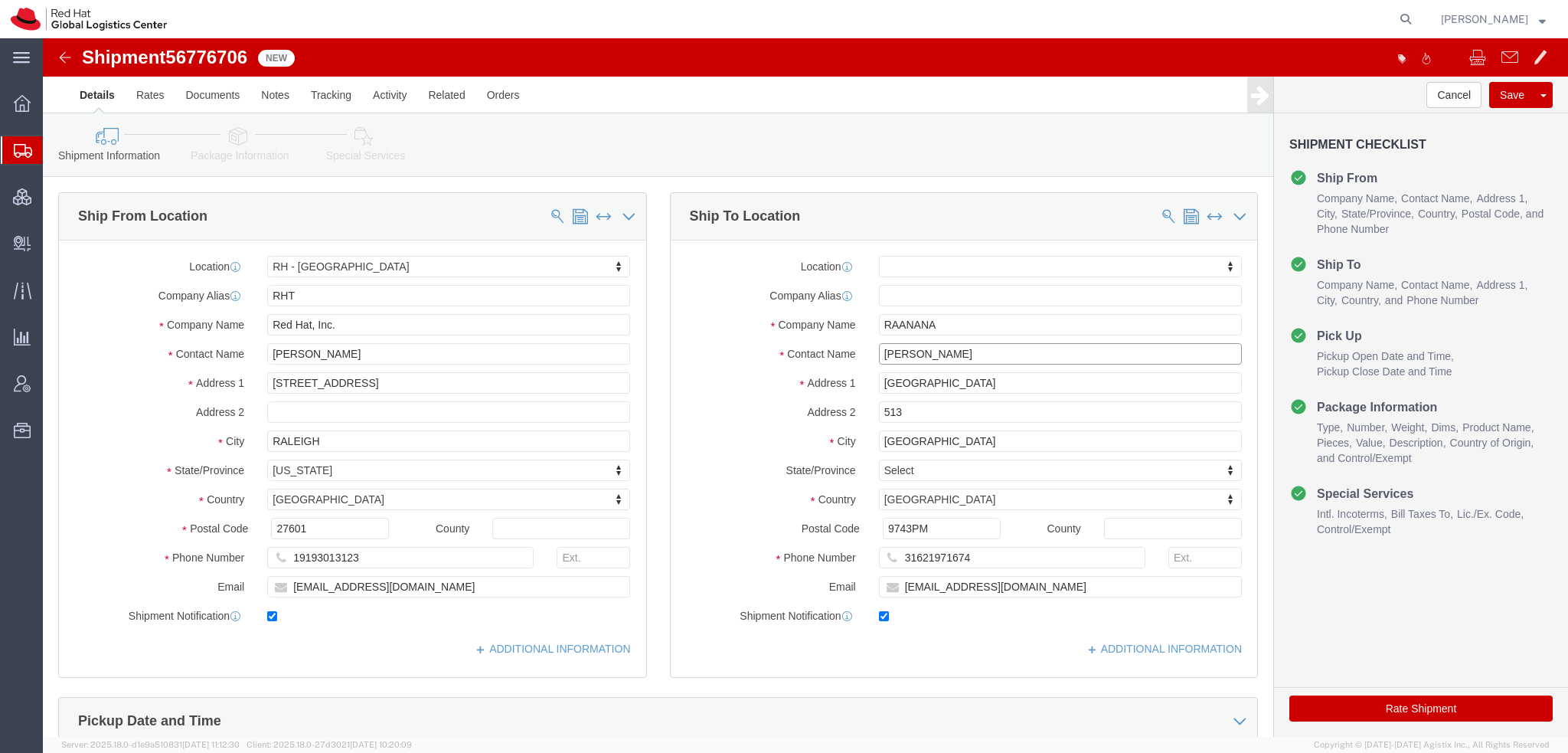
drag, startPoint x: 958, startPoint y: 313, endPoint x: 33, endPoint y: 105, distance: 948.1
click div "Ship From Location Location [GEOGRAPHIC_DATA] - [GEOGRAPHIC_DATA] My Profile Lo…"
type input "Carmit Na"
click p "- Red Hat Israel Ltd. - ([PERSON_NAME]) [STREET_ADDRESS][PERSON_NAME]"
select select "61972"
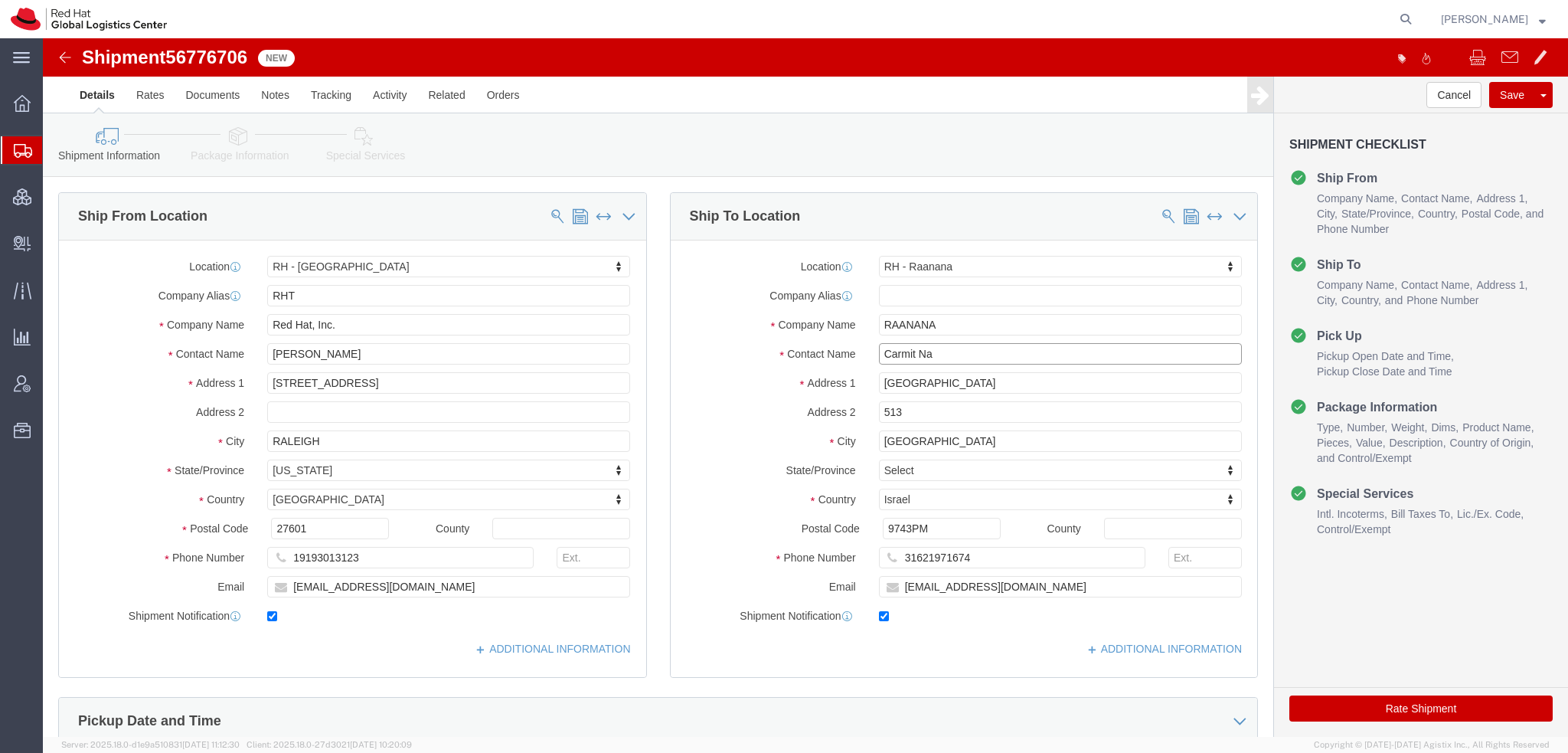
type input "[PERSON_NAME]"
click input "[EMAIL_ADDRESS][DOMAIN_NAME]"
type input "[EMAIL_ADDRESS][DOMAIN_NAME], [EMAIL_ADDRESS][DOMAIN_NAME]"
click icon
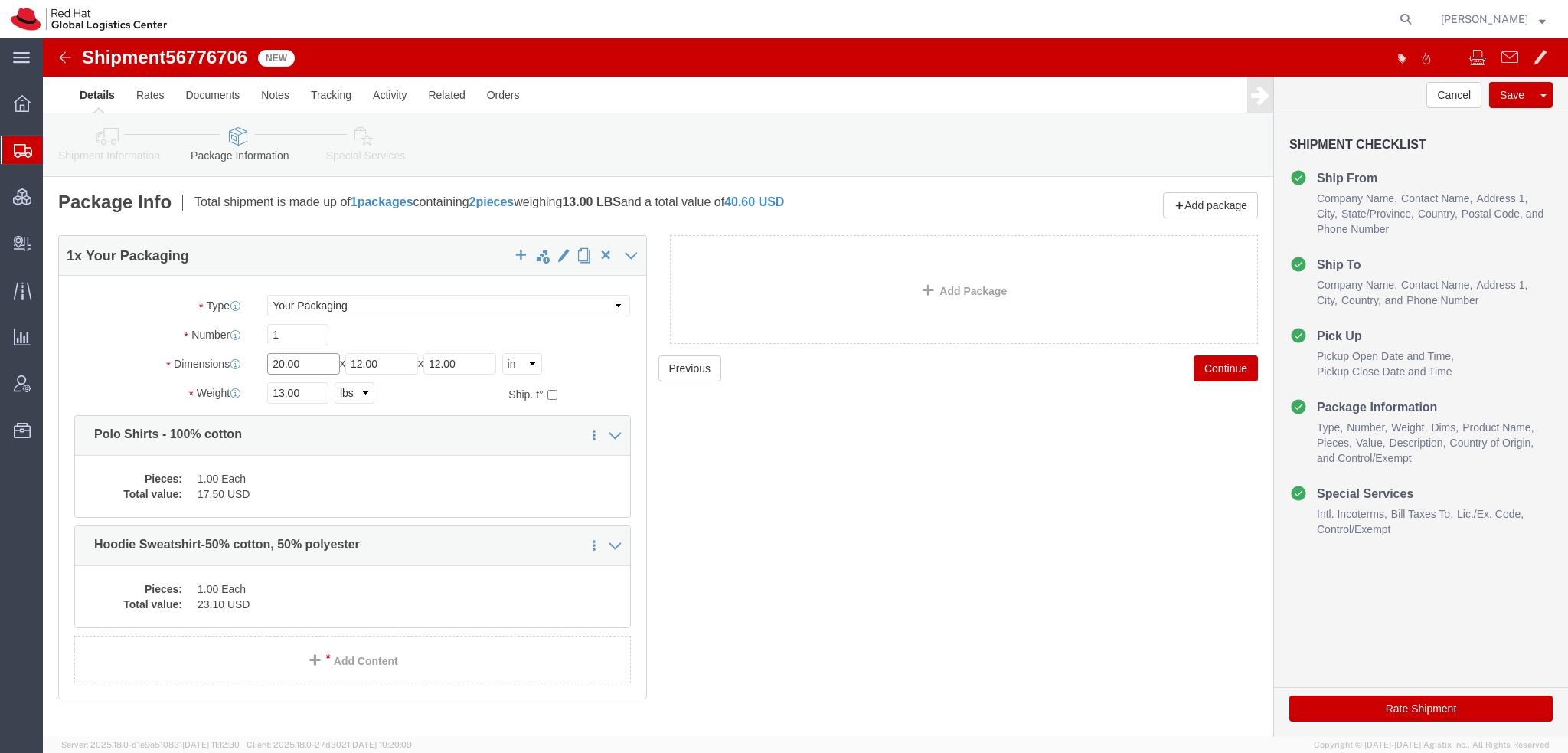
drag, startPoint x: 265, startPoint y: 321, endPoint x: -43, endPoint y: 226, distance: 322.3
click html "Shipment 56776706 New Details Rates Documents Notes Tracking Activity Related O…"
type input "23"
type input "16"
type input "18"
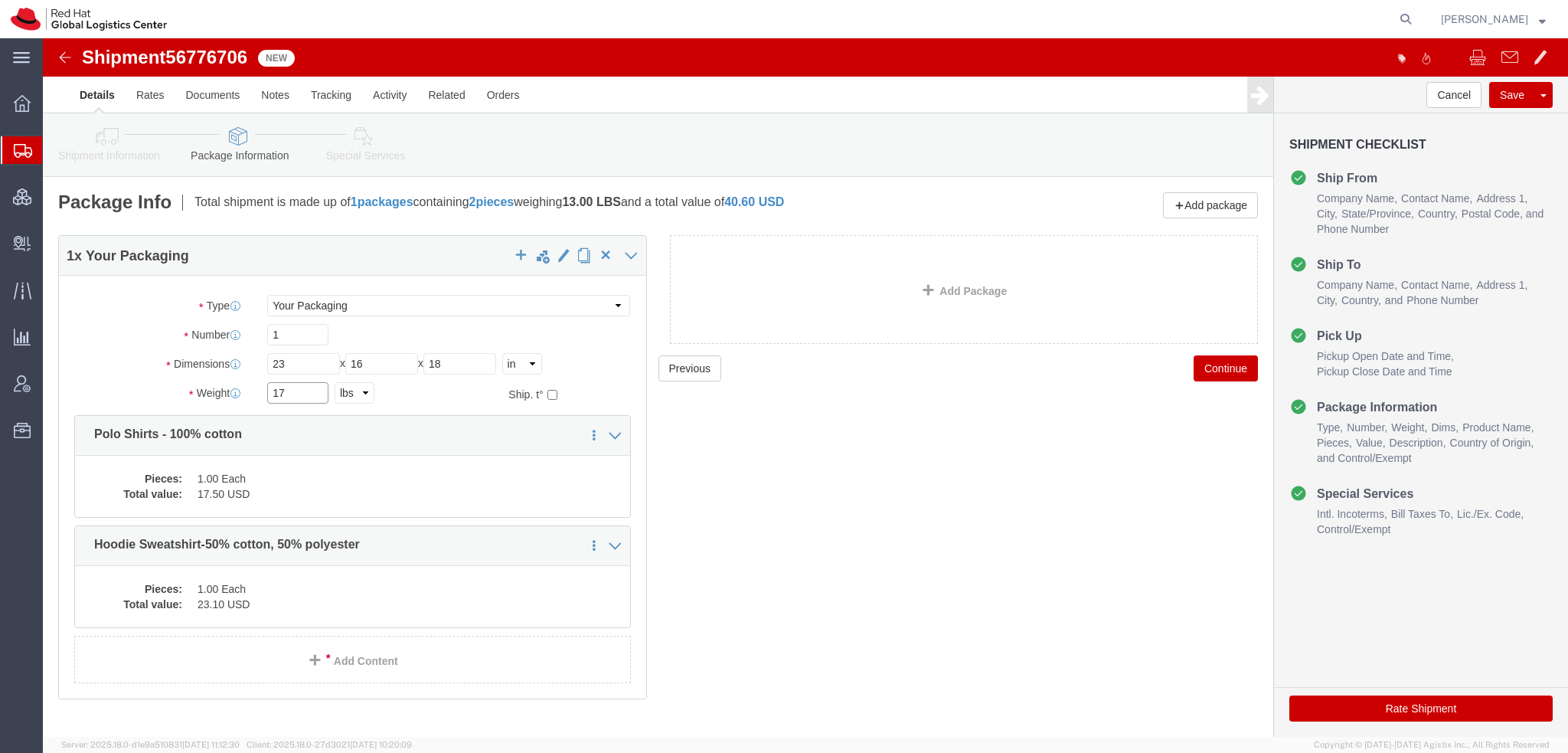
type input "17"
click dd "1.00 Each"
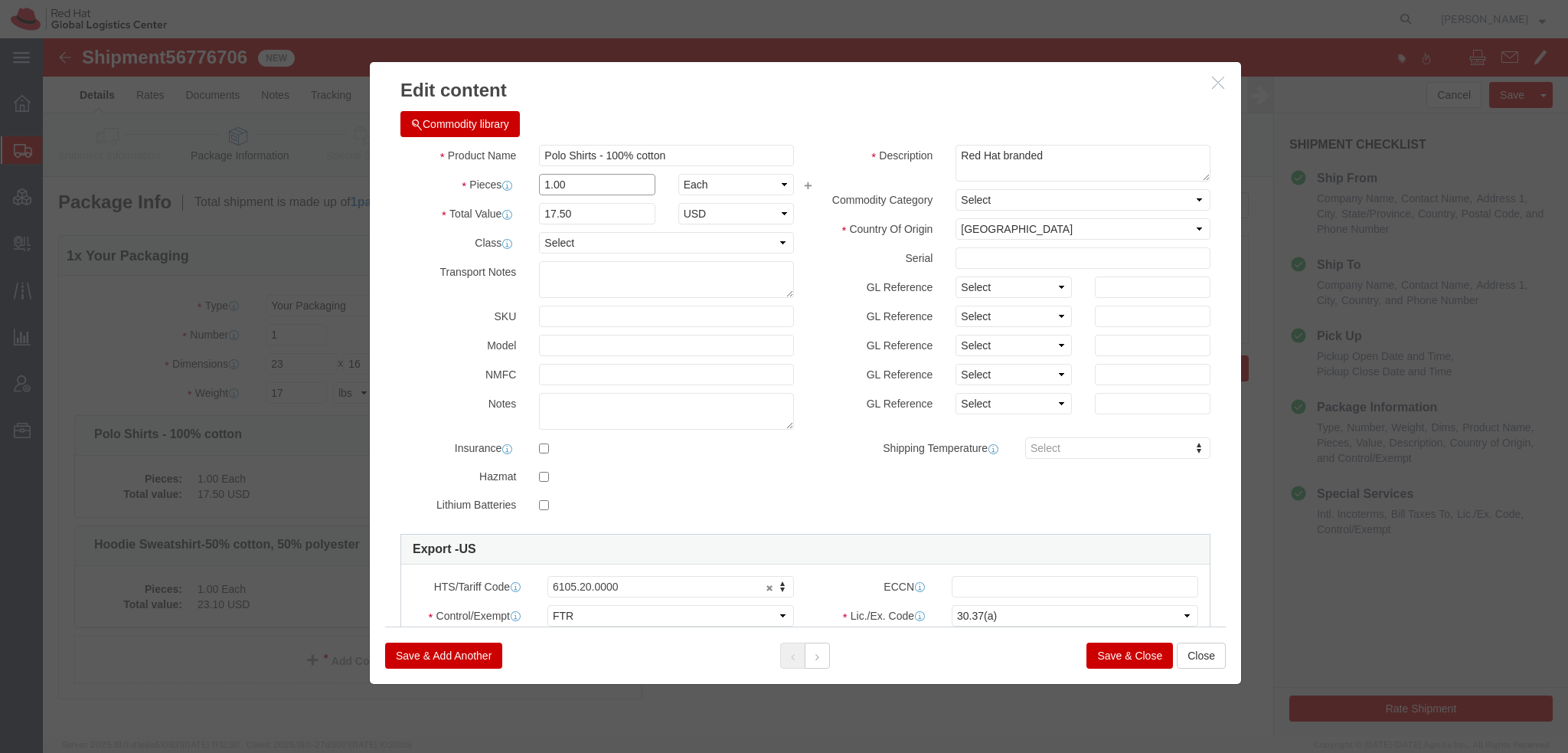
drag, startPoint x: 530, startPoint y: 143, endPoint x: -43, endPoint y: -5, distance: 591.8
click html "Shipment 56776706 New Details Rates Documents Notes Tracking Activity Related O…"
type input "9"
type input "157.5"
click button
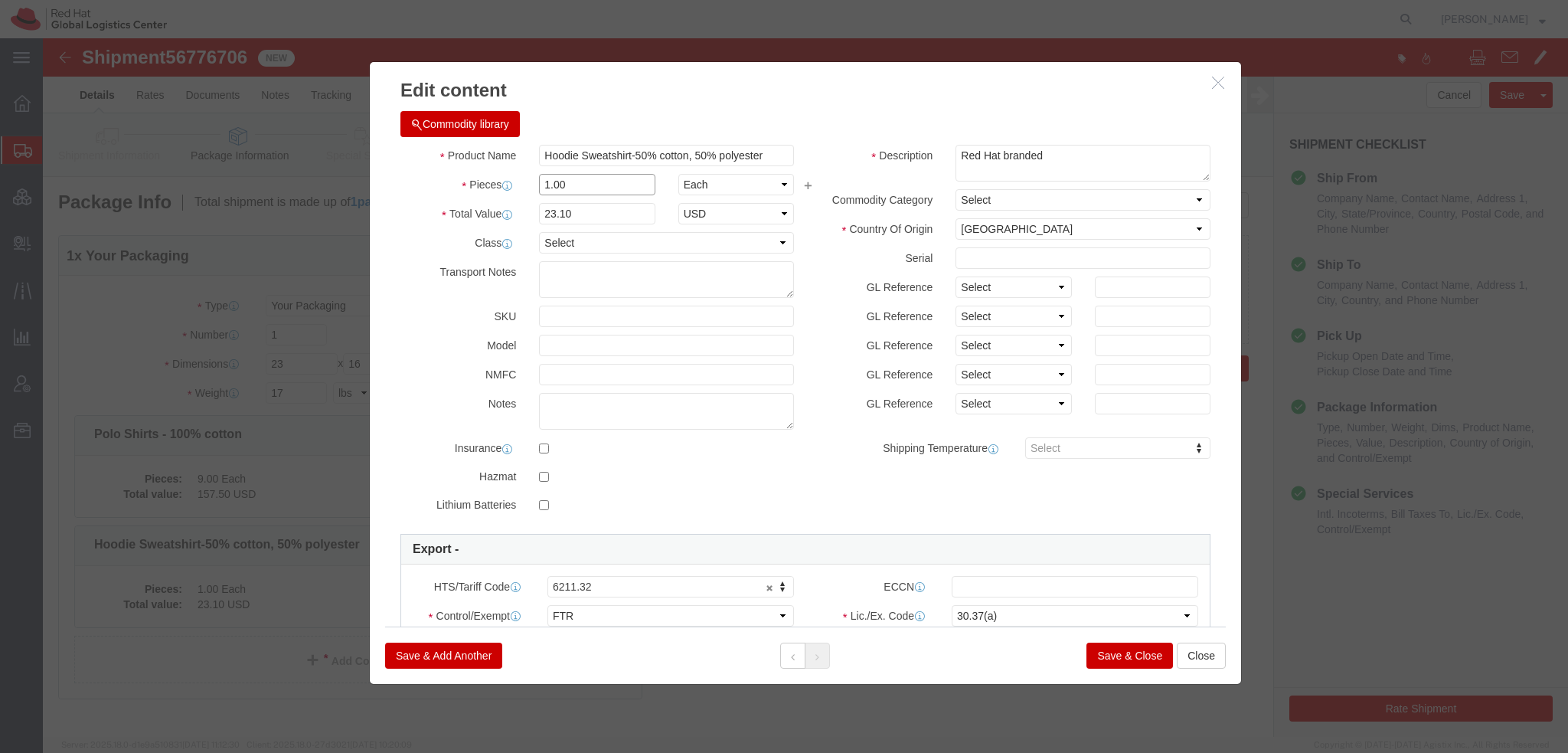
drag, startPoint x: 573, startPoint y: 185, endPoint x: -38, endPoint y: 13, distance: 634.7
click html "Shipment 56776706 New Details Rates Documents Notes Tracking Activity Related O…"
type input "9"
type input "207.9"
click button "Save & Close"
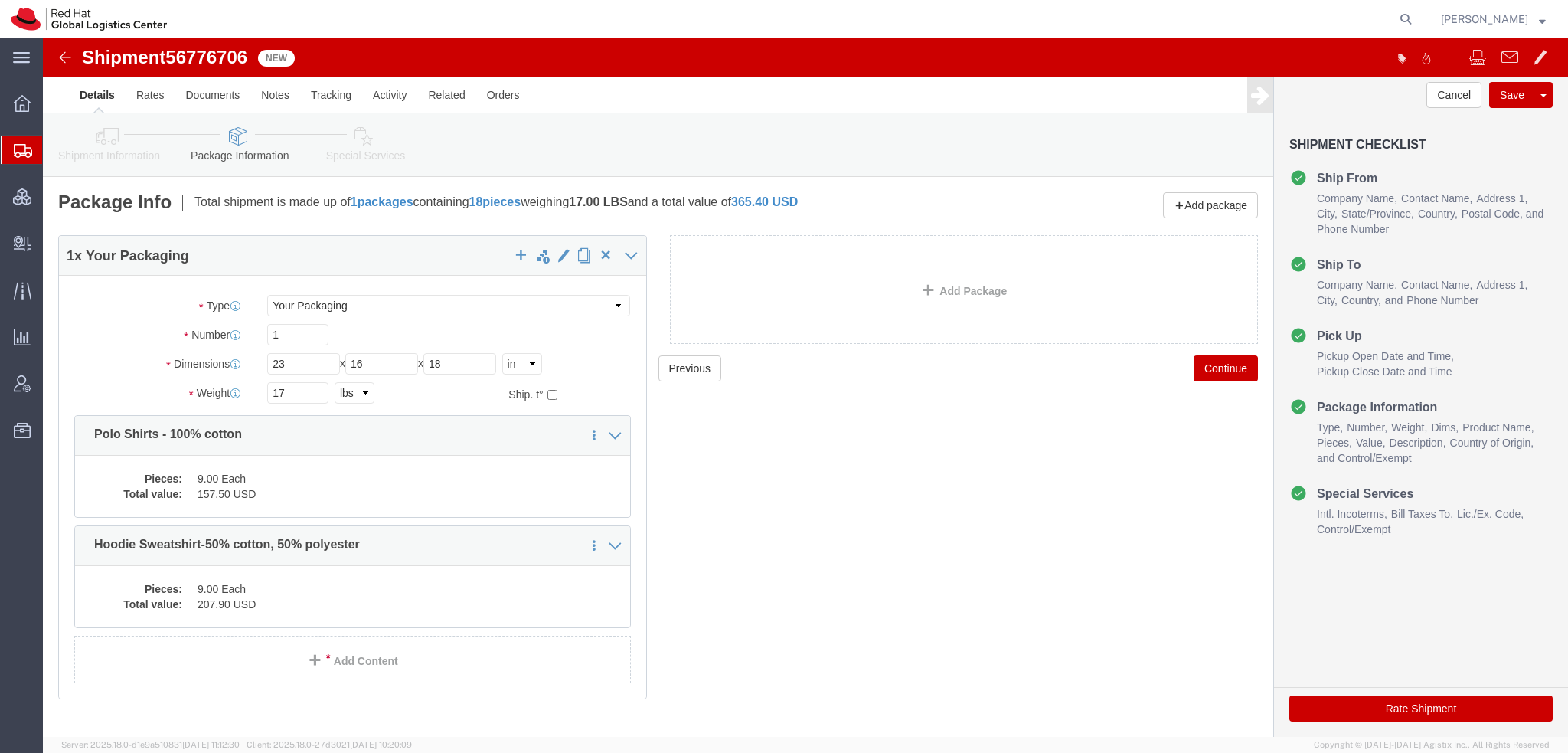
click icon
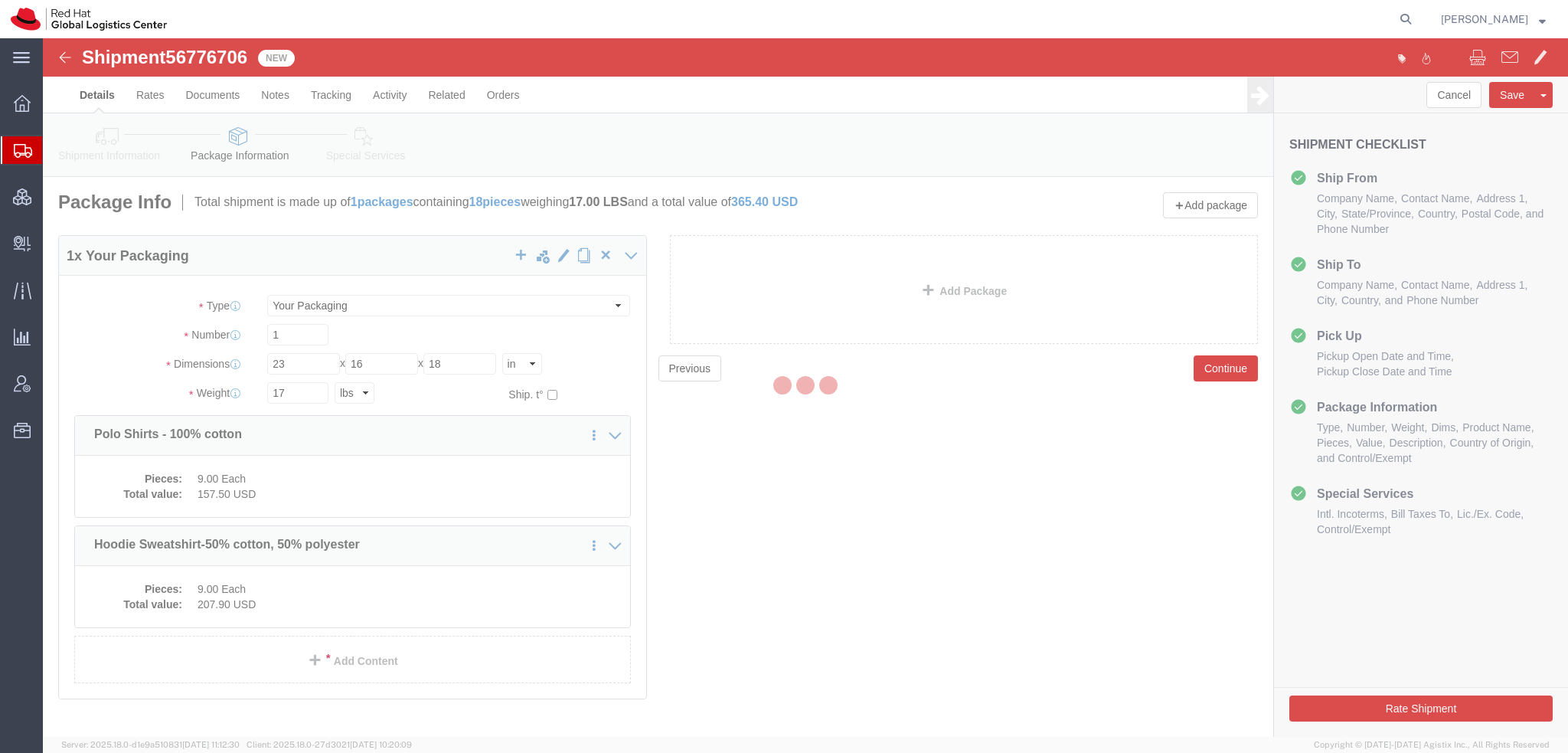
select select
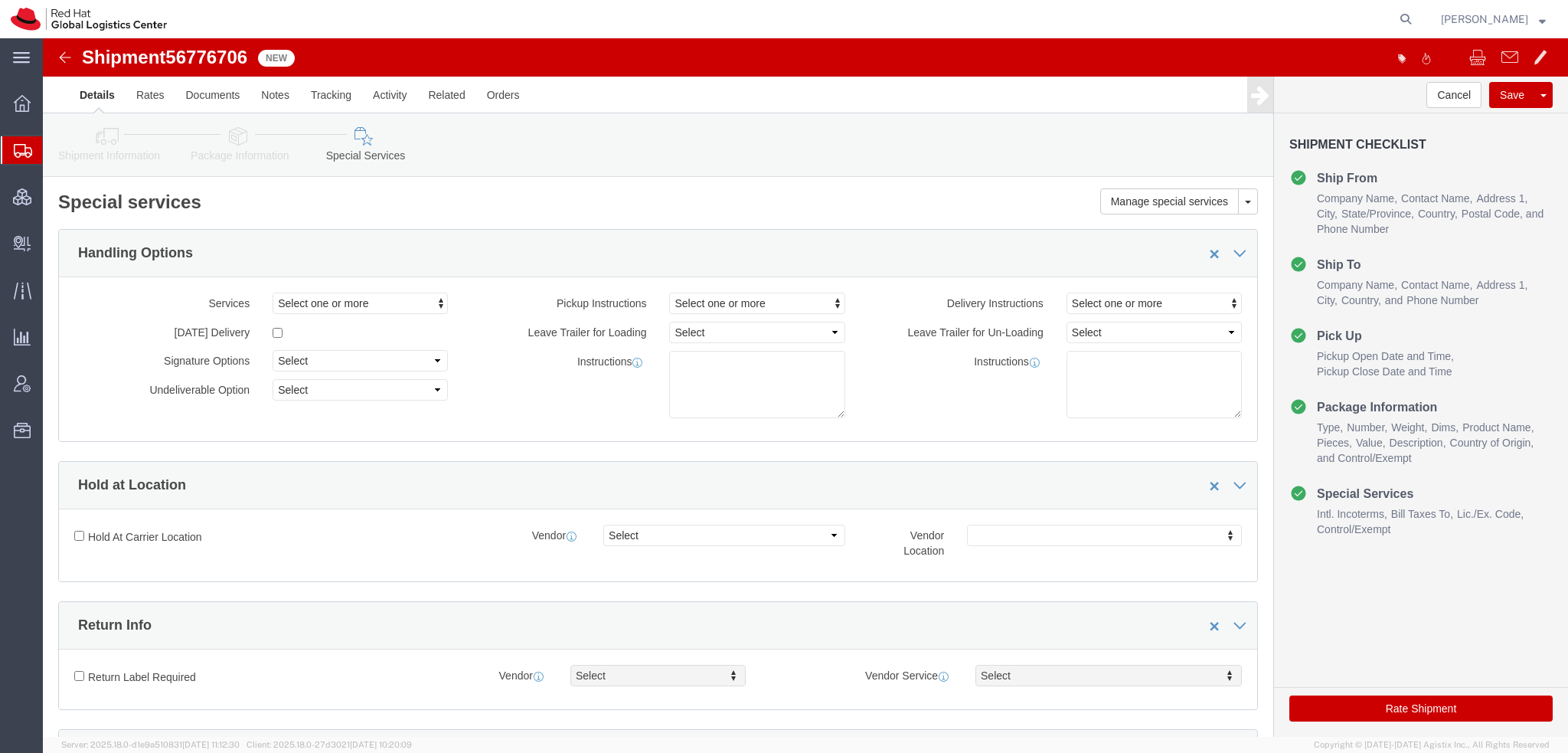
select select "COSTCENTER"
click link "Package Information"
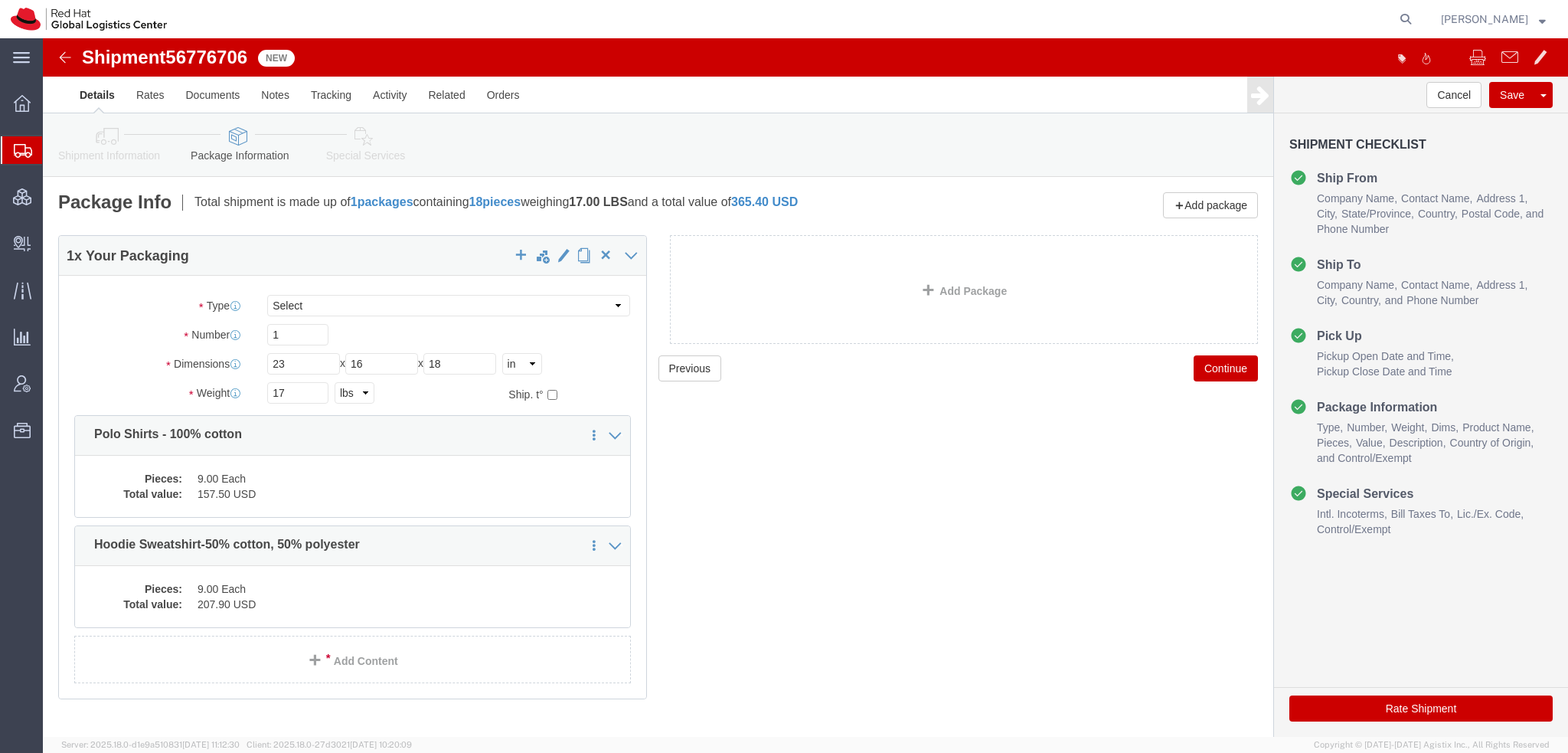
click icon
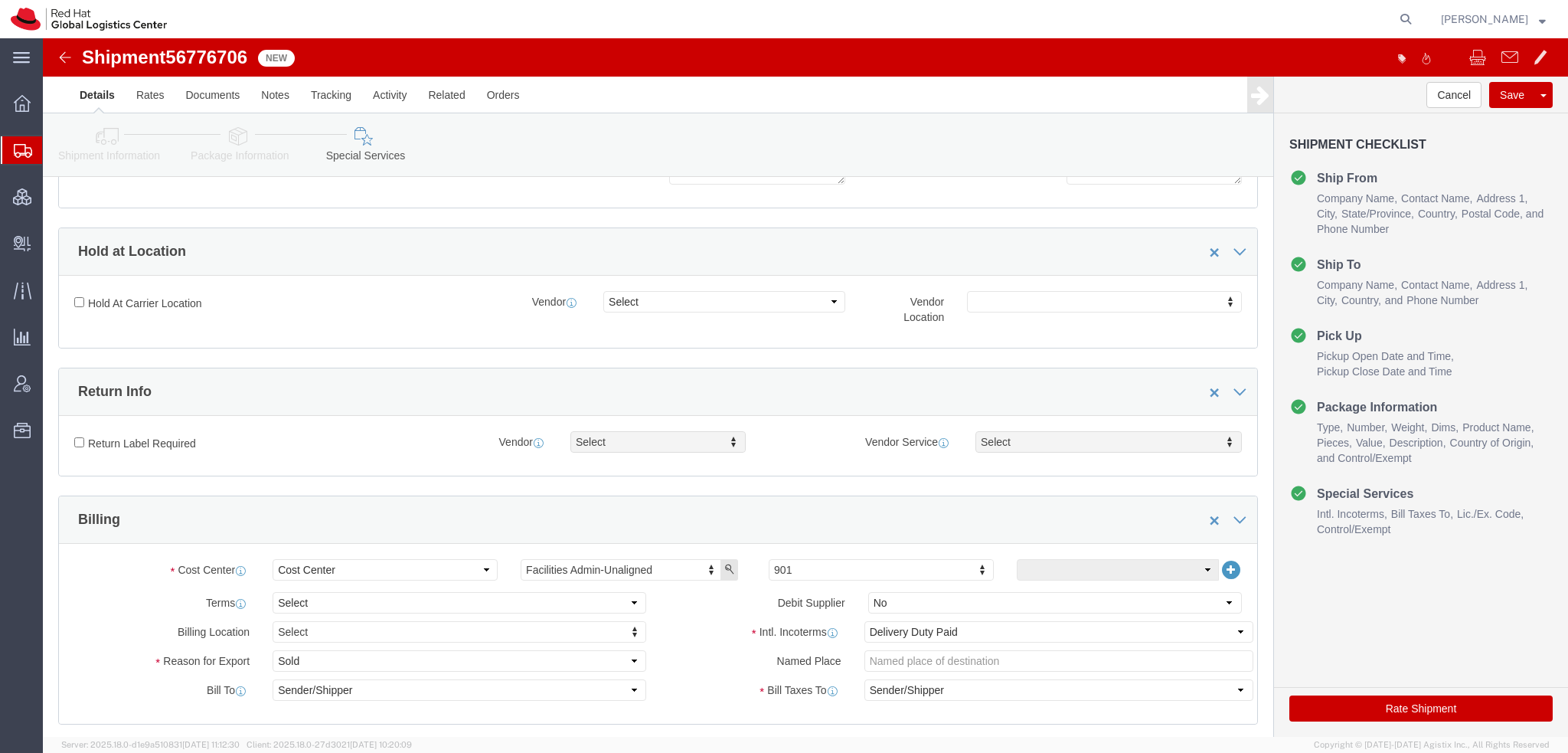
scroll to position [460, 0]
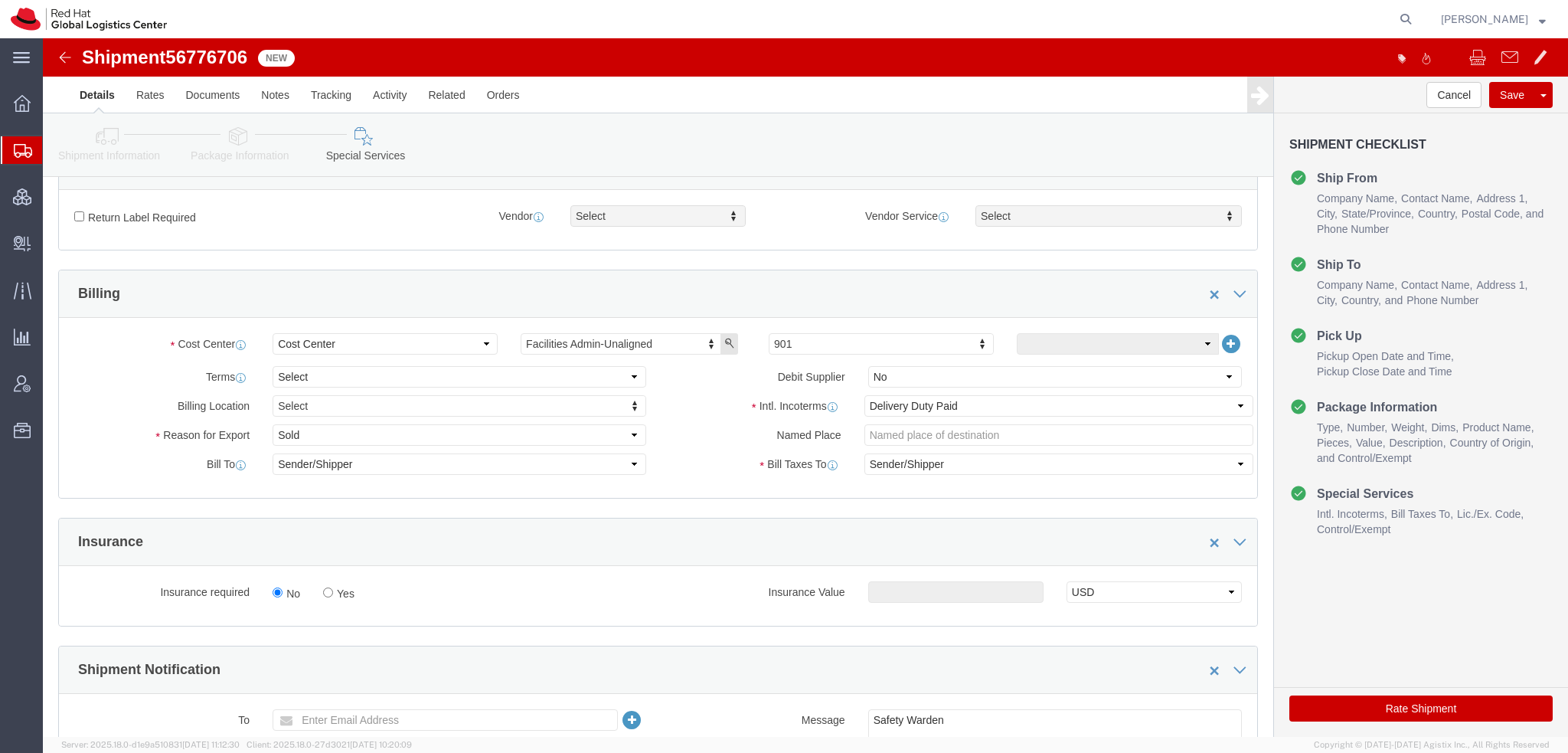
click button "Rate Shipment"
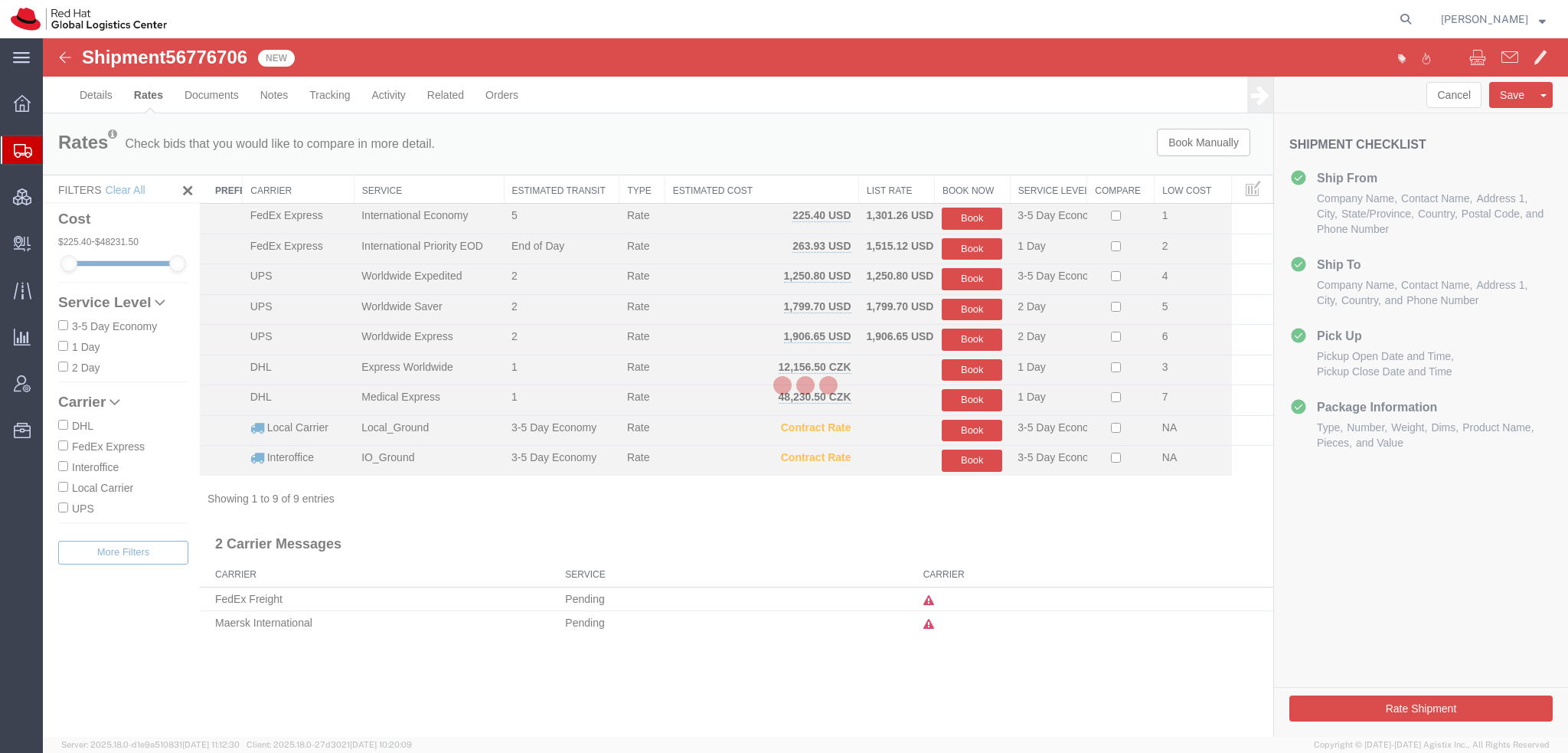
scroll to position [0, 0]
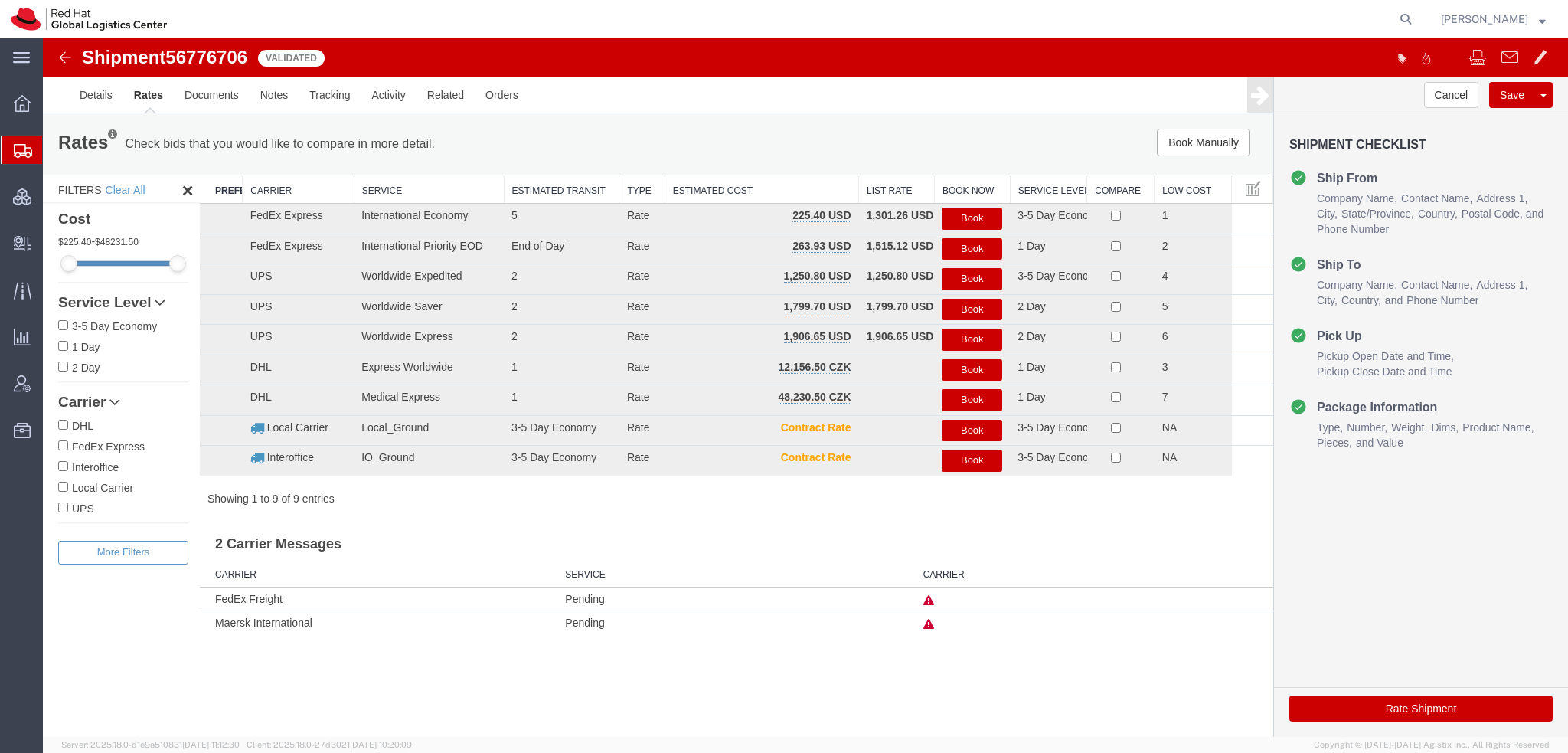
click at [971, 215] on button "Book" at bounding box center [972, 218] width 61 height 22
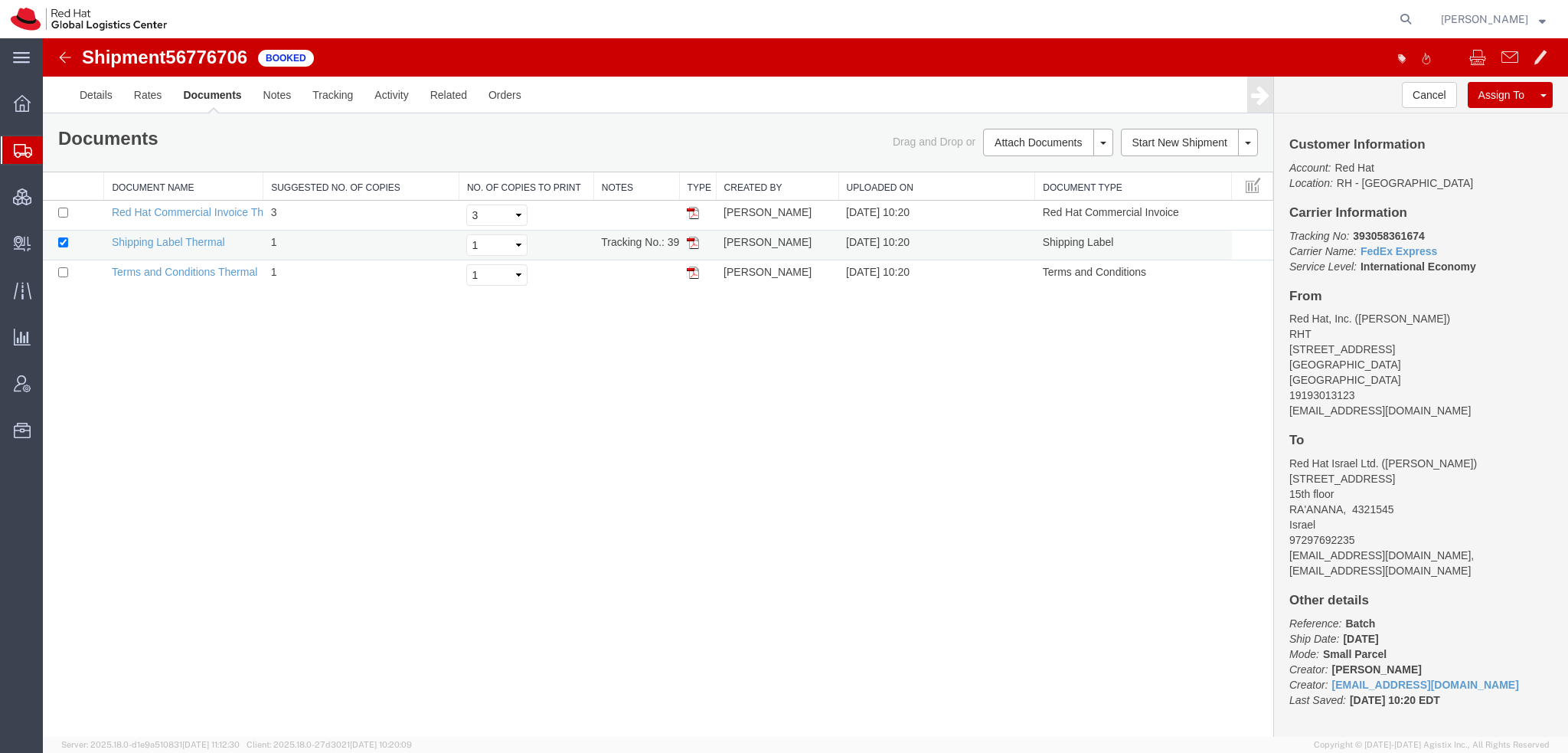
click at [693, 240] on img at bounding box center [693, 243] width 12 height 12
drag, startPoint x: 690, startPoint y: 242, endPoint x: 842, endPoint y: 245, distance: 152.0
click at [690, 242] on img at bounding box center [693, 243] width 12 height 12
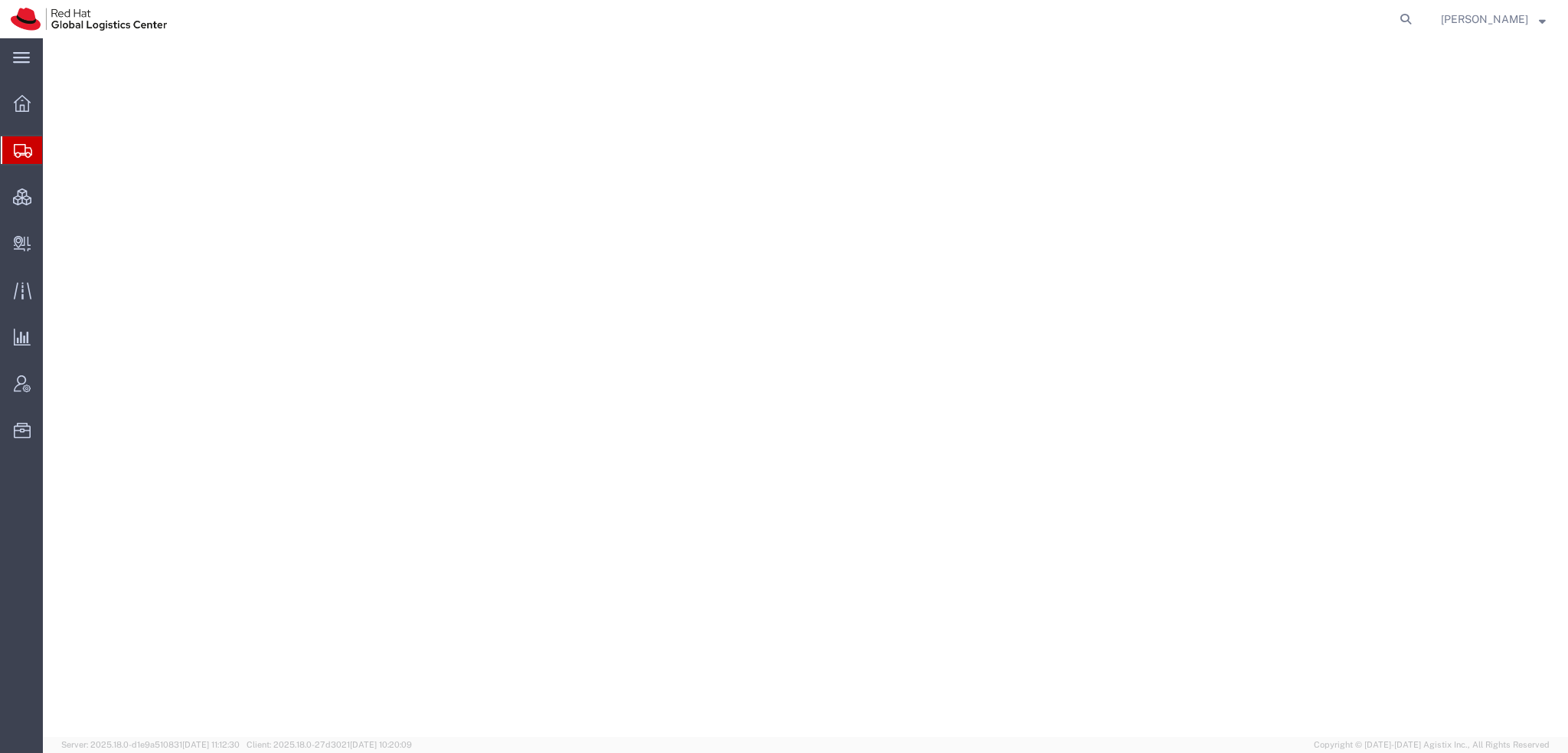
select select "38014"
select select
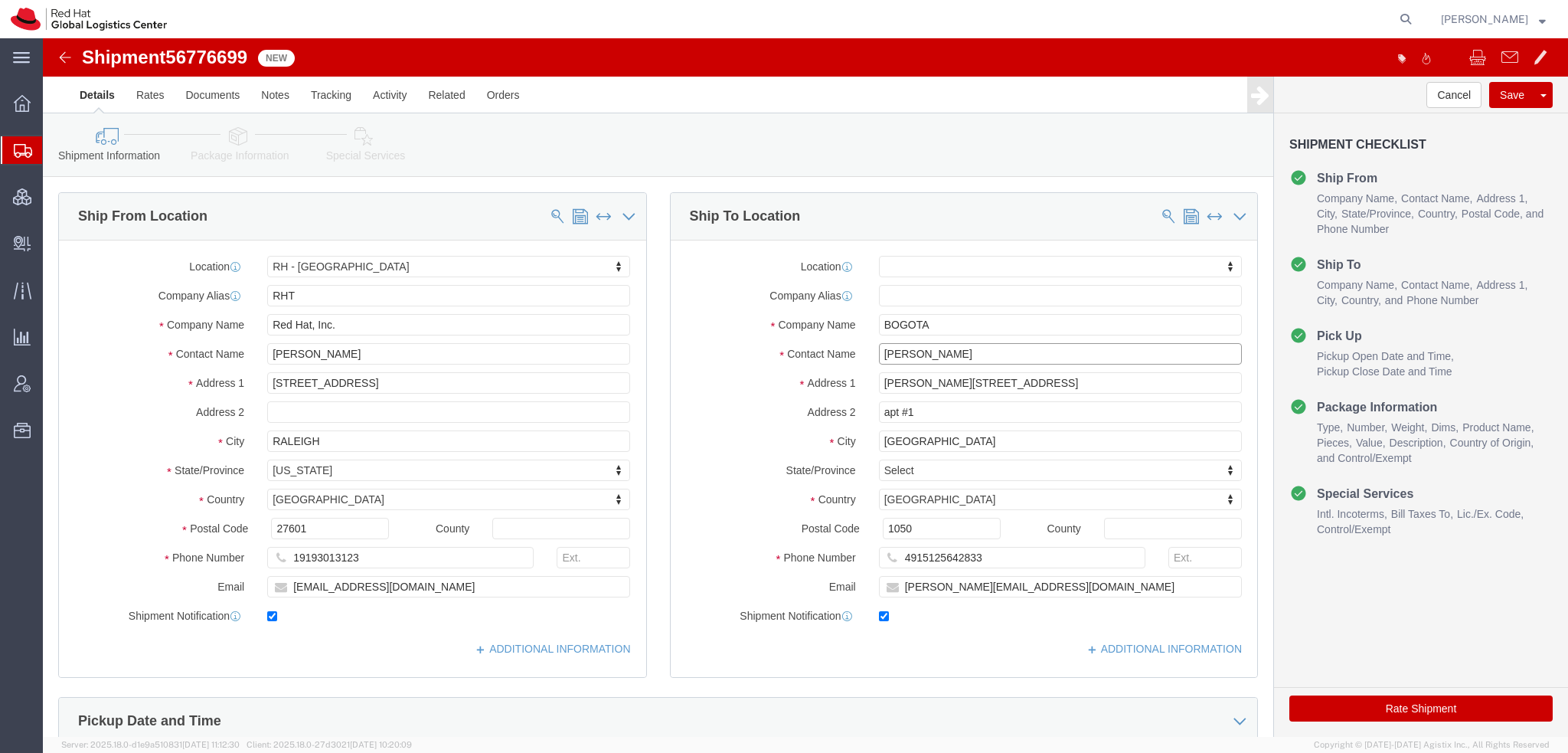
drag, startPoint x: 913, startPoint y: 319, endPoint x: 297, endPoint y: 197, distance: 628.0
click div "Ship From Location Location [GEOGRAPHIC_DATA] - [GEOGRAPHIC_DATA] My Profile Lo…"
type input "amaya"
click p "- Red Hat Colombia S.A.S. - (Andrea Amaya) Carrera 9 No. 115-06 #1906, 19th Flo…"
select select "37928"
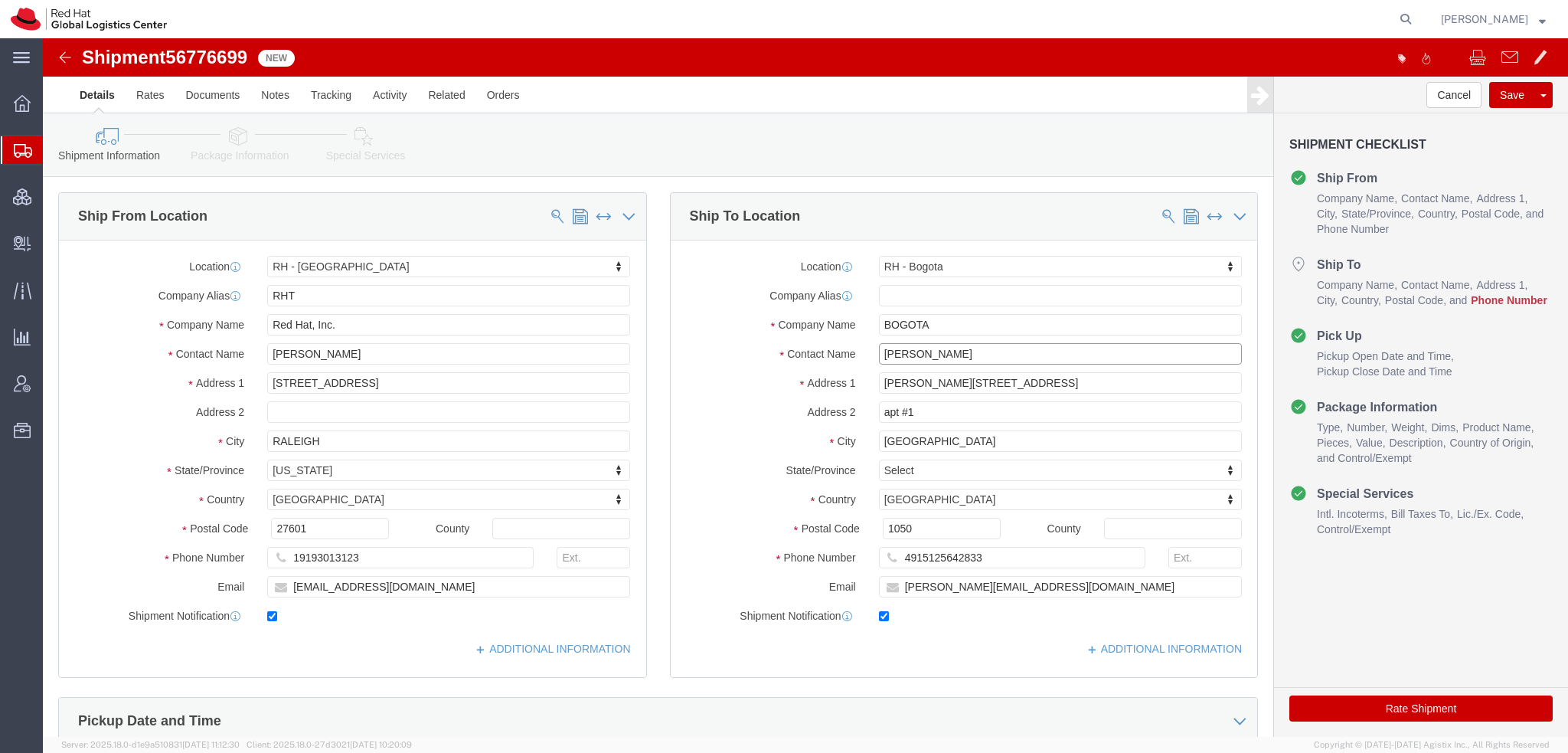
drag, startPoint x: 916, startPoint y: 316, endPoint x: -43, endPoint y: 33, distance: 999.9
click html "Shipment 56776699 New Details Rates Documents Notes Tracking Activity Related O…"
type input "X"
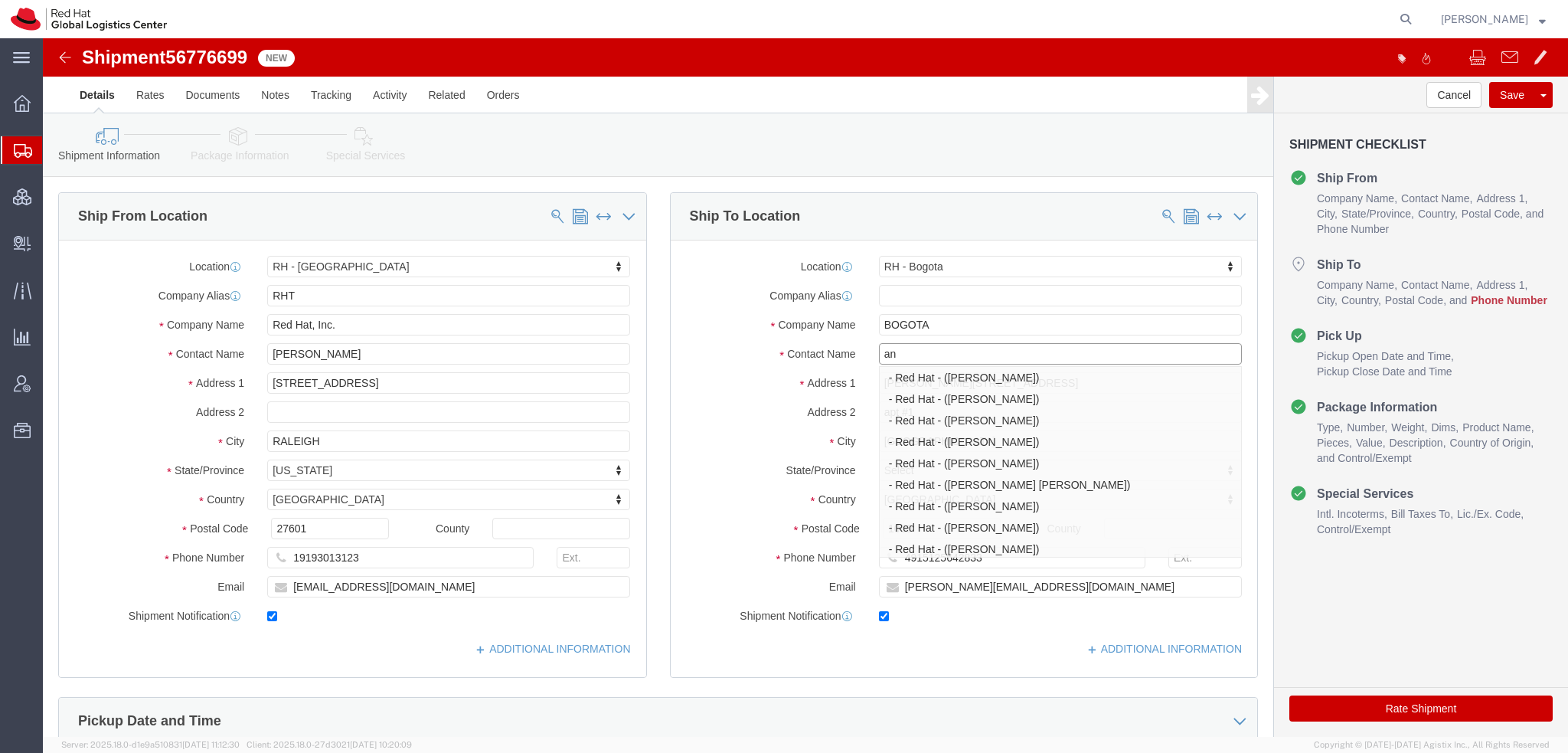
type input "a"
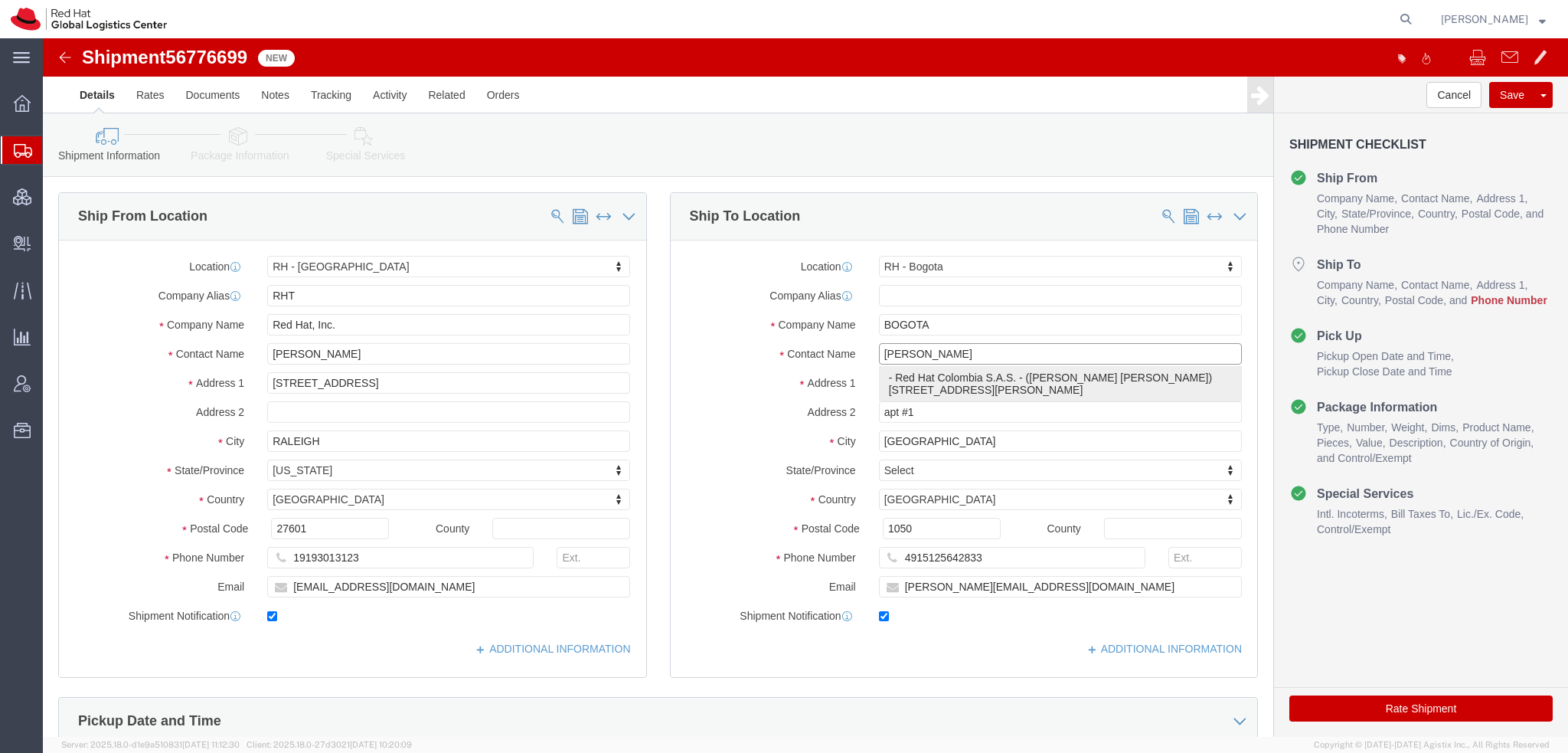
click p "- Red Hat Colombia S.A.S. - (Diana Diaz Gil) Carrera 9 No. 115-06 #1906, 19th F…"
type input "Diana Diaz Gil"
click input "4915125642833"
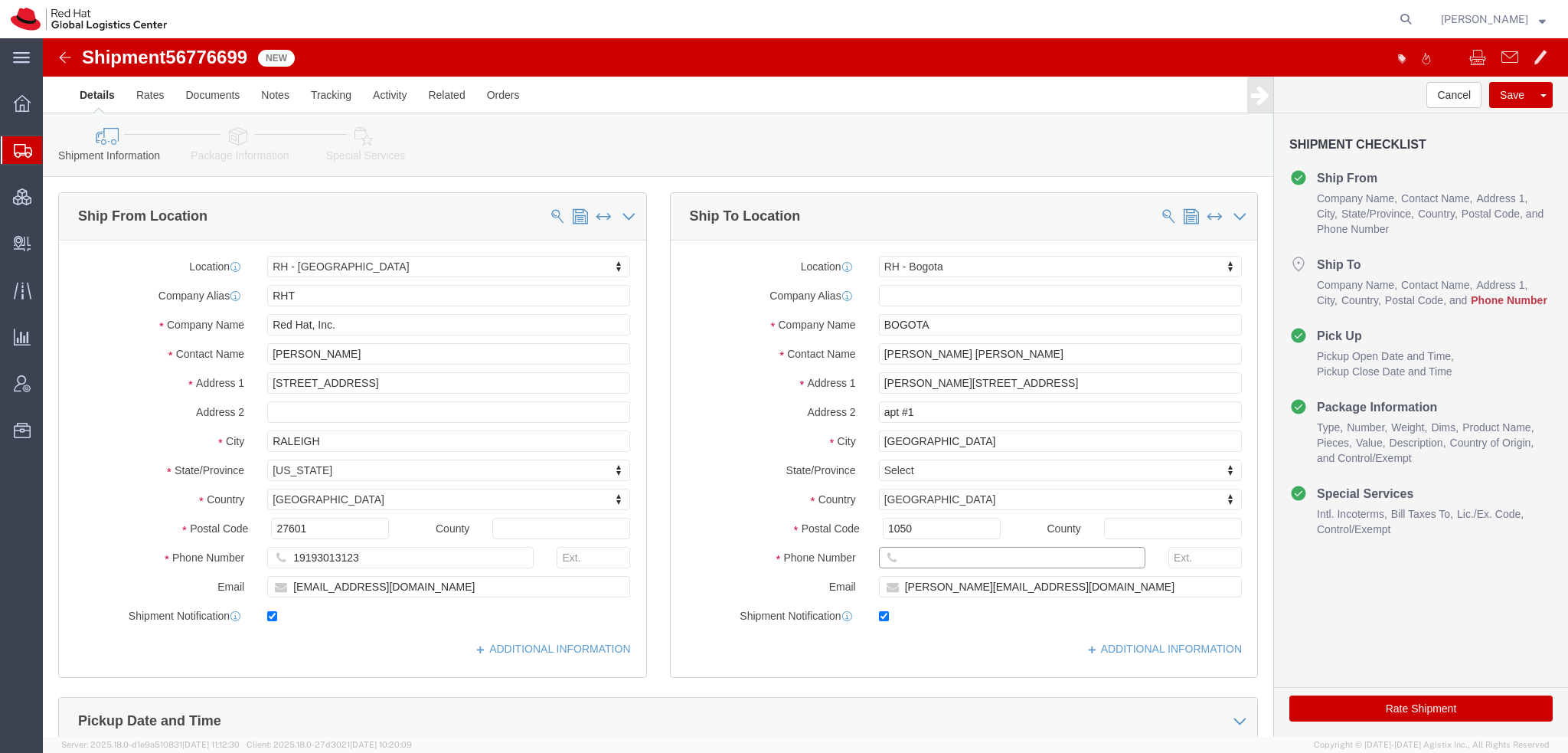
paste input "3188118664"
type input "3188118664"
click link "Package Information"
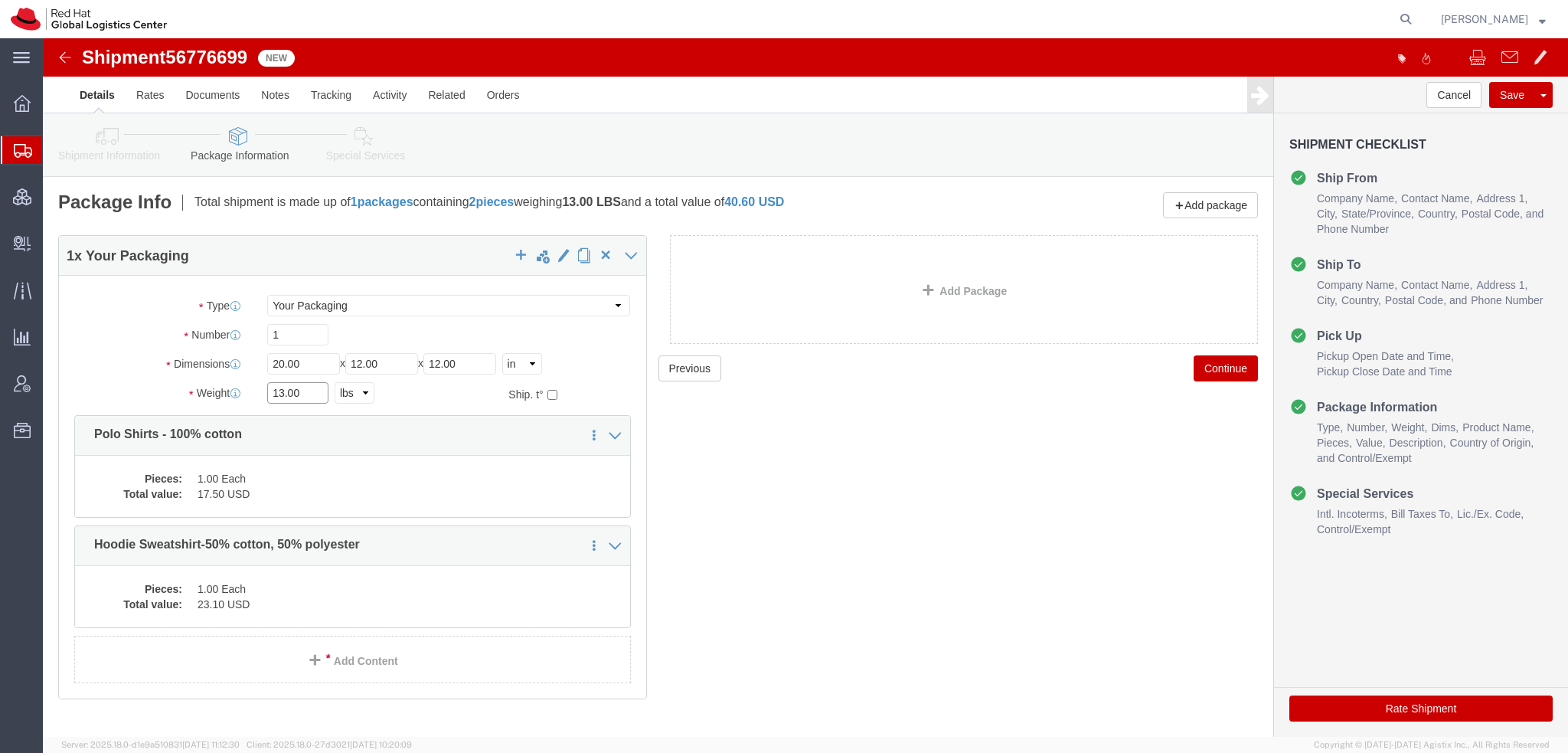
drag, startPoint x: 266, startPoint y: 348, endPoint x: -43, endPoint y: 256, distance: 322.4
click html "Shipment 56776699 New Details Rates Documents Notes Tracking Activity Related O…"
type input "10"
click dd "1.00 Each"
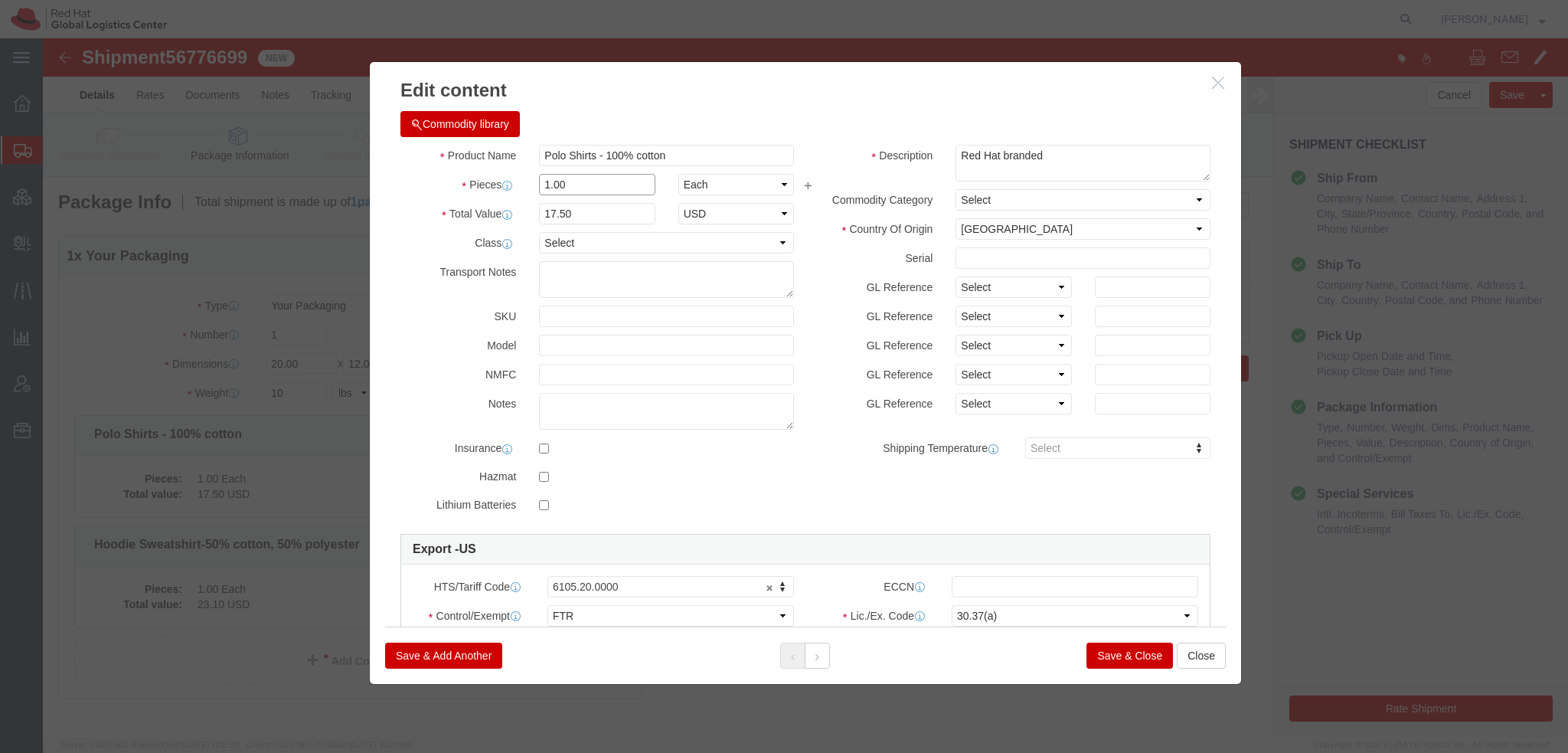
drag, startPoint x: 534, startPoint y: 140, endPoint x: -43, endPoint y: 10, distance: 591.5
click html "Shipment 56776699 New Details Rates Documents Notes Tracking Activity Related O…"
type input "6"
type input "105"
click button
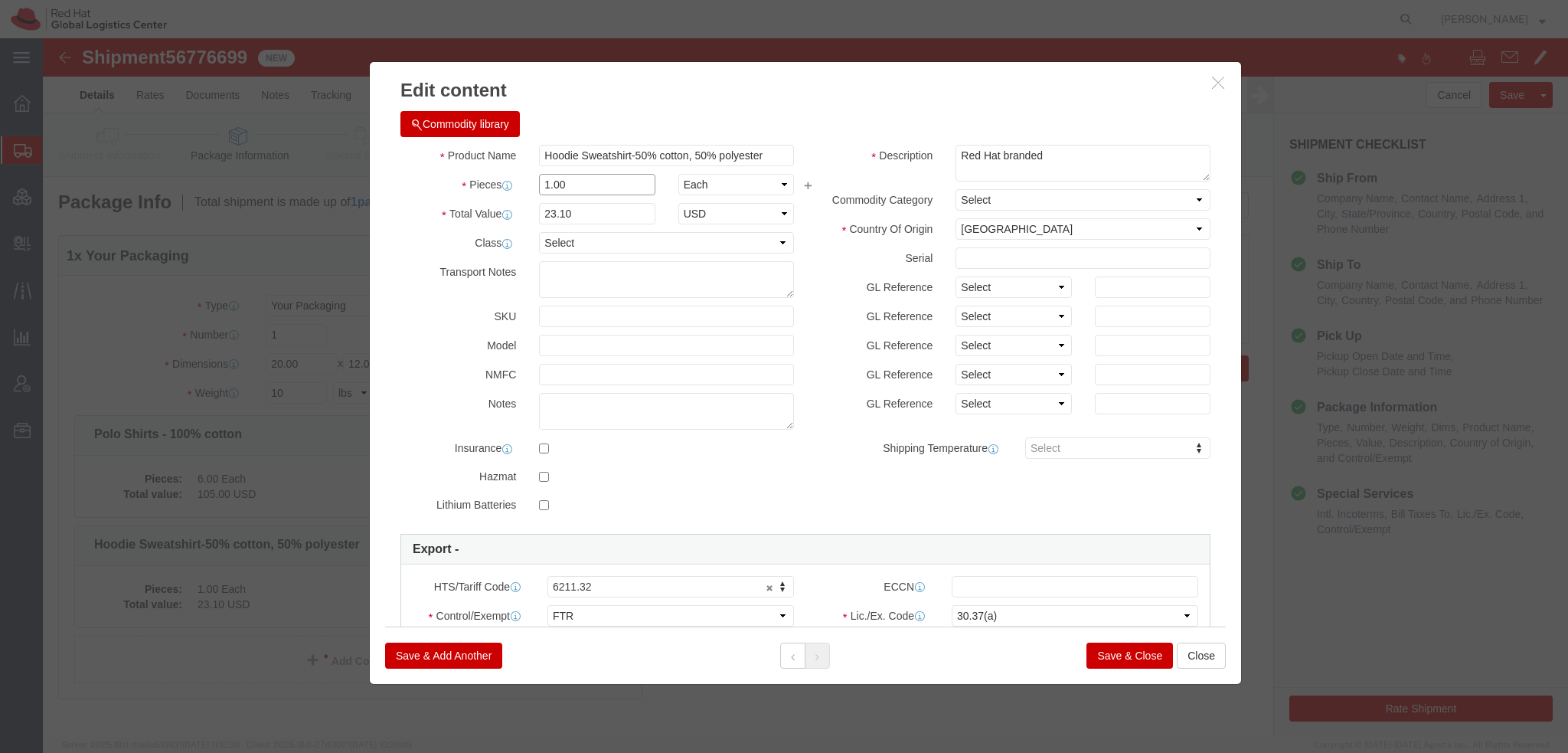
drag, startPoint x: 586, startPoint y: 191, endPoint x: -43, endPoint y: -31, distance: 667.0
click html "Shipment 56776699 New Details Rates Documents Notes Tracking Activity Related O…"
type input "5"
type input "115.5"
click button "Save & Close"
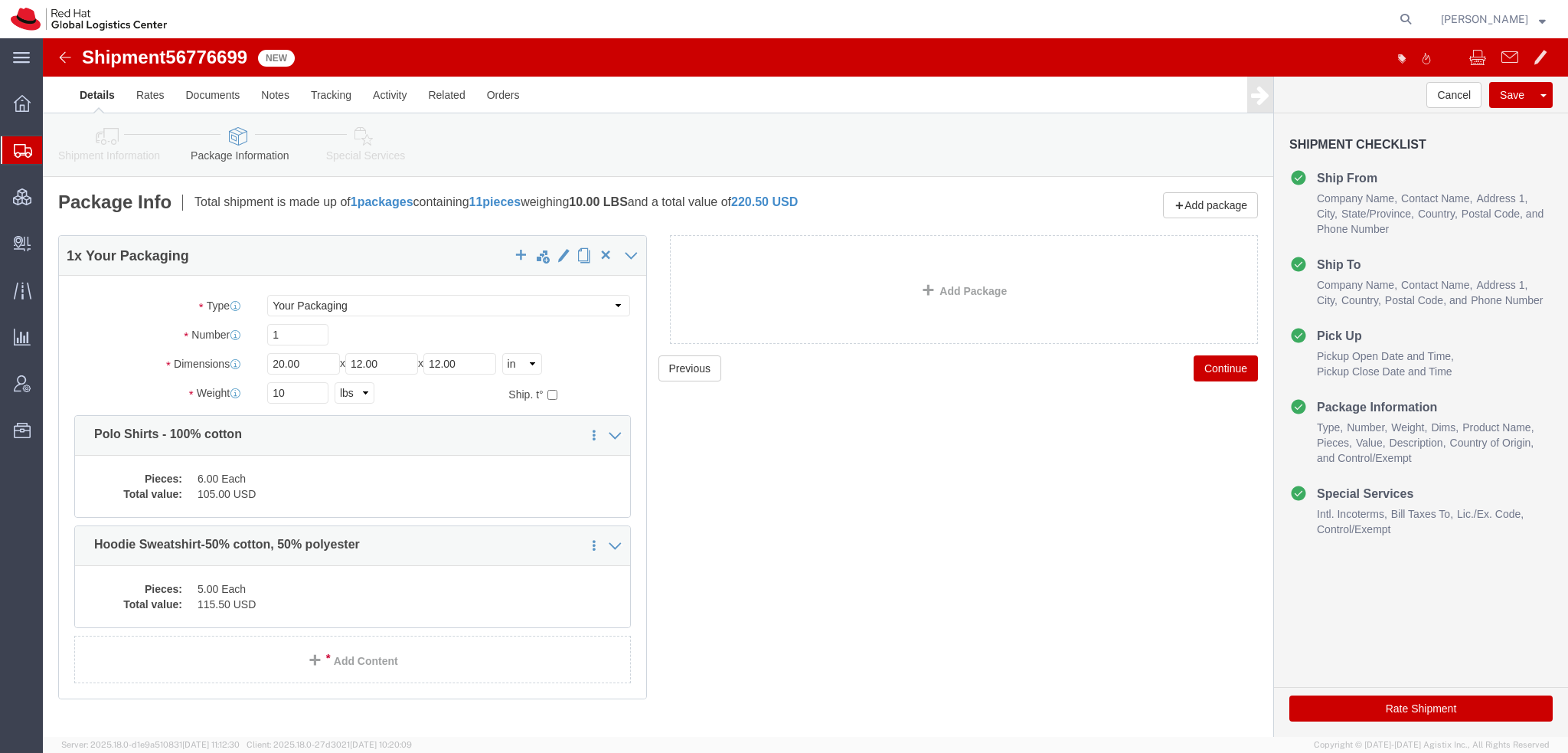
click icon
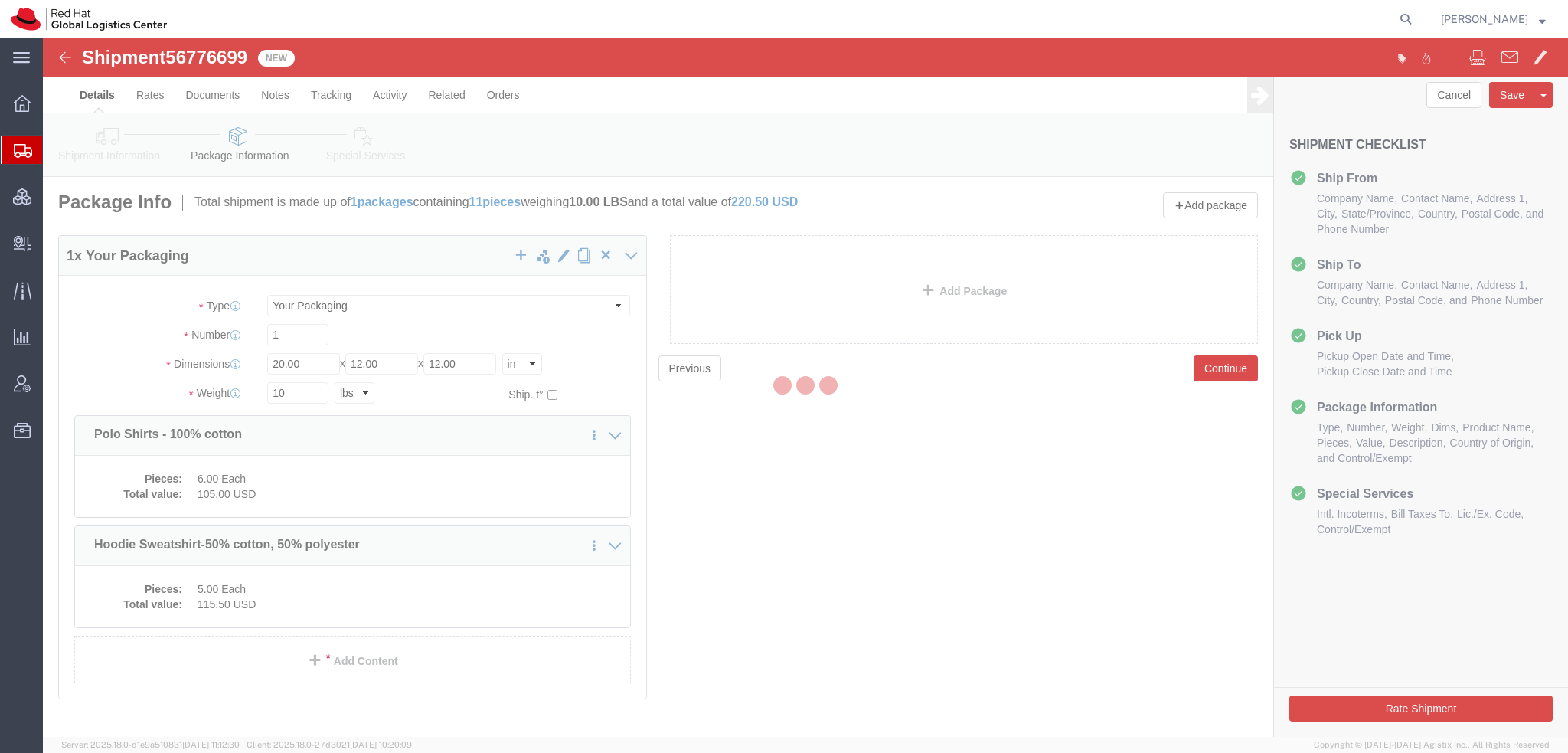
select select
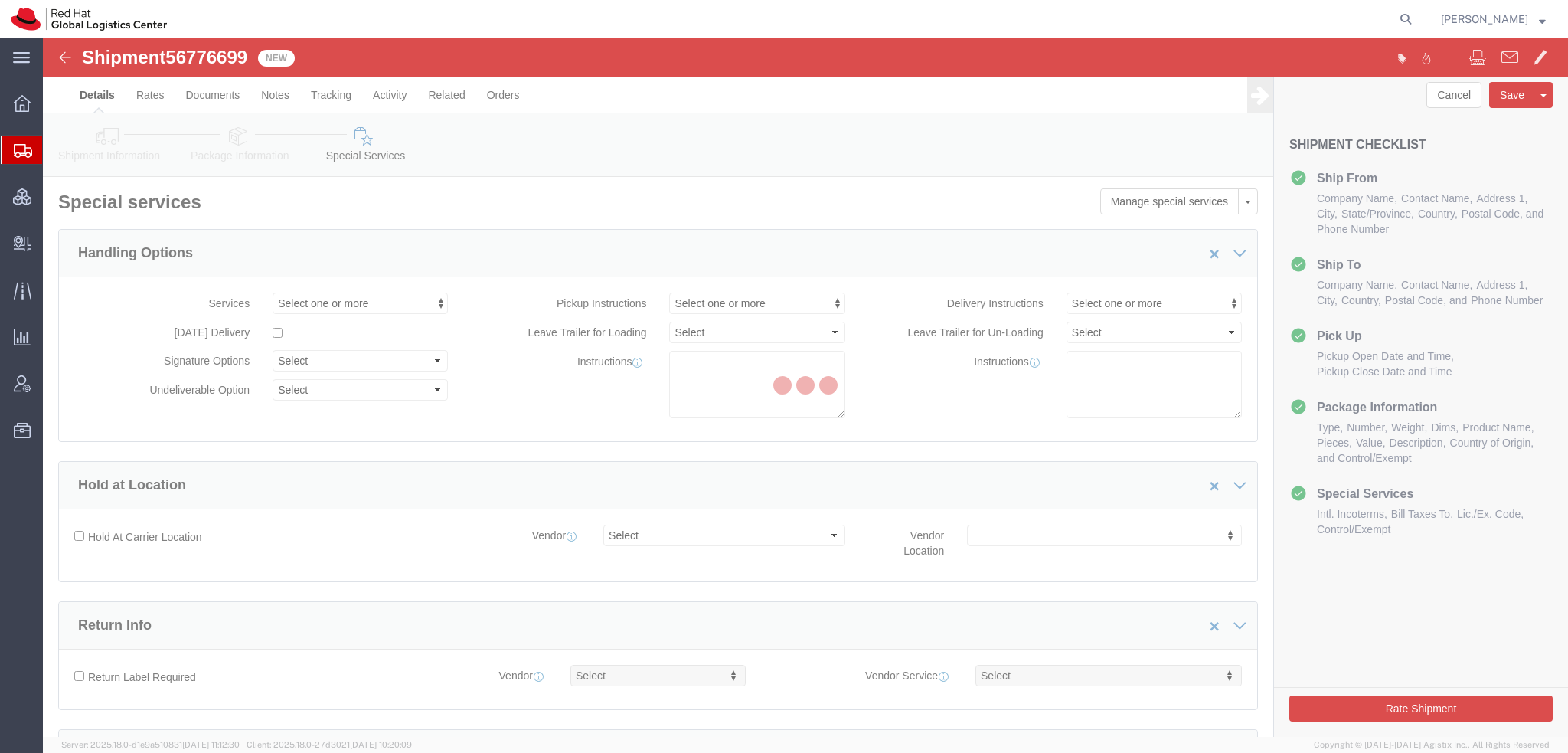
select select "COSTCENTER"
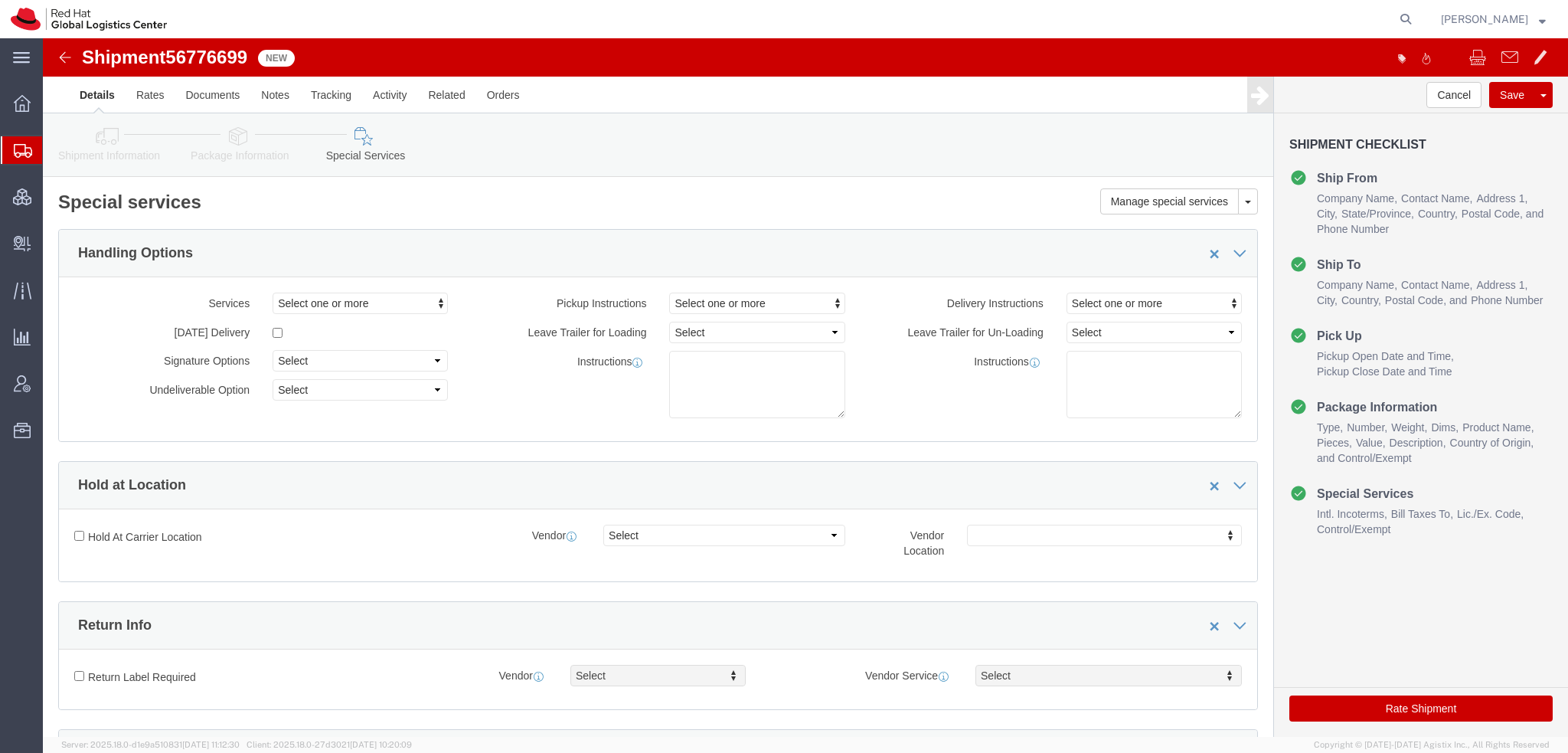
click icon
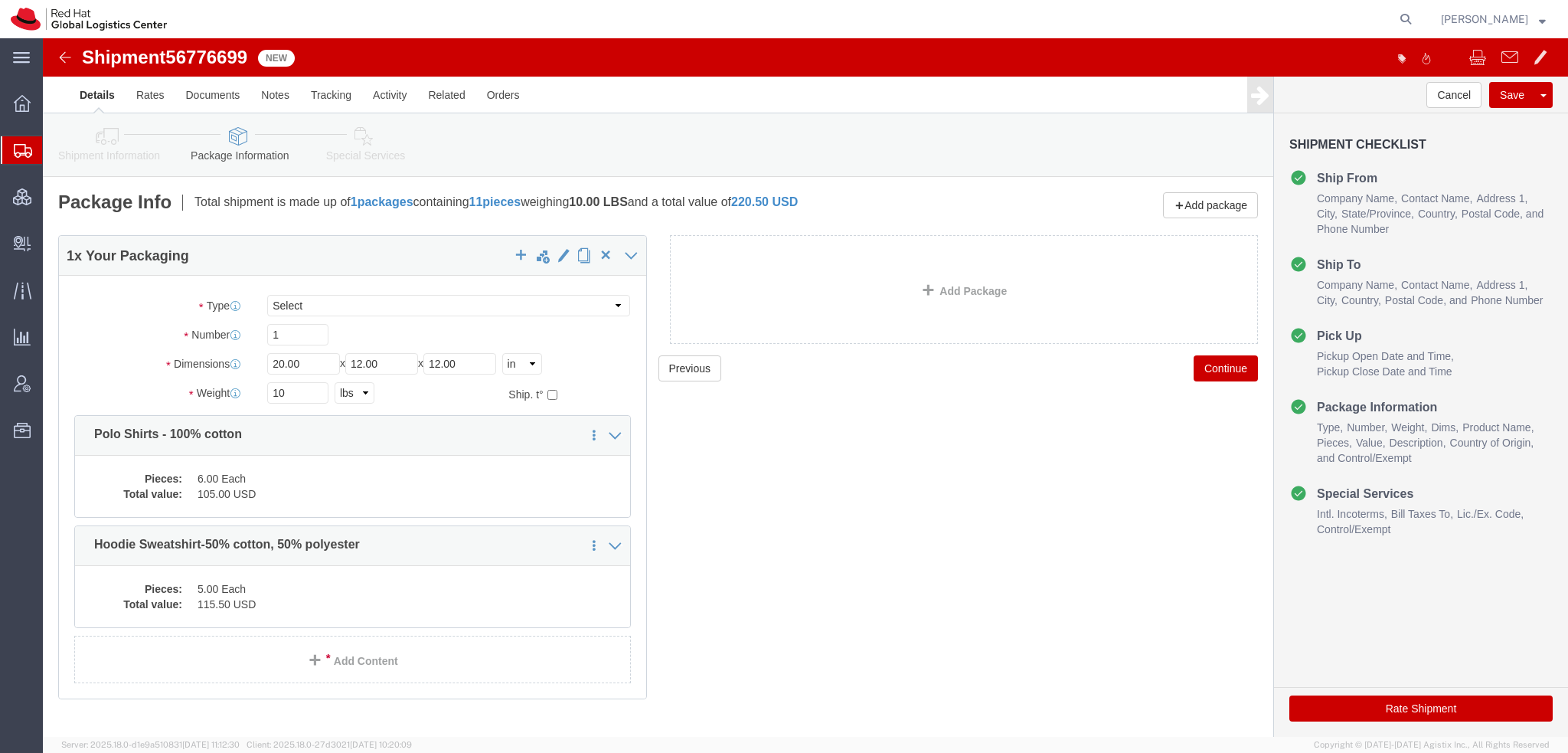
click icon
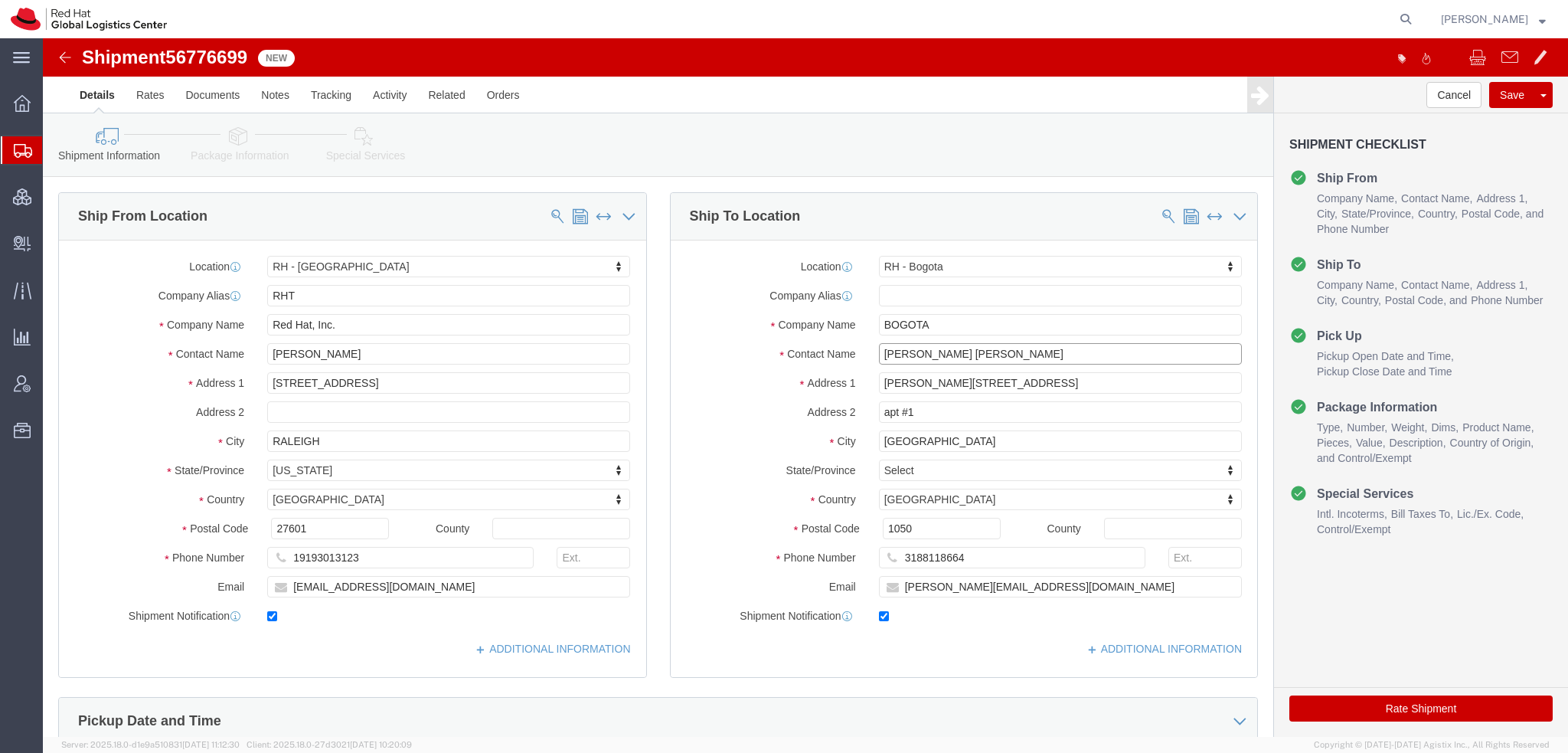
drag, startPoint x: 932, startPoint y: 316, endPoint x: 941, endPoint y: 316, distance: 9.0
click input "Diana Diaz Gil"
type input "Diana Diaz Gil - Pls Distribute"
click button "Rate Shipment"
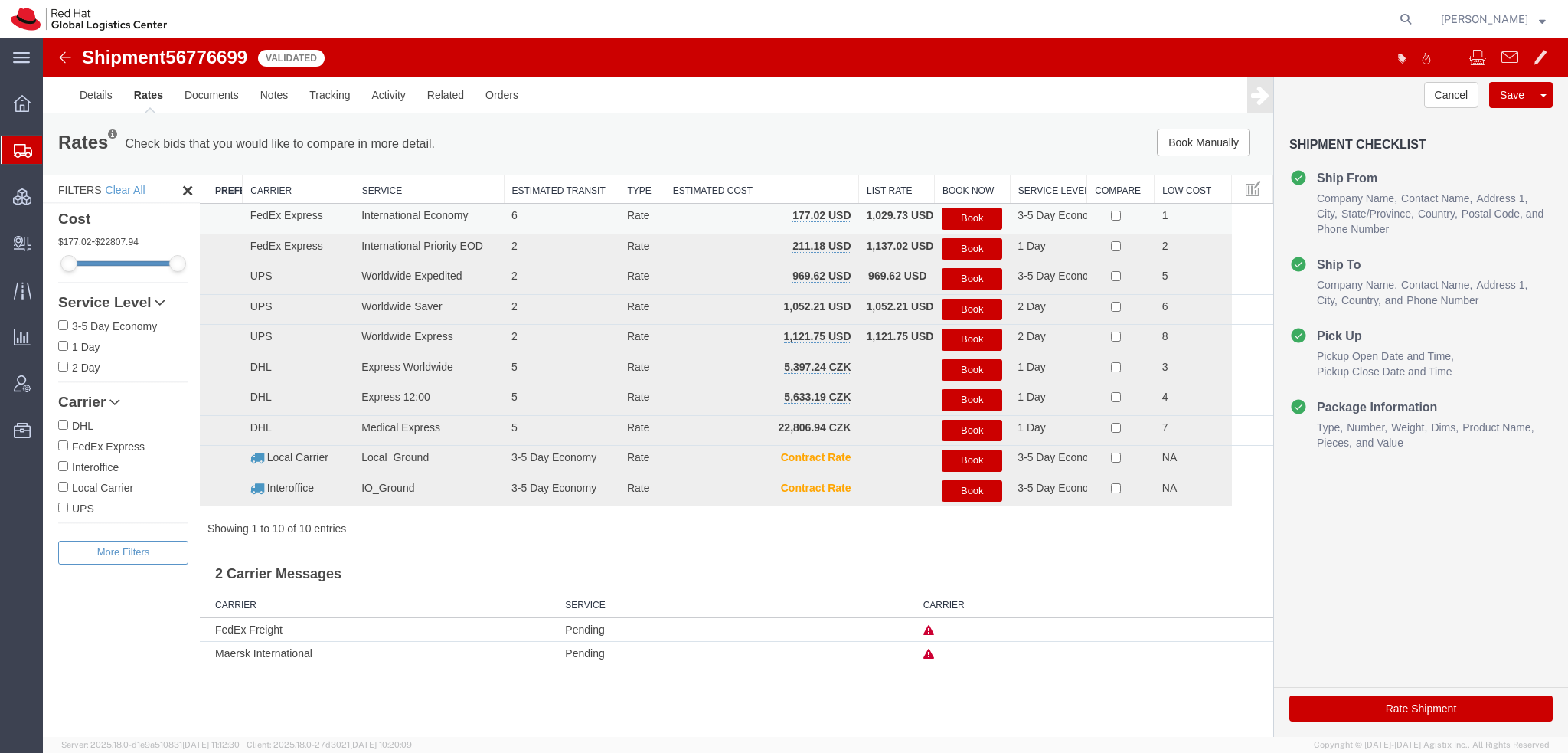
click at [977, 211] on button "Book" at bounding box center [972, 218] width 61 height 22
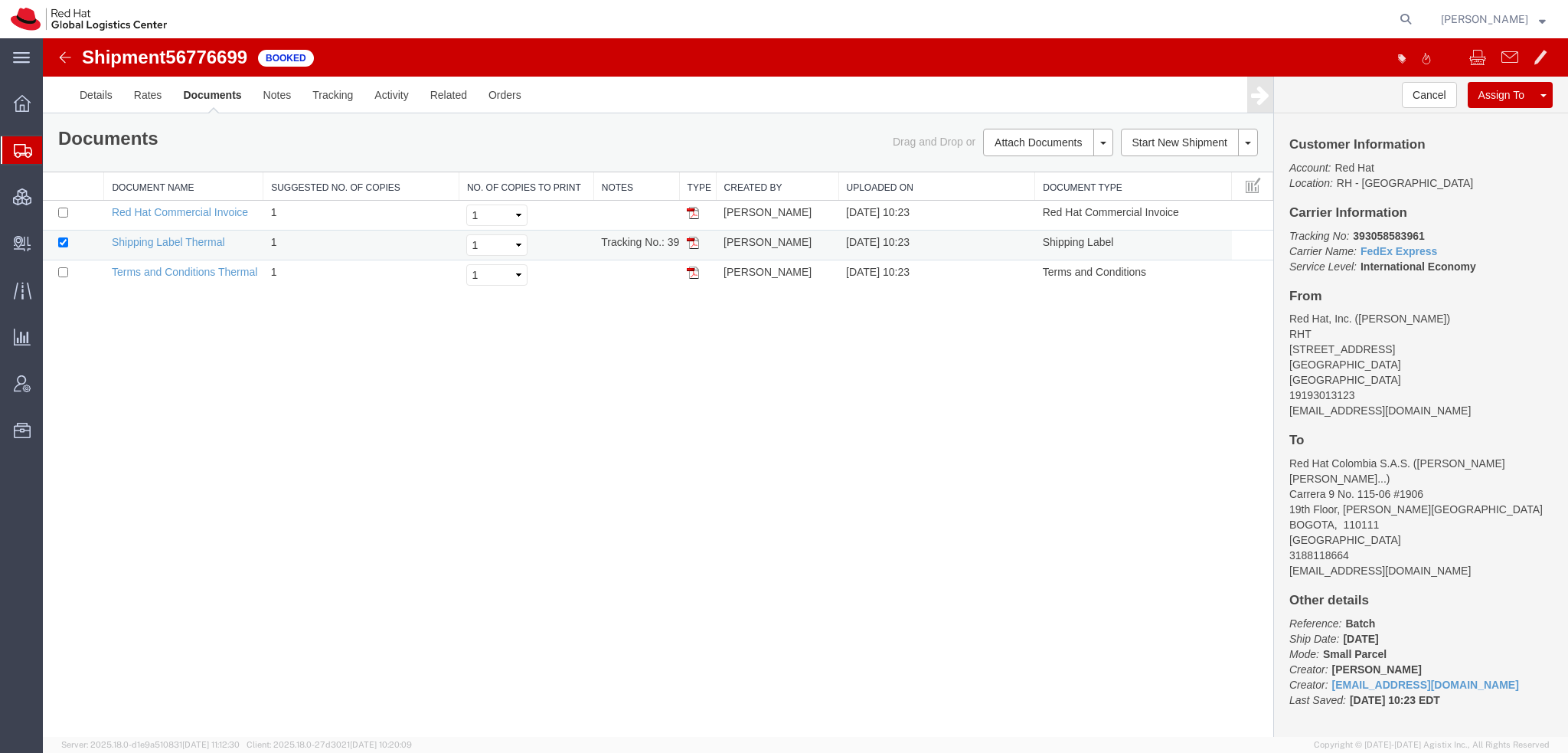
click at [696, 241] on img at bounding box center [693, 243] width 12 height 12
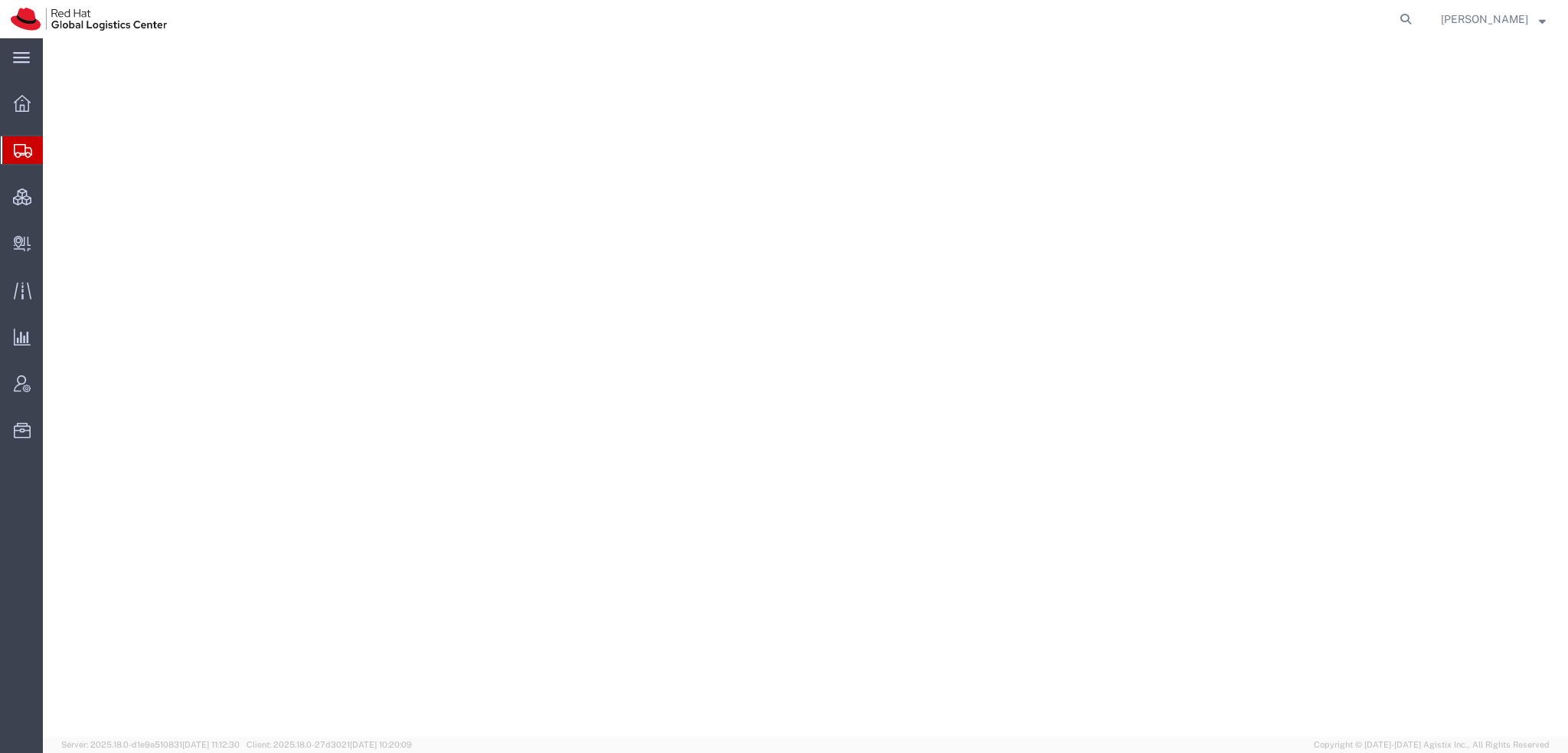
select select "38014"
select select
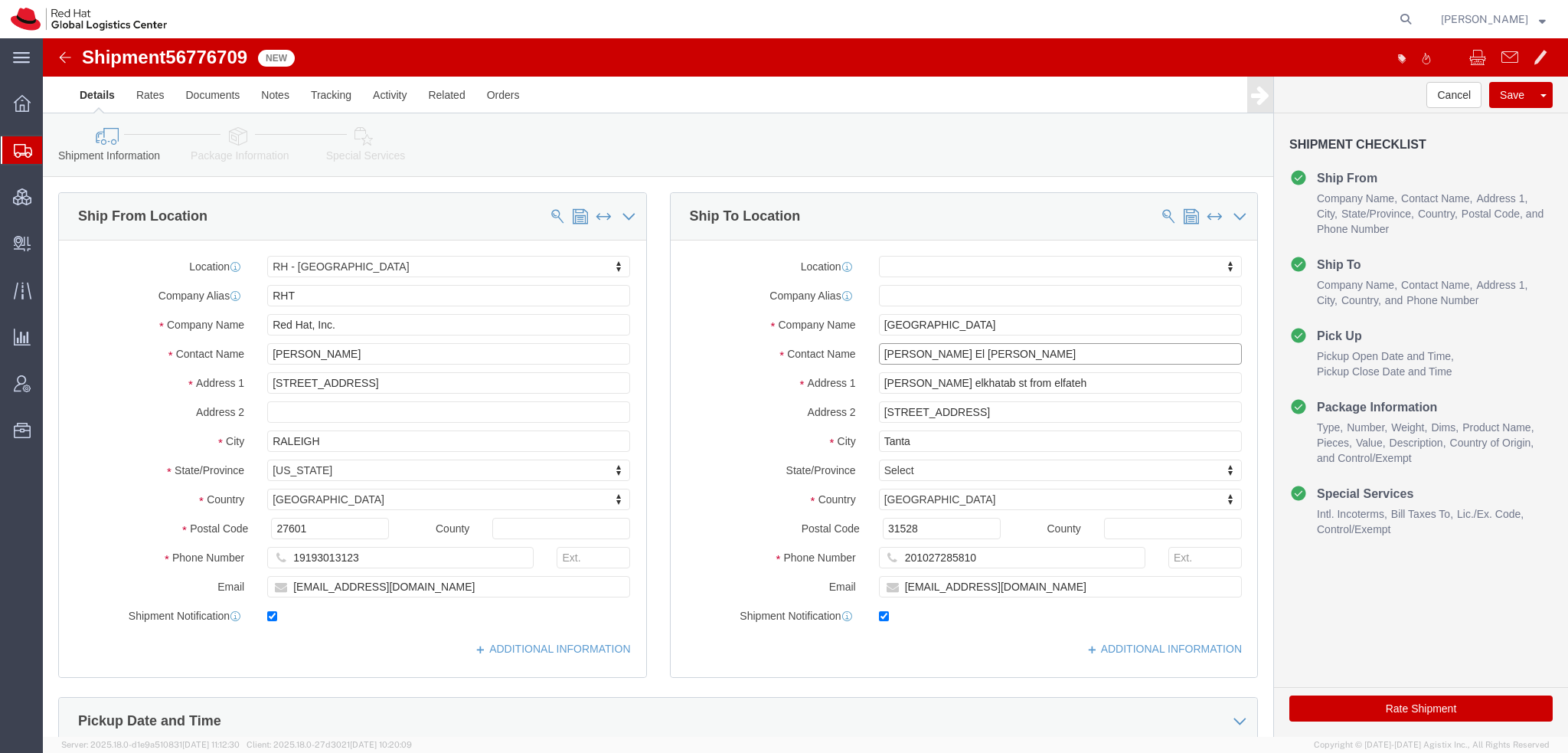
drag, startPoint x: 962, startPoint y: 313, endPoint x: 39, endPoint y: 124, distance: 942.2
click div "Shipment Information Package Information Special Services Please fix the follow…"
type input "Diyana kam"
click p "- Red Hat Asia Pacific Pte Ltd - (Diyana Kamal) 88 Market Street, Level 45, Cap…"
select select "51051"
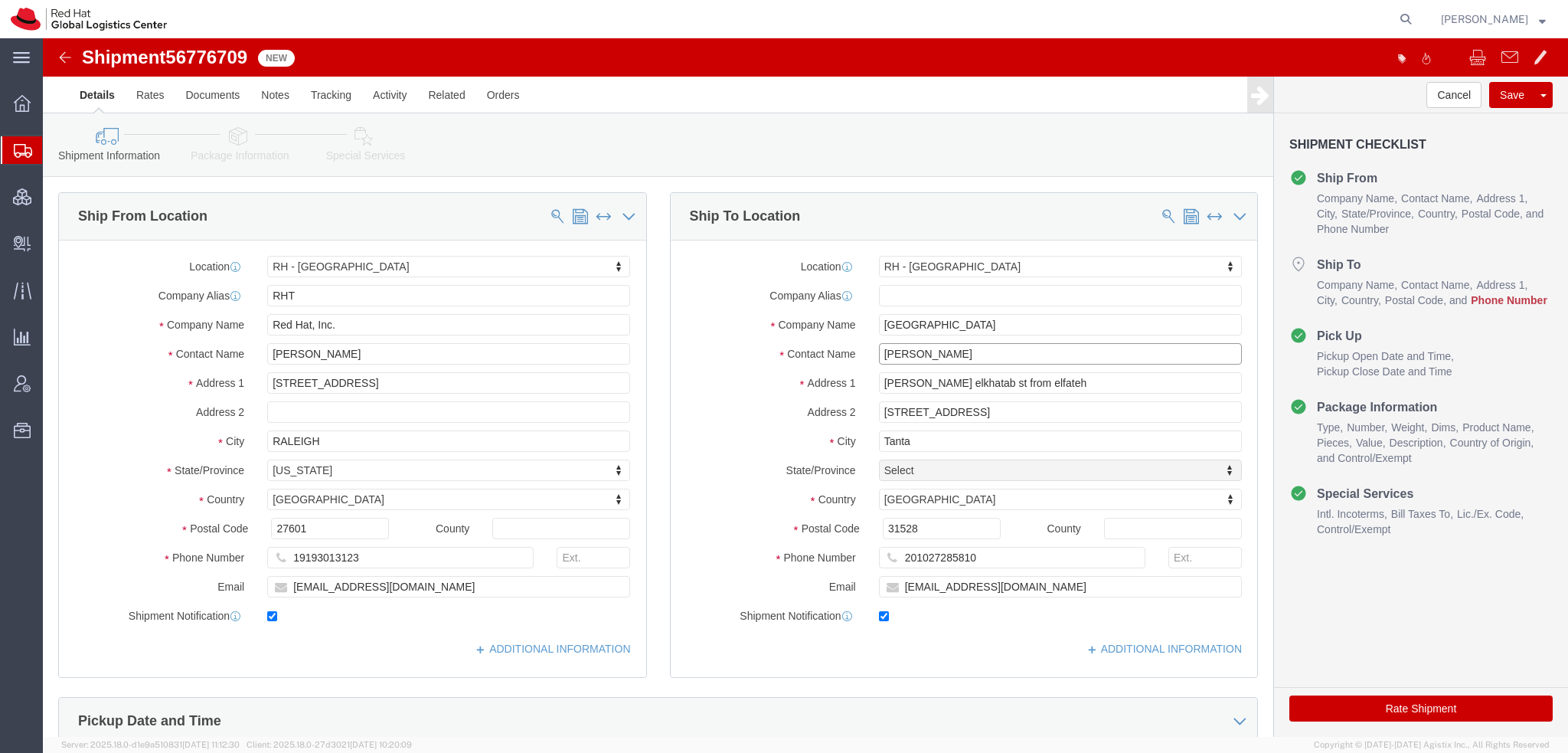
type input "Diyana Kamal"
click input "201027285810"
paste input "65 9177 5454"
type input "65 9177 5454"
click input "elgendy388@gmail.com"
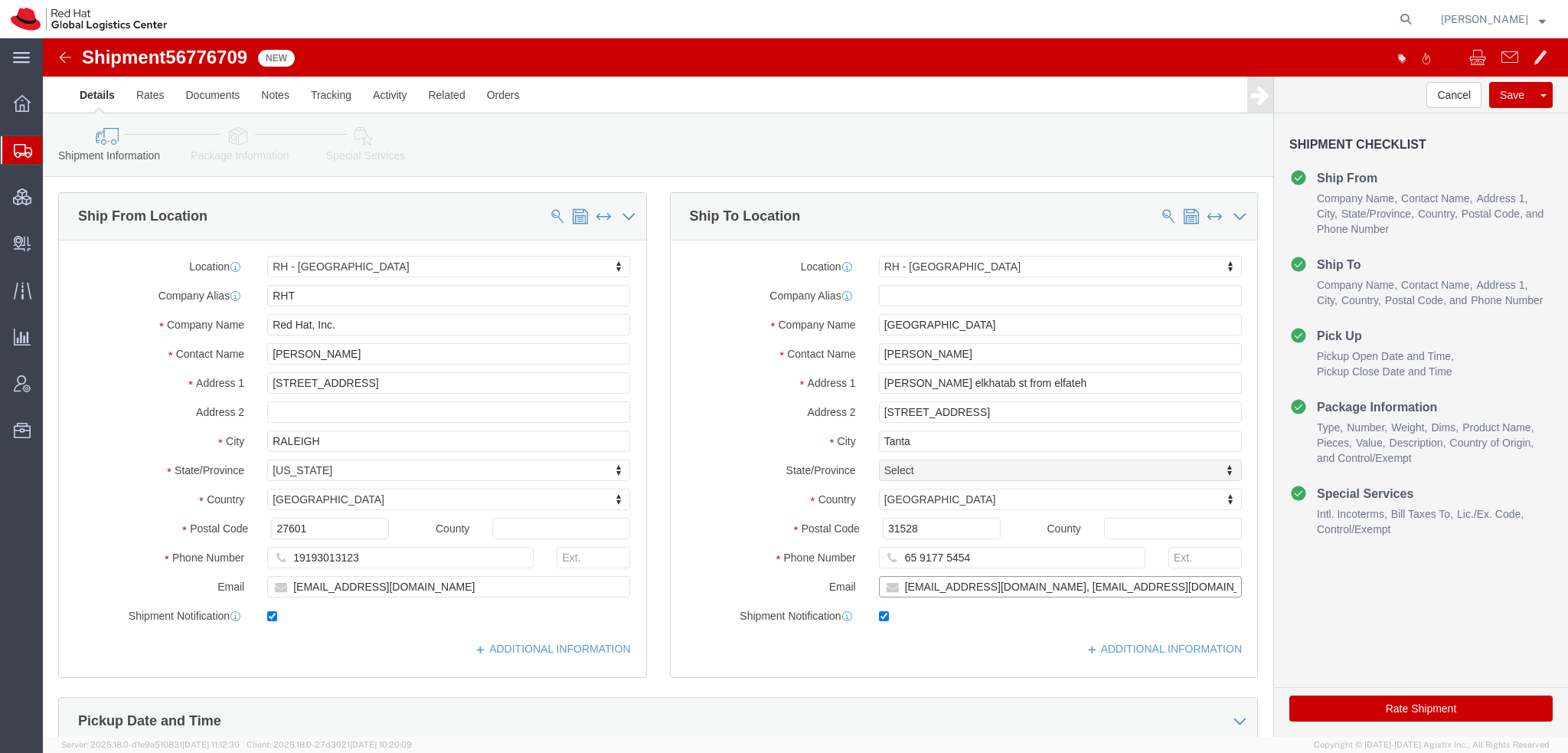
type input "dkamal@redhat.com, apaclogistics@redhat.com"
click icon
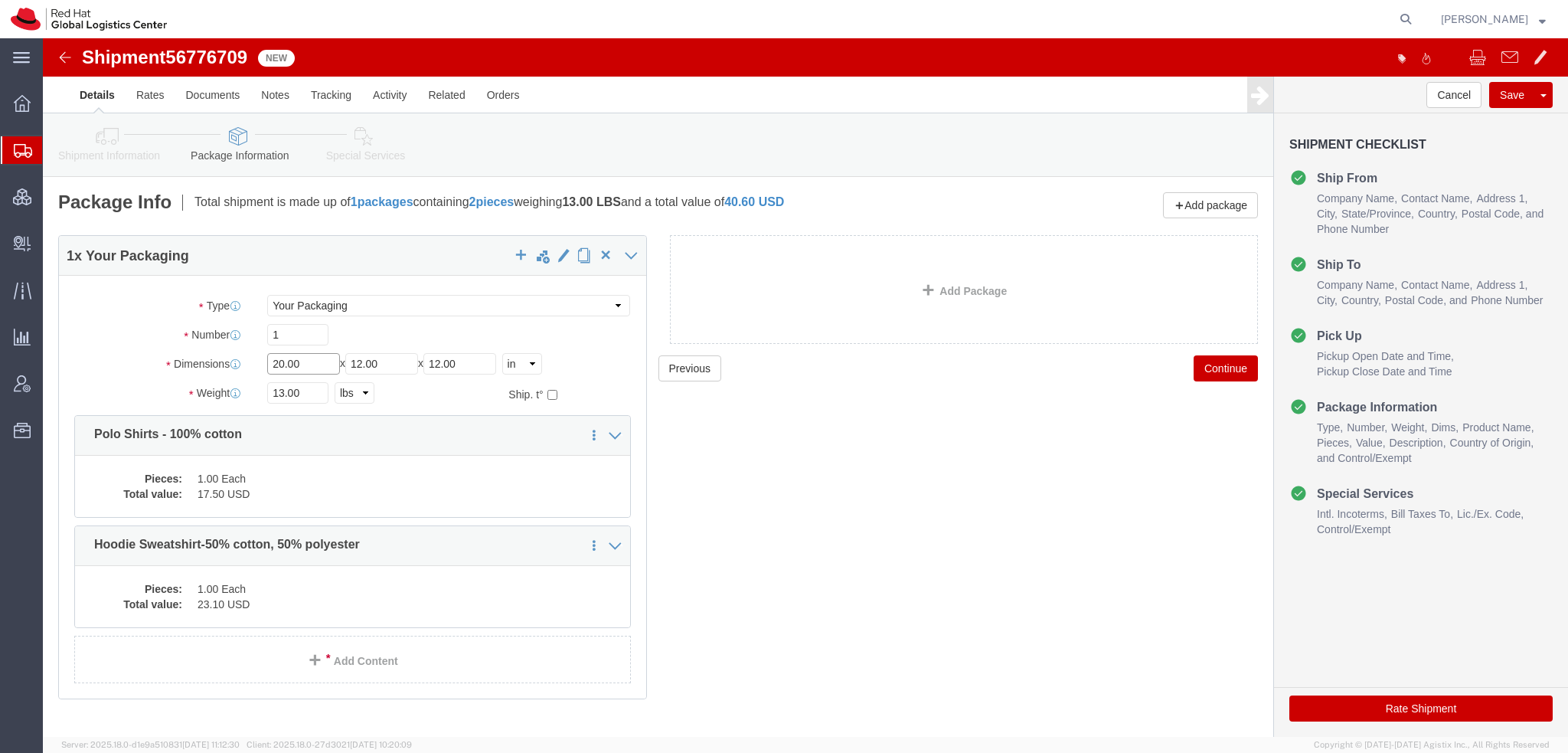
drag, startPoint x: 264, startPoint y: 329, endPoint x: -43, endPoint y: 123, distance: 369.7
click html "Shipment 56776709 New Details Rates Documents Notes Tracking Activity Related O…"
type input "13"
type input "10"
type input "4"
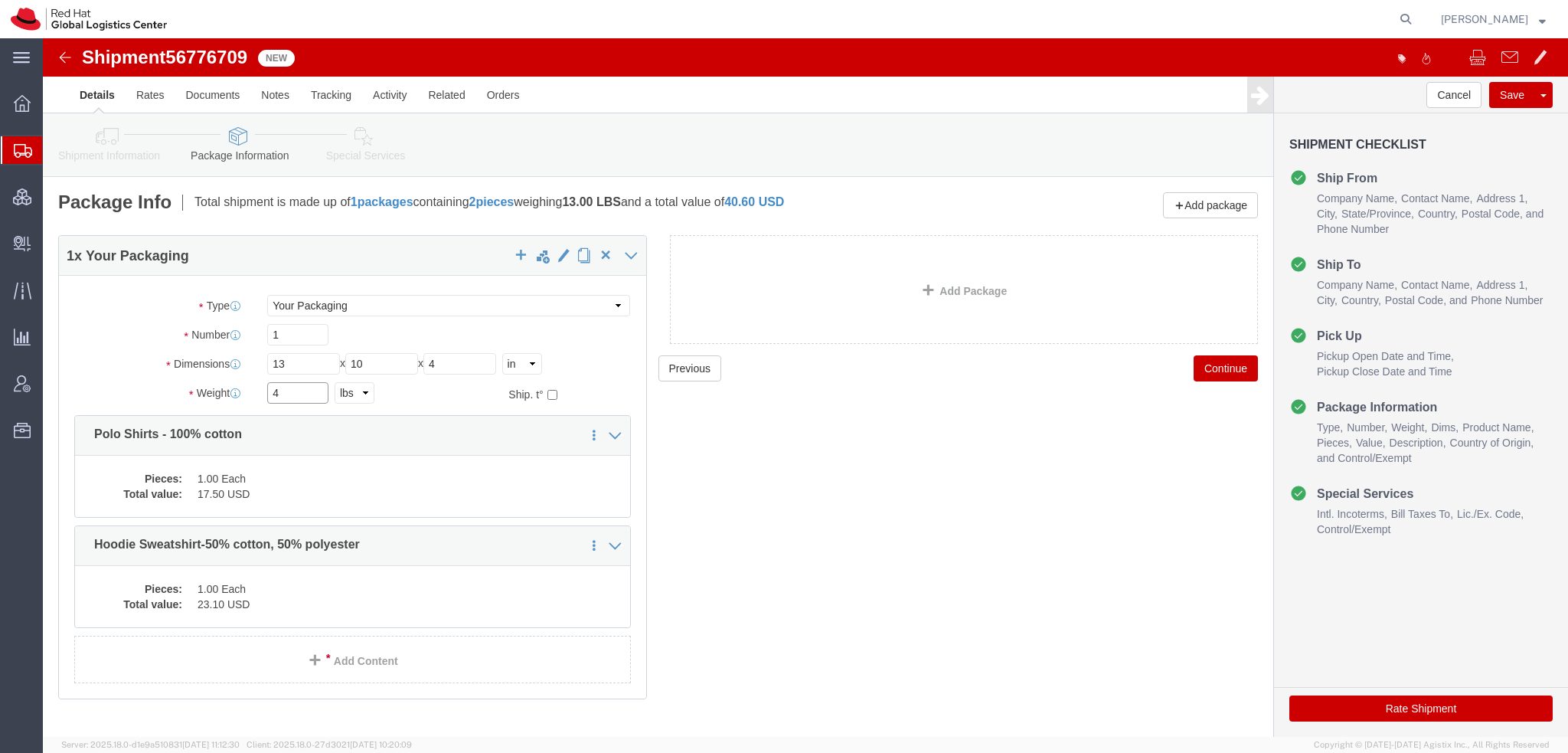
type input "4"
click dd "1.00 Each"
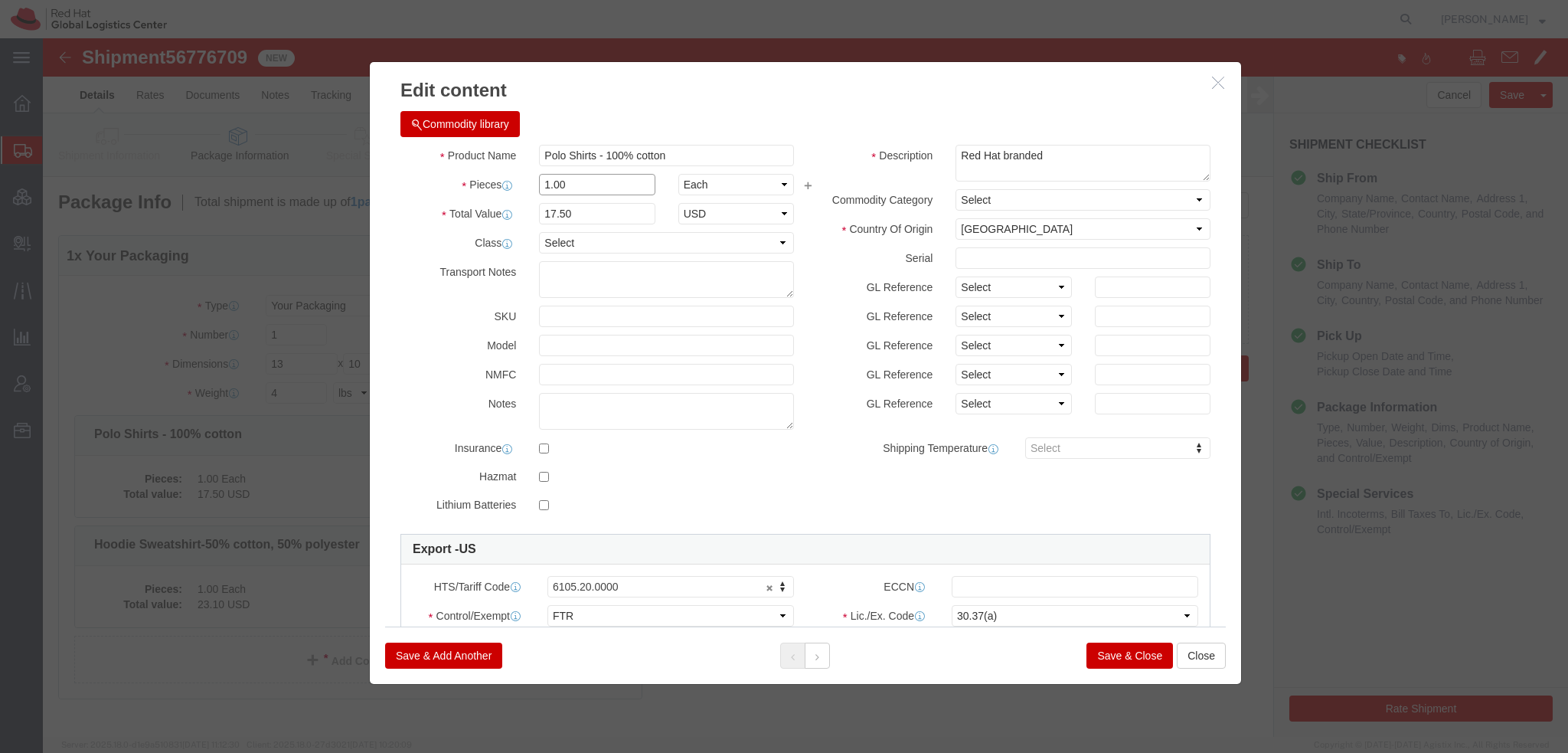
drag, startPoint x: 527, startPoint y: 144, endPoint x: -43, endPoint y: 45, distance: 578.5
click html "Shipment 56776709 New Details Rates Documents Notes Tracking Activity Related O…"
type input "2"
type input "35"
click button
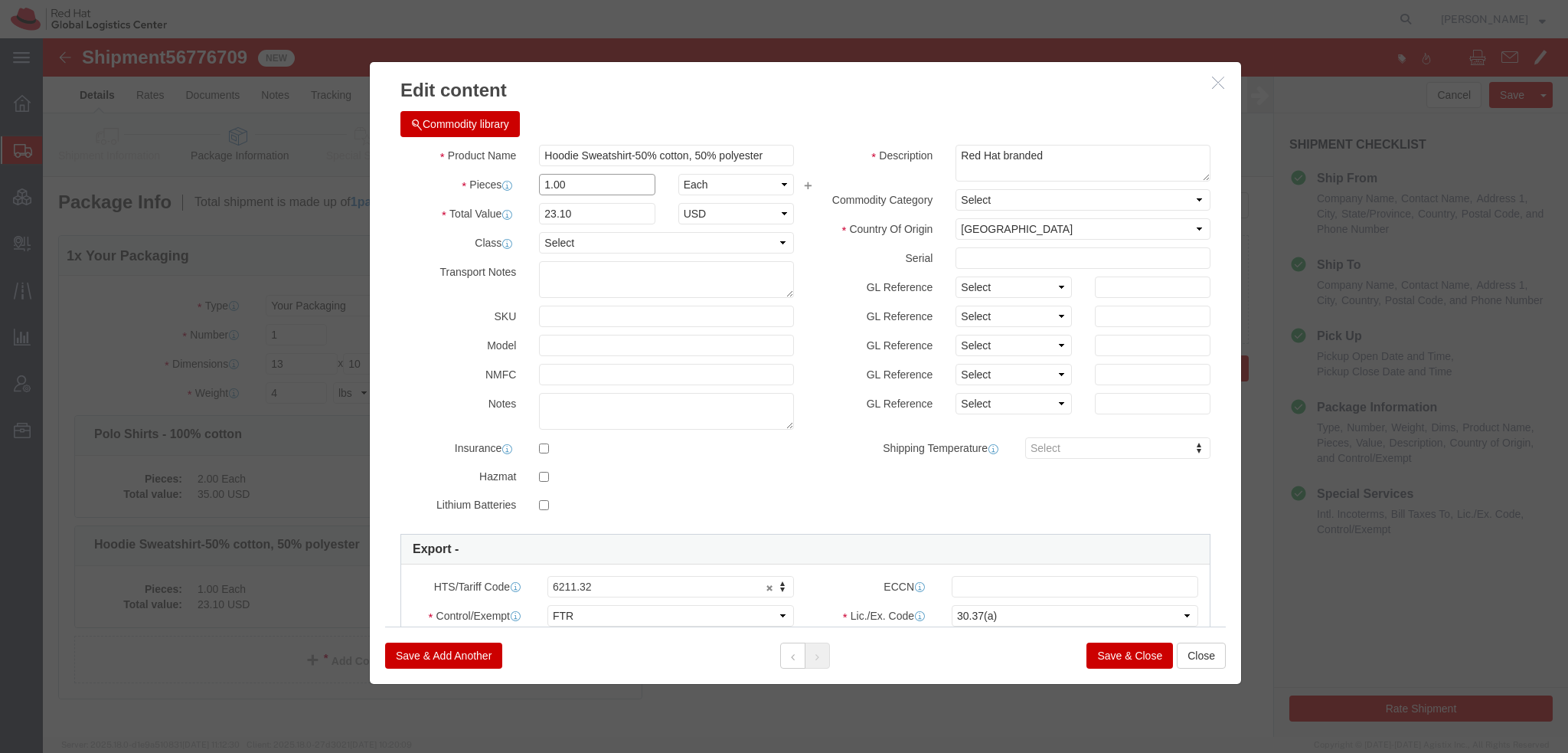
drag, startPoint x: 530, startPoint y: 142, endPoint x: 59, endPoint y: 4, distance: 490.8
click div "Edit content Commodity library Product Name Hoodie Sweatshirt-50% cotton, 50% p…"
type input "2"
type input "46.2"
click button "Save & Close"
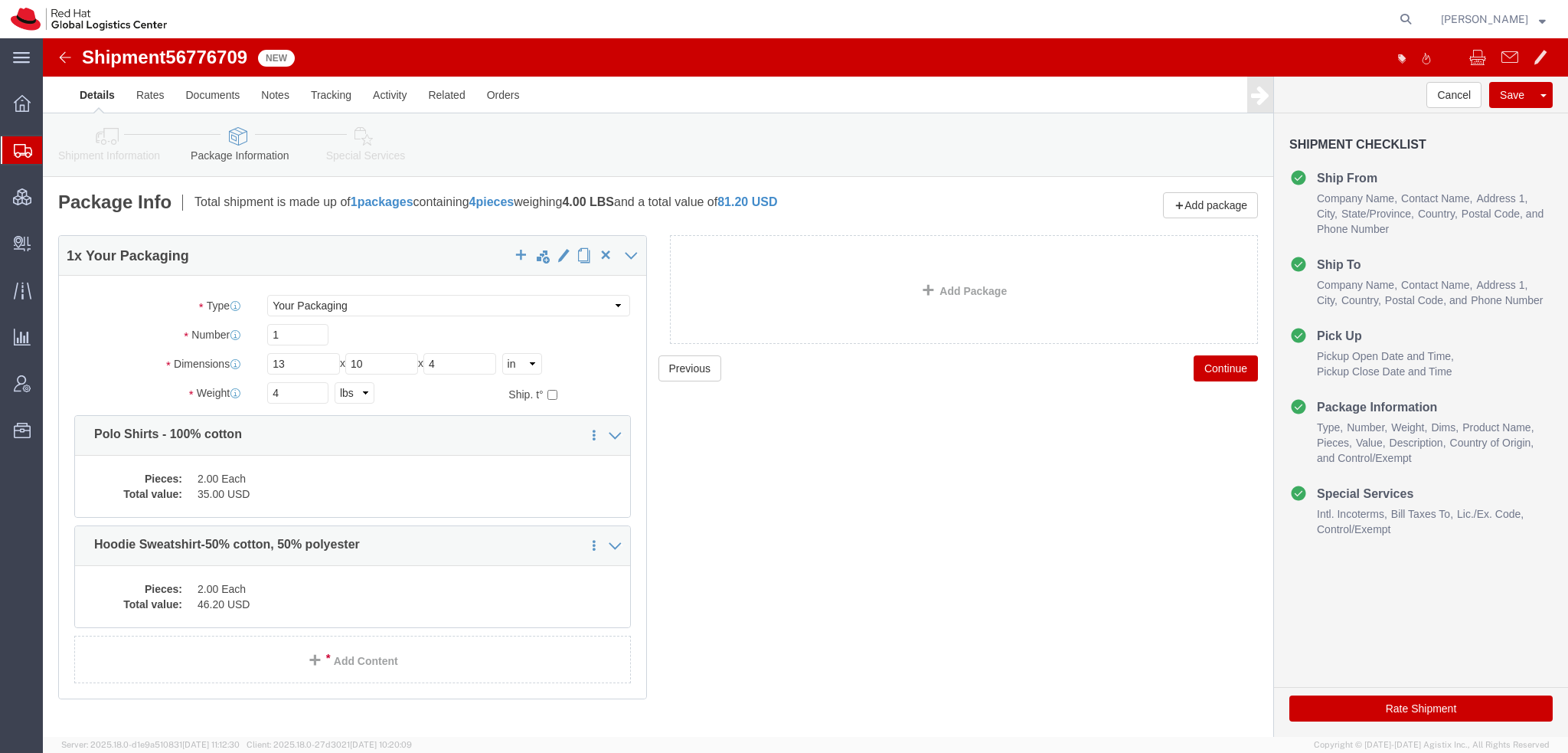
click icon
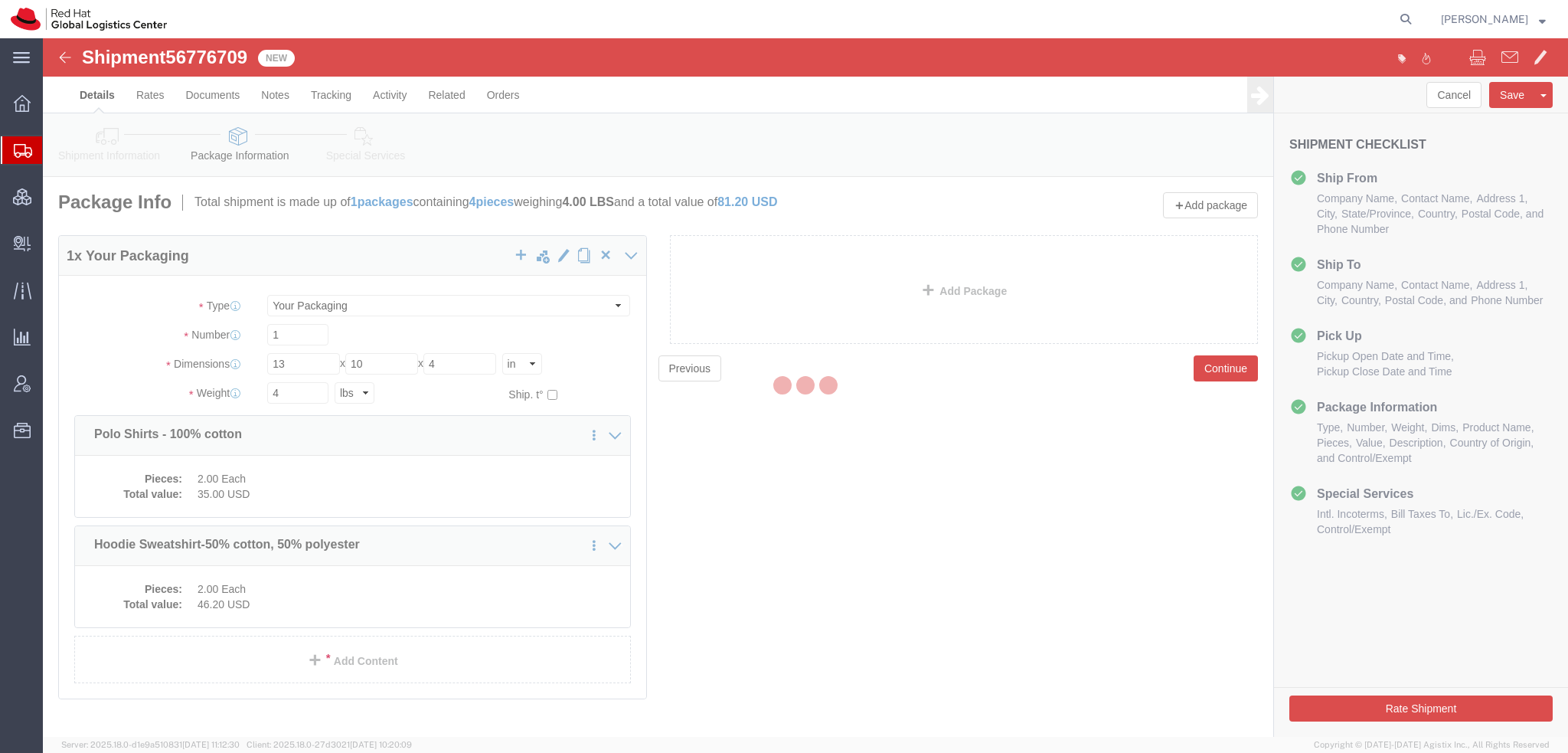
select select
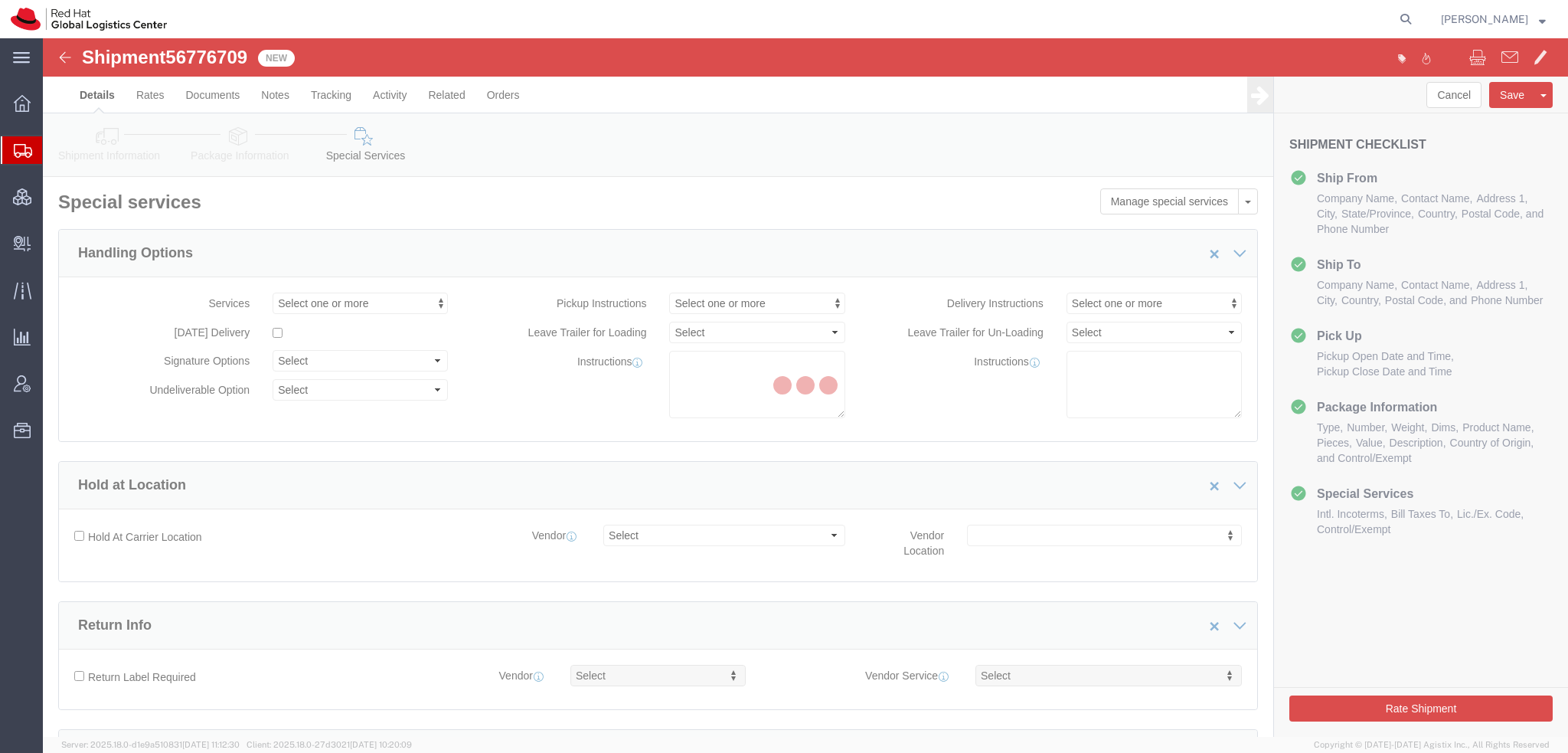
select select "COSTCENTER"
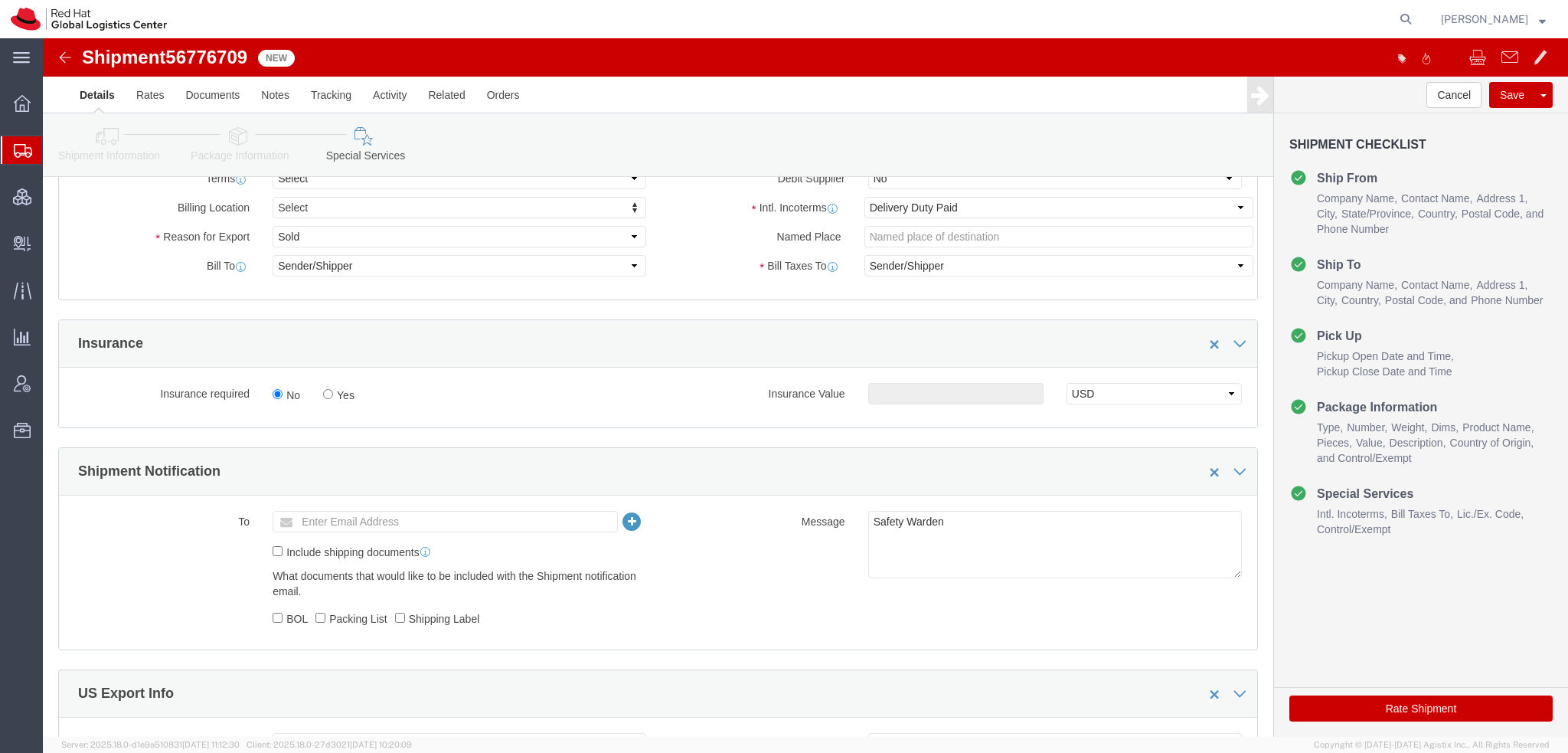
scroll to position [843, 0]
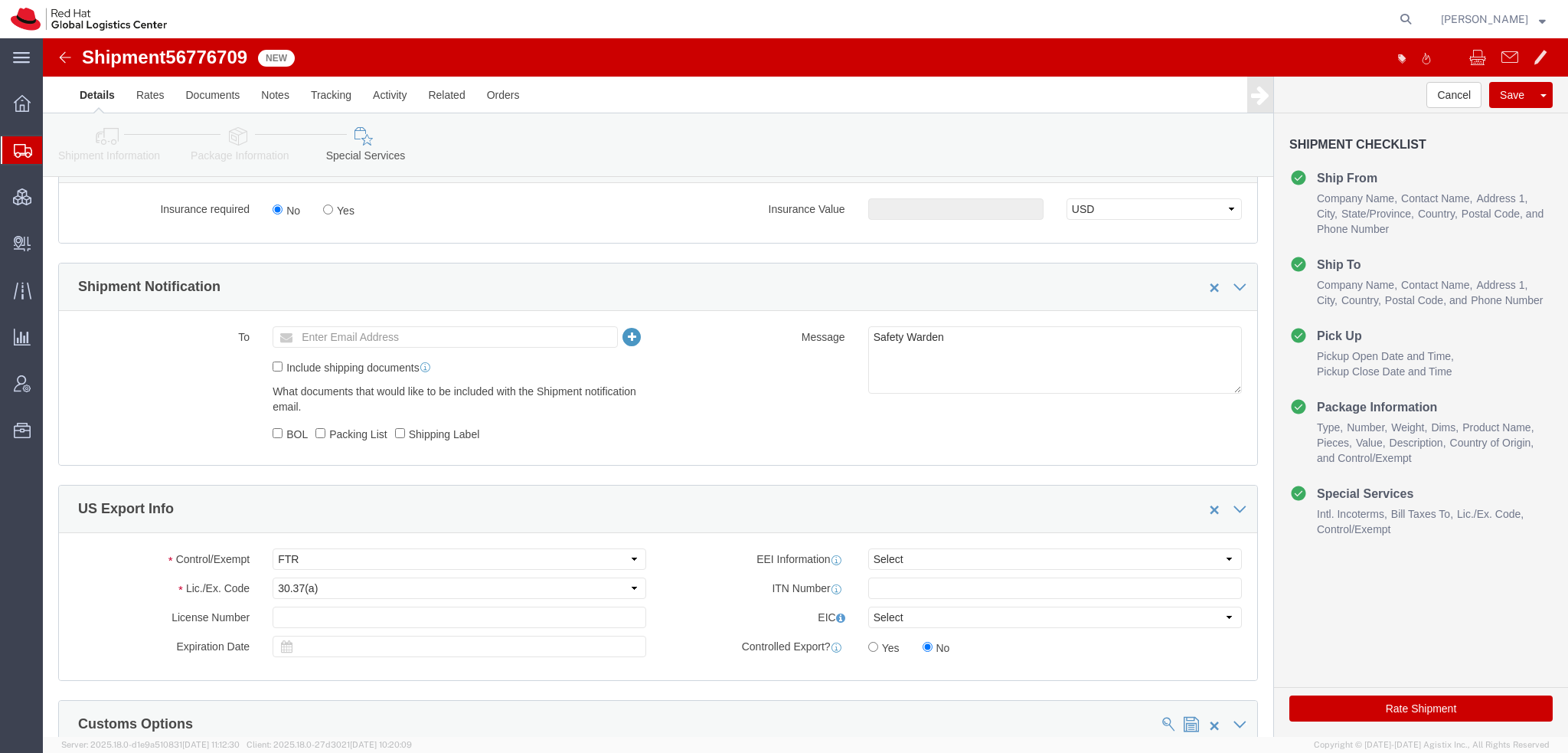
click button "Rate Shipment"
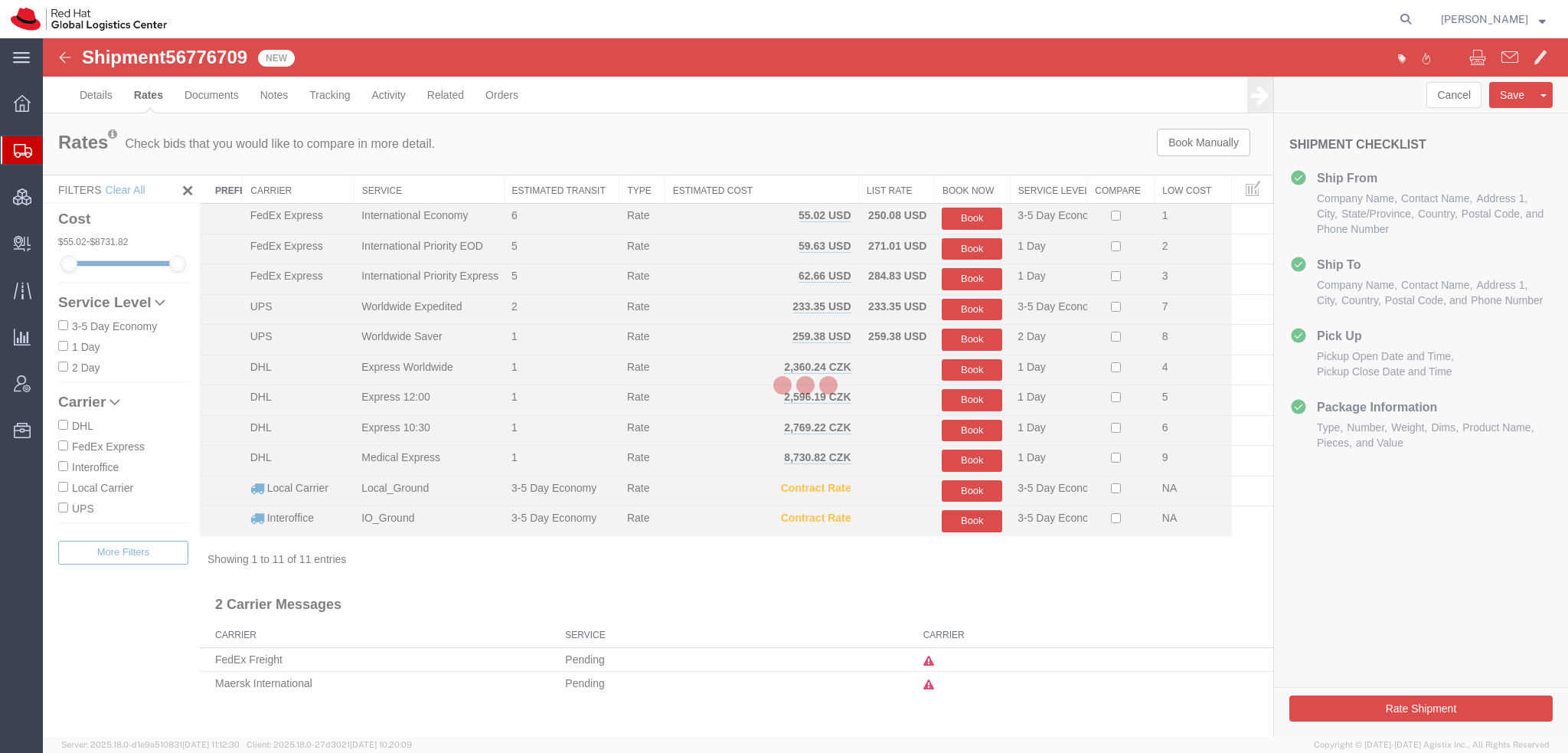
scroll to position [0, 0]
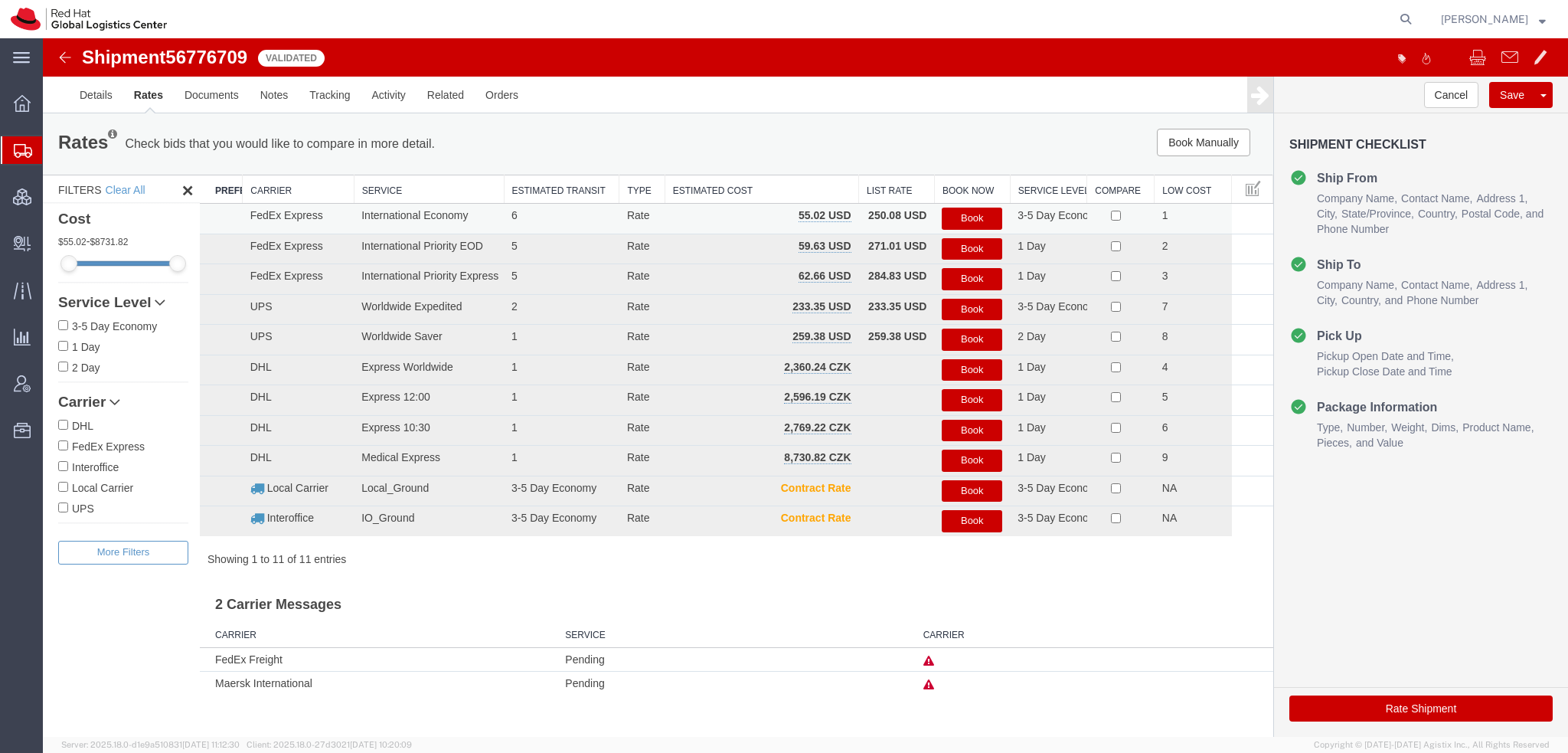
click button "Book"
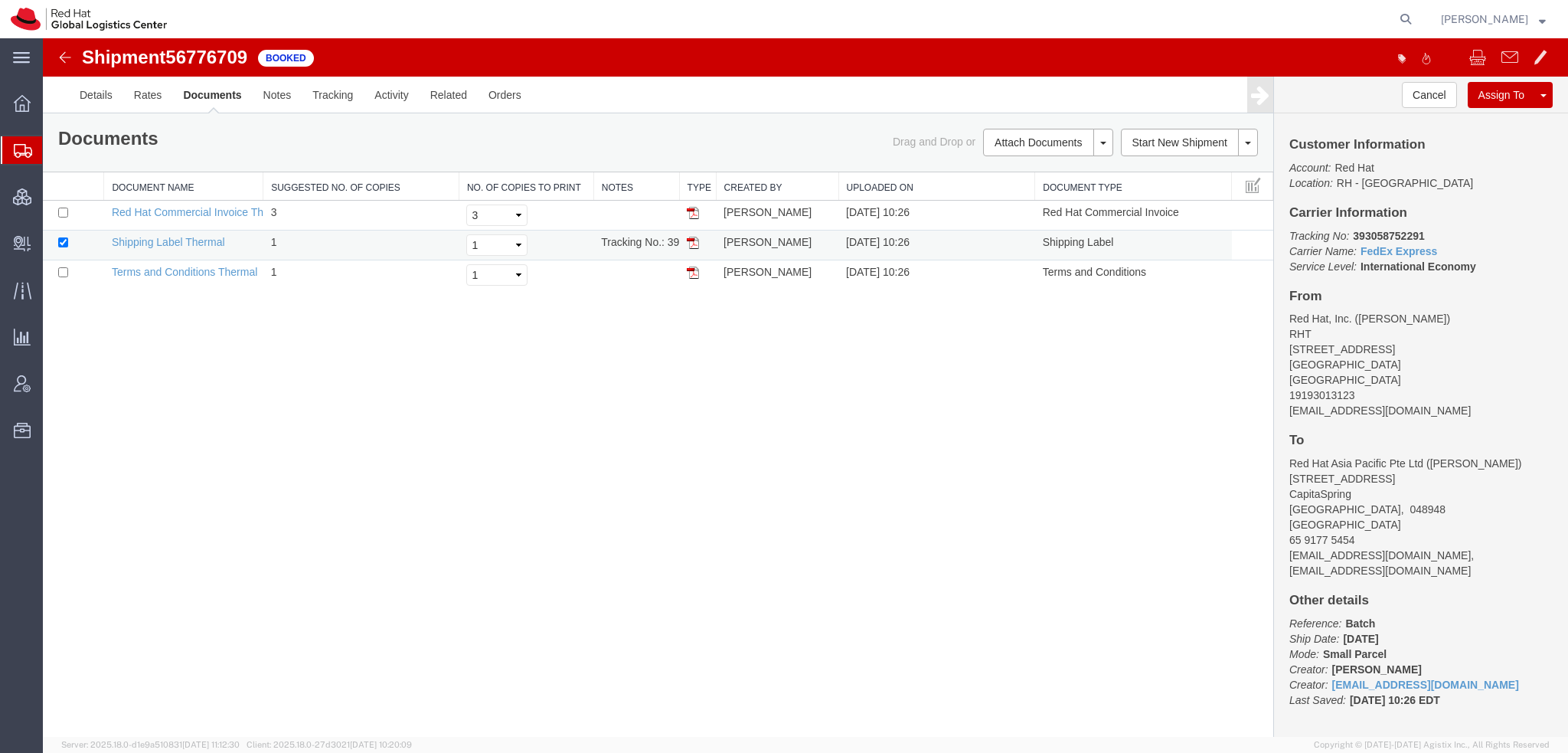
click img
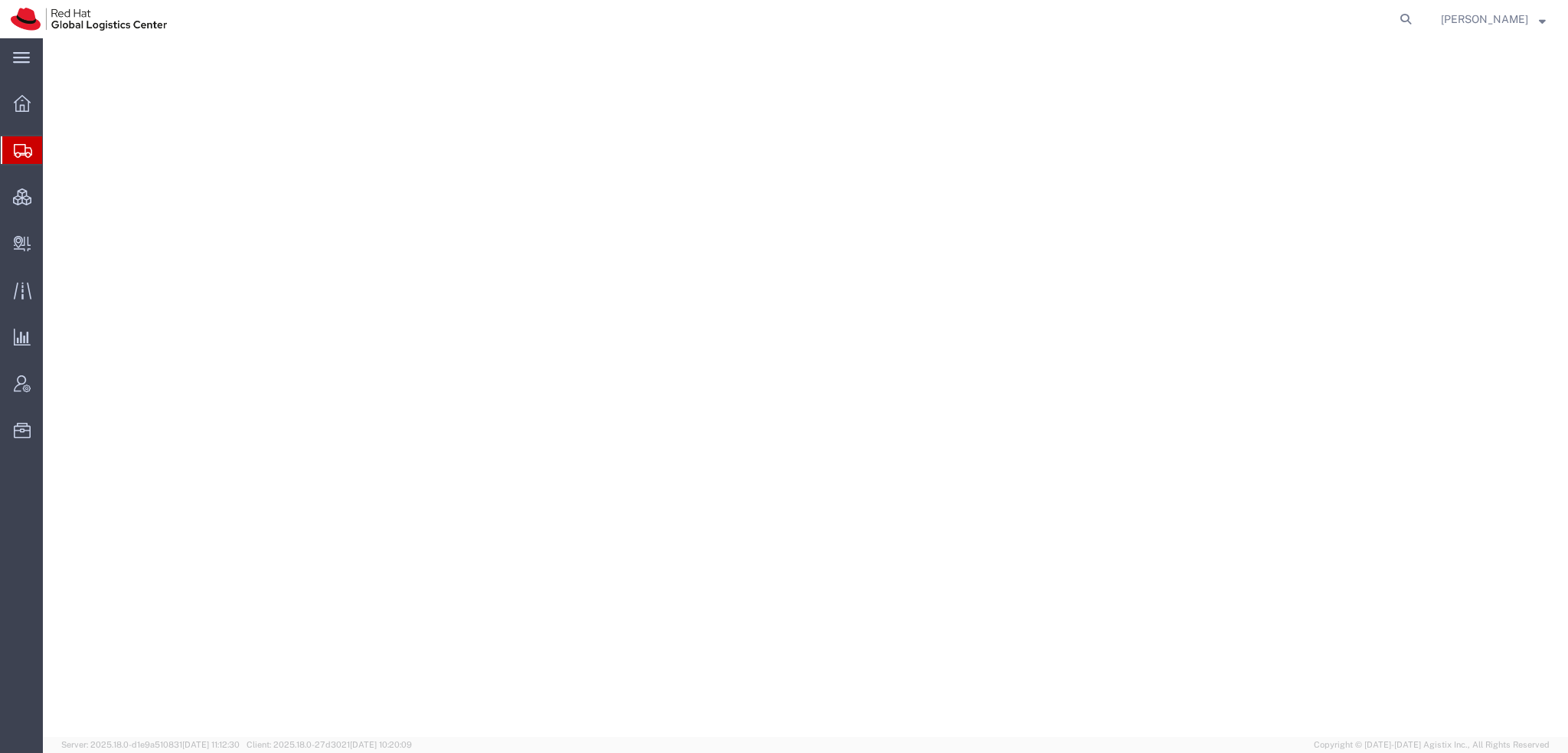
select select "38014"
select select
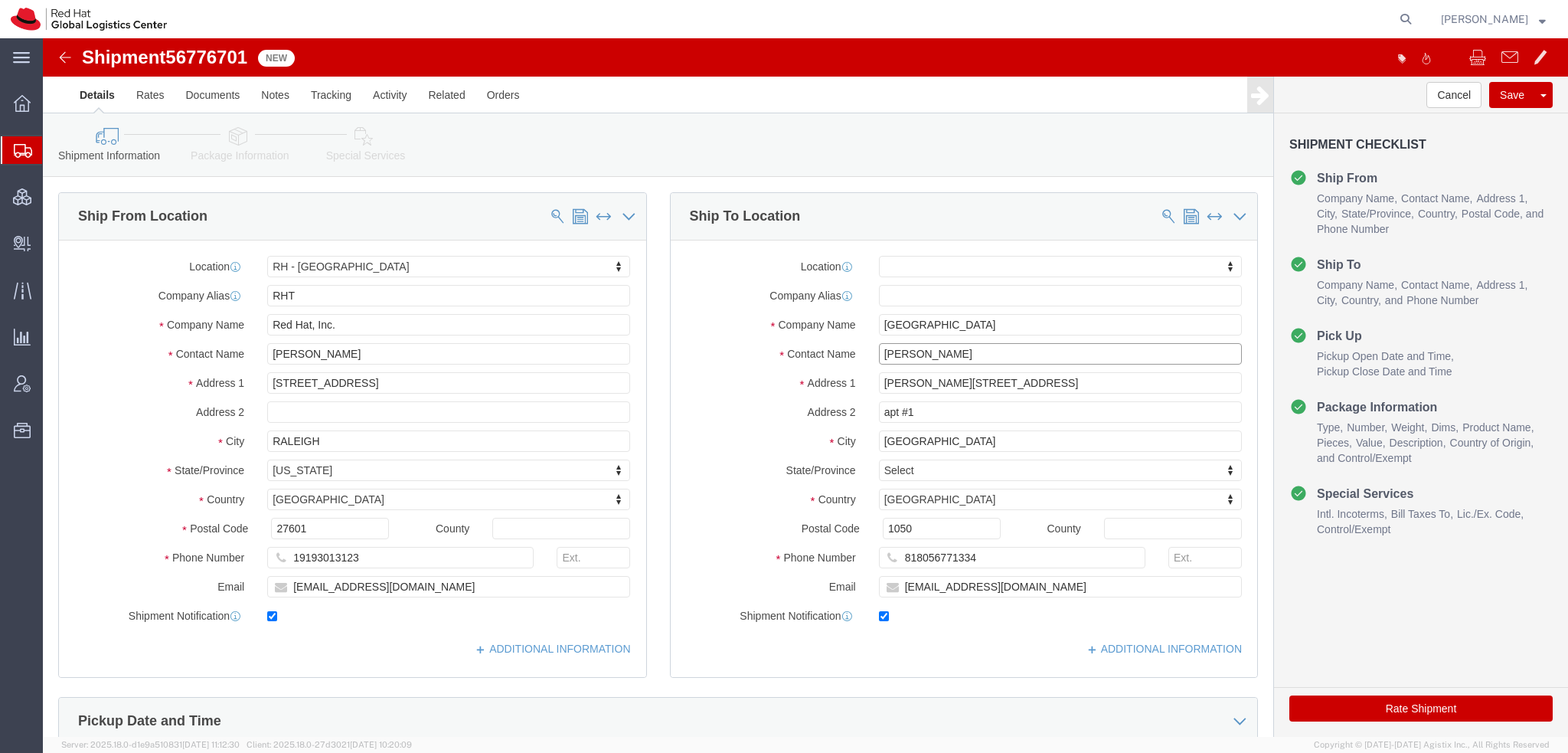
drag, startPoint x: 927, startPoint y: 313, endPoint x: -43, endPoint y: -18, distance: 1024.9
click html "Shipment 56776701 New Details Rates Documents Notes Tracking Activity Related O…"
type input "Patricia Me"
click p "- Red Hat Brasil Limitada - (Patricia Mello) Av. Brg. Faria Lima, 3732, Floor 2…"
select select "42531"
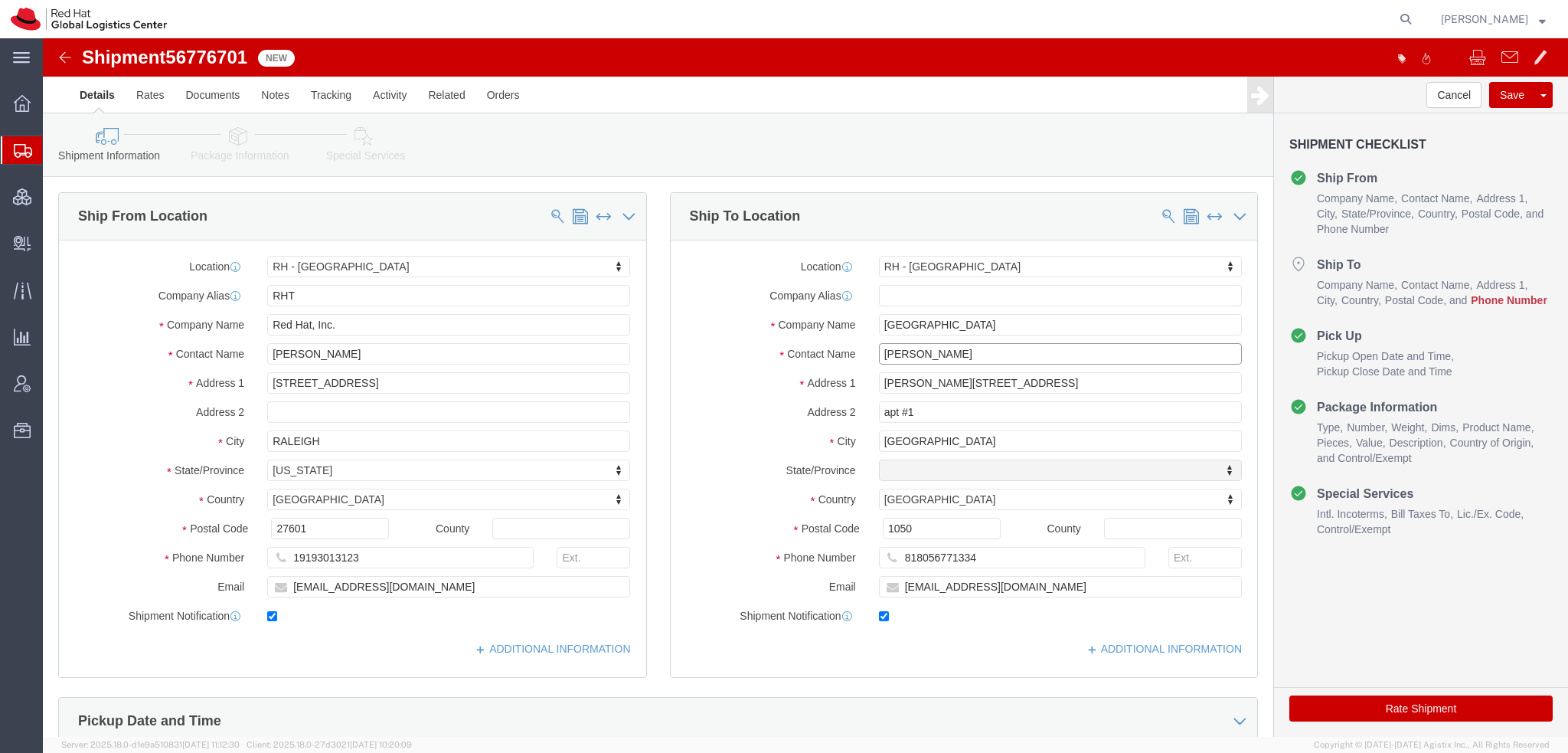
select select "27"
type input "Patricia Mello"
click input "818056771334"
paste input "5511998509580"
type input "5511998509580"
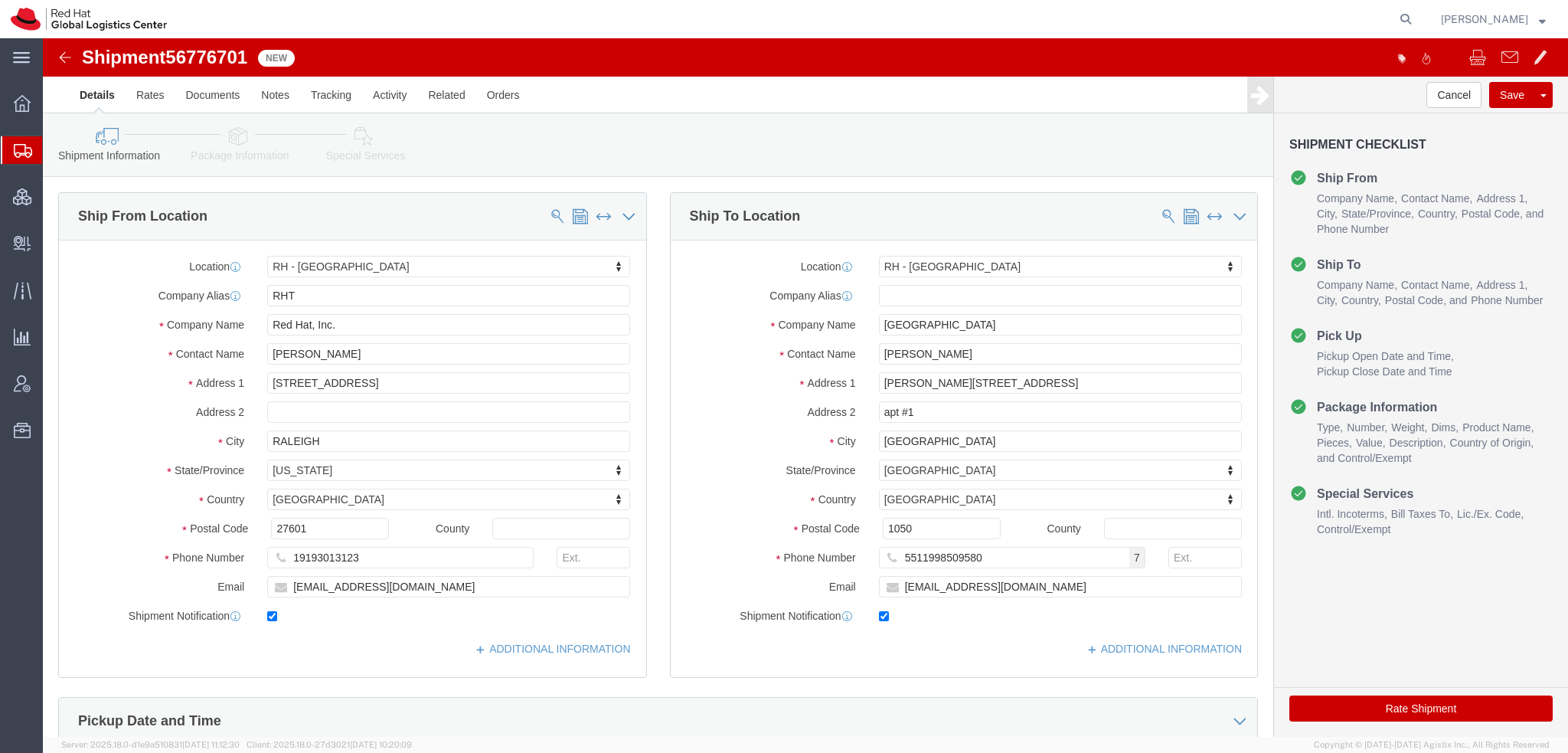
click icon
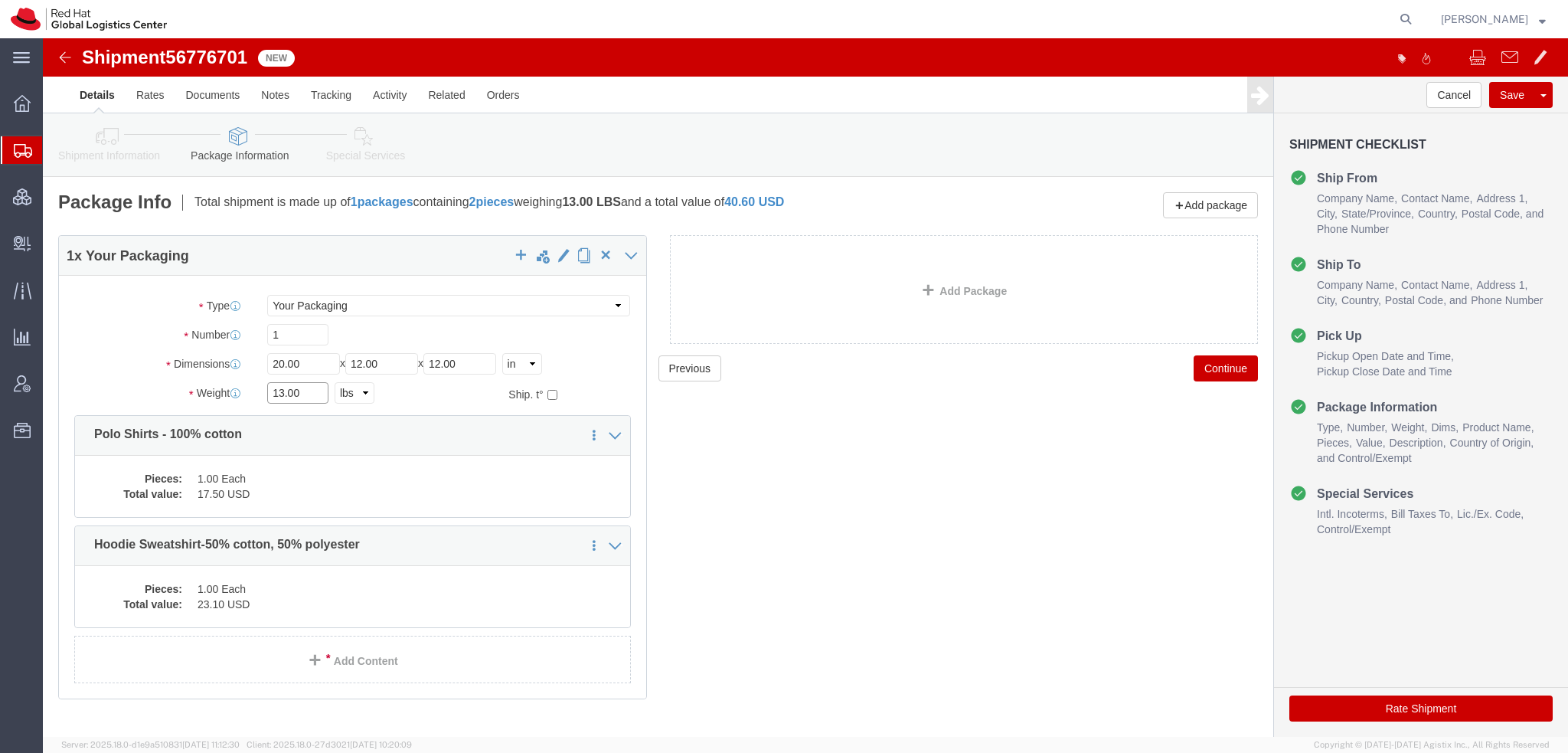
drag, startPoint x: 257, startPoint y: 346, endPoint x: -43, endPoint y: 176, distance: 344.8
click html "Shipment 56776701 New Details Rates Documents Notes Tracking Activity Related O…"
type input "12"
click dd "1.00 Each"
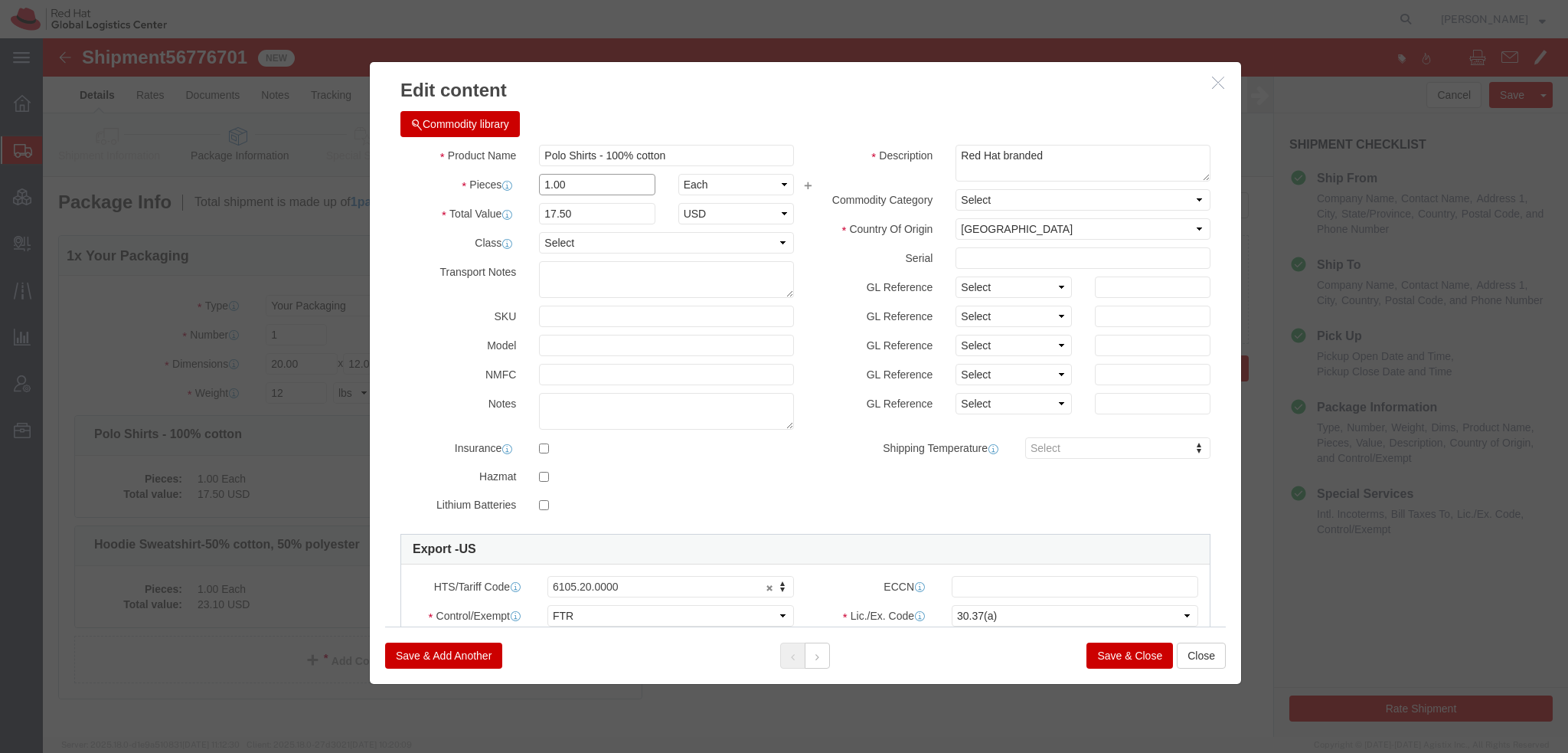
drag, startPoint x: 533, startPoint y: 149, endPoint x: -43, endPoint y: 28, distance: 588.6
click html "Shipment 56776701 New Details Rates Documents Notes Tracking Activity Related O…"
type input "8"
type input "140"
click button
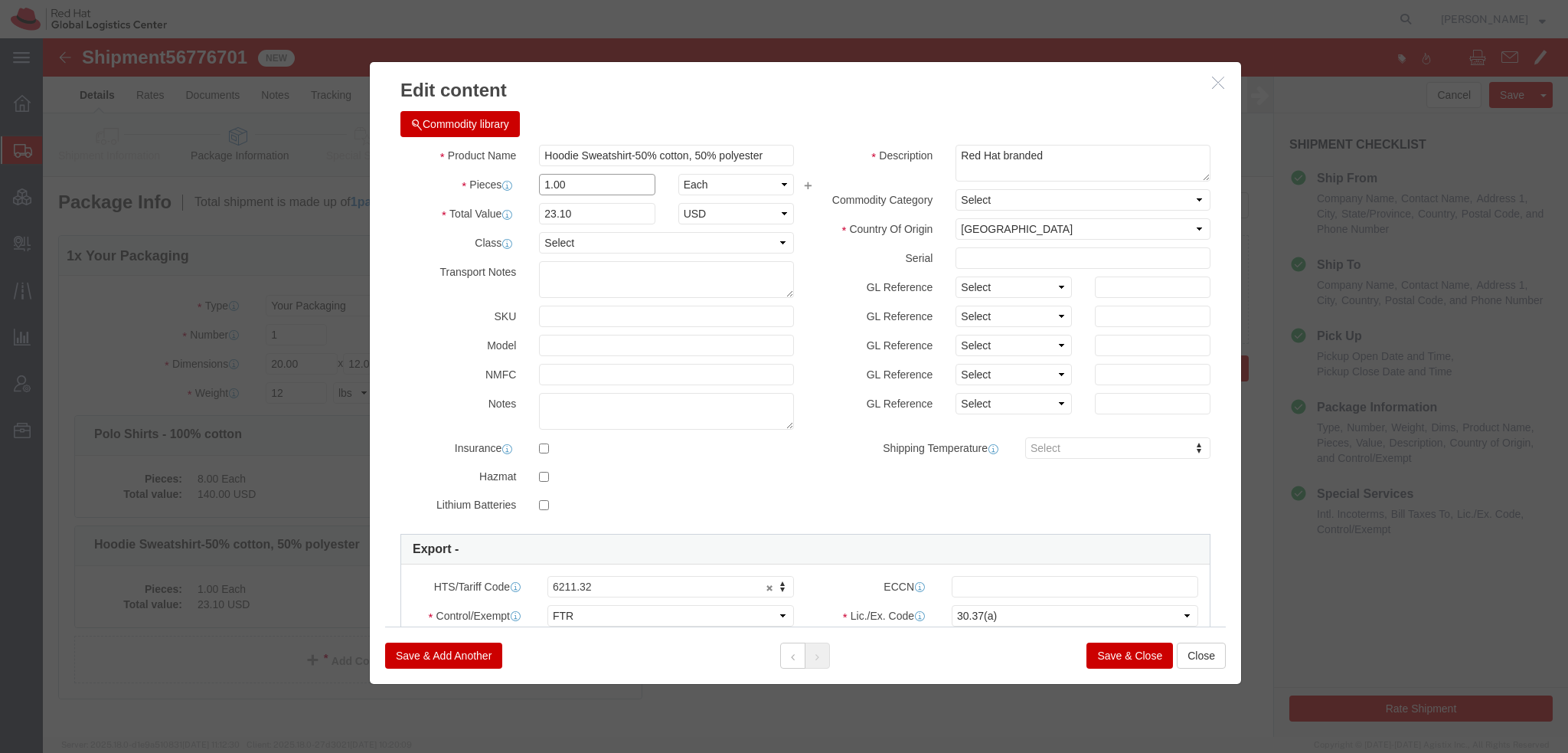
drag, startPoint x: 594, startPoint y: 185, endPoint x: 33, endPoint y: 34, distance: 581.0
click div "Edit content Commodity library Product Name Hoodie Sweatshirt-50% cotton, 50% p…"
type input "8"
type input "184.8"
click button "Save & Close"
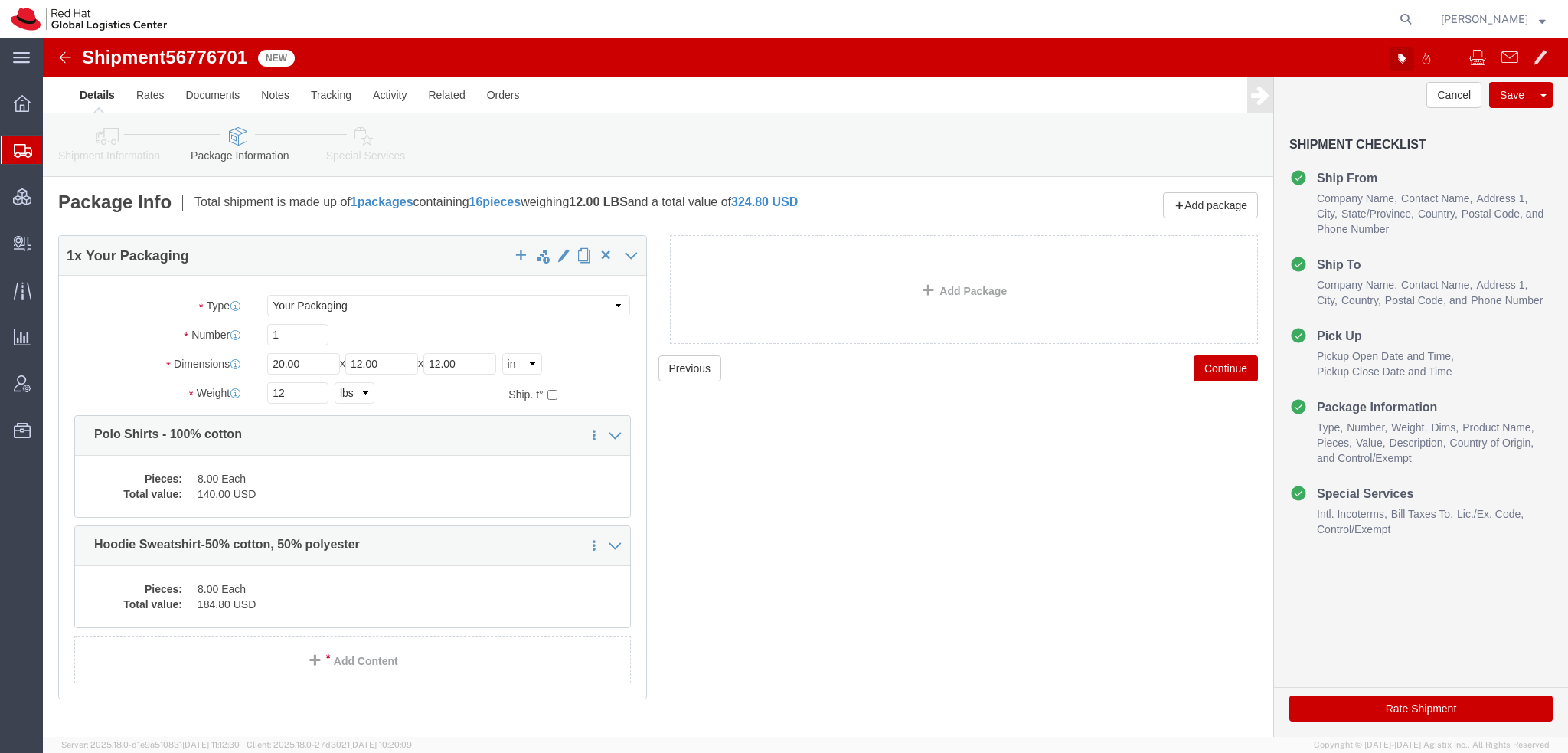
click icon "button"
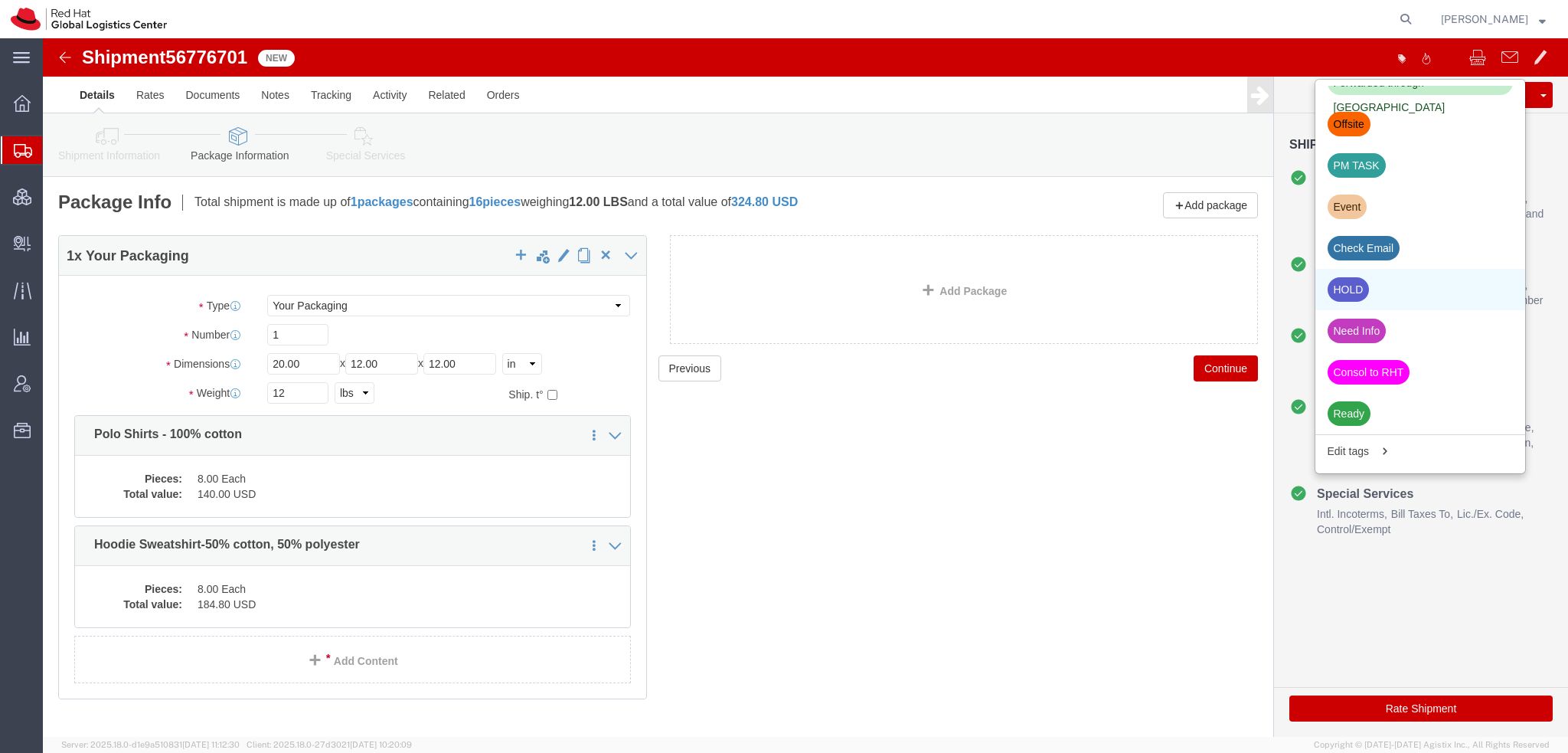
click div "HOLD"
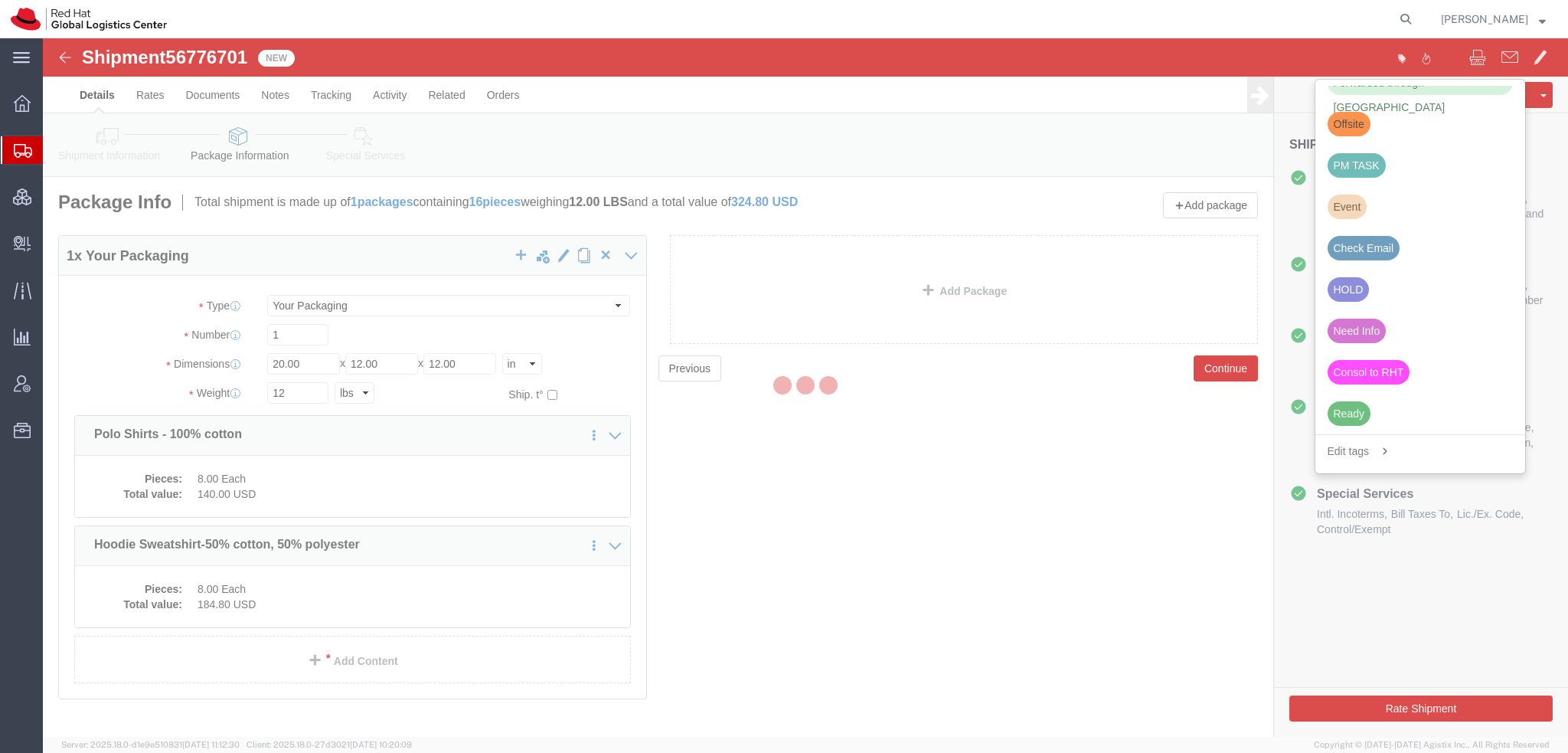
scroll to position [478, 0]
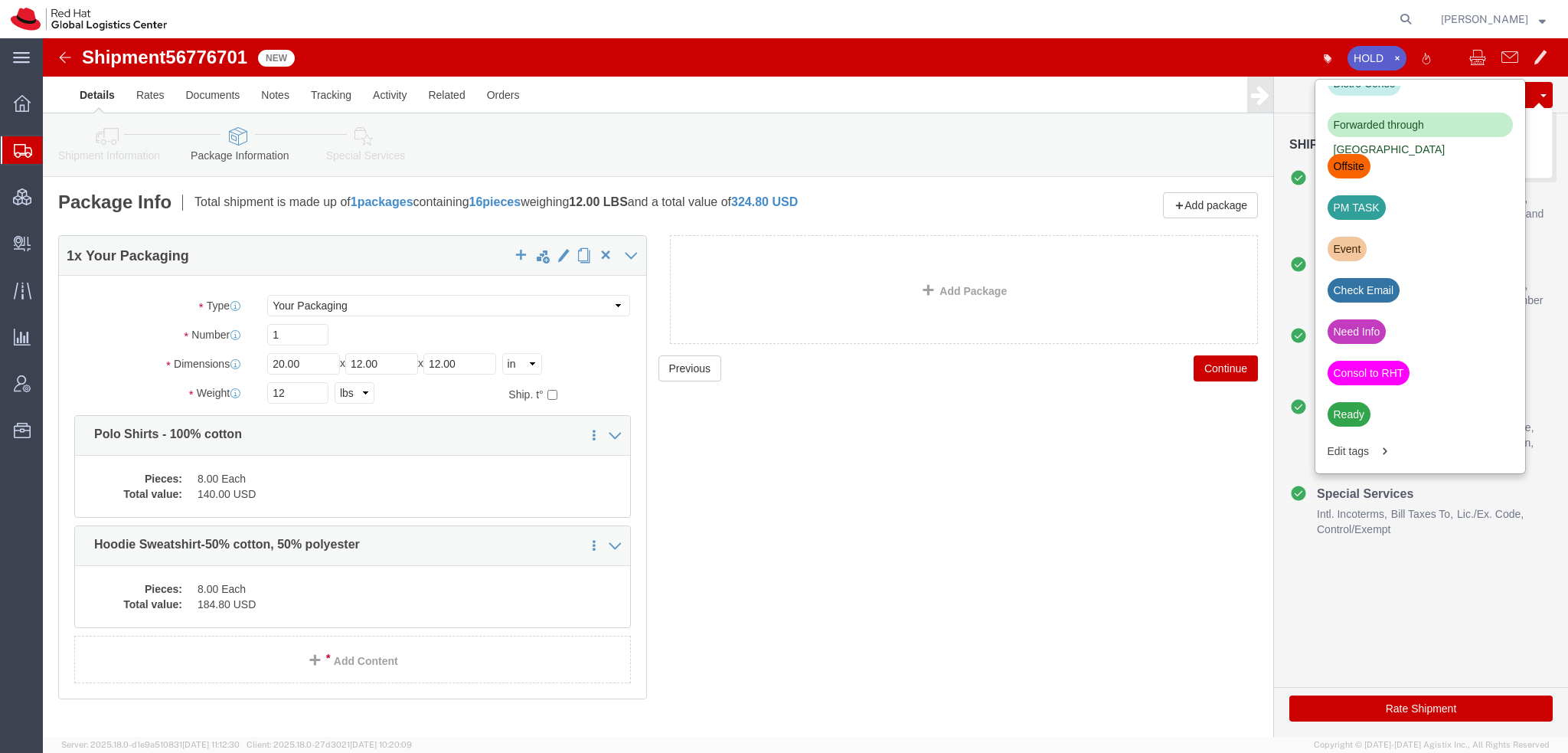
click button "Save"
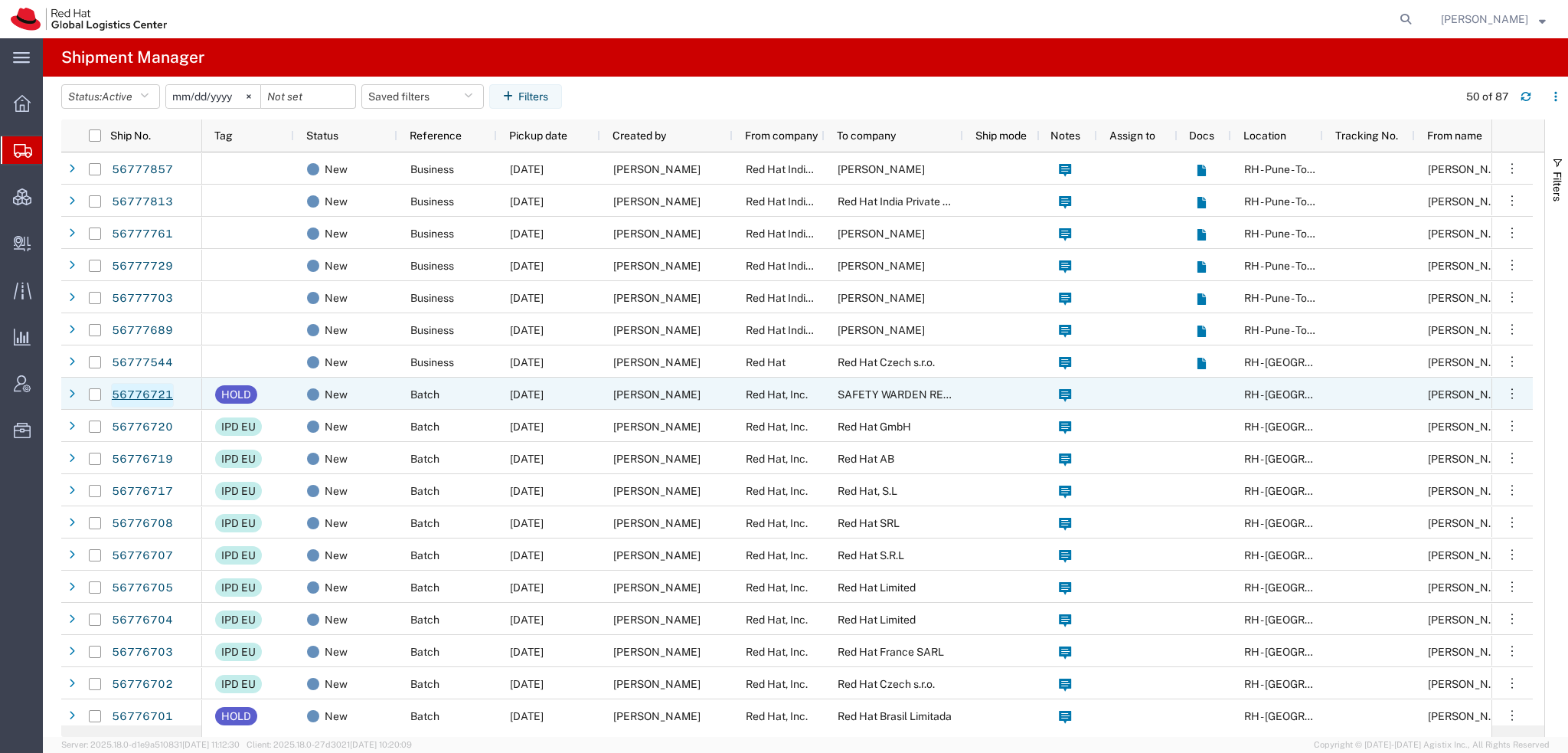
click at [153, 394] on link "56776721" at bounding box center [141, 395] width 62 height 25
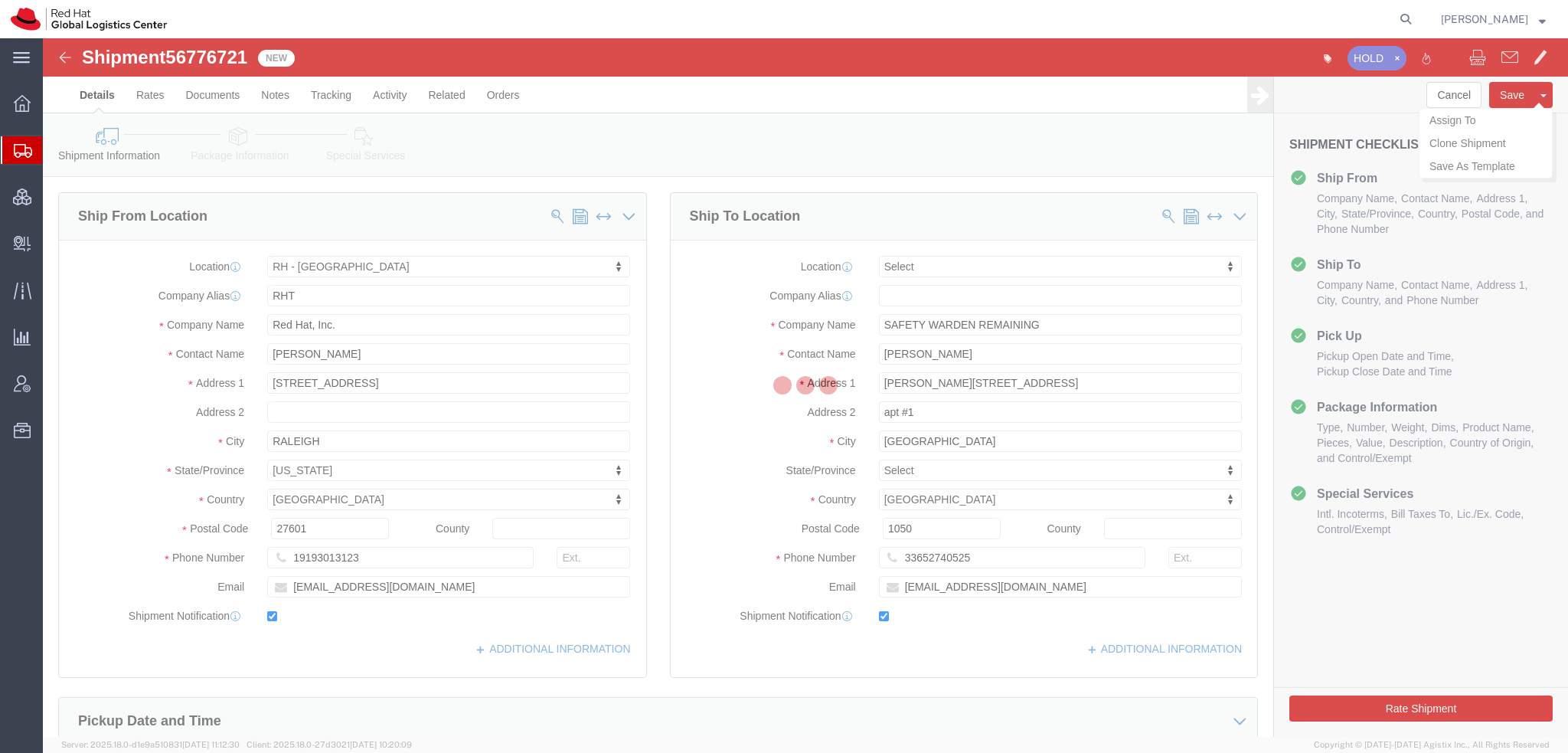
select select "38014"
select select
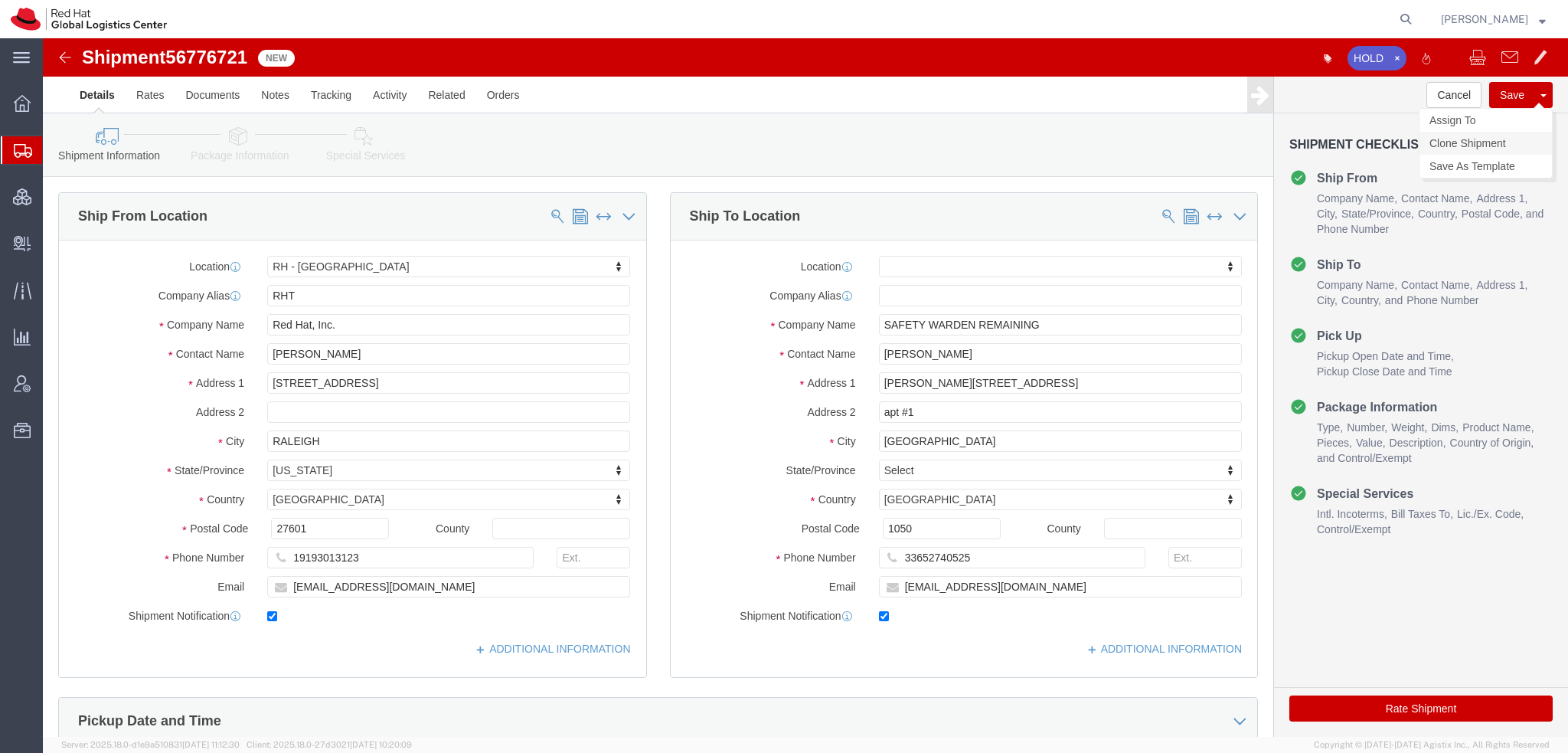
click link "Clone Shipment"
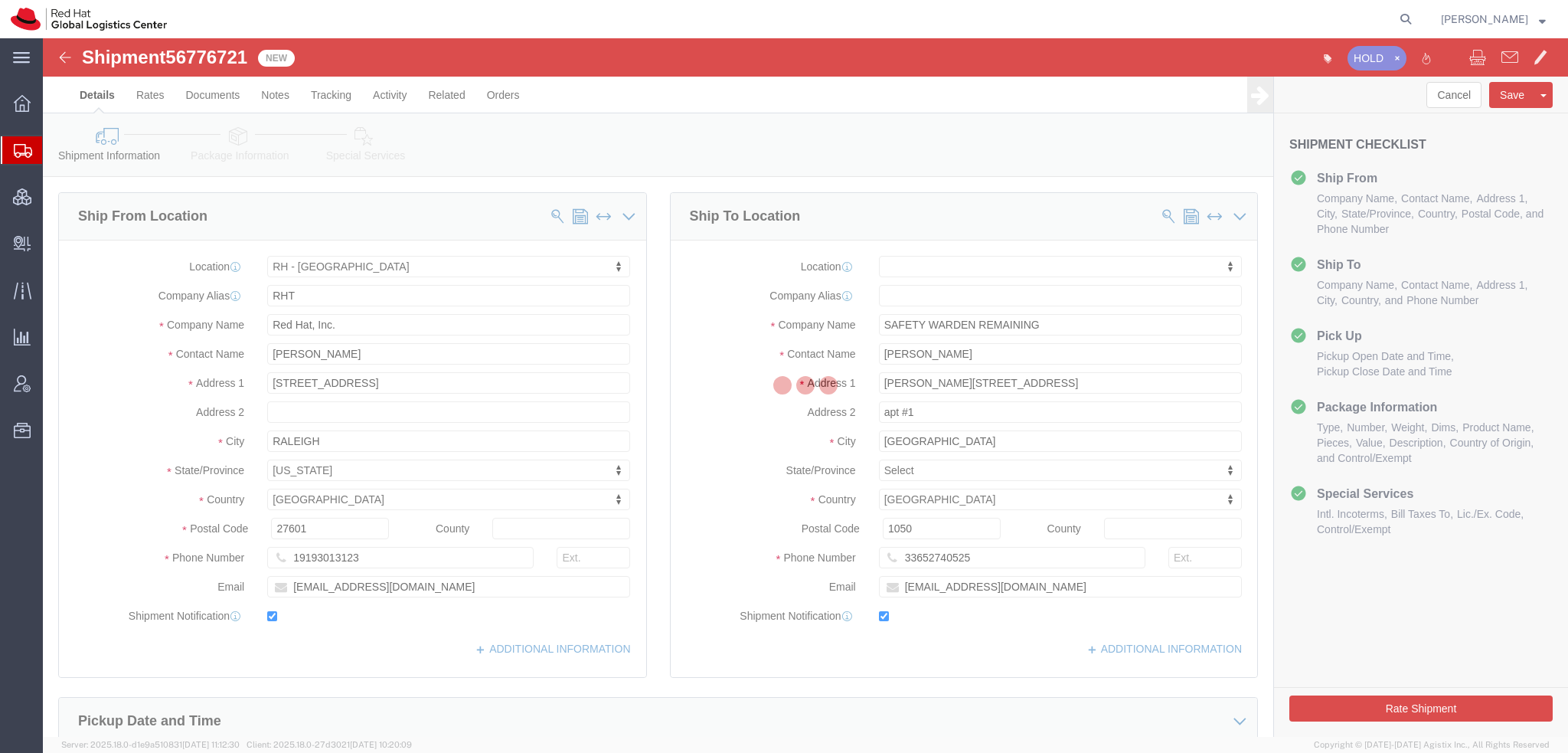
select select "38014"
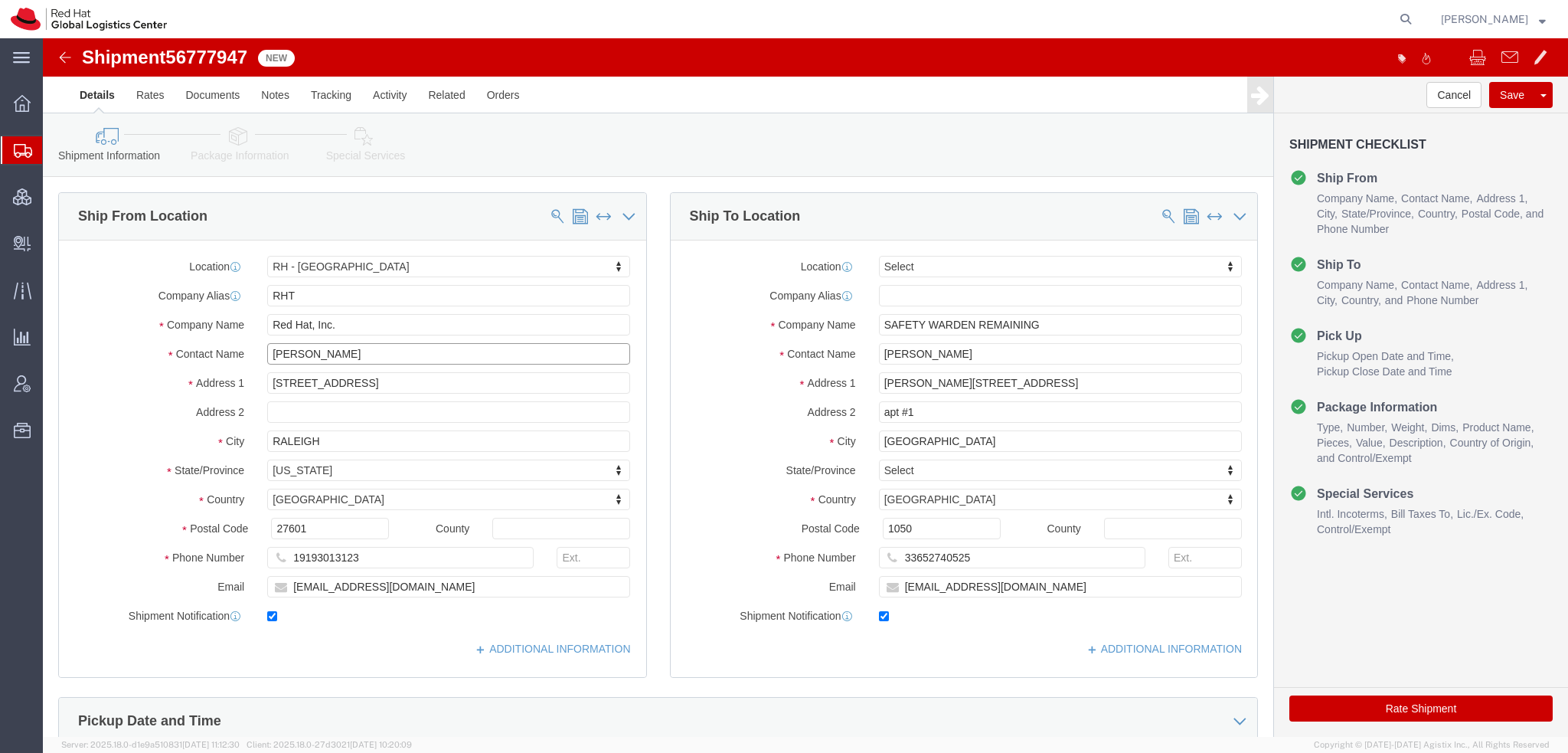
drag, startPoint x: 283, startPoint y: 317, endPoint x: -43, endPoint y: 183, distance: 352.5
click html "Shipment 56777947 New Details Rates Documents Notes Tracking Activity Related O…"
type input "[PERSON_NAME]"
drag, startPoint x: 345, startPoint y: 540, endPoint x: -43, endPoint y: 409, distance: 409.5
click html "Shipment 56777947 New Details Rates Documents Notes Tracking Activity Related O…"
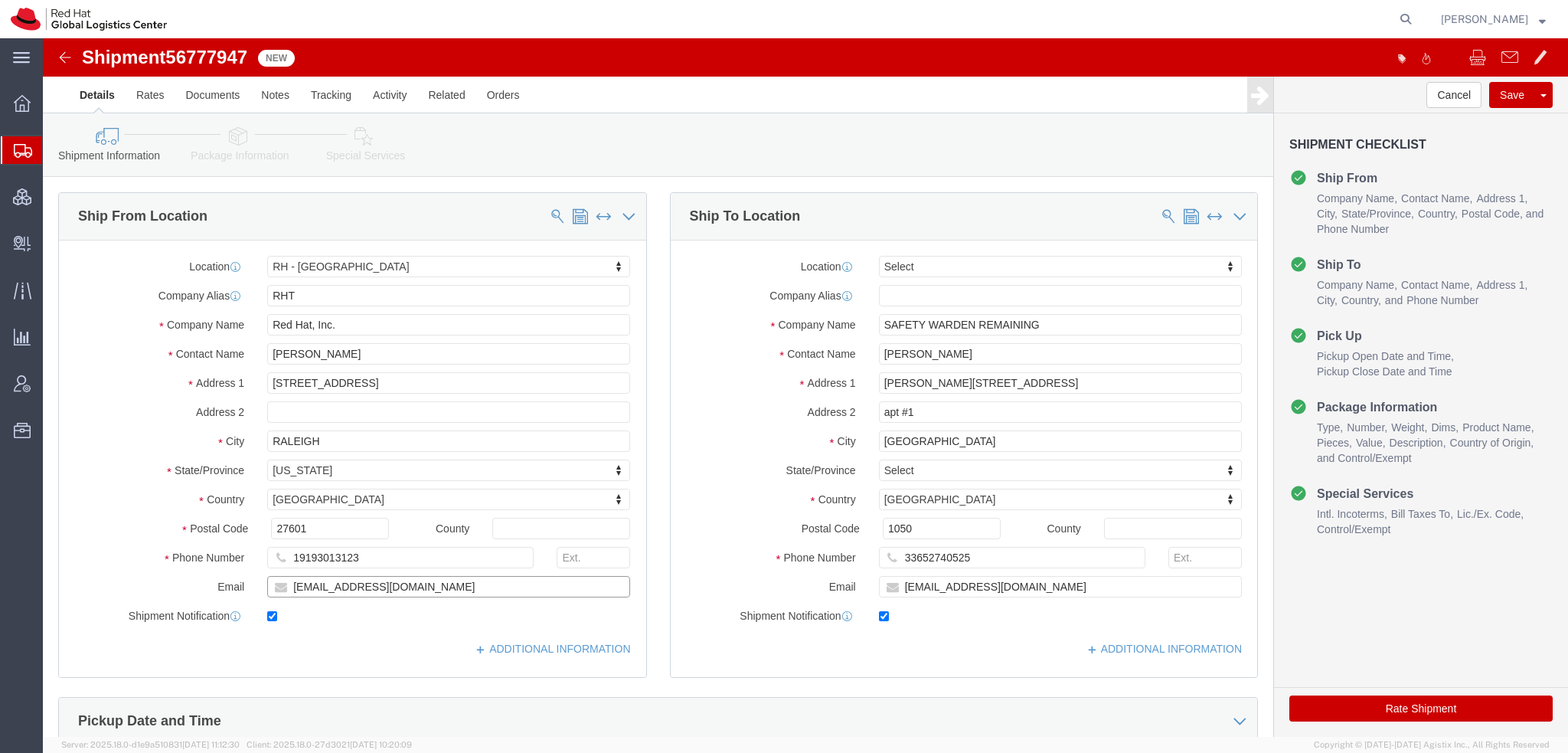
paste input "cgreaux"
type input "[EMAIL_ADDRESS][DOMAIN_NAME]"
click input "[PERSON_NAME]"
drag, startPoint x: 943, startPoint y: 318, endPoint x: 117, endPoint y: 80, distance: 859.6
click div "Shipment Information Package Information Special Services Please fix the follow…"
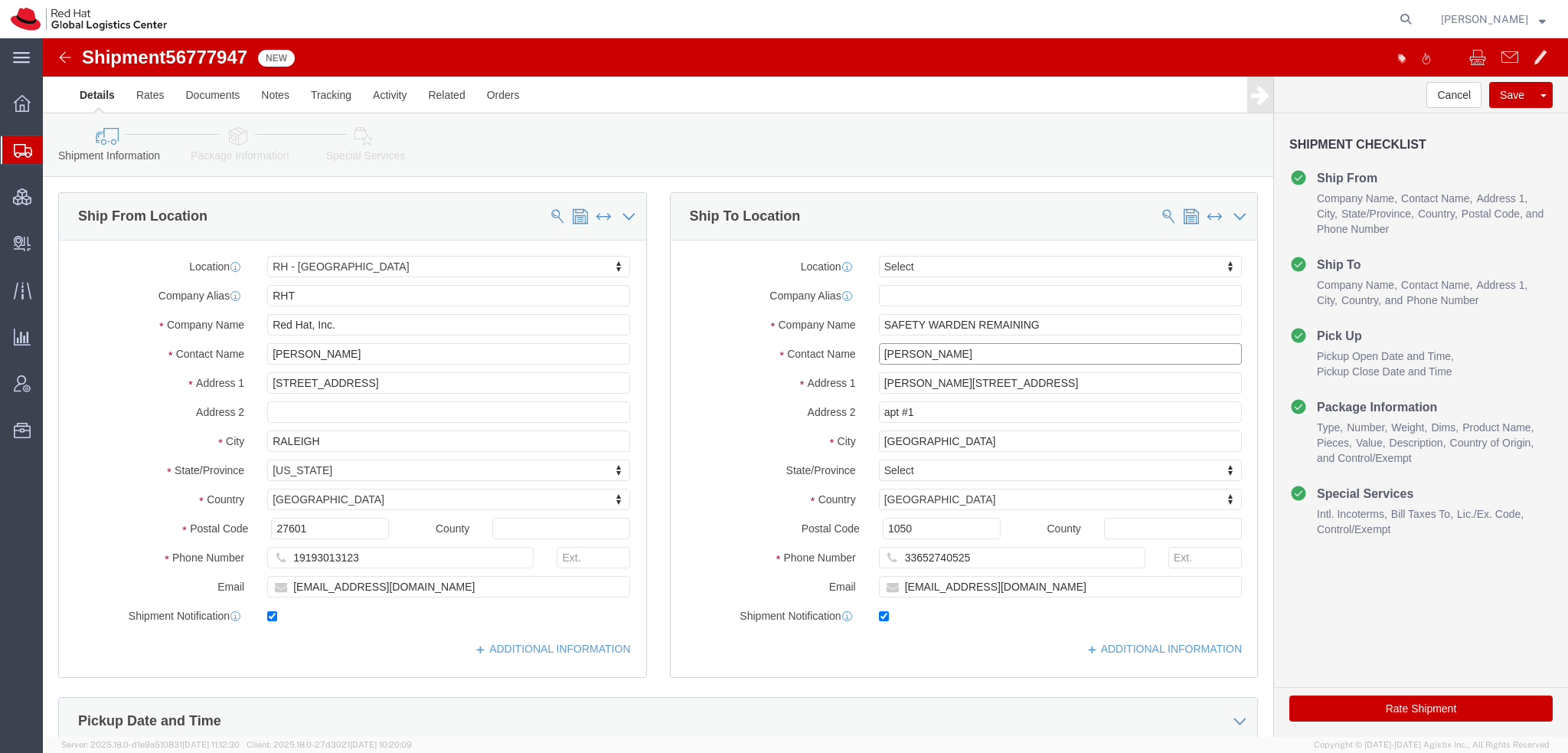
type input "[PERSON_NAME]"
click p "- Red Hat Limited - ([PERSON_NAME]) [STREET_ADDRESS]"
select select "37944"
type input "Red Hat Limited"
type input "[PERSON_NAME]"
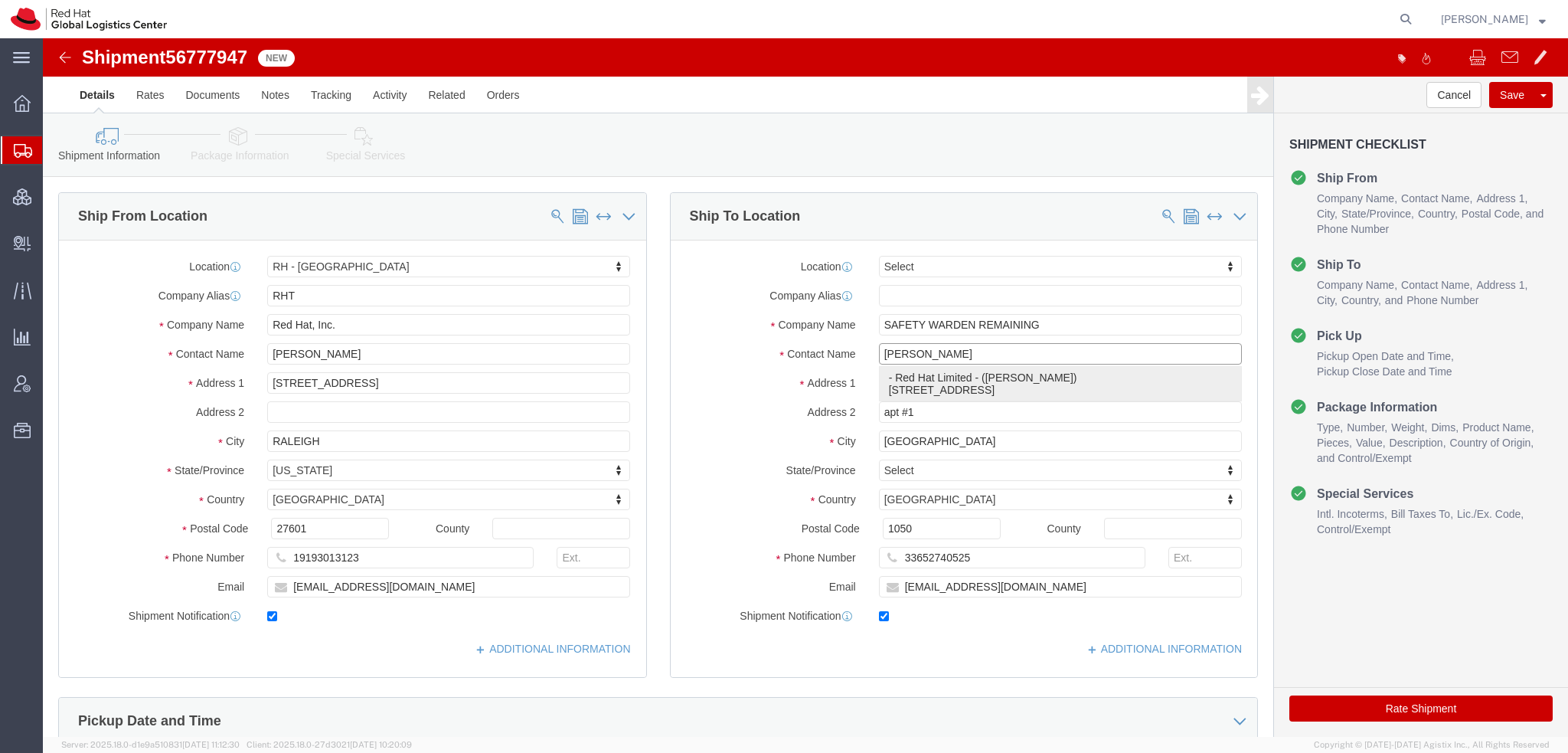
type input "[STREET_ADDRESS]"
type input "Kinsale Rd"
type input "[GEOGRAPHIC_DATA]"
select select "IE"
type input "T12 XR60"
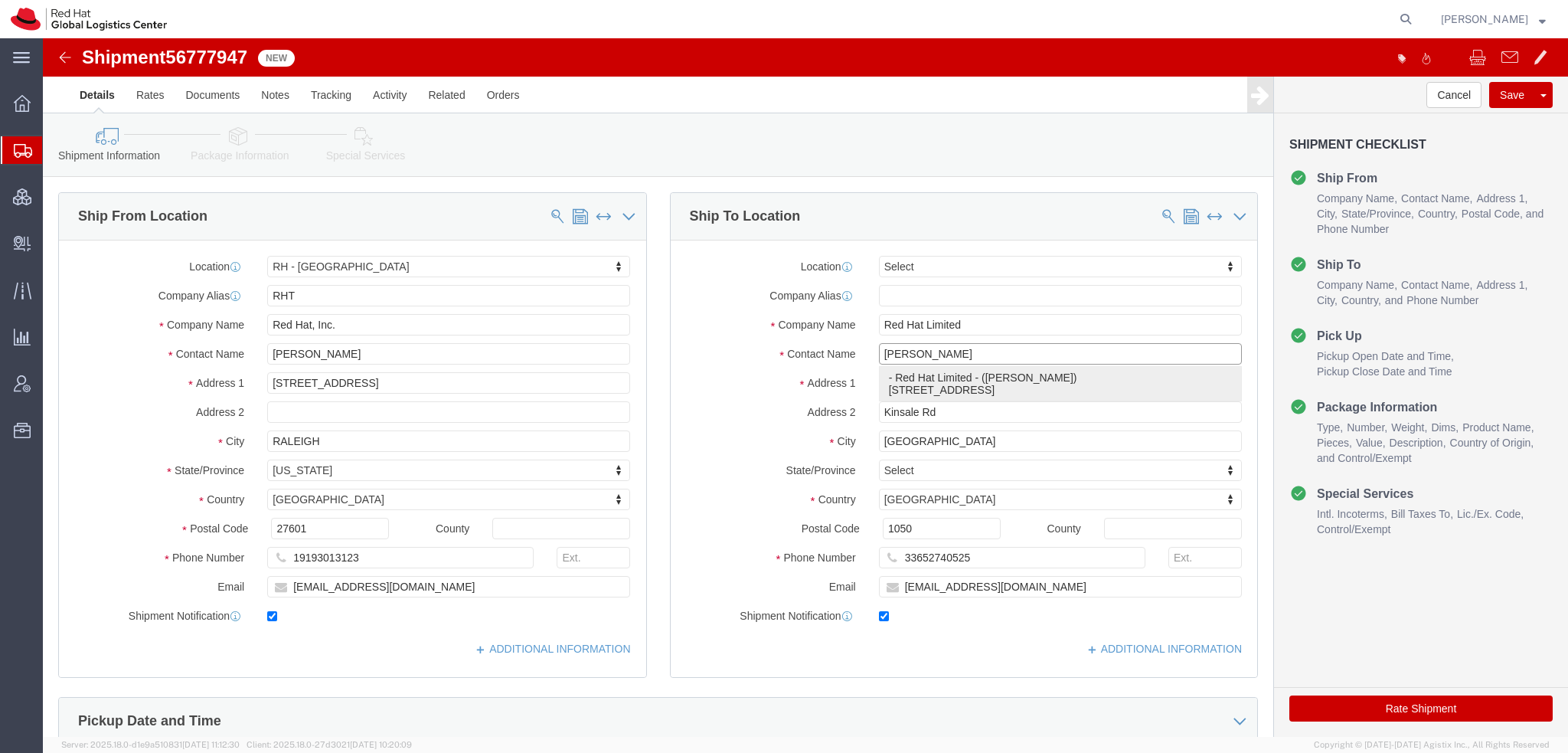
type input "[EMAIL_ADDRESS][DOMAIN_NAME]"
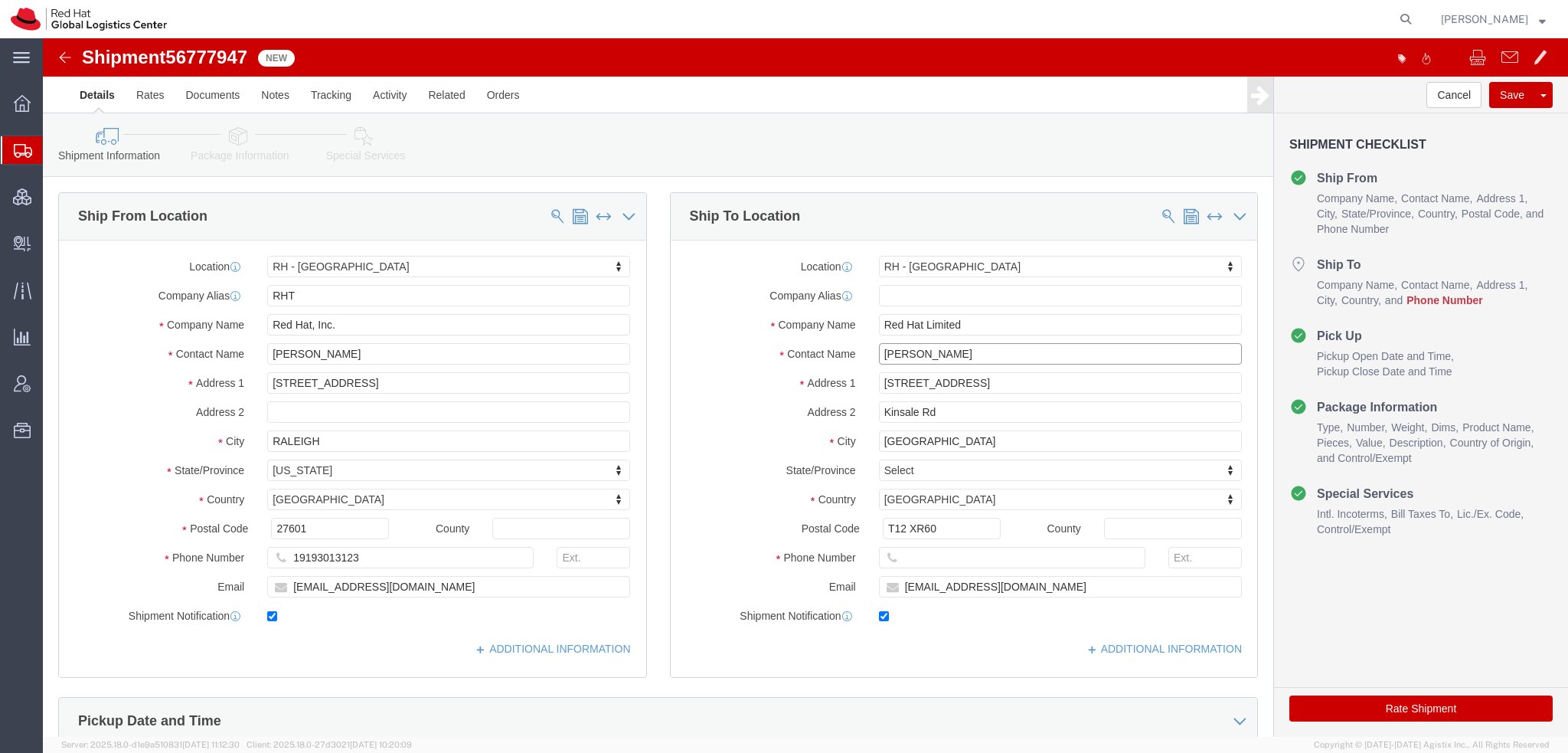
type input "[PERSON_NAME]"
click input "text"
paste input "353864184349"
type input "353864184349"
click icon
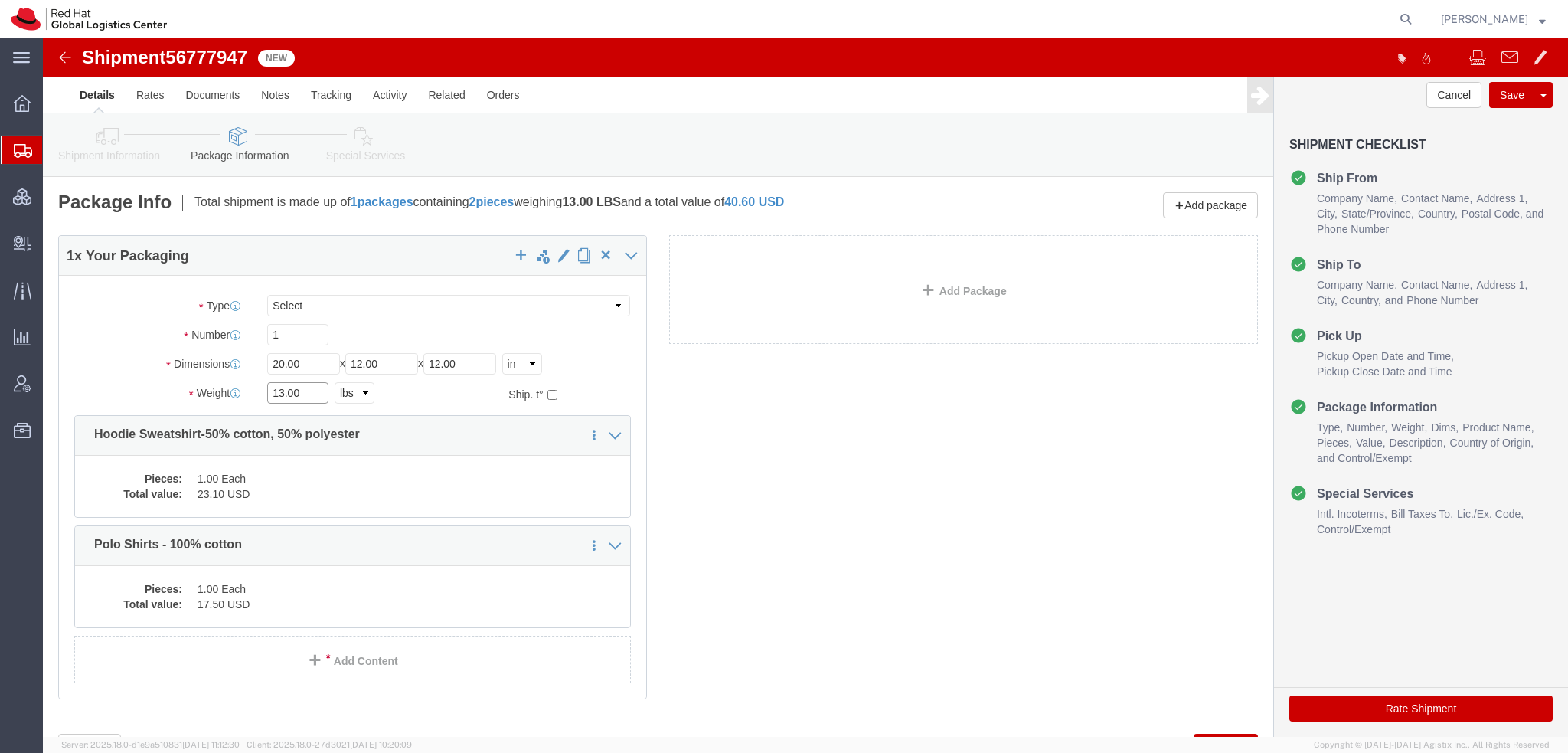
drag, startPoint x: 268, startPoint y: 356, endPoint x: -43, endPoint y: 149, distance: 373.6
click html "Shipment 56777947 New Details Rates Documents Notes Tracking Activity Related O…"
type input "1"
click div "1 x Your Packaging Package Type Select Case(s) Crate(s) Envelope Large Box Medi…"
click dd "1.00 Each"
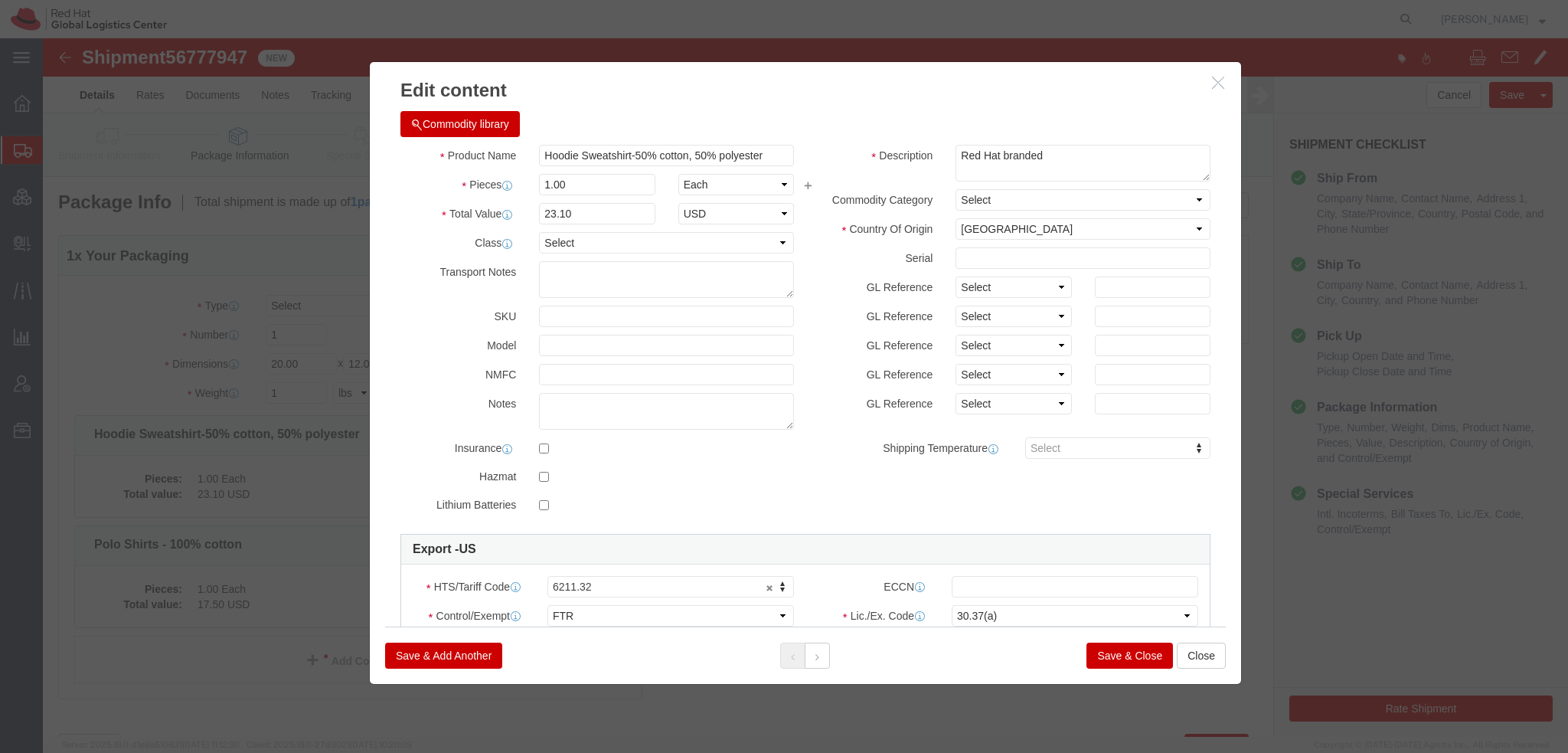
click button "Commodity library"
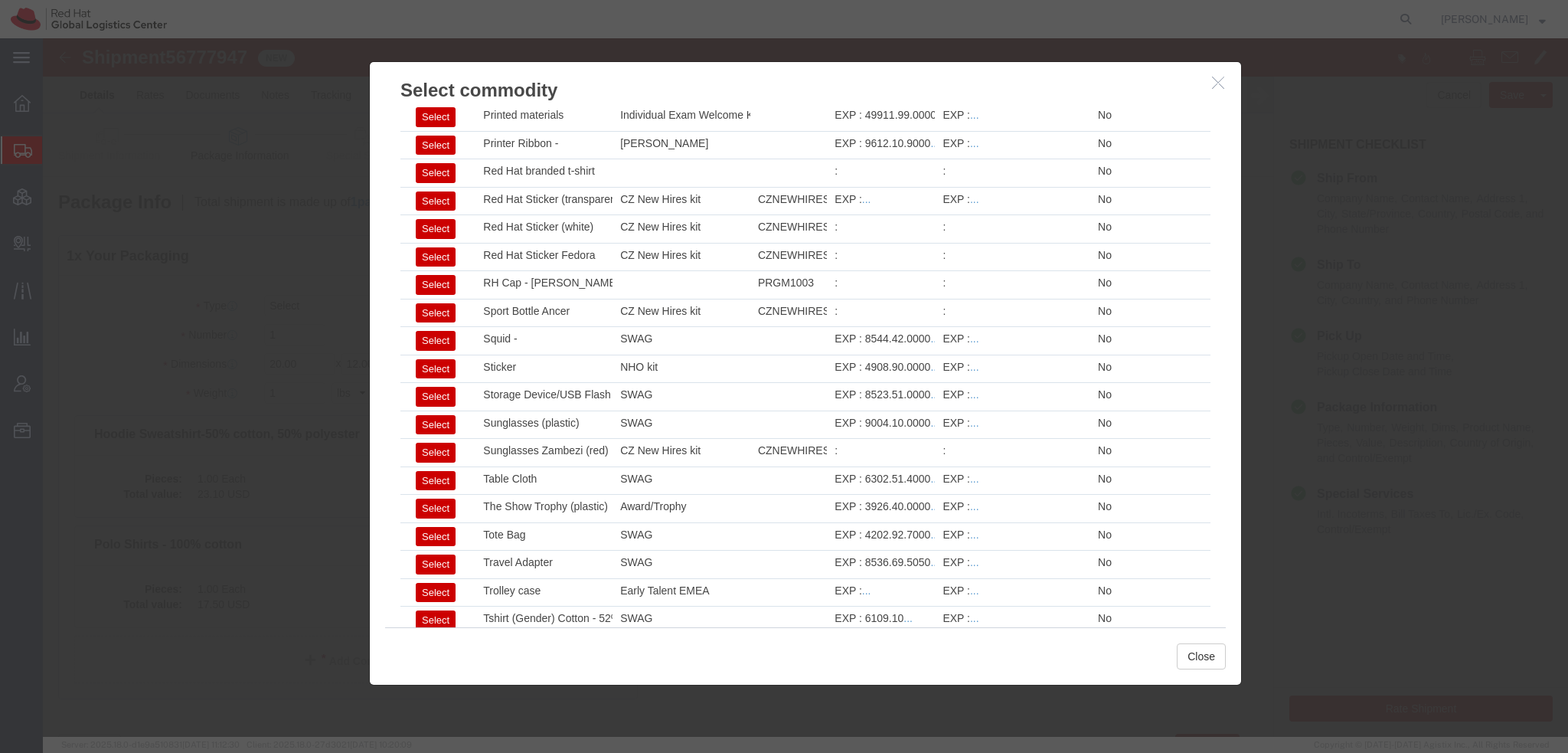
scroll to position [2187, 0]
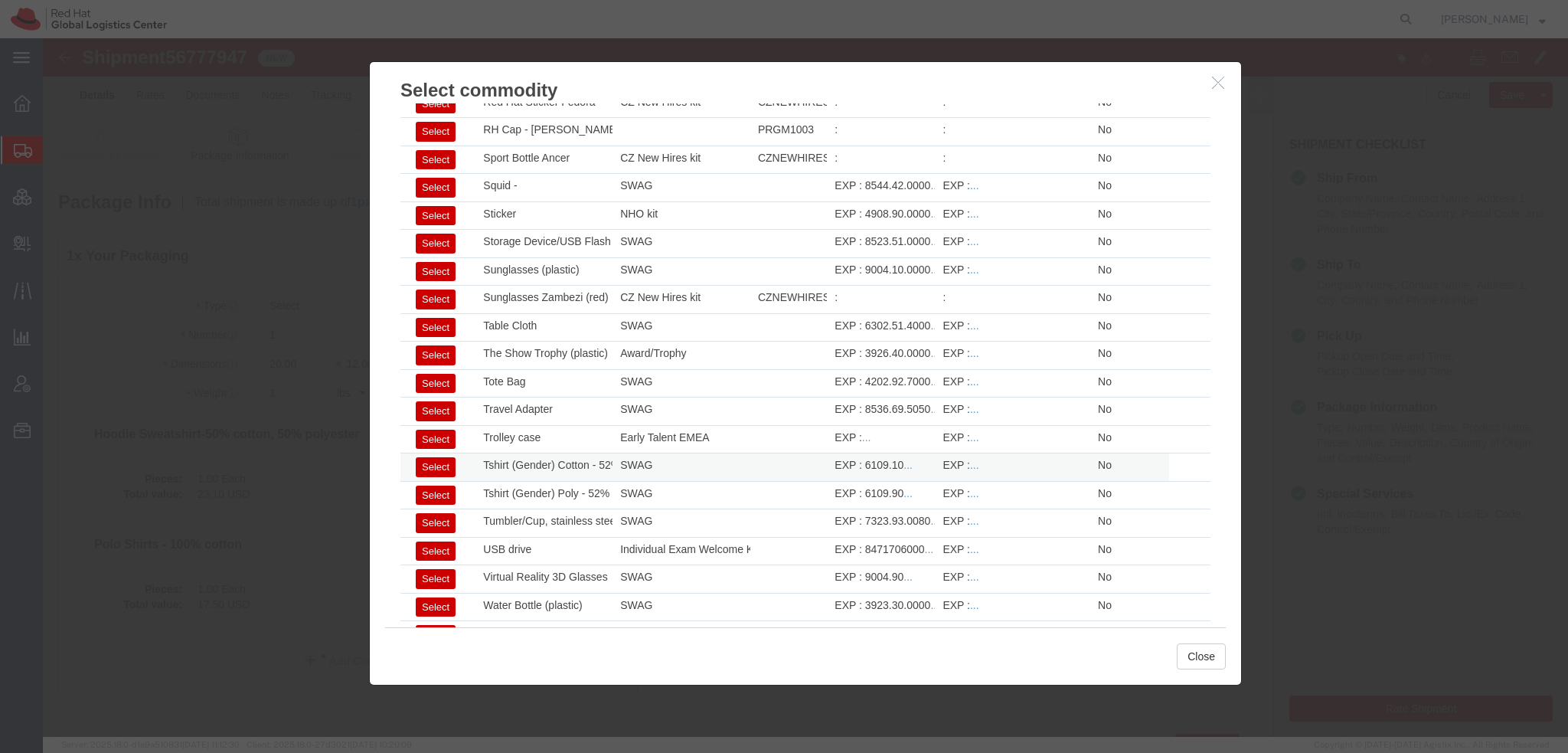
click button "Select"
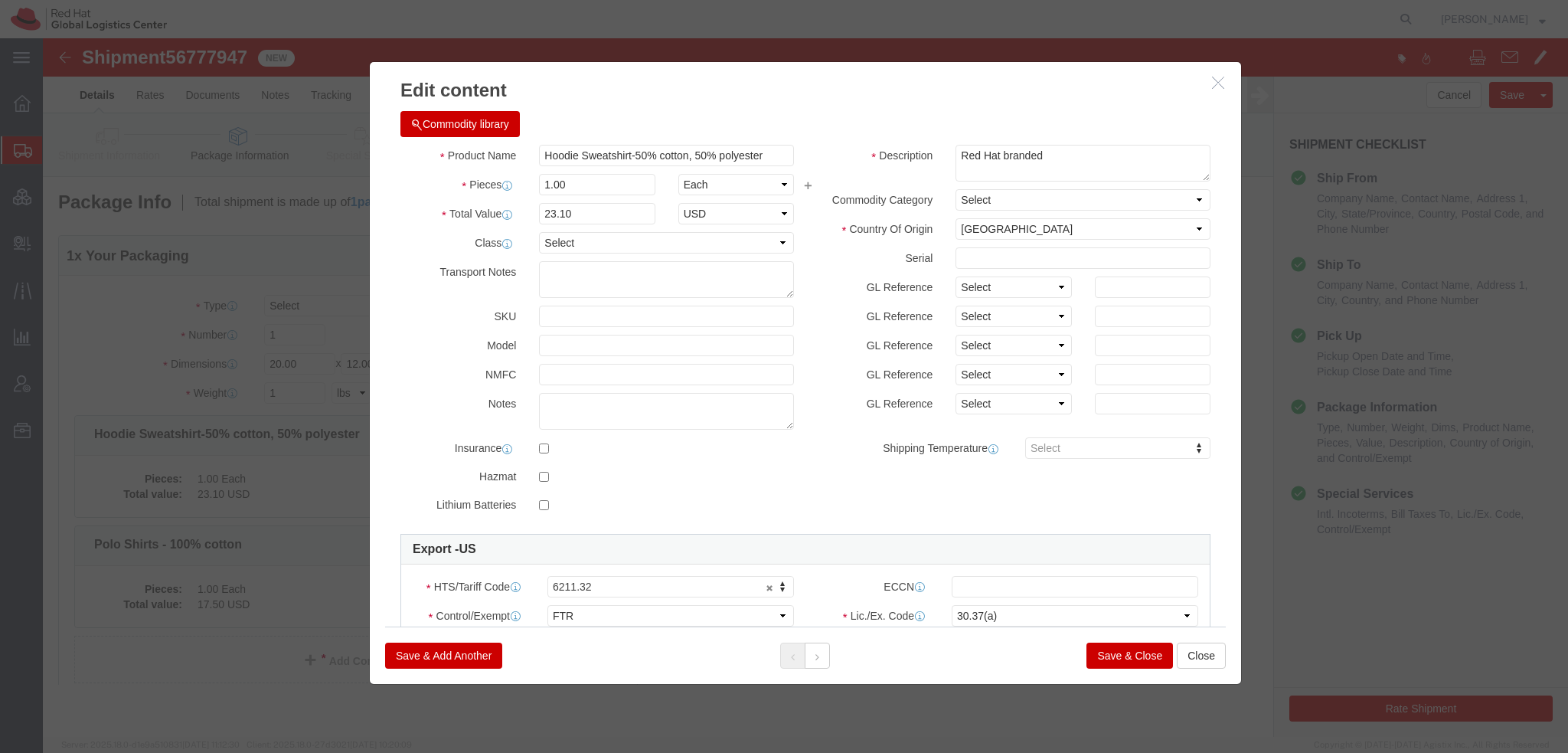
select select
type input "6109.10"
select select
type input "Tshirt (Gender) Cotton - 52% cotton, 48% polyester"
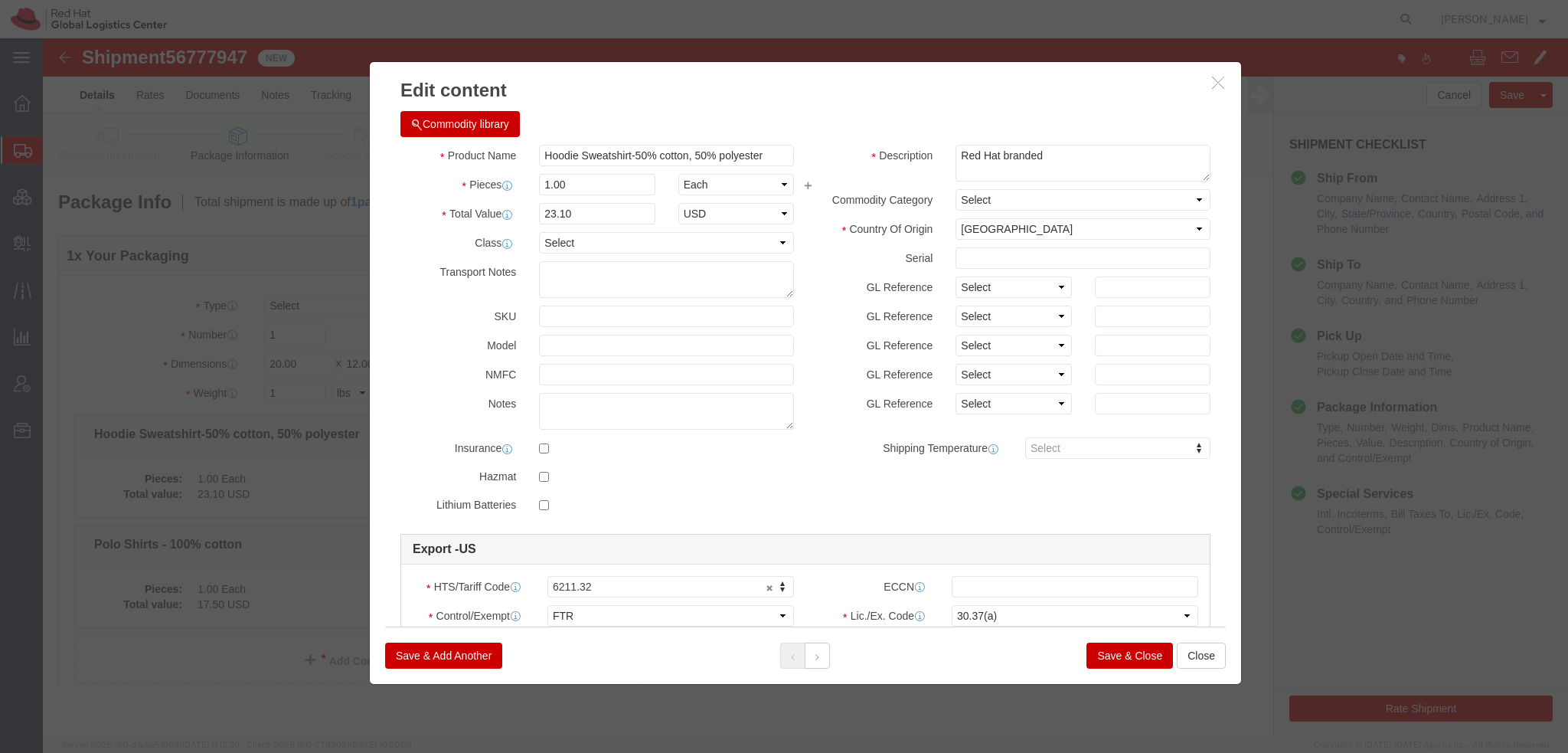
type textarea "- Red Hat branded"
click input "Tshirt (Gender) Cotton - 52% cotton, 48% polyester"
type input "Tshirt - 52% cotton, 48% polyester"
click input "text"
type input "23"
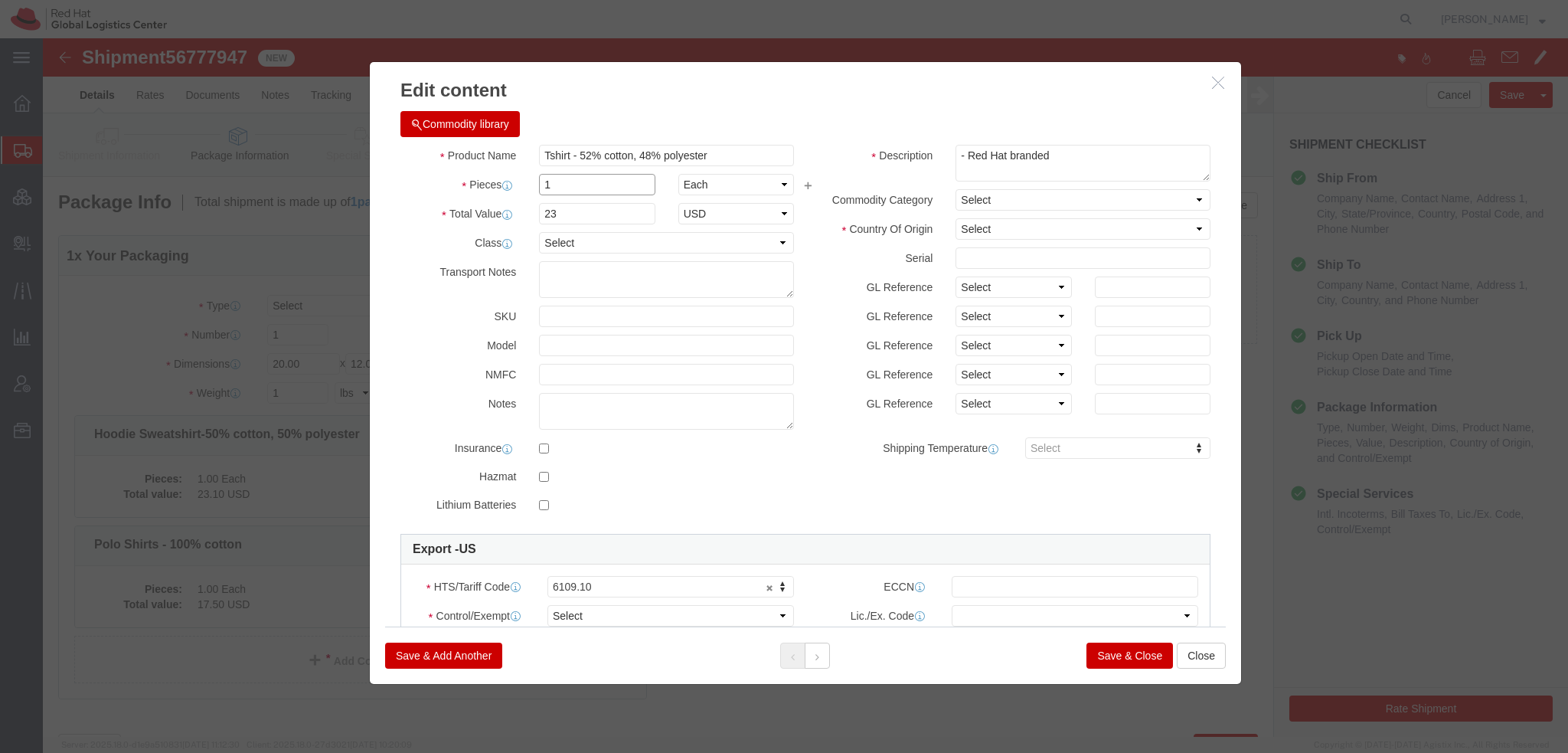
type input "1"
click select "Select [GEOGRAPHIC_DATA] [GEOGRAPHIC_DATA] [GEOGRAPHIC_DATA] [GEOGRAPHIC_DATA] …"
select select "NI"
click select "Select [GEOGRAPHIC_DATA] [GEOGRAPHIC_DATA] [GEOGRAPHIC_DATA] [GEOGRAPHIC_DATA] …"
click select "Select ATF BIS DEA EPA FDA FTR ITAR OFAC Other (OPA)"
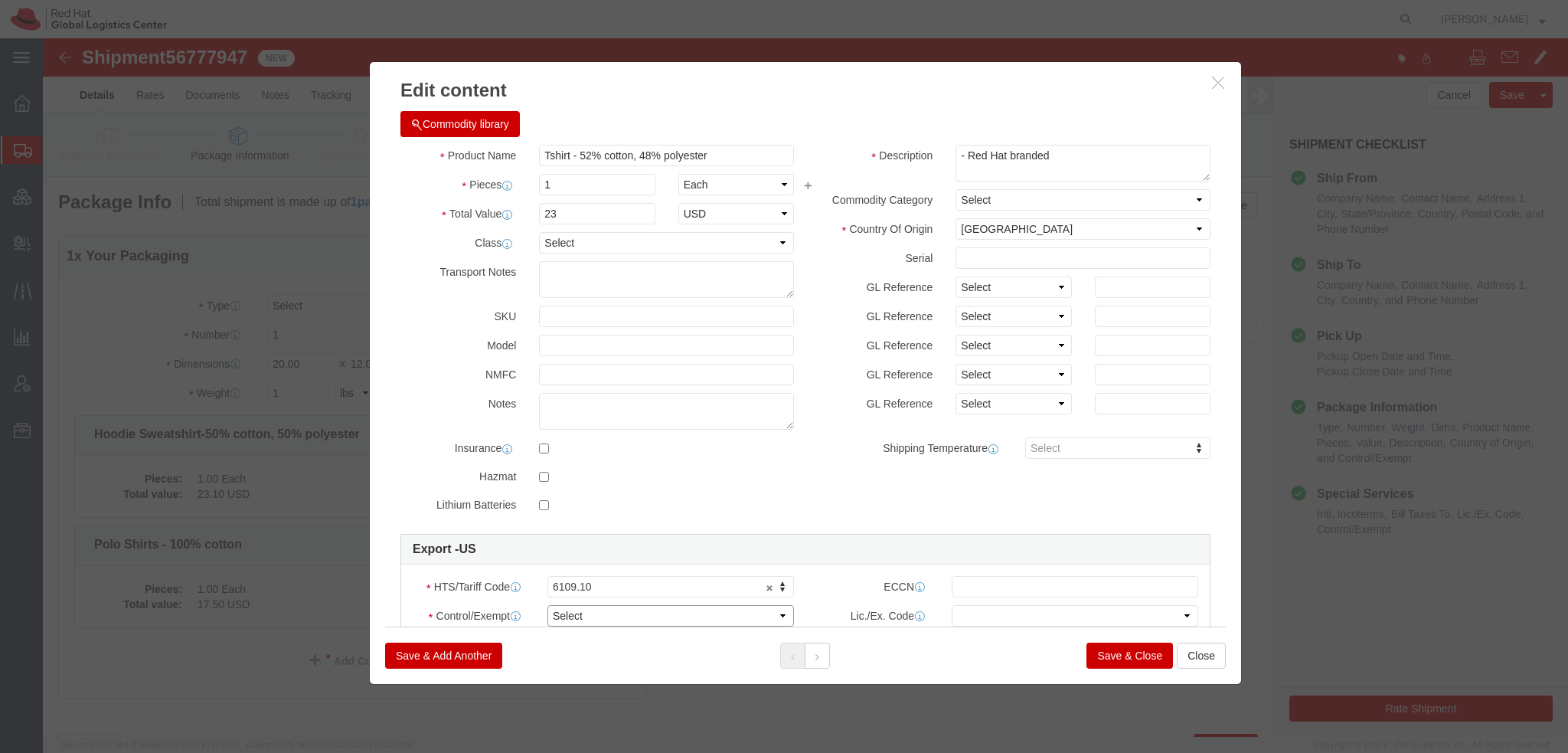
select select "FTR"
click select "Select ATF BIS DEA EPA FDA FTR ITAR OFAC Other (OPA)"
click select "Select 30.2(d)(2) 30.36 30.37(a) 30.37(f) 30.37(g) 30.37(h) 30.37(i) 30.37(j) 3…"
select select "30.37(h)"
click select "Select 30.2(d)(2) 30.36 30.37(a) 30.37(f) 30.37(g) 30.37(h) 30.37(i) 30.37(j) 3…"
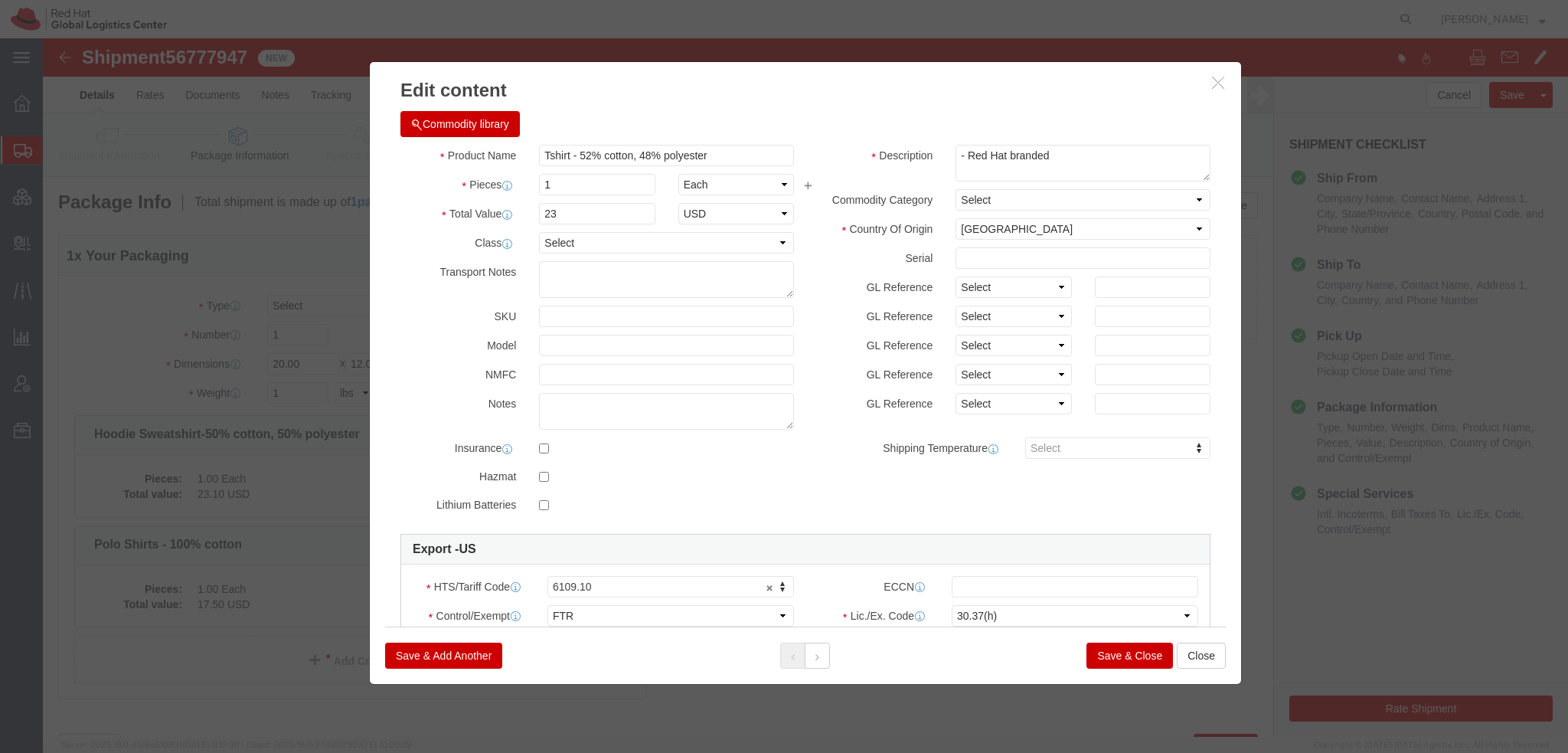
click button "Save & Close"
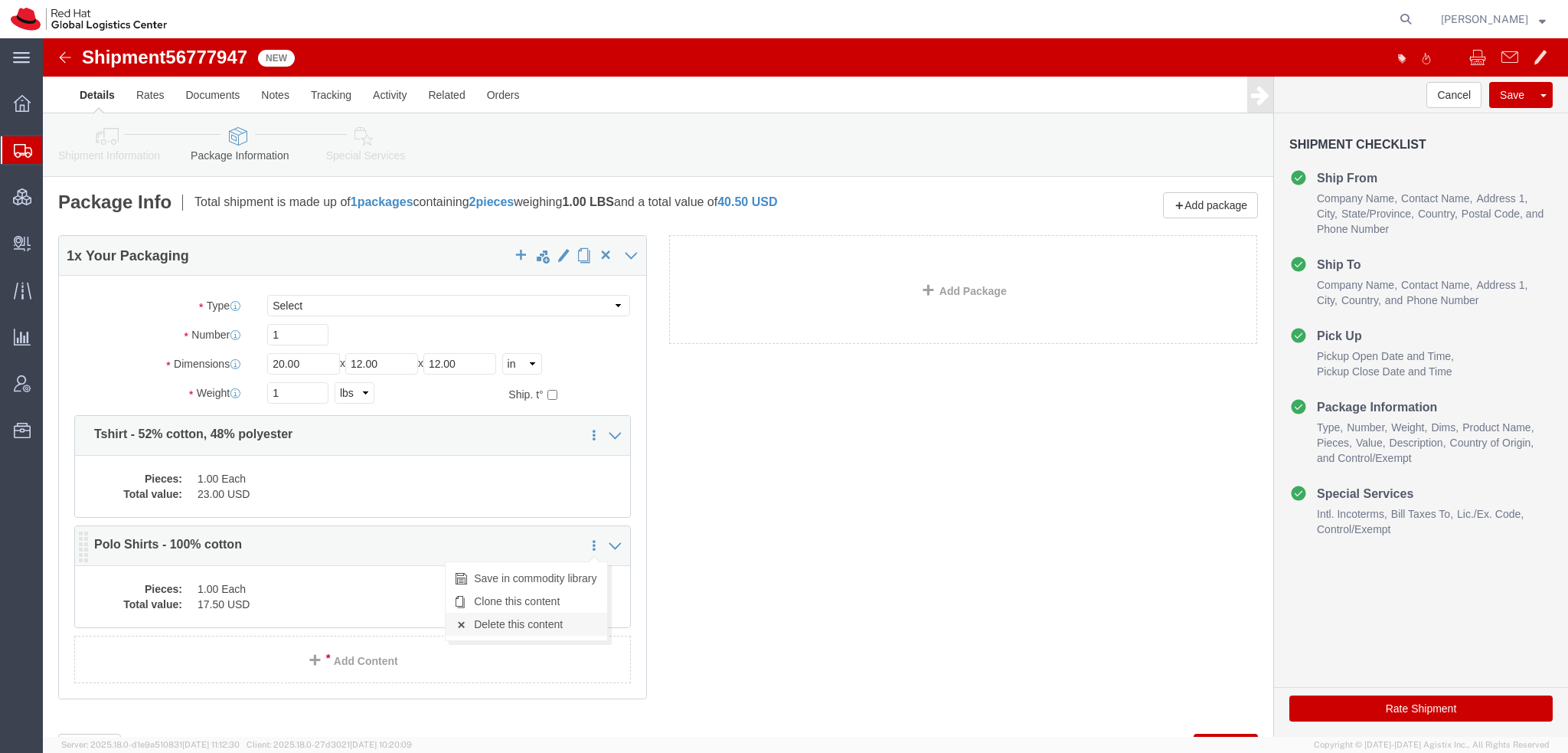
click link "Delete this content"
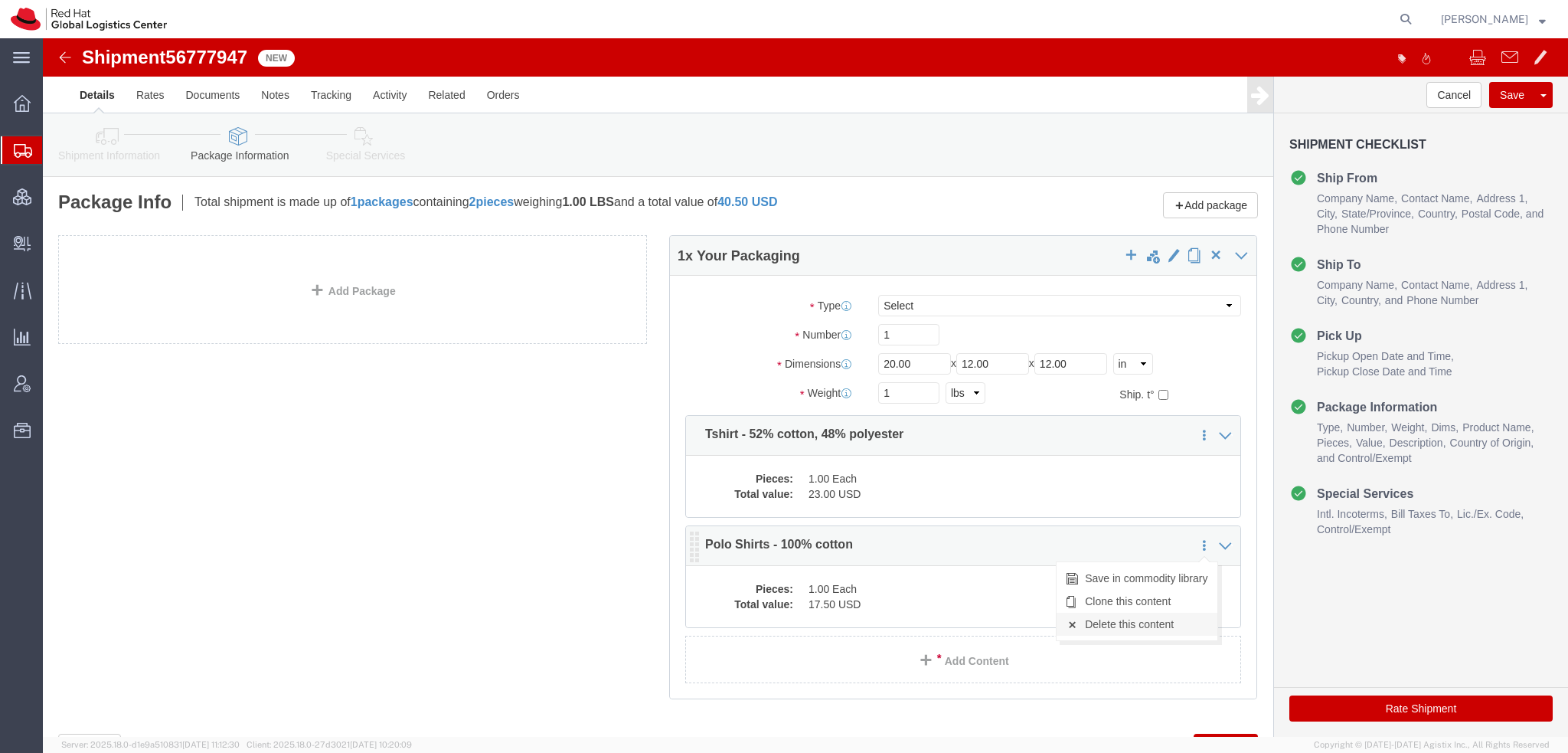
click link "Delete this content"
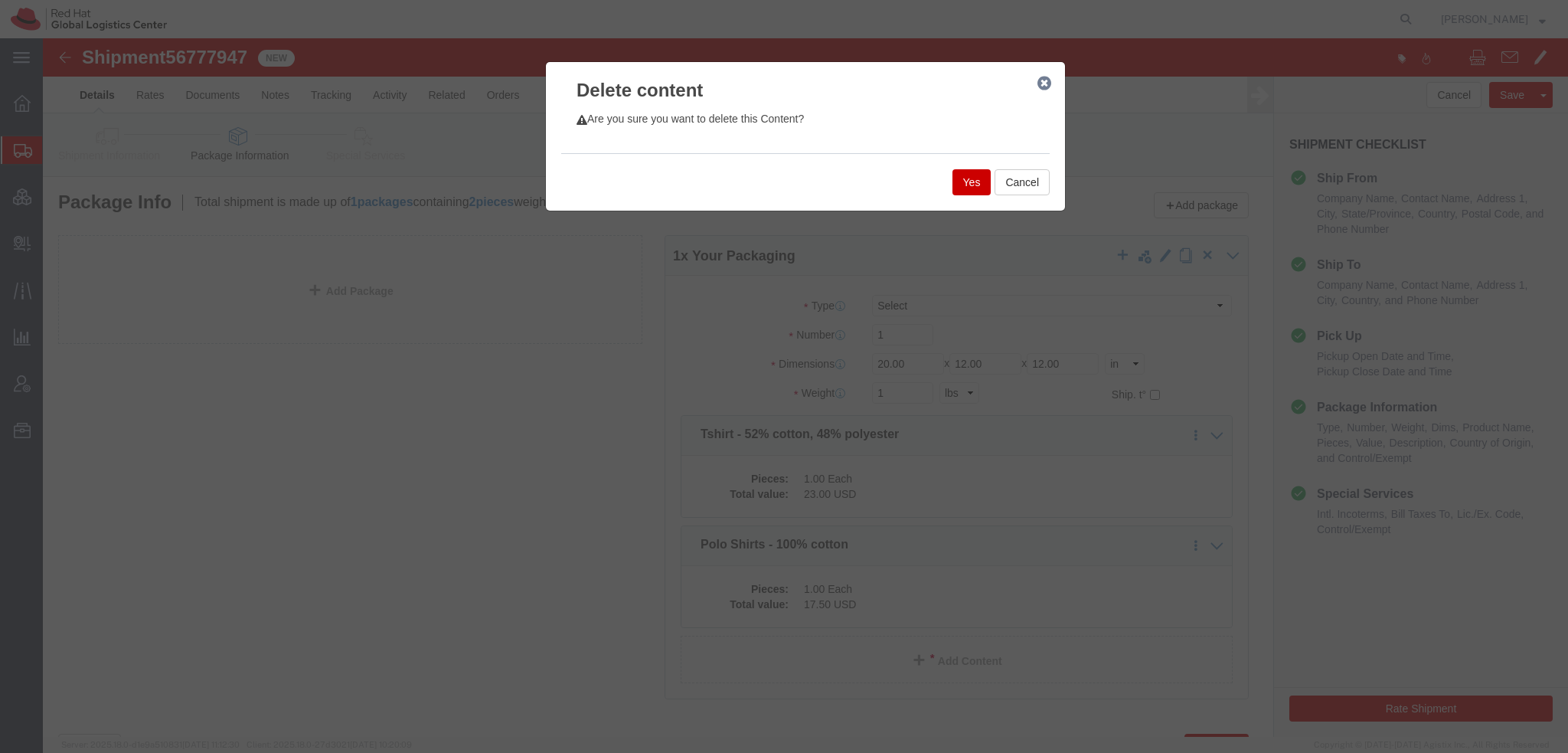
click button "Yes"
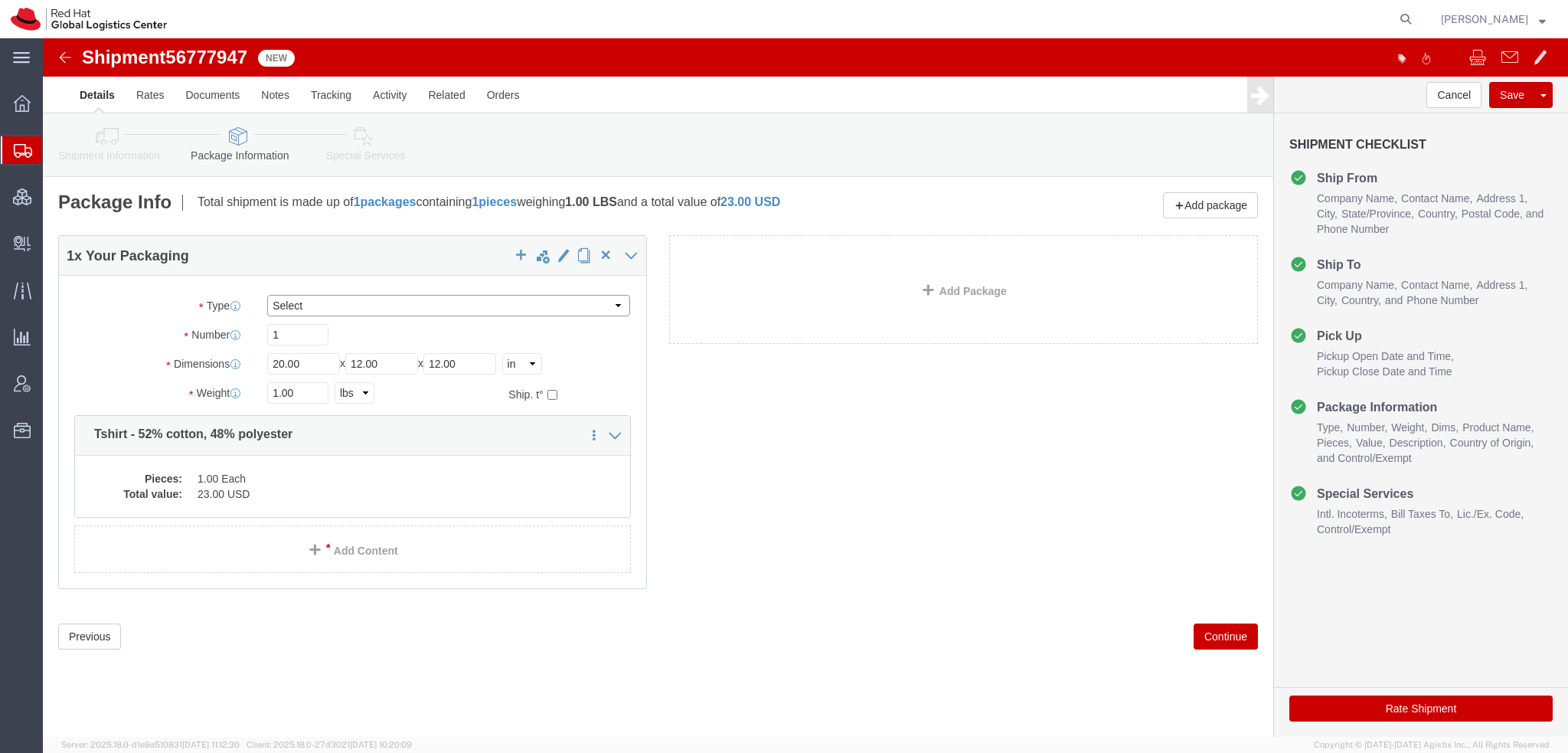
click select "Select Case(s) Crate(s) Envelope Large Box Medium Box PAK Skid(s) Small Box Sma…"
select select "ENV"
click select "Select Case(s) Crate(s) Envelope Large Box Medium Box PAK Skid(s) Small Box Sma…"
type input "9.50"
type input "12.50"
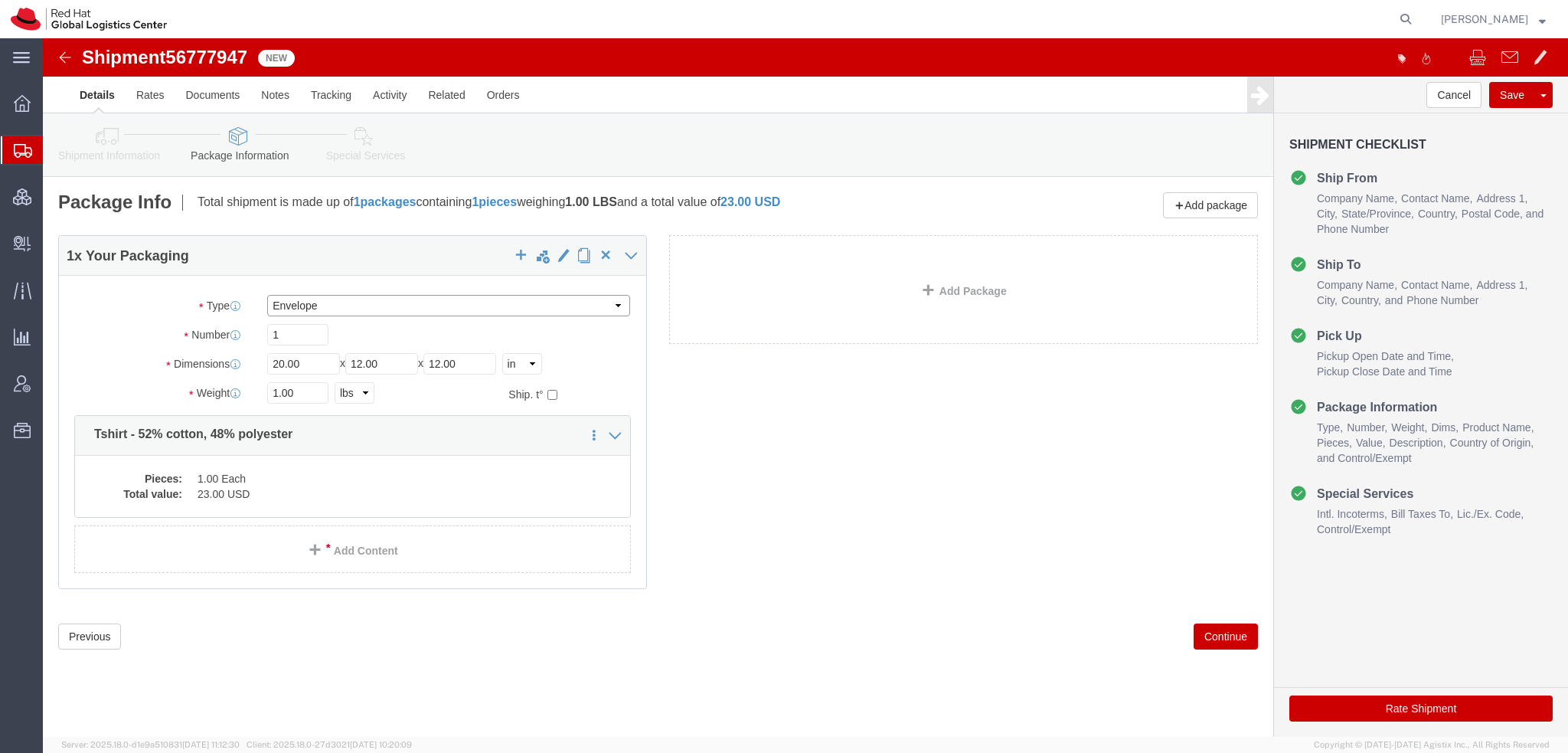
type input "0.25"
type input "1"
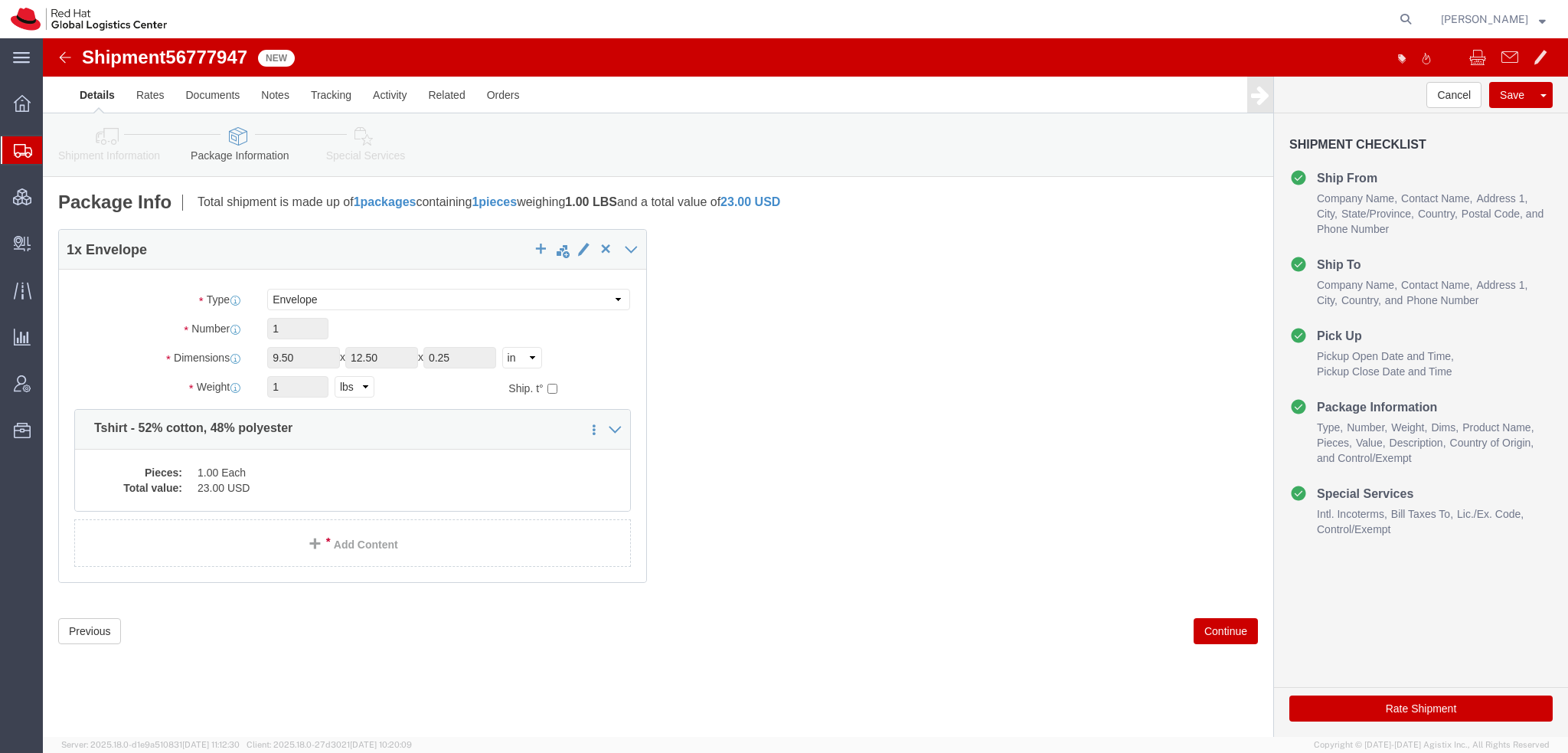
click icon
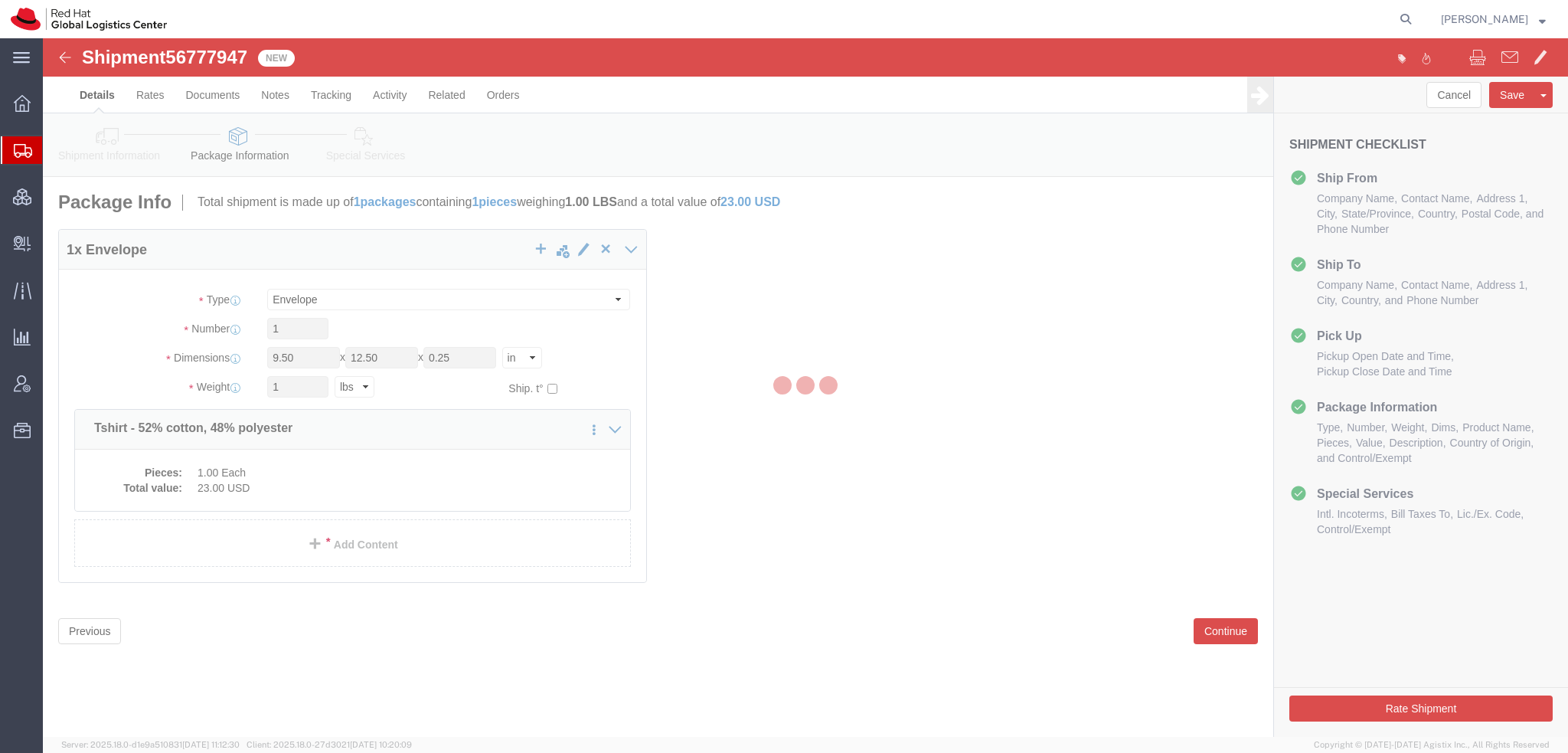
select select
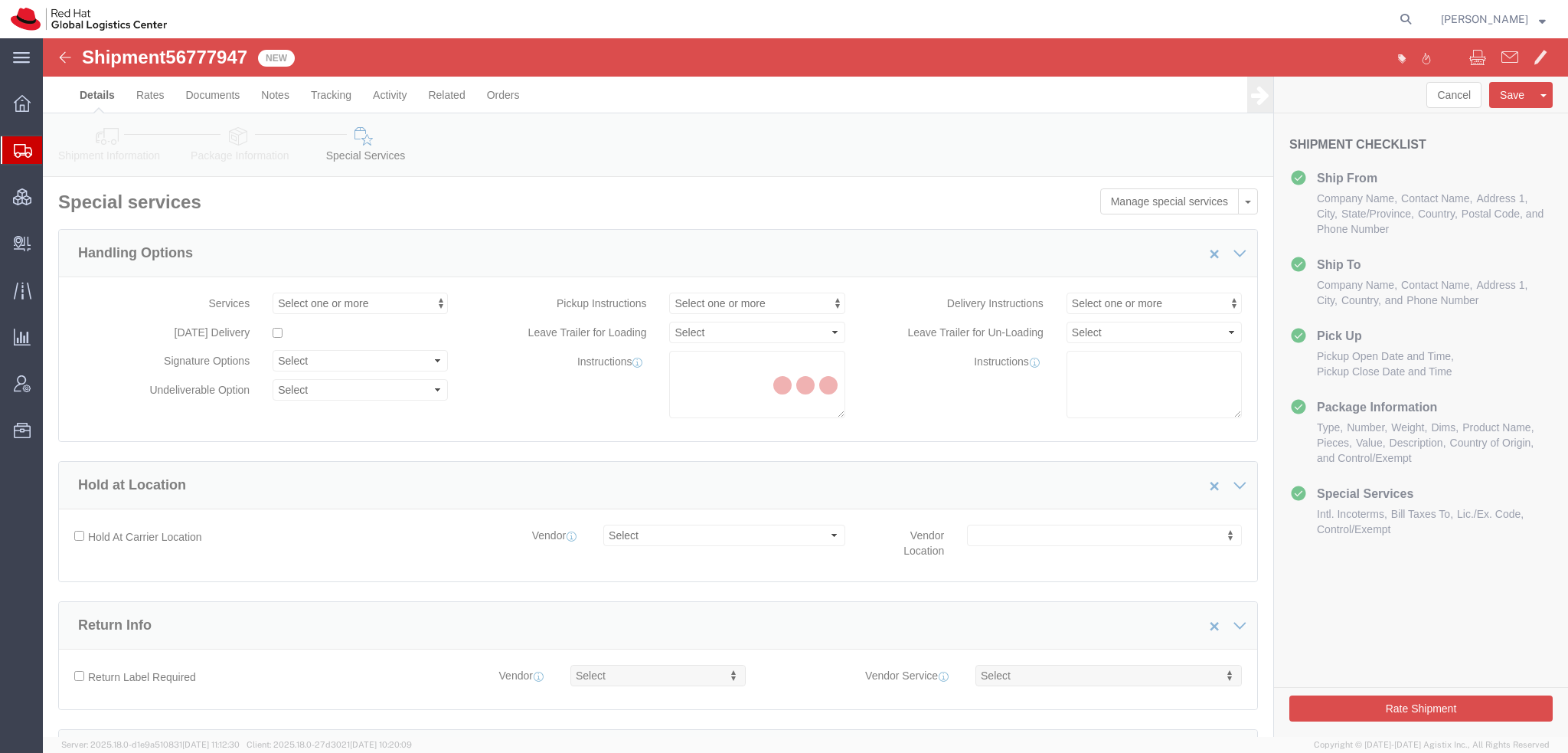
select select "COSTCENTER"
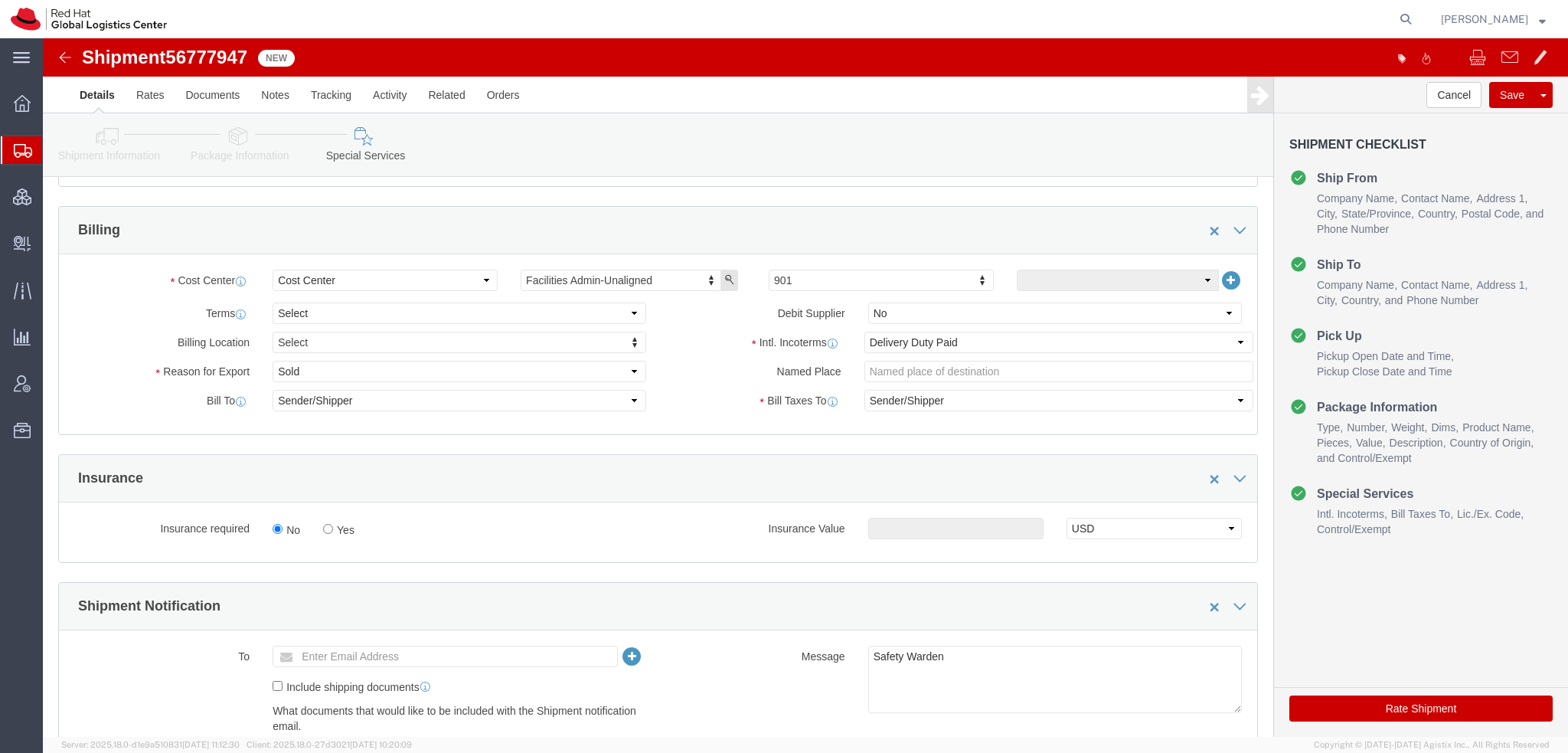
scroll to position [536, 0]
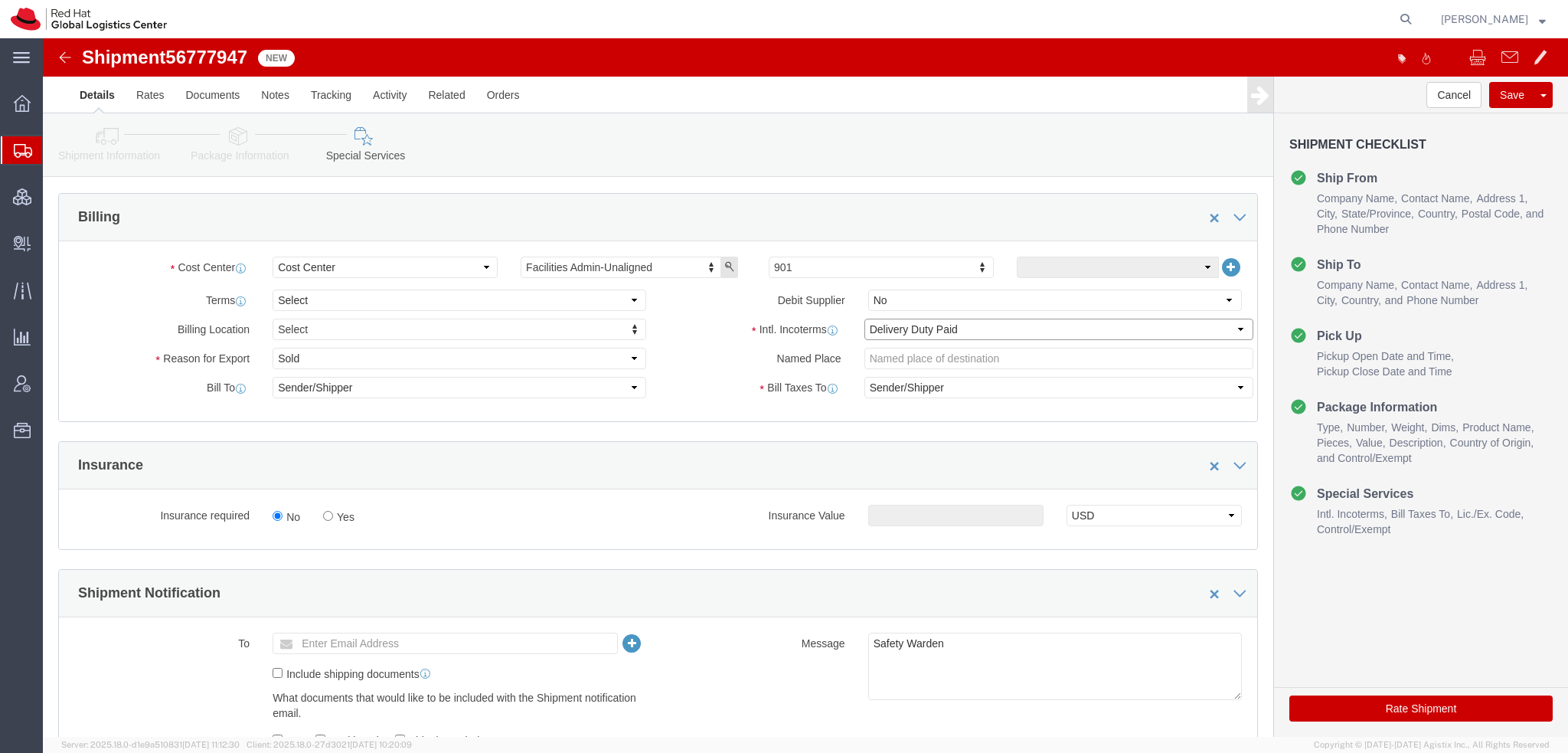
click select "Select Carriage Insurance Paid Carriage Paid To Cost and Freight Cost Insurance…"
select select
click select "Select Carriage Insurance Paid Carriage Paid To Cost and Freight Cost Insurance…"
select select
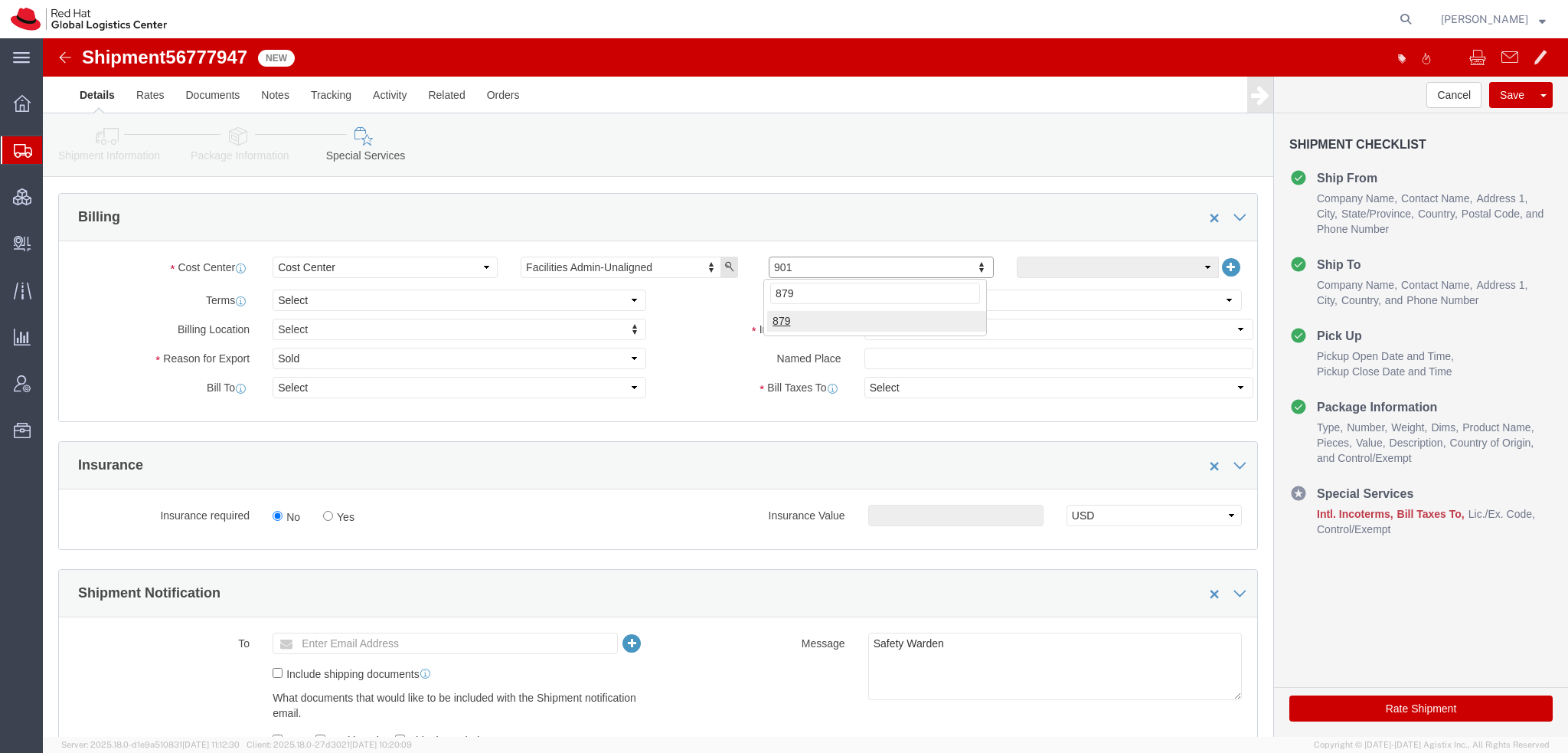
type input "879"
click select "Select Gift Personal Effects Repair/Warranty Return Sample Sold Temporary/Not S…"
select select "GIFT"
click select "Select Gift Personal Effects Repair/Warranty Return Sample Sold Temporary/Not S…"
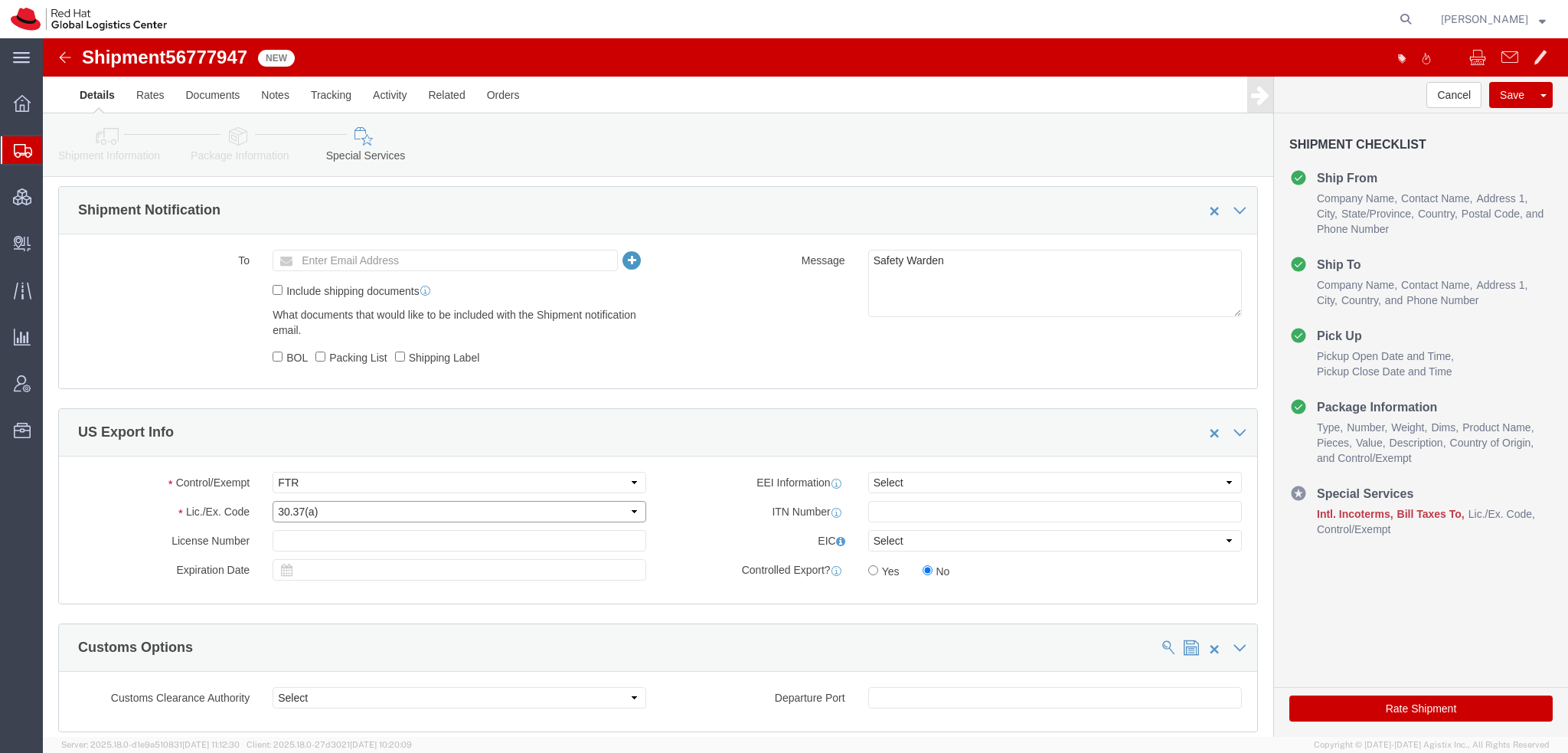
click select "Select 30.2(d)(2) 30.36 30.37(a) 30.37(f) 30.37(g) 30.37(h) 30.37(i) 30.37(j) 3…"
select select "30.37(h)"
click select "Select 30.2(d)(2) 30.36 30.37(a) 30.37(f) 30.37(g) 30.37(h) 30.37(i) 30.37(j) 3…"
click button "Save"
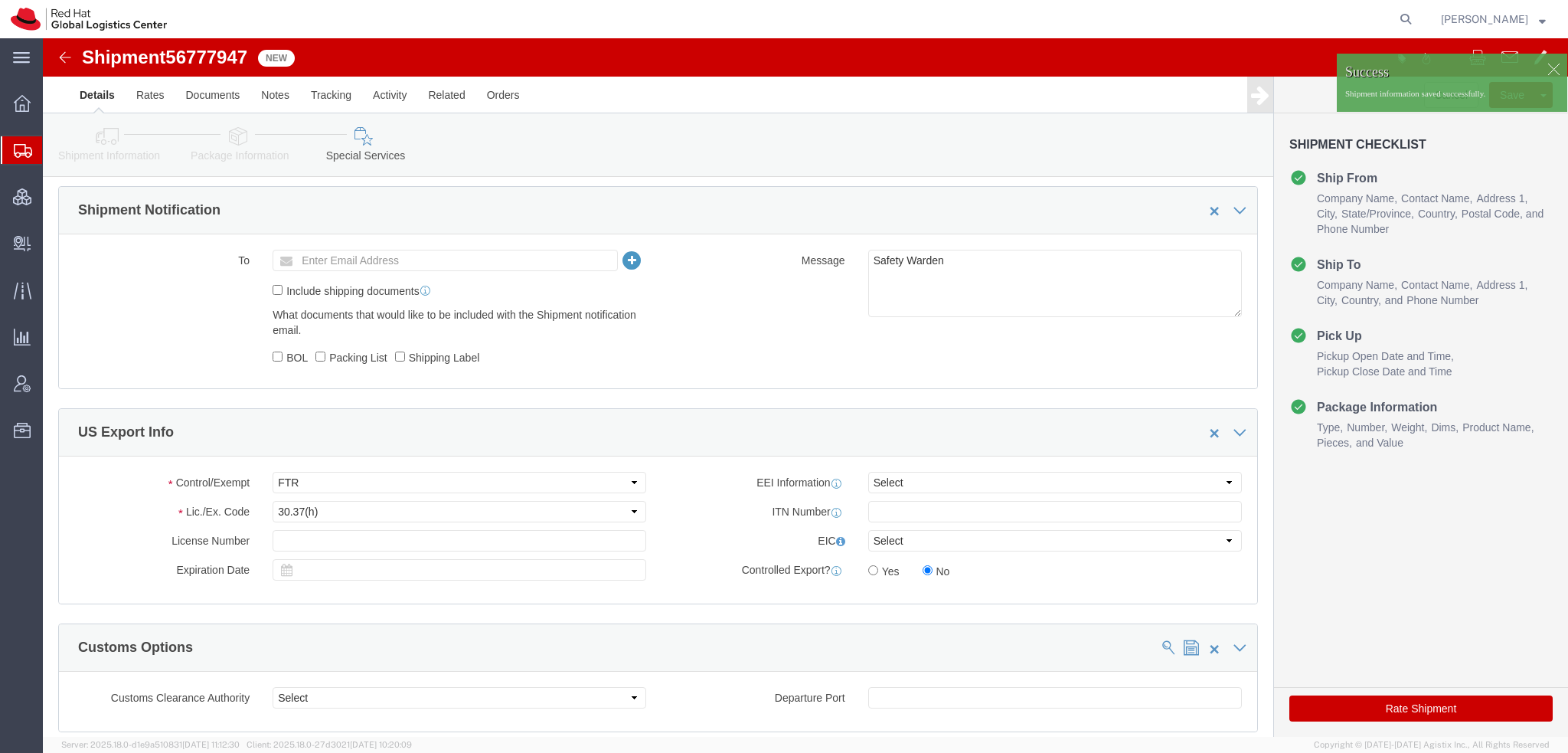
click div
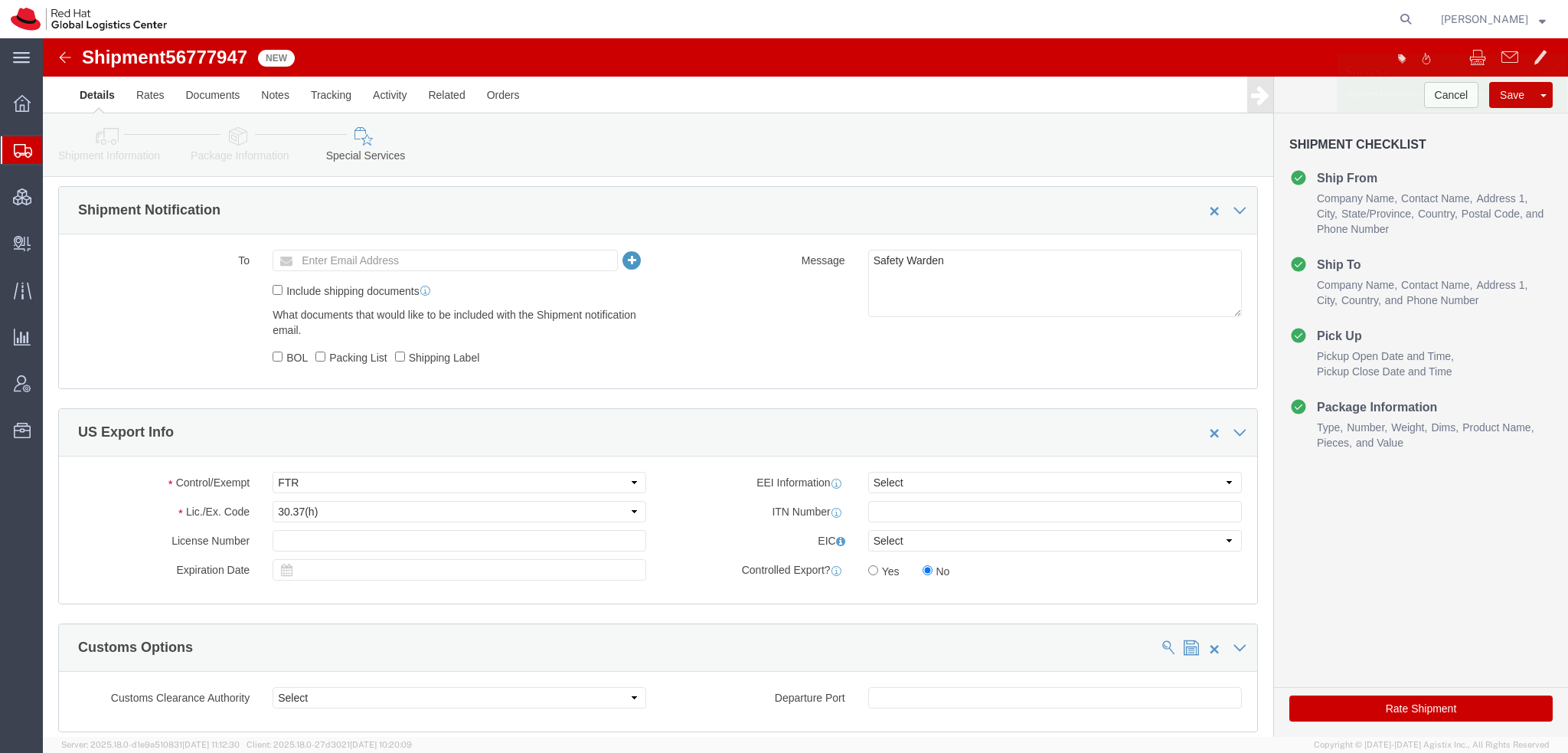
click div
click icon "button"
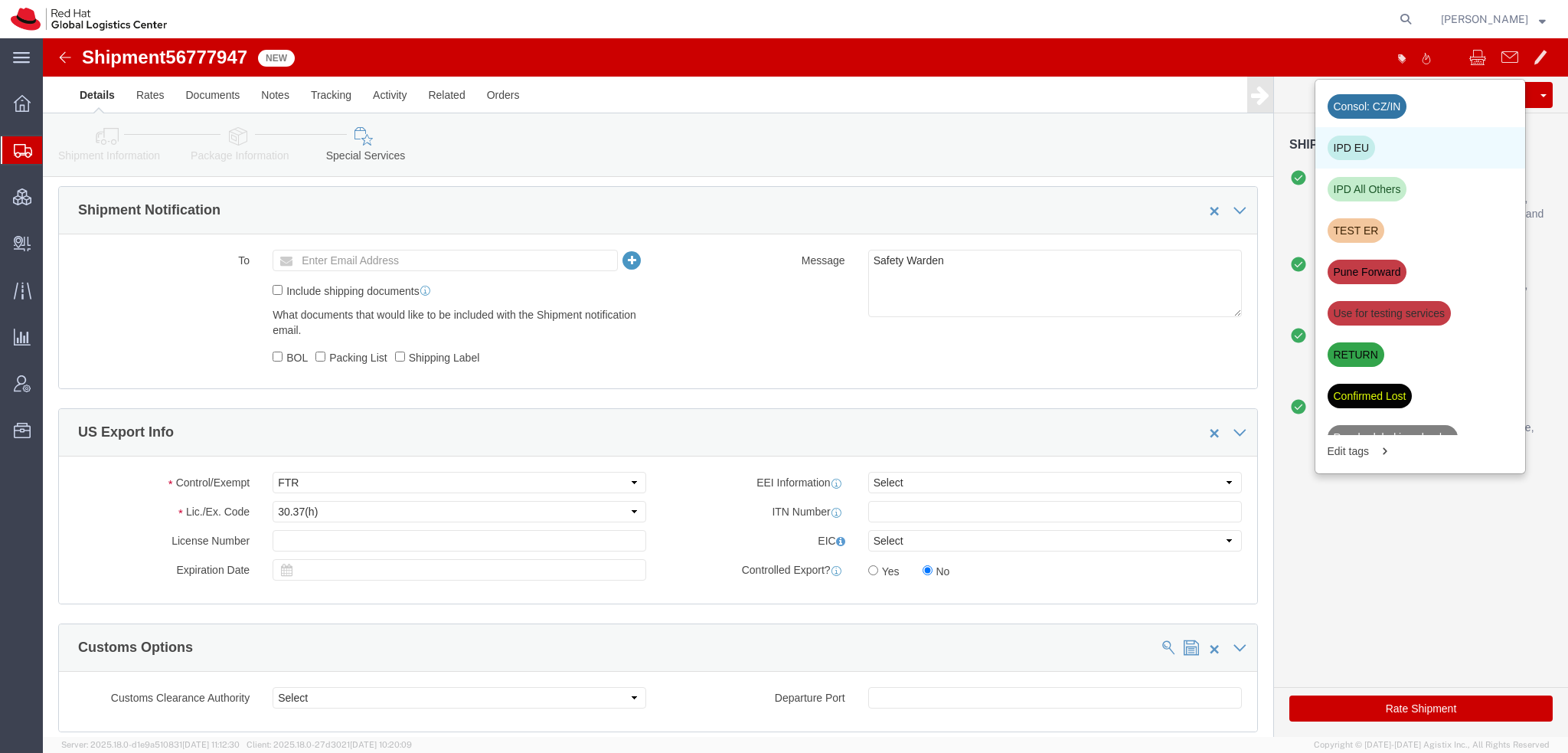
click div "IPD EU"
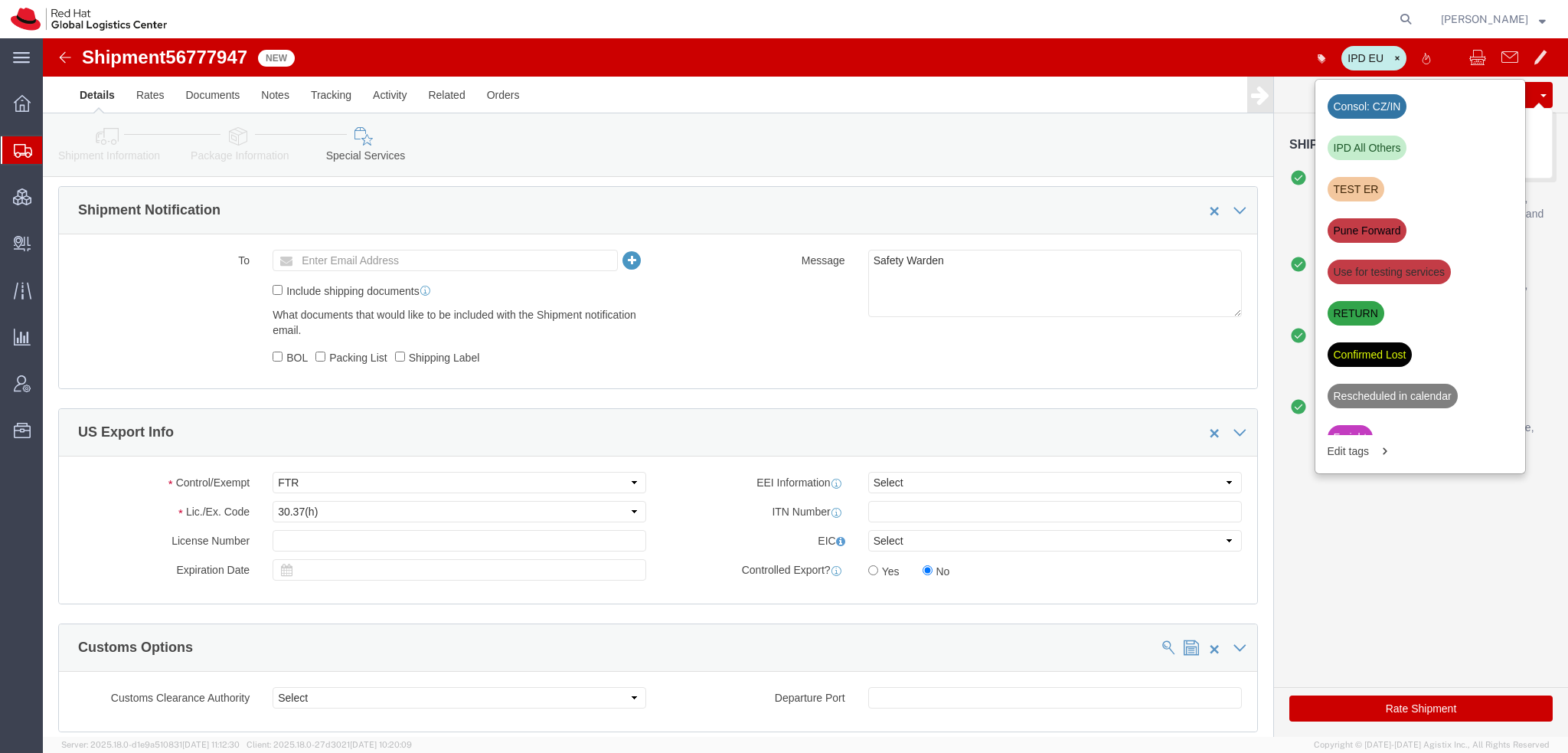
click button "Save"
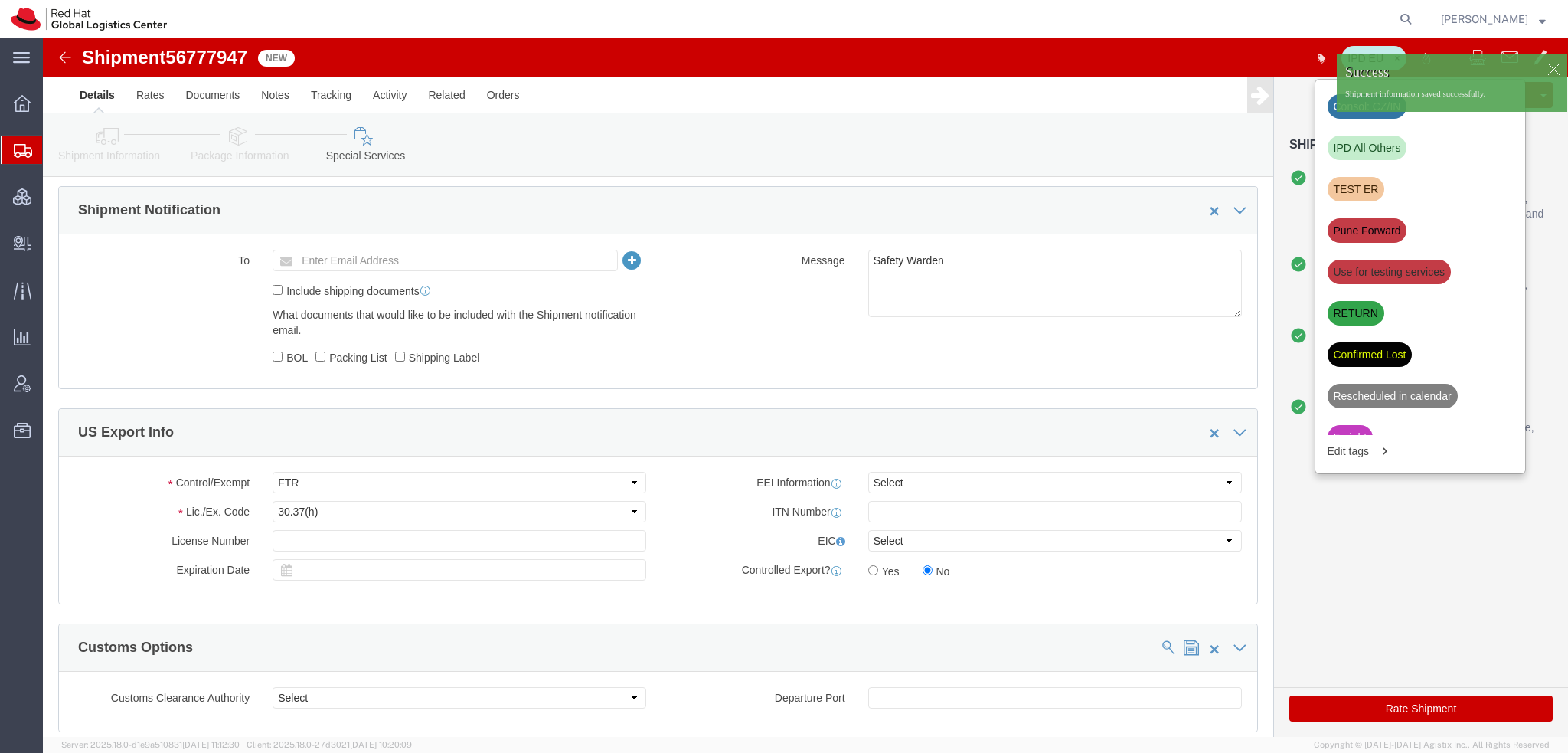
click div
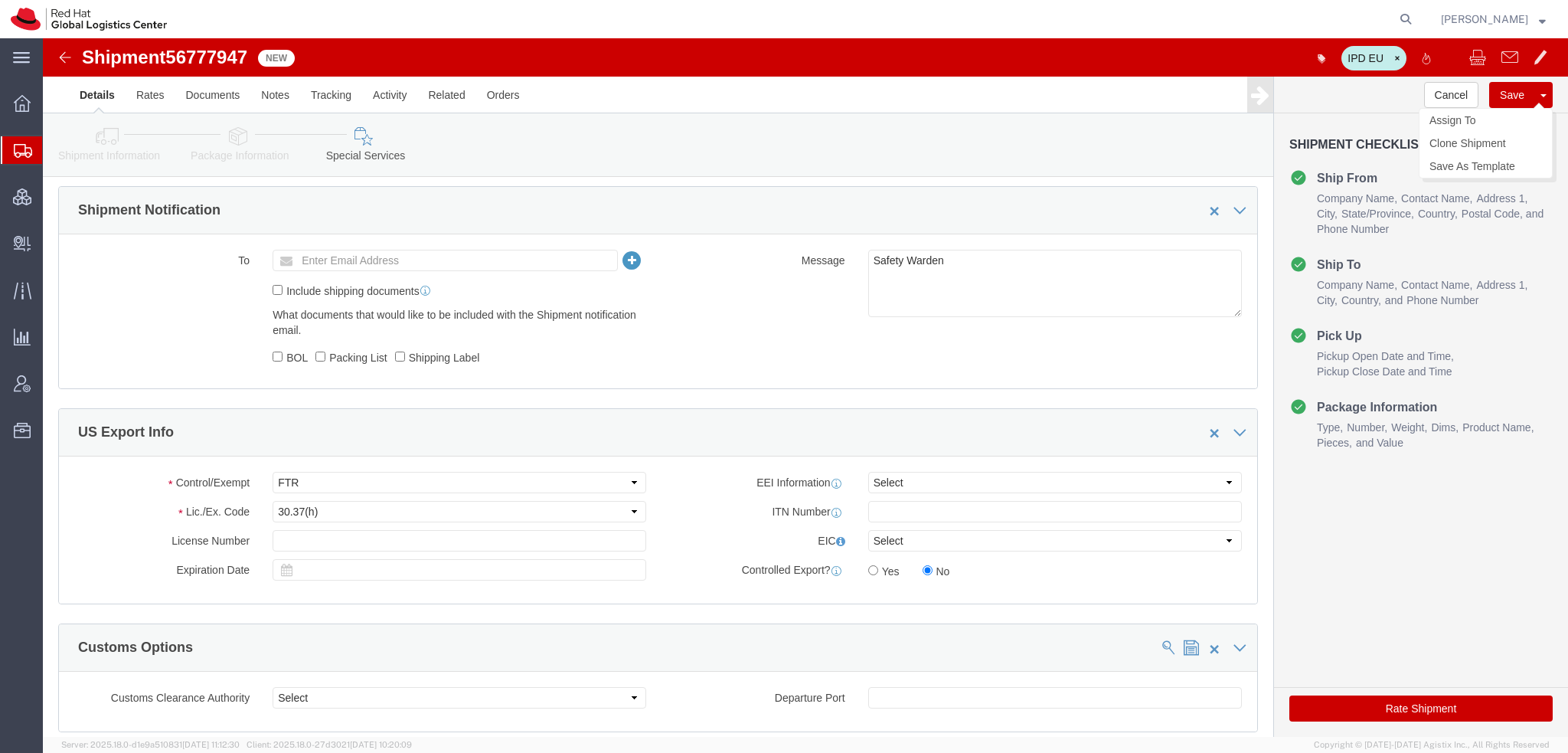
click button "Save"
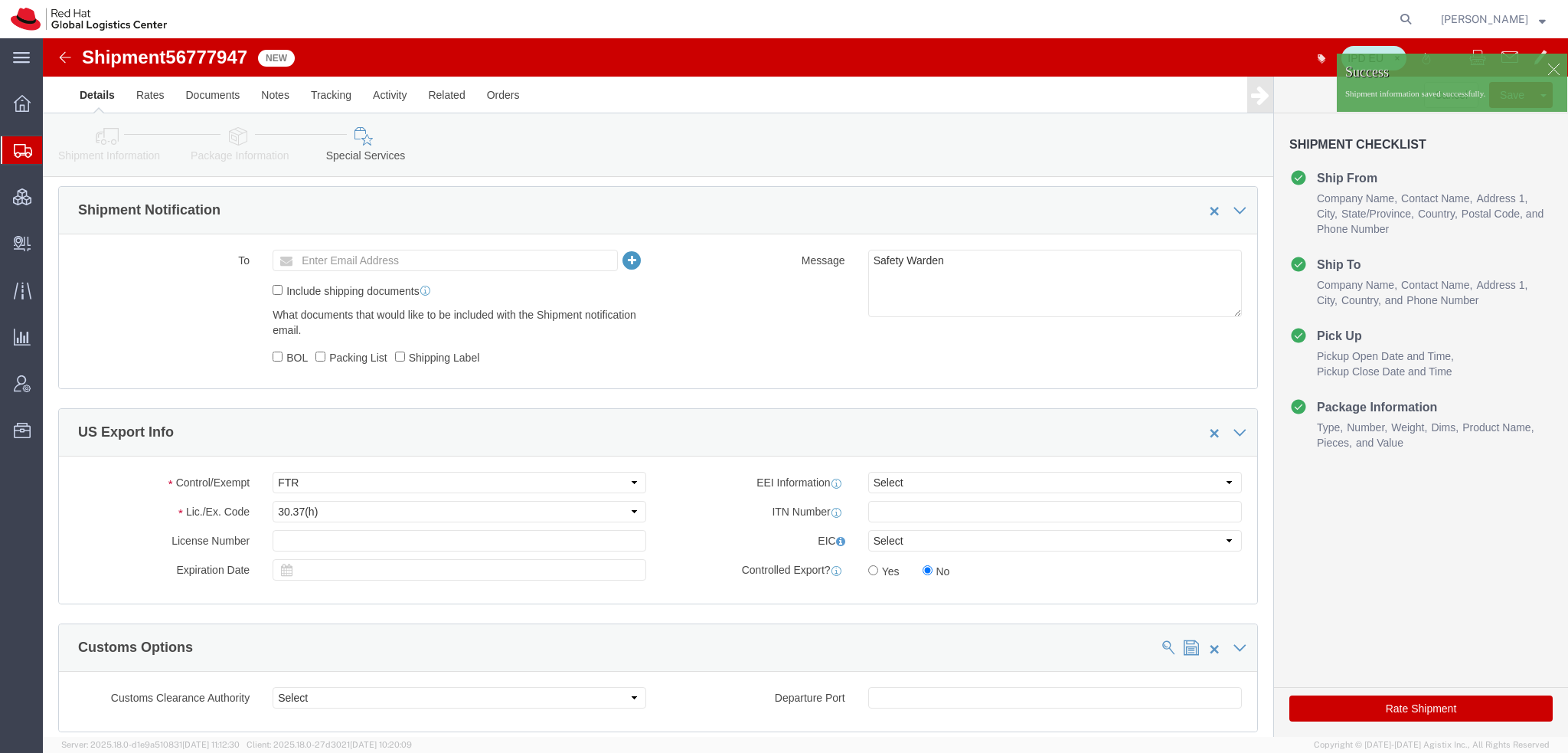
click at [0, 0] on span "Shipment Manager" at bounding box center [0, 0] width 0 height 0
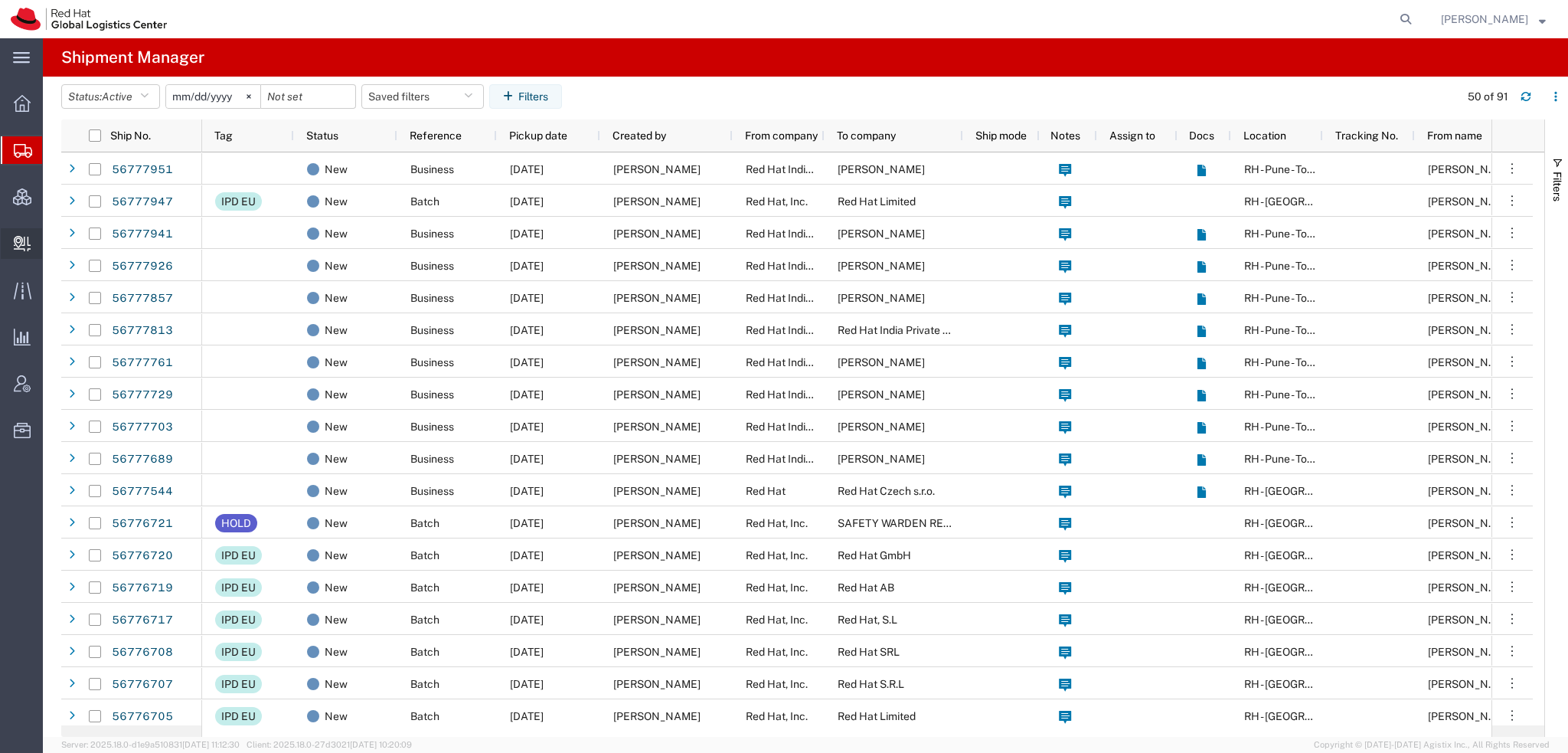
click at [0, 0] on span "Create Delivery" at bounding box center [0, 0] width 0 height 0
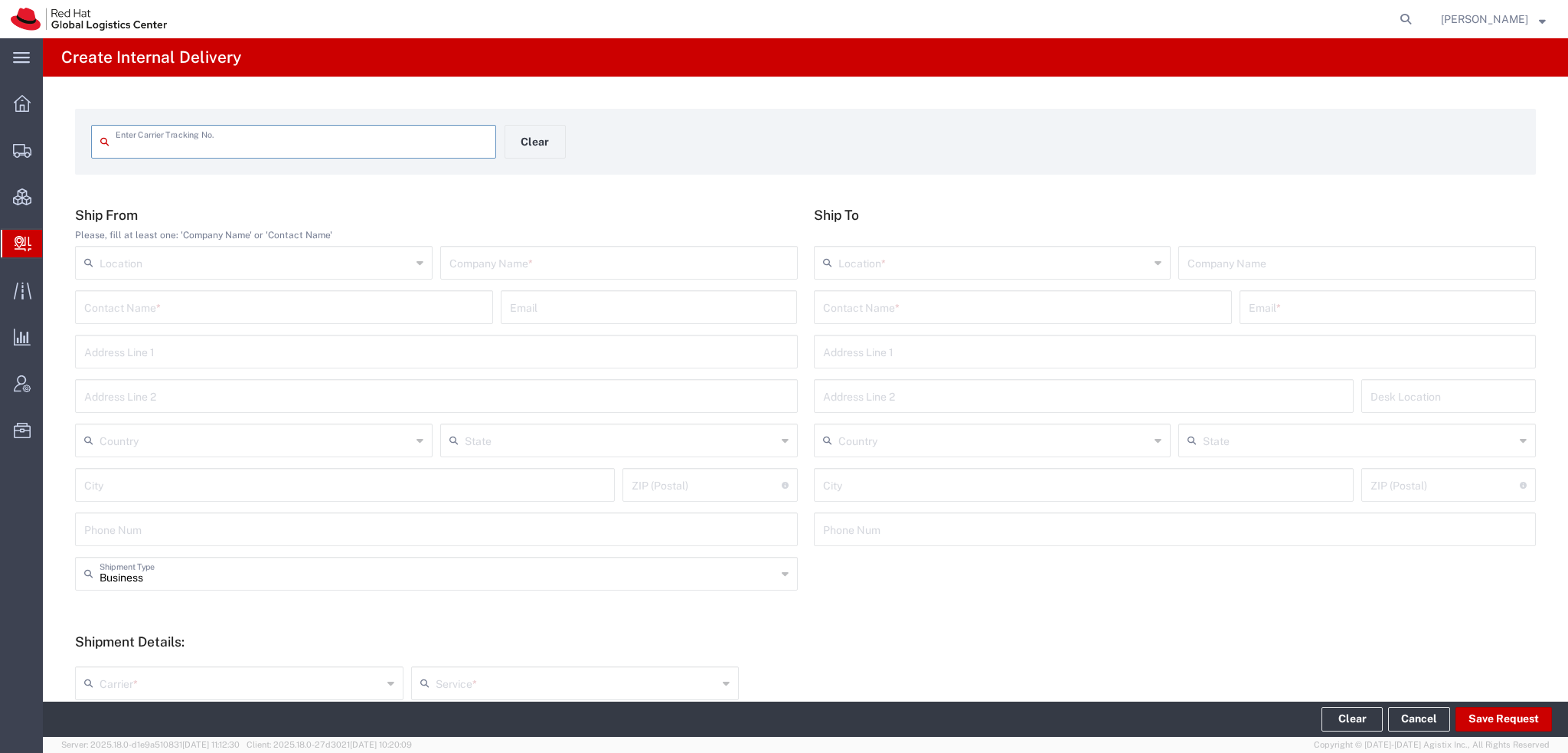
click at [244, 143] on input "text" at bounding box center [301, 141] width 372 height 26
type input "883653080142"
click at [238, 142] on input "883653080142" at bounding box center [301, 141] width 372 height 26
type input "883653080142"
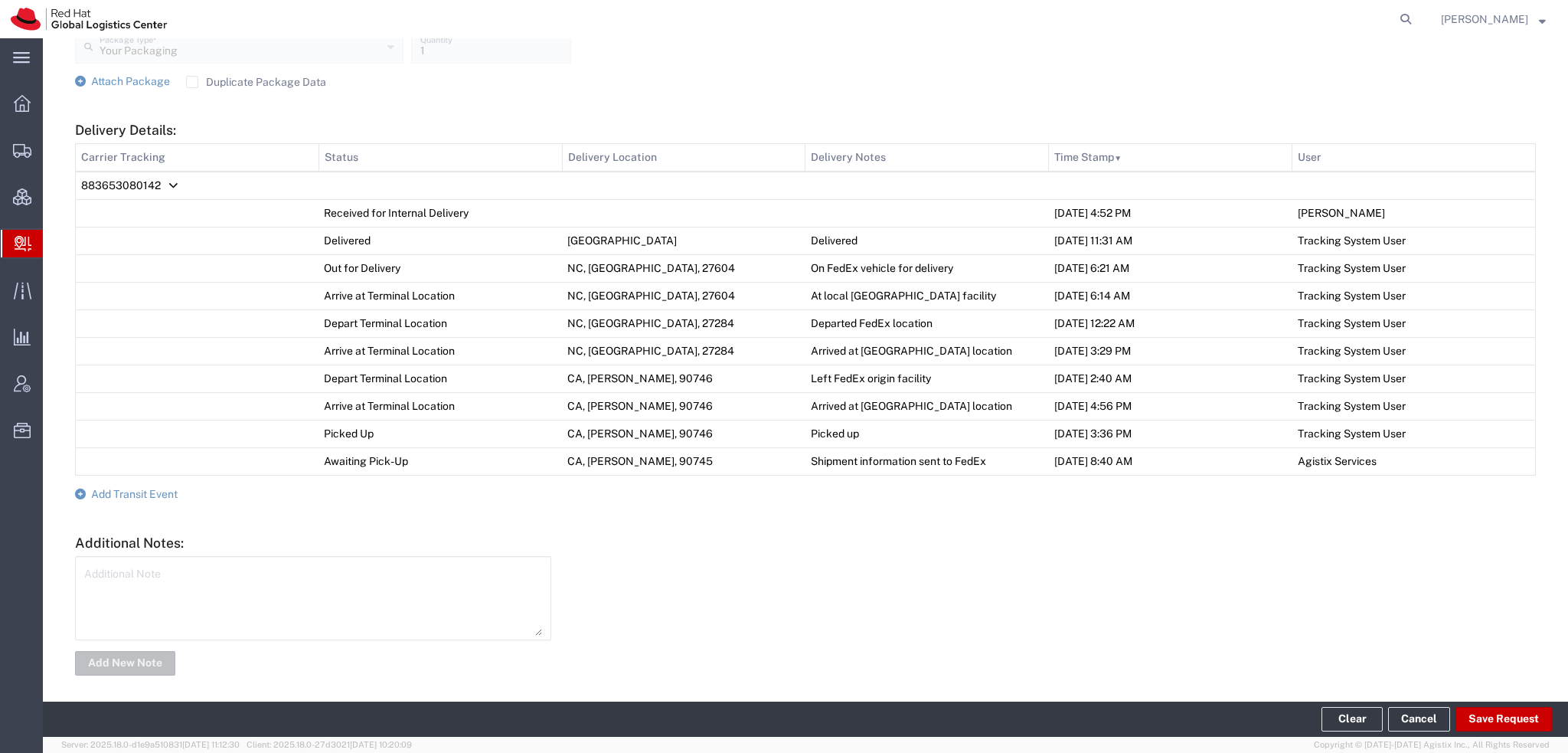
scroll to position [685, 0]
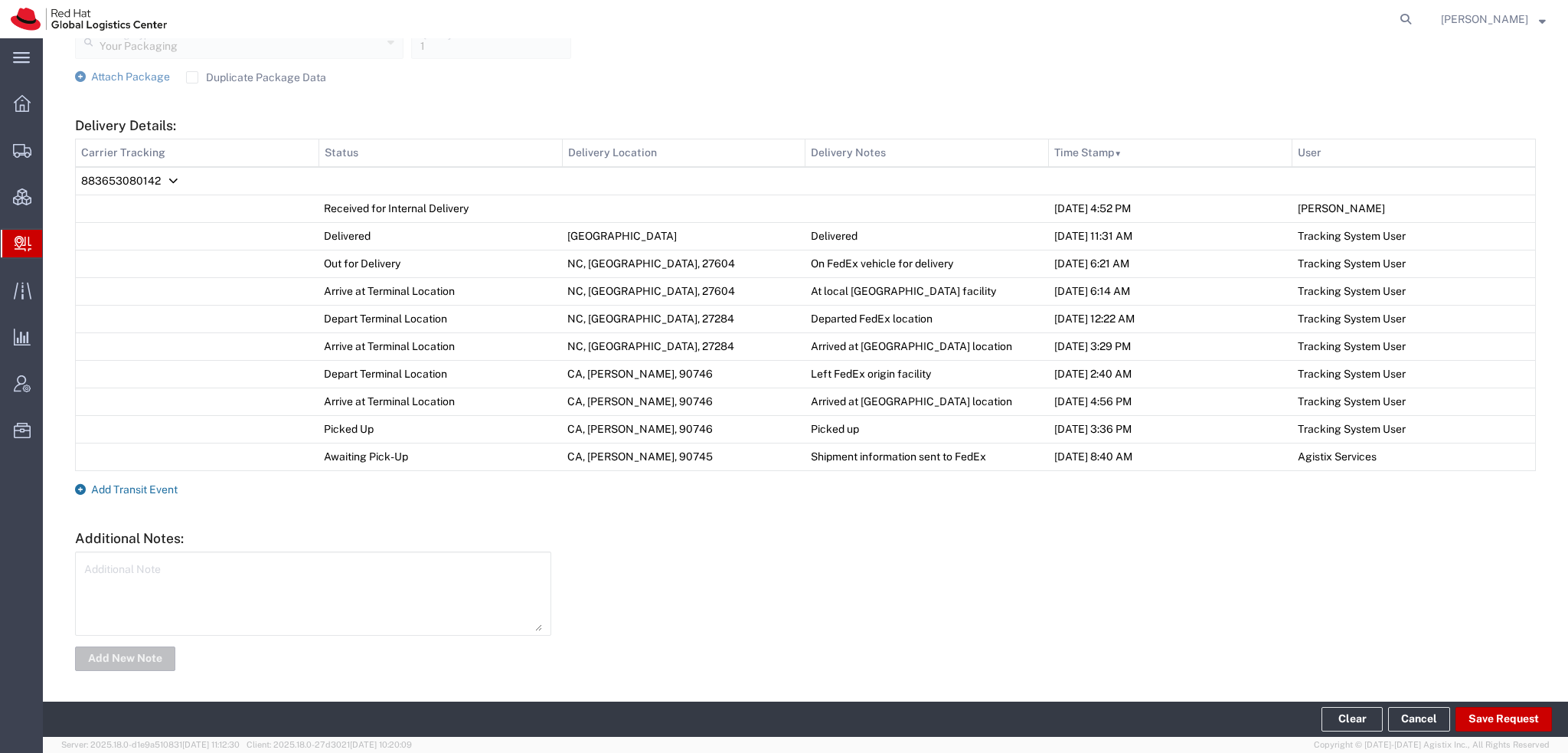
click at [146, 485] on span "Add Transit Event" at bounding box center [134, 489] width 86 height 12
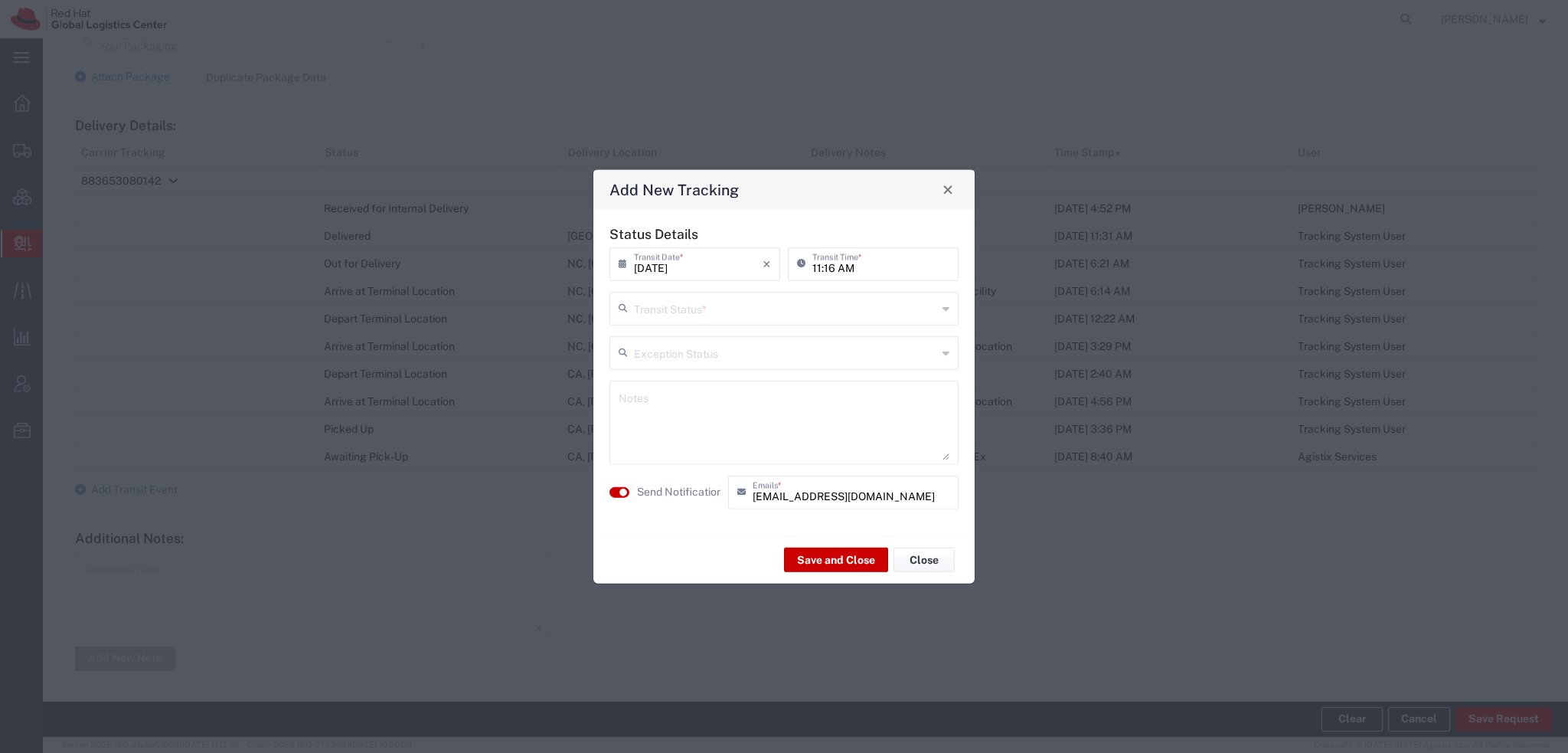
click at [723, 308] on input "text" at bounding box center [785, 307] width 303 height 26
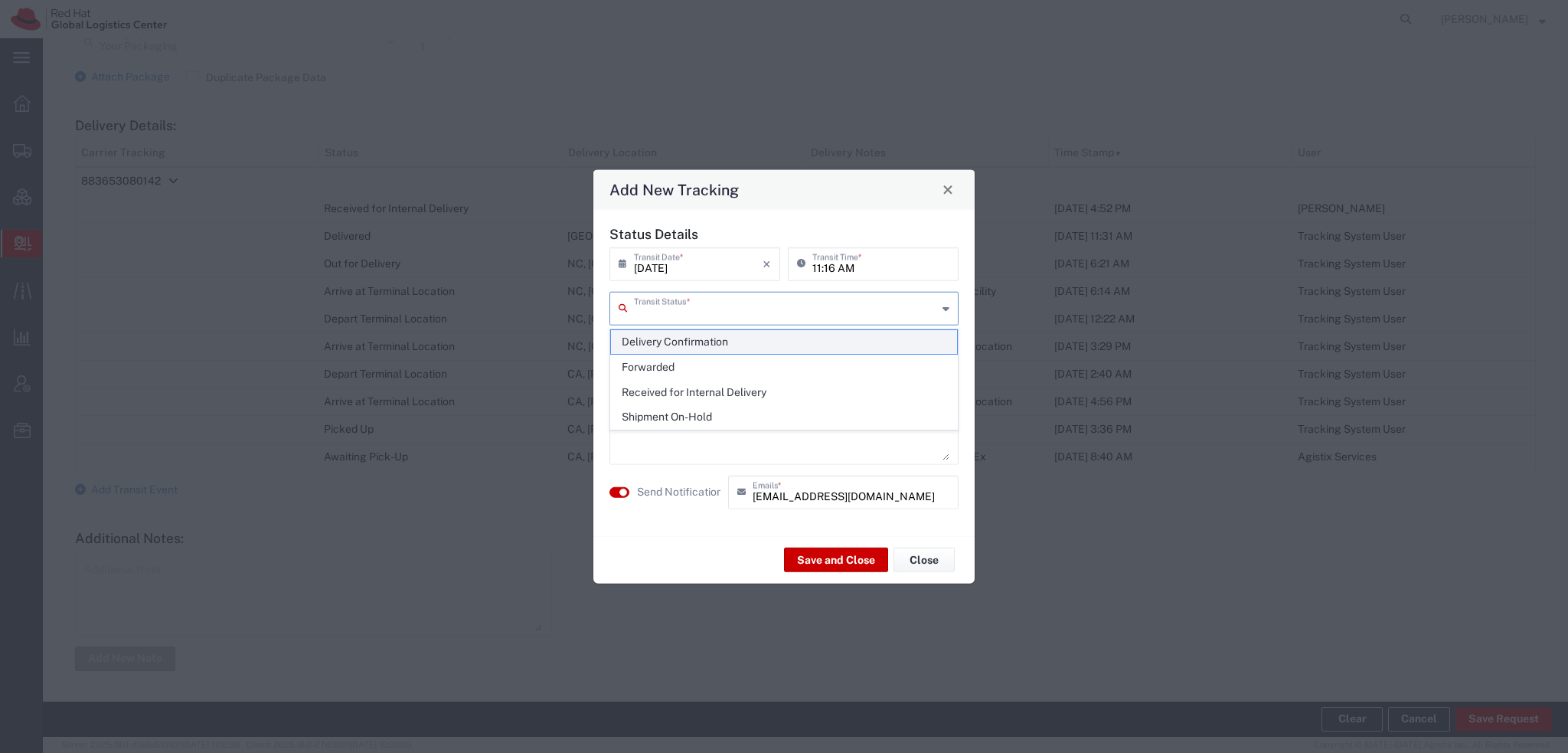
click at [690, 338] on span "Delivery Confirmation" at bounding box center [784, 342] width 346 height 24
type input "Delivery Confirmation"
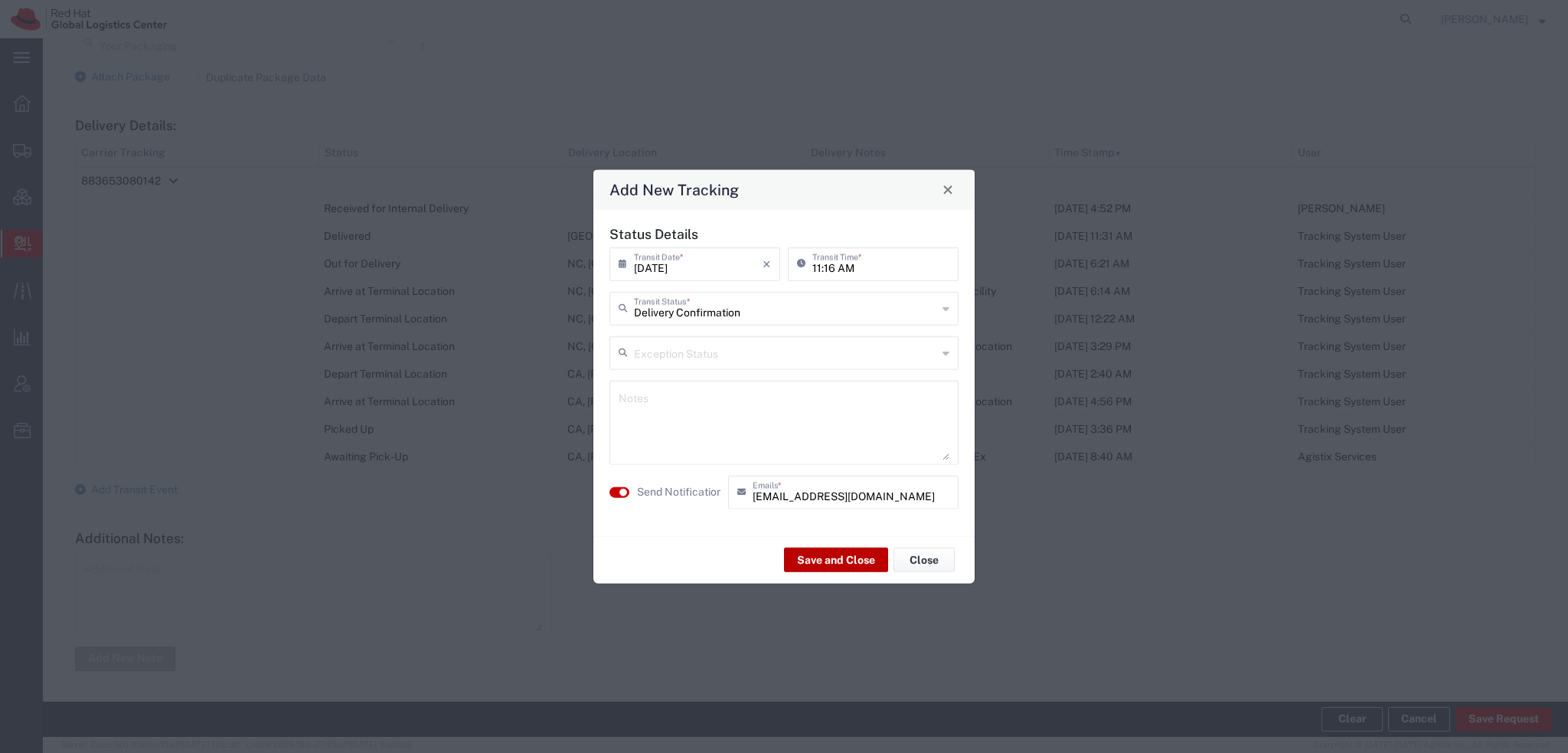
click at [813, 557] on button "Save and Close" at bounding box center [835, 560] width 105 height 25
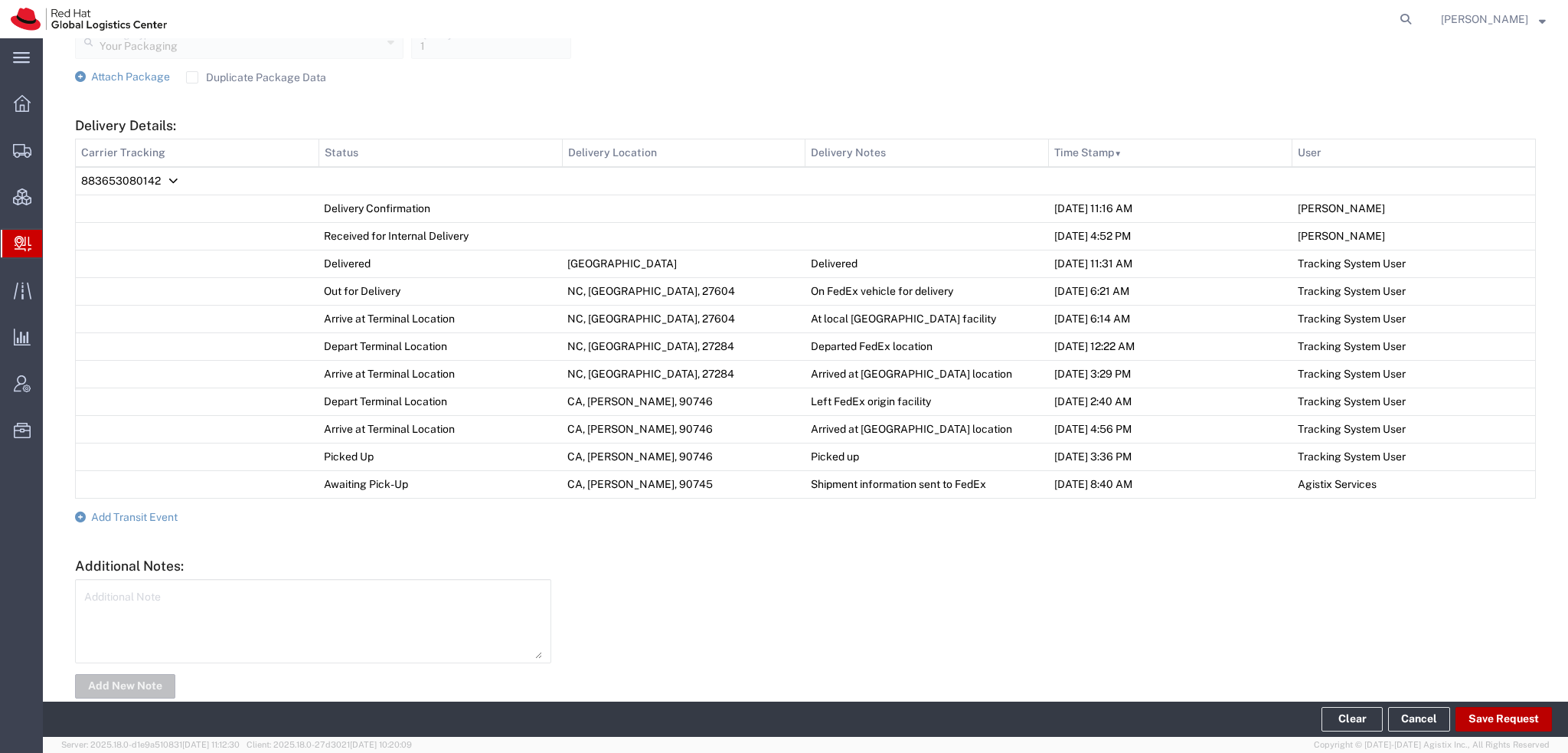
click at [1491, 712] on button "Save Request" at bounding box center [1504, 719] width 97 height 25
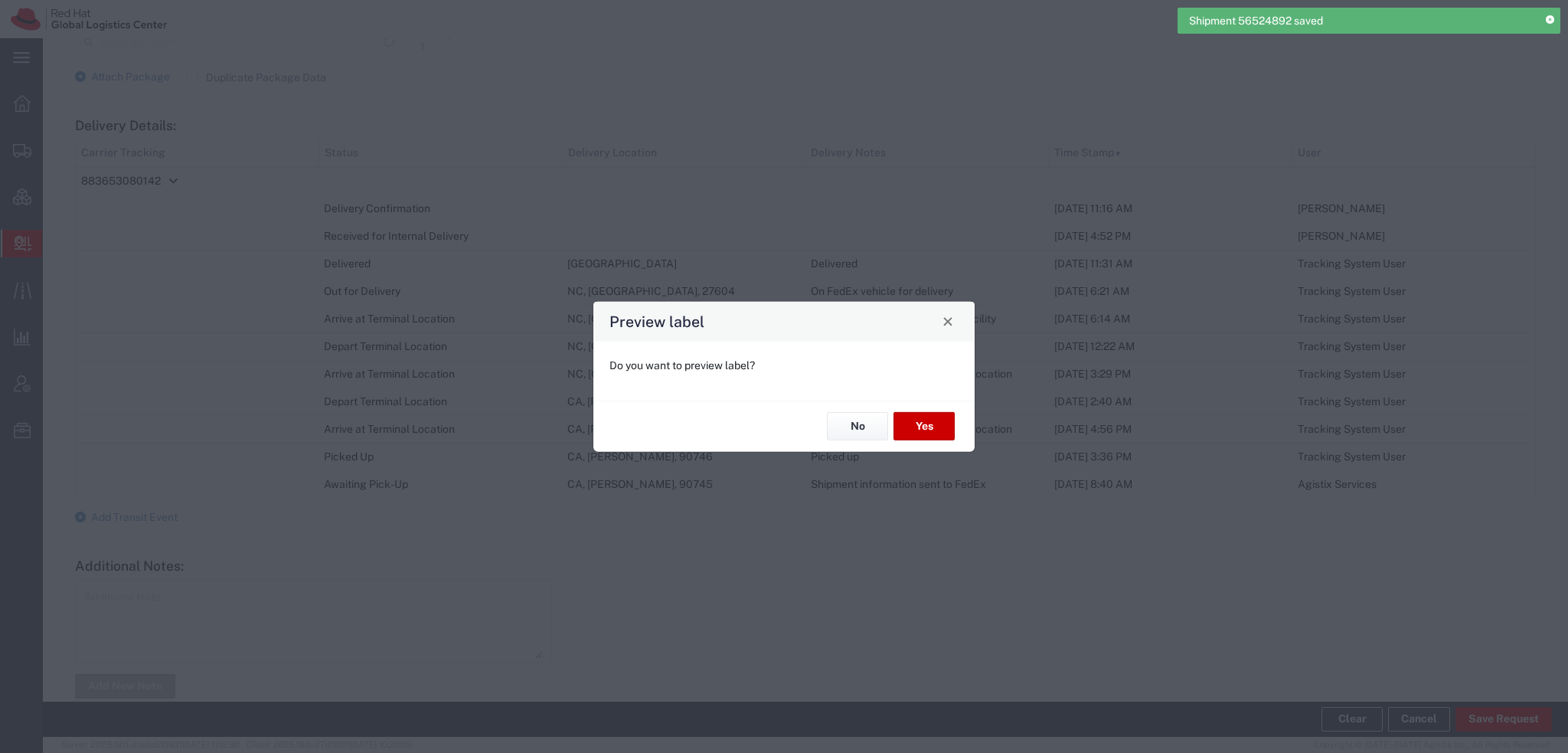
type input "Home Delivery"
type input "Your Packaging"
click at [863, 417] on button "No" at bounding box center [857, 426] width 61 height 28
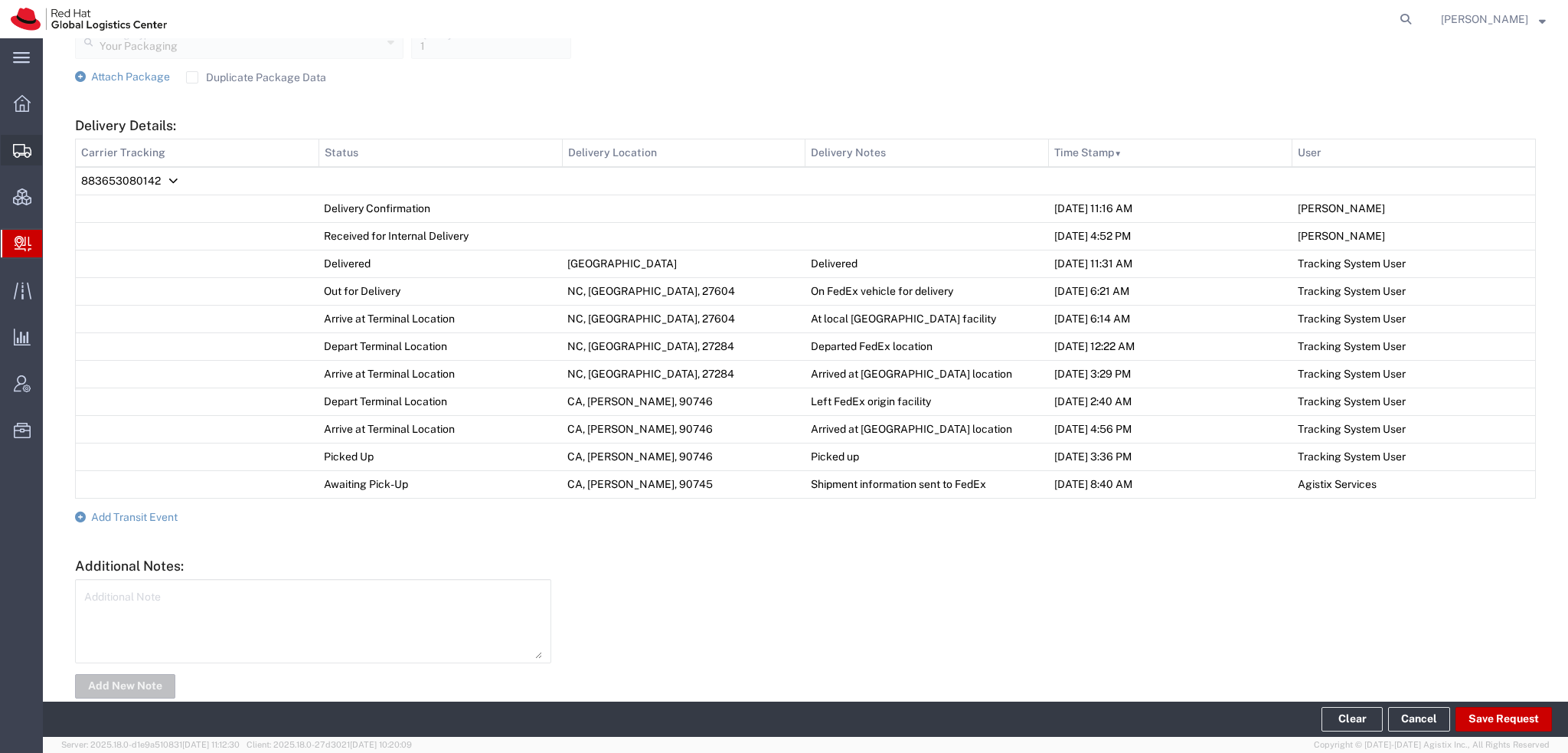
click at [0, 0] on span "Shipment Manager" at bounding box center [0, 0] width 0 height 0
